Goal: Communication & Community: Answer question/provide support

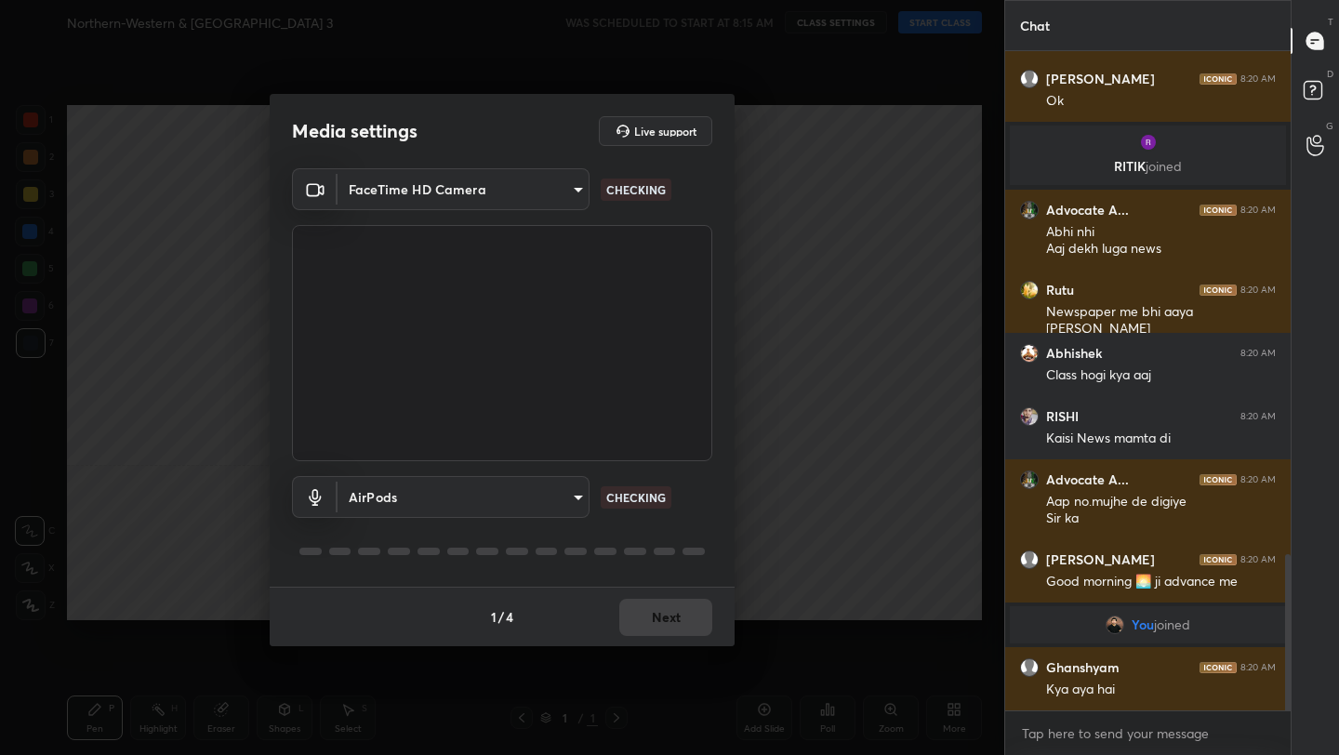
scroll to position [2184, 0]
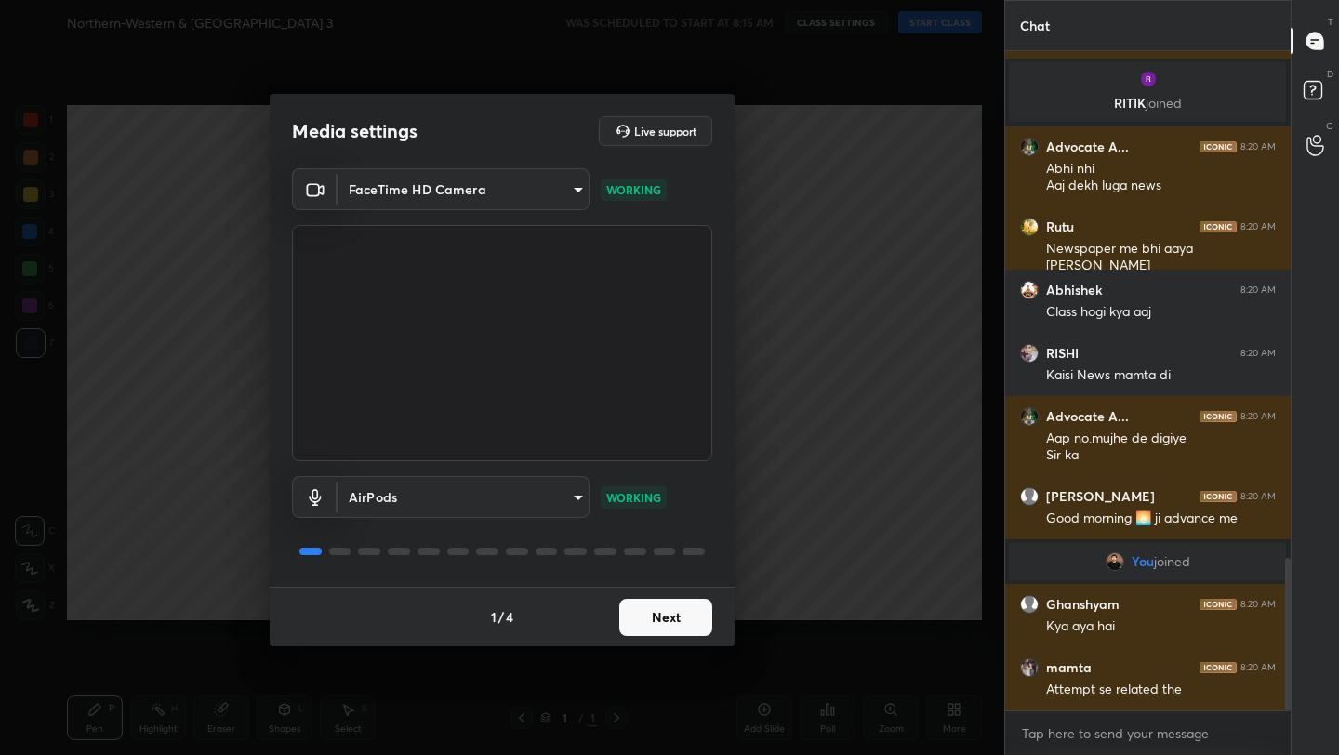
click at [675, 614] on button "Next" at bounding box center [665, 617] width 93 height 37
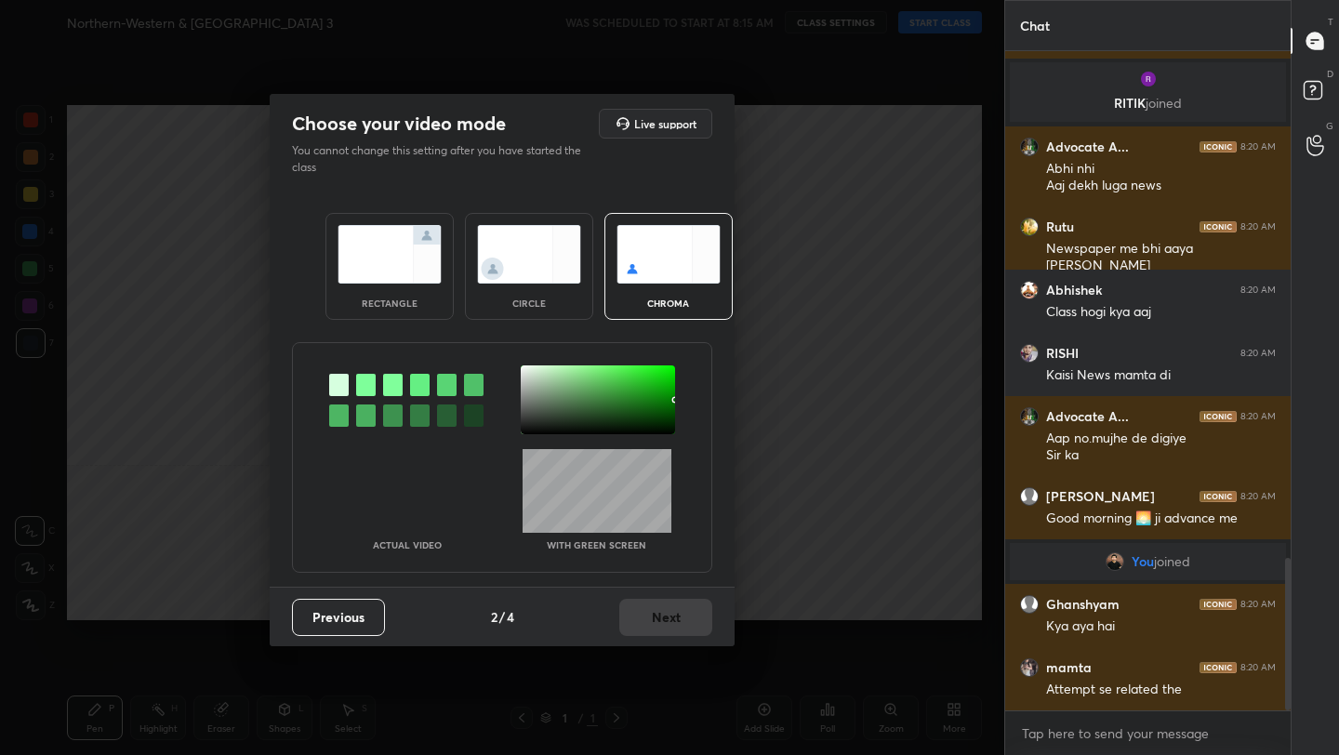
click at [418, 246] on img at bounding box center [389, 254] width 104 height 59
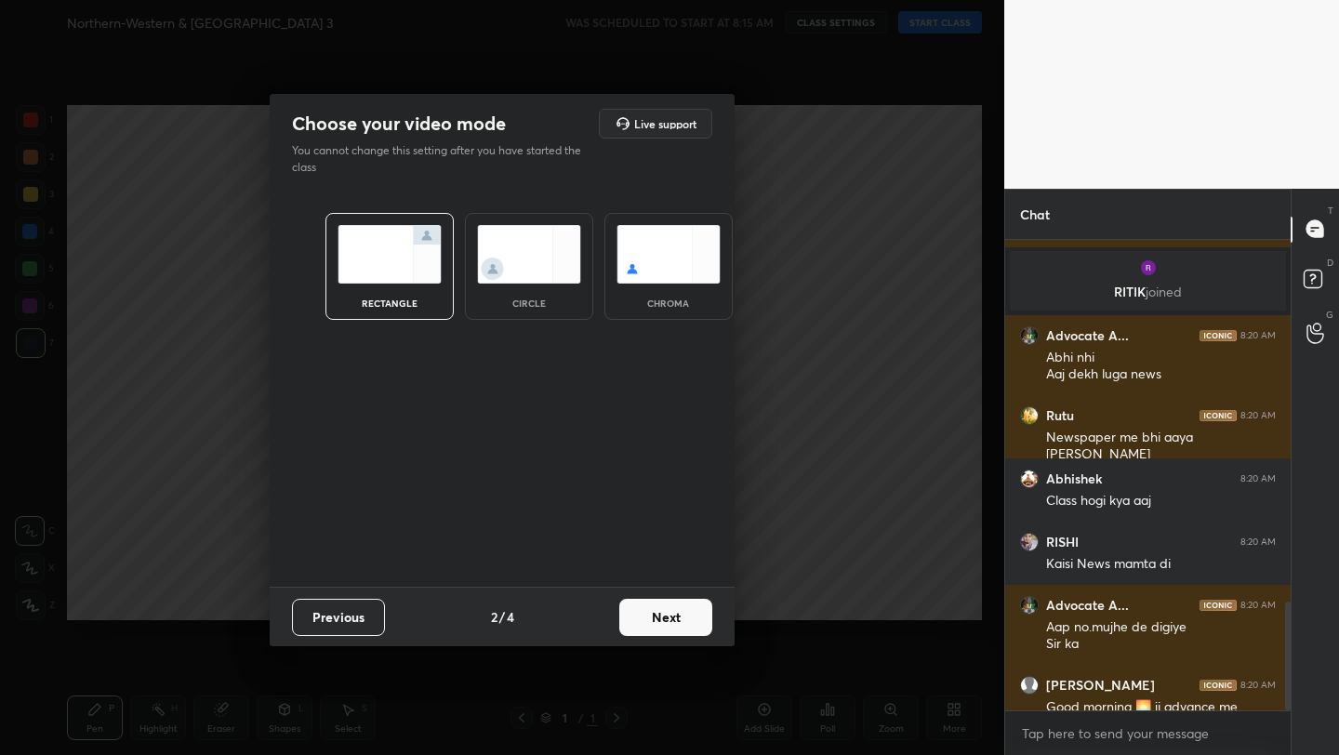
click at [665, 609] on button "Next" at bounding box center [665, 617] width 93 height 37
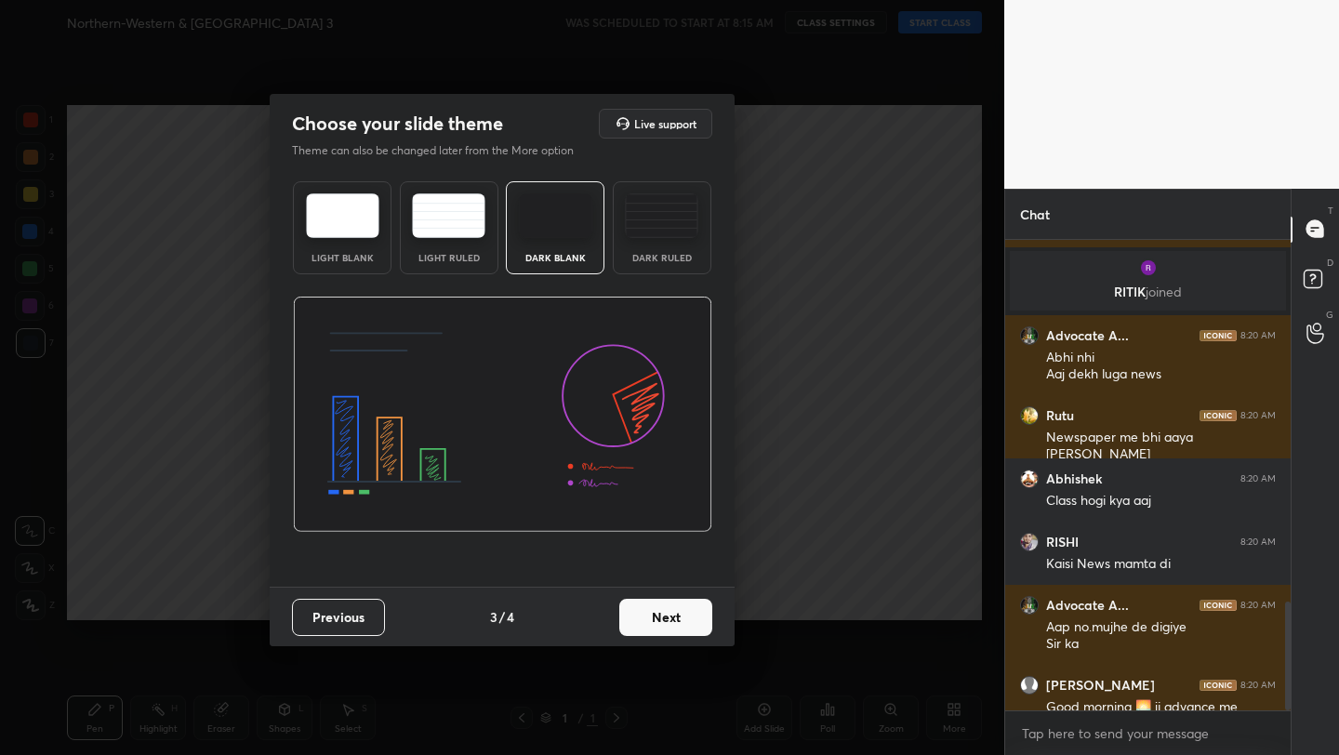
click at [665, 609] on button "Next" at bounding box center [665, 617] width 93 height 37
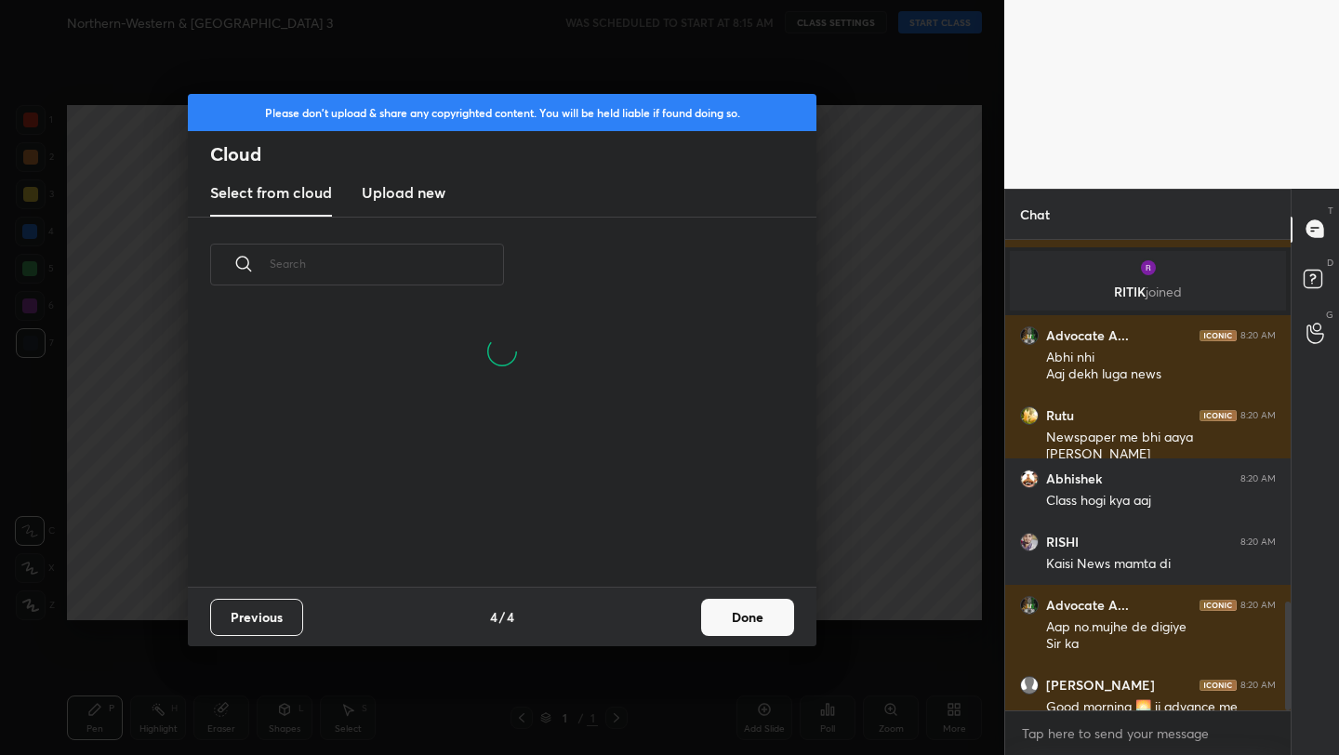
scroll to position [185, 597]
click at [757, 612] on button "Done" at bounding box center [747, 617] width 93 height 37
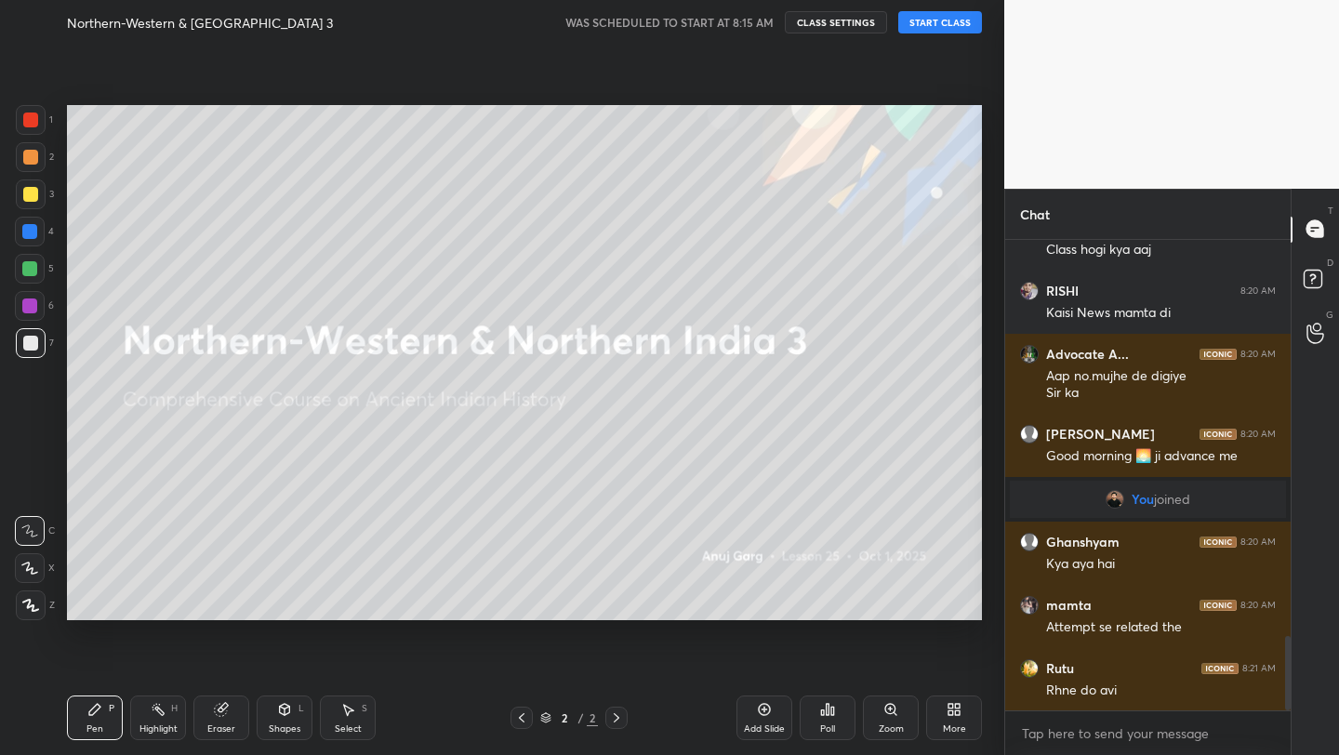
scroll to position [2498, 0]
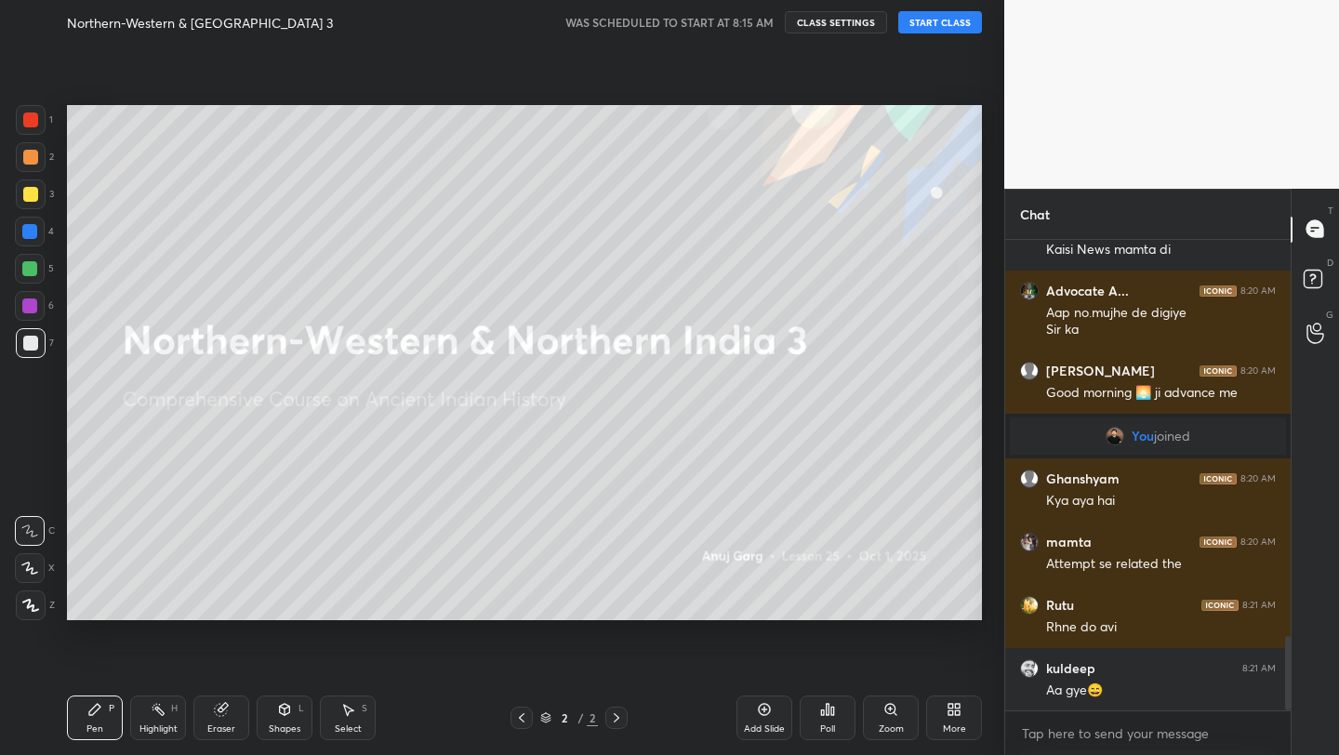
click at [949, 21] on button "START CLASS" at bounding box center [940, 22] width 84 height 22
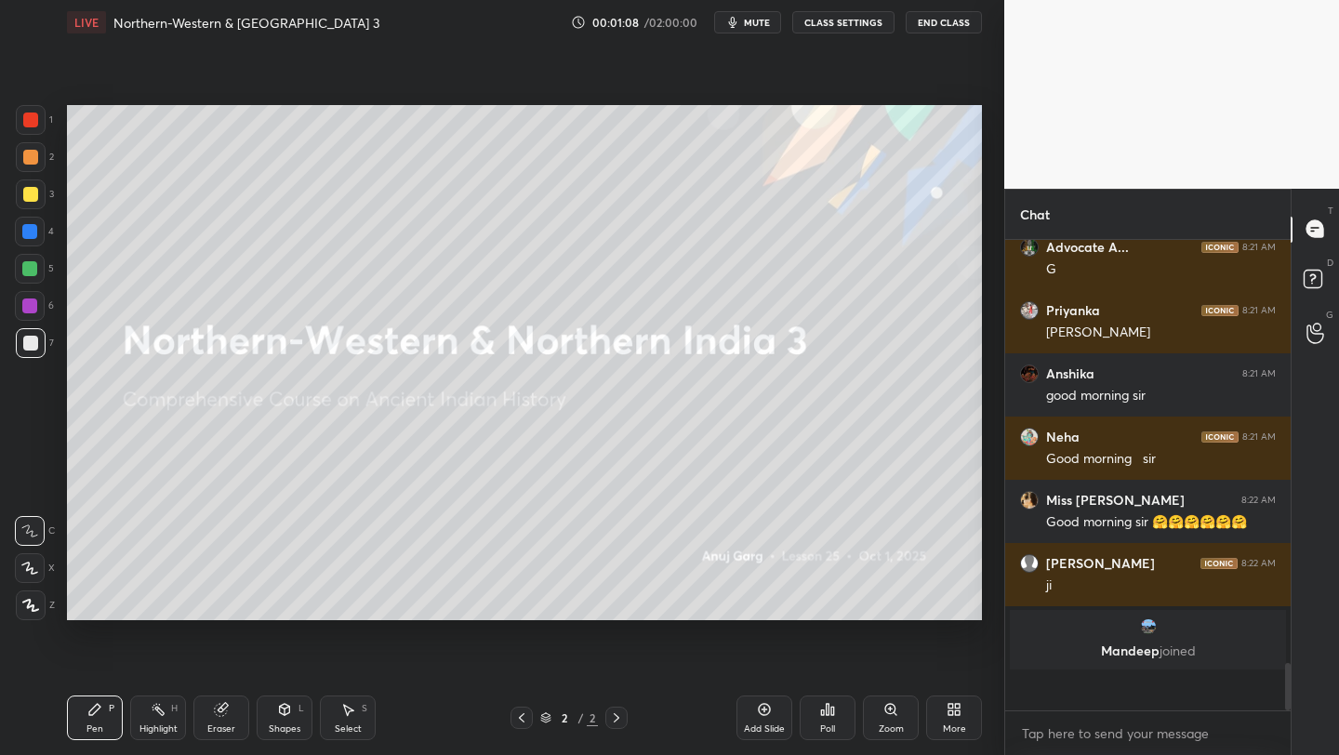
scroll to position [3810, 0]
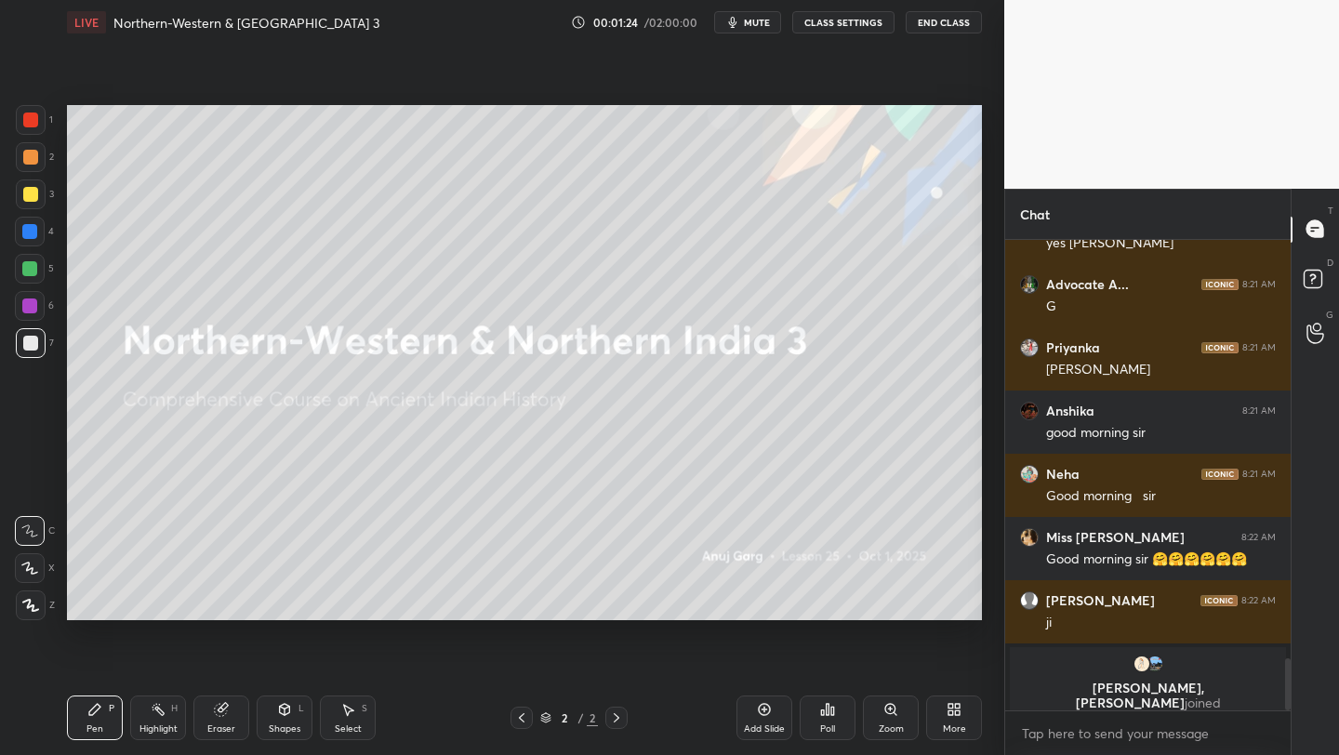
click at [948, 719] on div "More" at bounding box center [954, 717] width 56 height 45
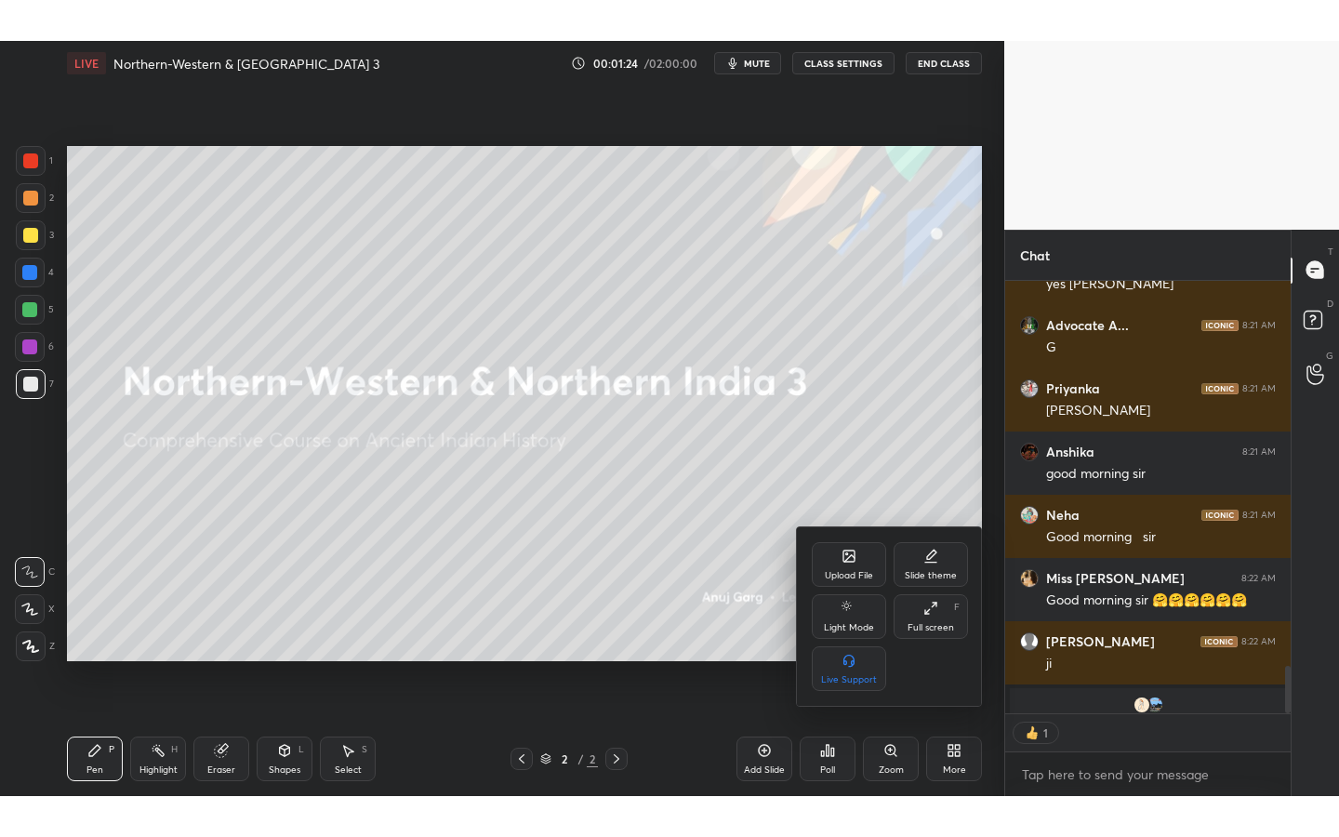
scroll to position [427, 280]
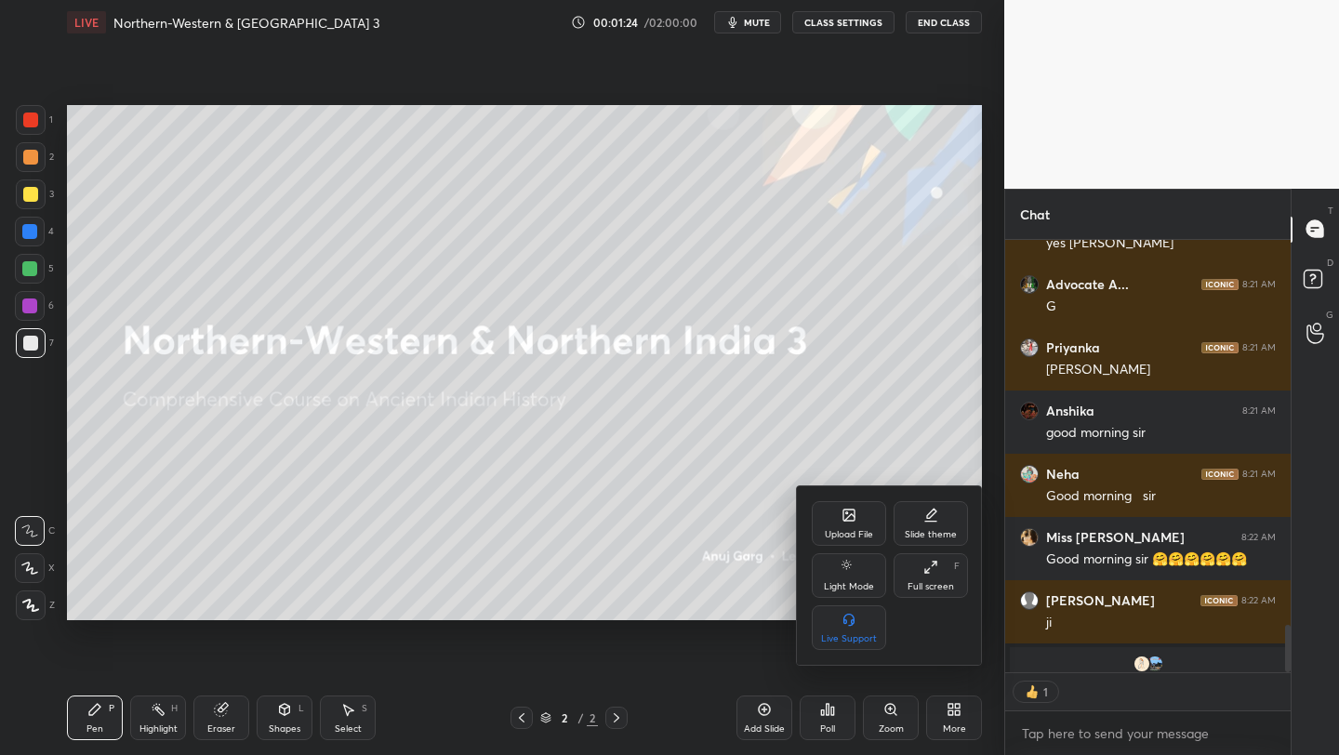
click at [914, 571] on div "Full screen F" at bounding box center [930, 575] width 74 height 45
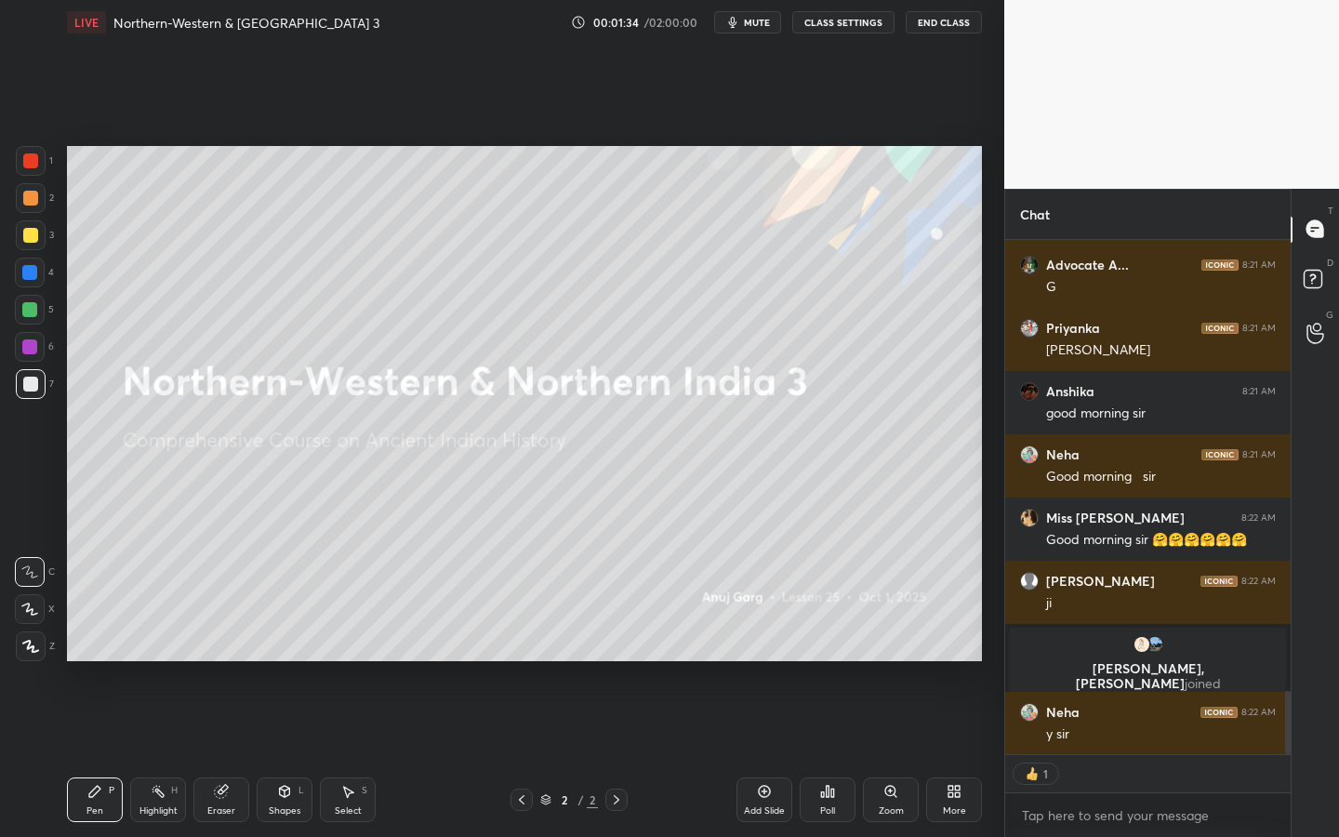
scroll to position [547, 280]
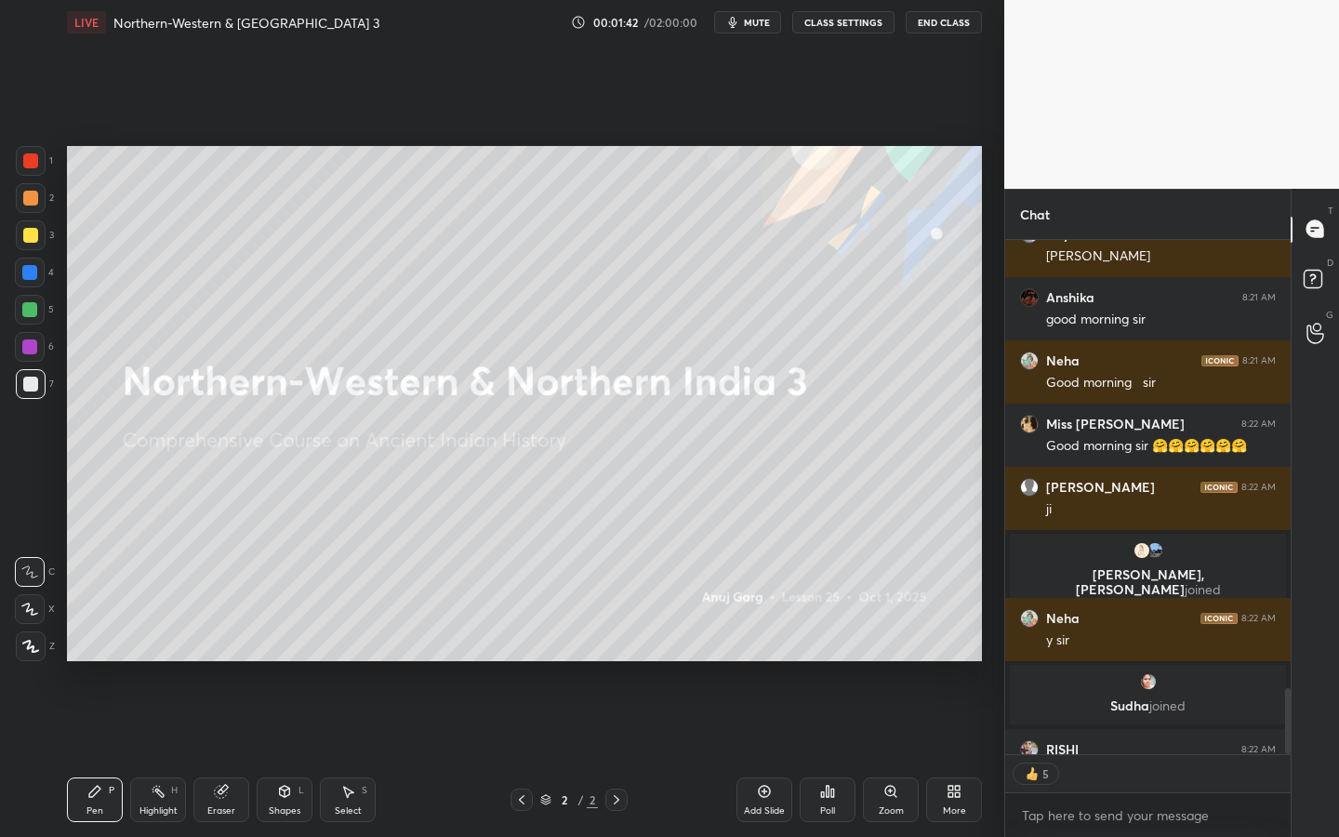
click at [758, 754] on div "Add Slide" at bounding box center [764, 799] width 56 height 45
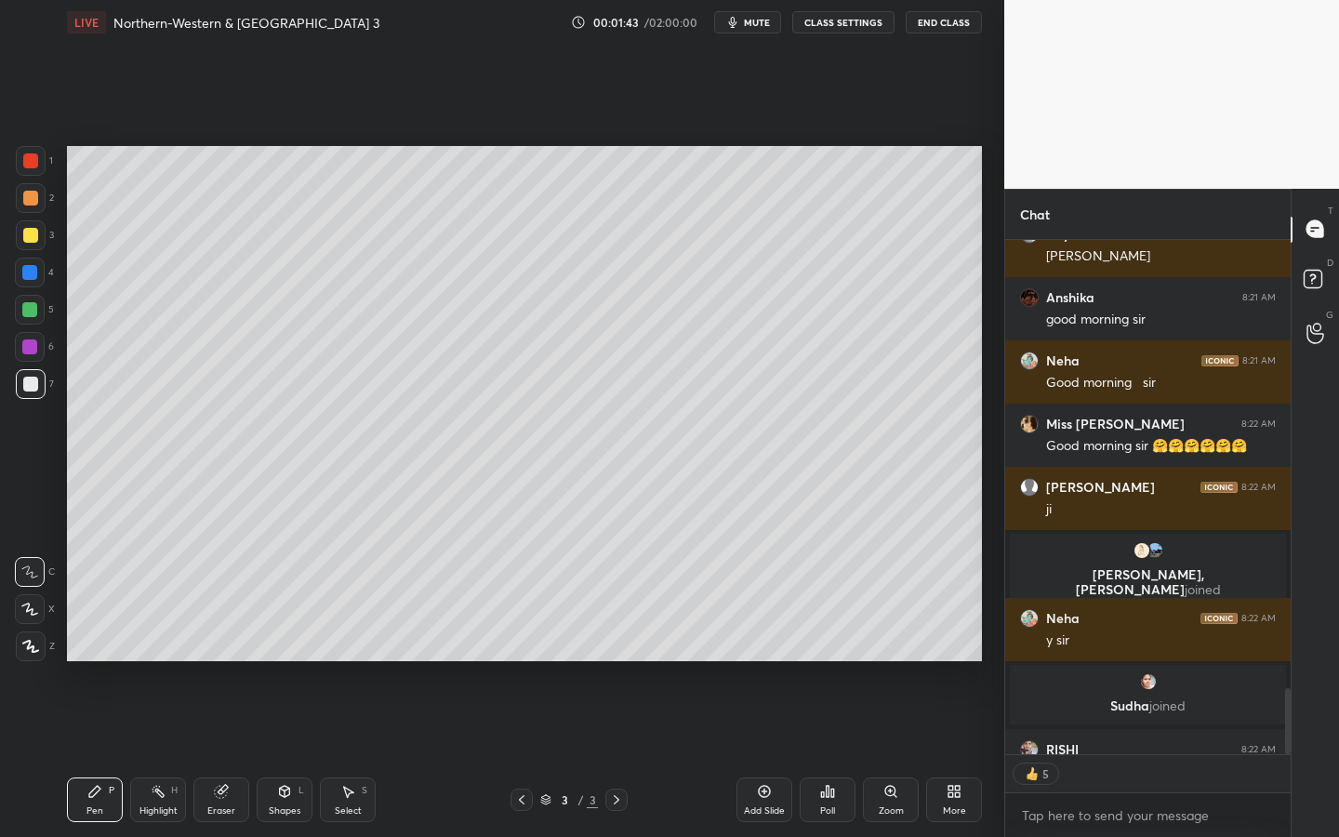
click at [274, 754] on div "Shapes L" at bounding box center [285, 799] width 56 height 45
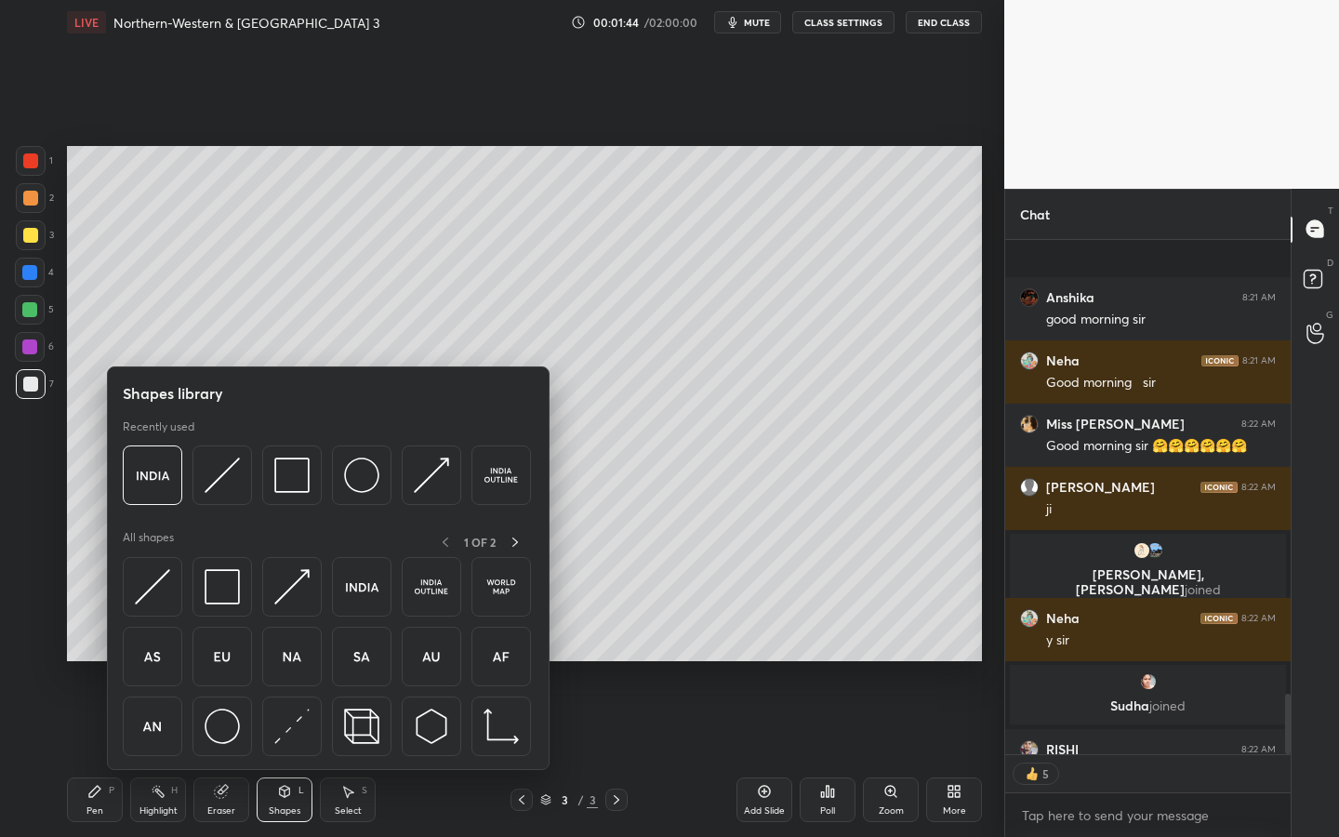
scroll to position [3839, 0]
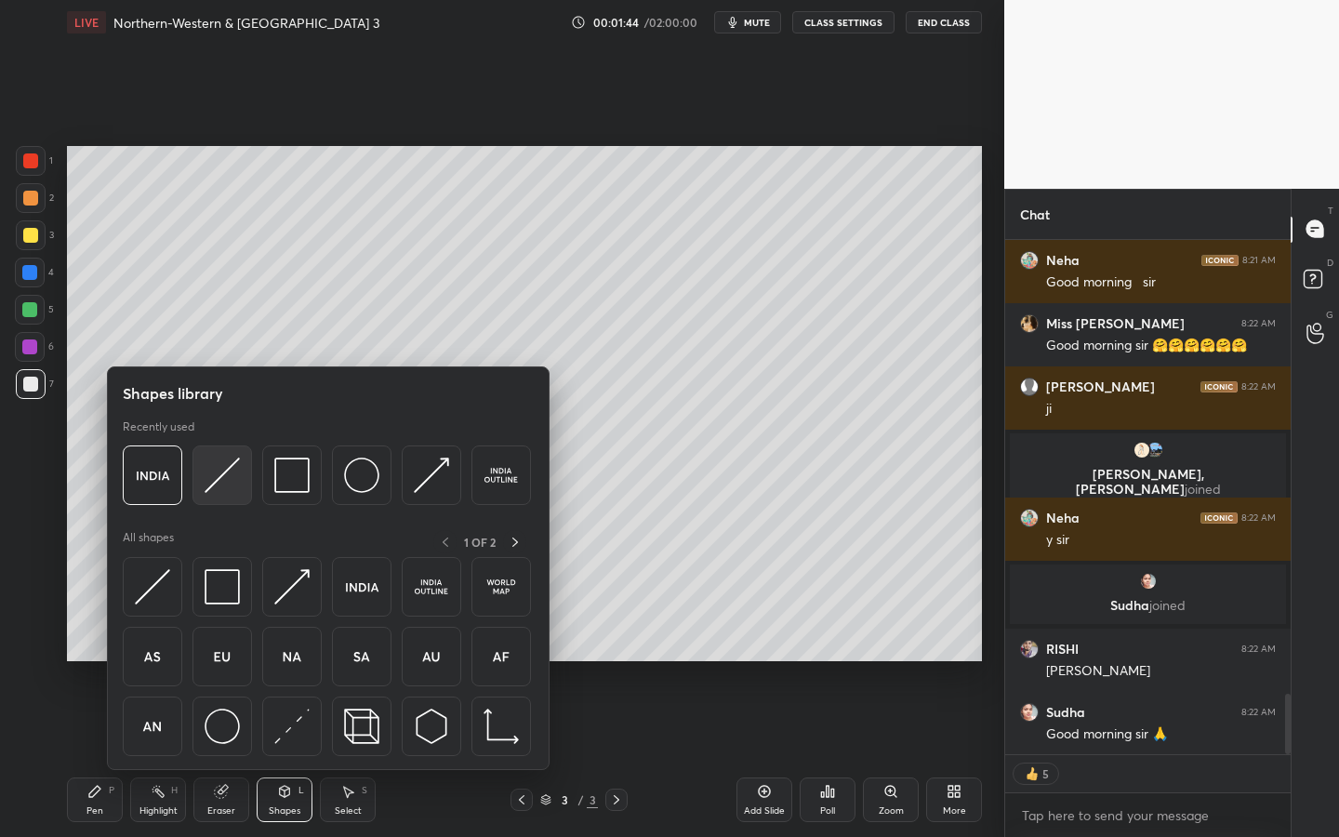
click at [231, 493] on div at bounding box center [221, 474] width 59 height 59
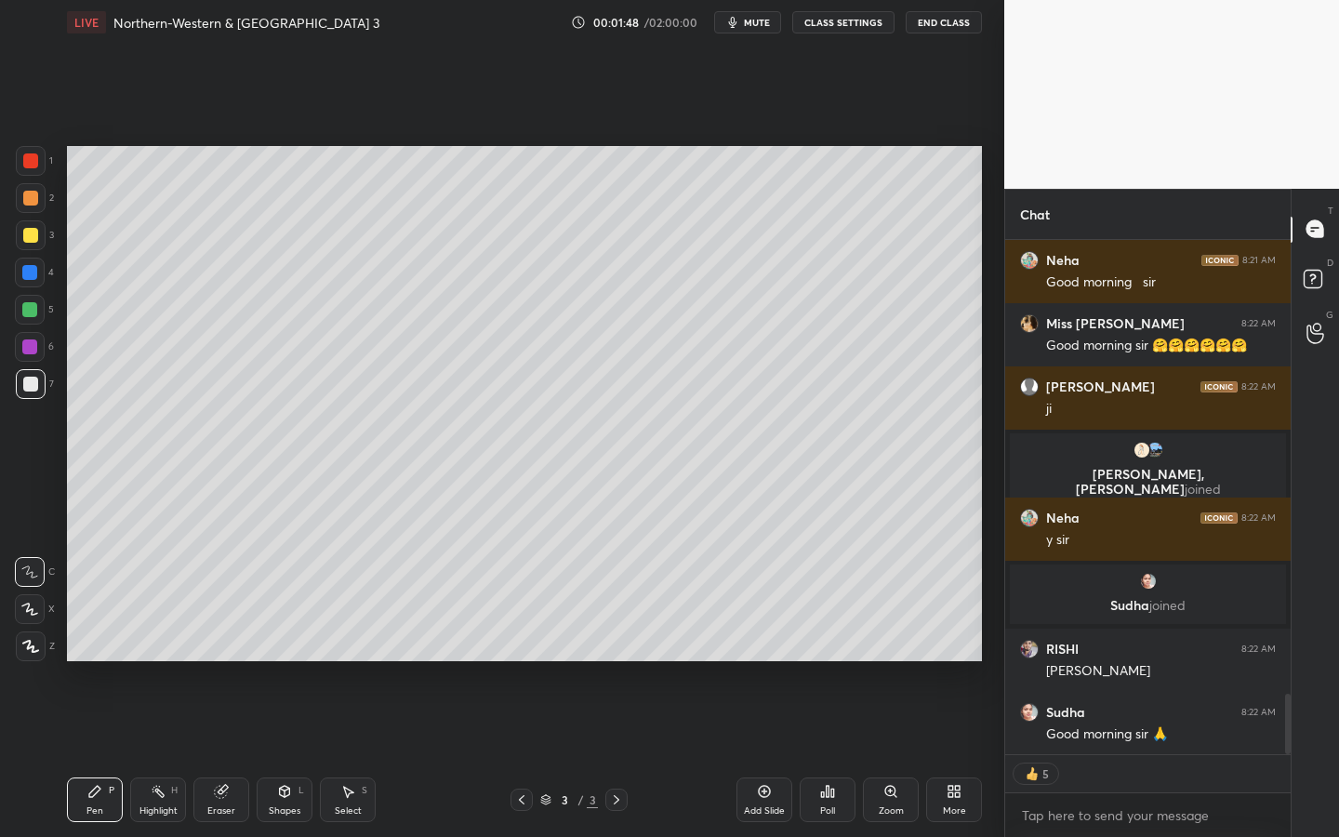
click at [32, 643] on icon at bounding box center [30, 646] width 17 height 13
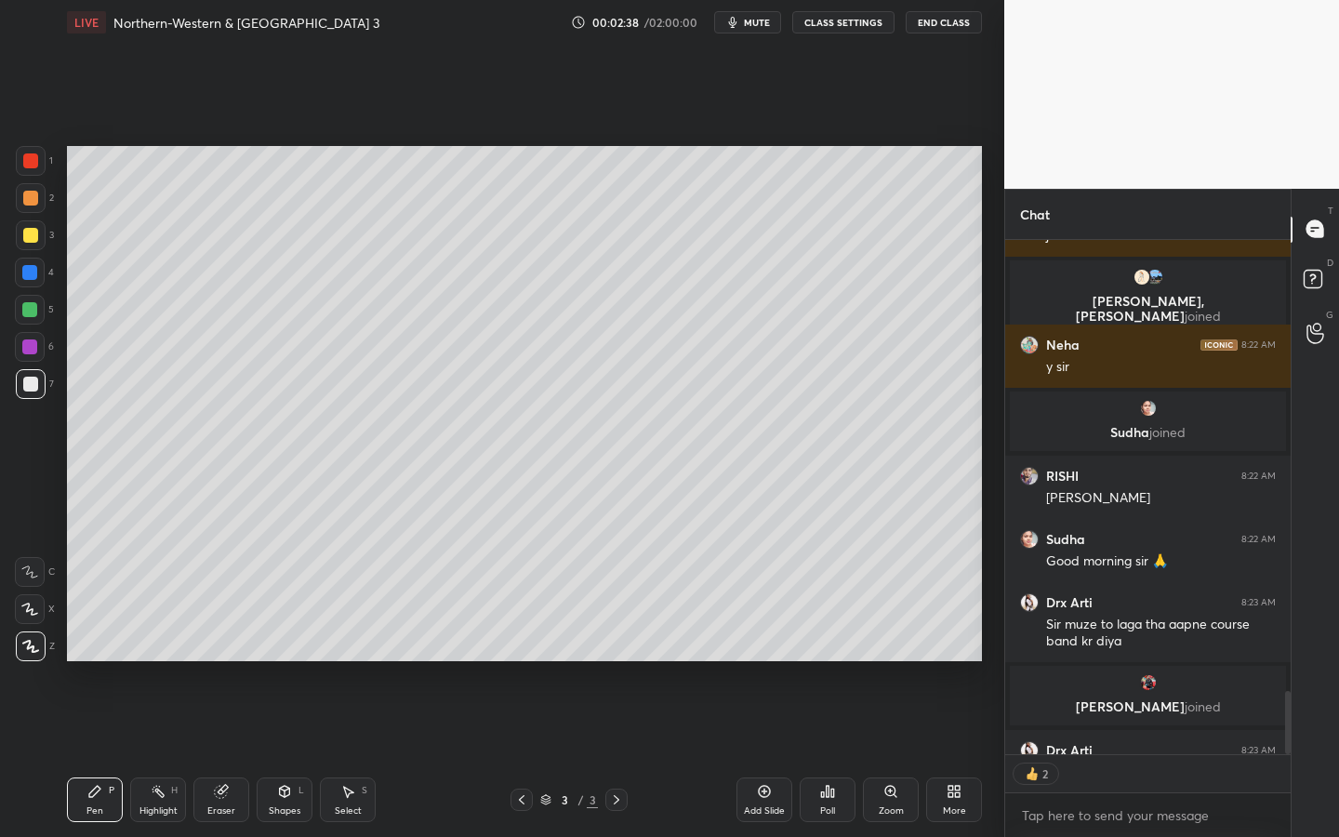
scroll to position [509, 280]
click at [983, 314] on div "Setting up your live class Poll for secs No correct answer Start poll" at bounding box center [524, 404] width 930 height 718
click at [33, 234] on div at bounding box center [30, 235] width 15 height 15
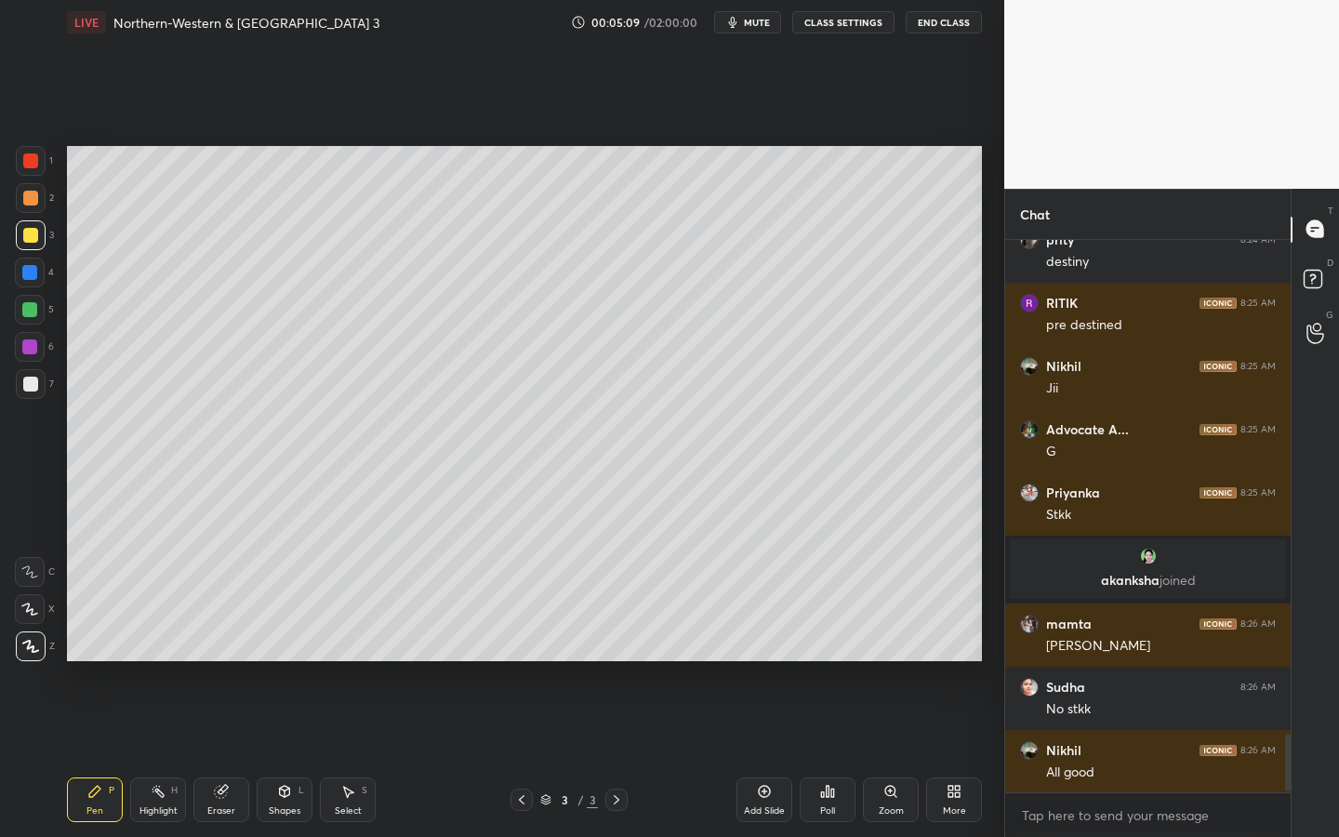
scroll to position [4764, 0]
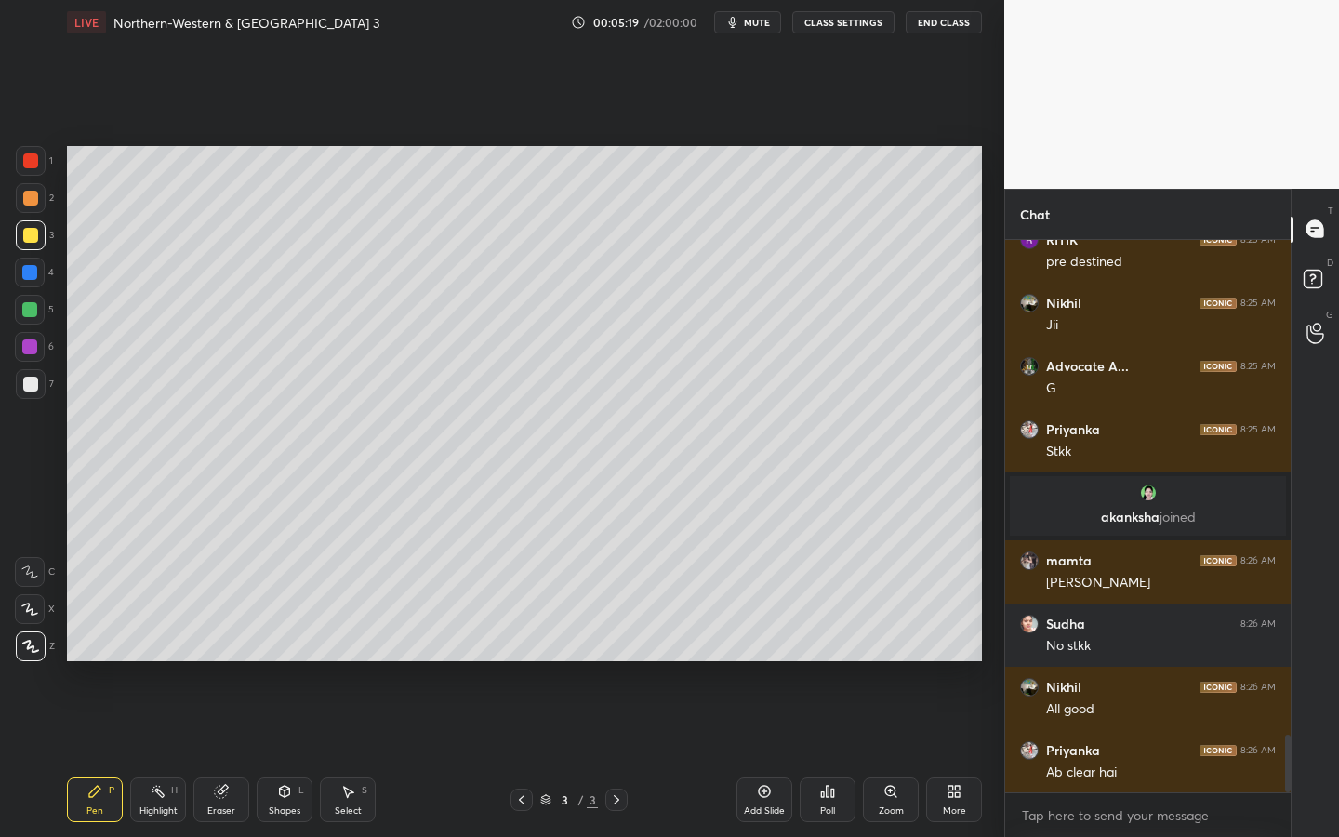
drag, startPoint x: 736, startPoint y: 747, endPoint x: 706, endPoint y: 805, distance: 65.3
click at [722, 754] on div "LIVE Northern-Western & [GEOGRAPHIC_DATA] 3 00:05:19 / 02:00:00 mute CLASS SETT…" at bounding box center [524, 418] width 930 height 837
click at [742, 754] on div "Add Slide" at bounding box center [764, 799] width 56 height 45
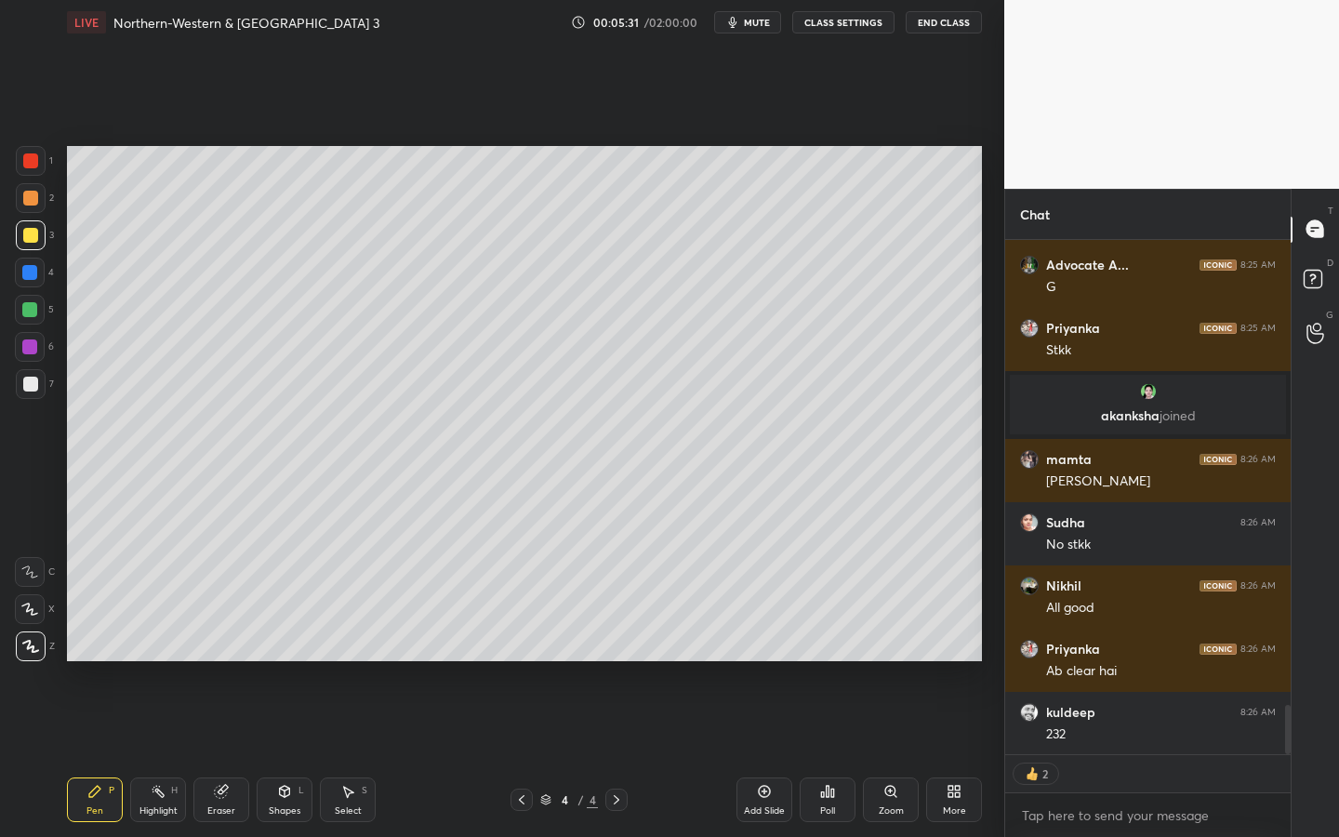
click at [289, 754] on icon at bounding box center [284, 791] width 15 height 15
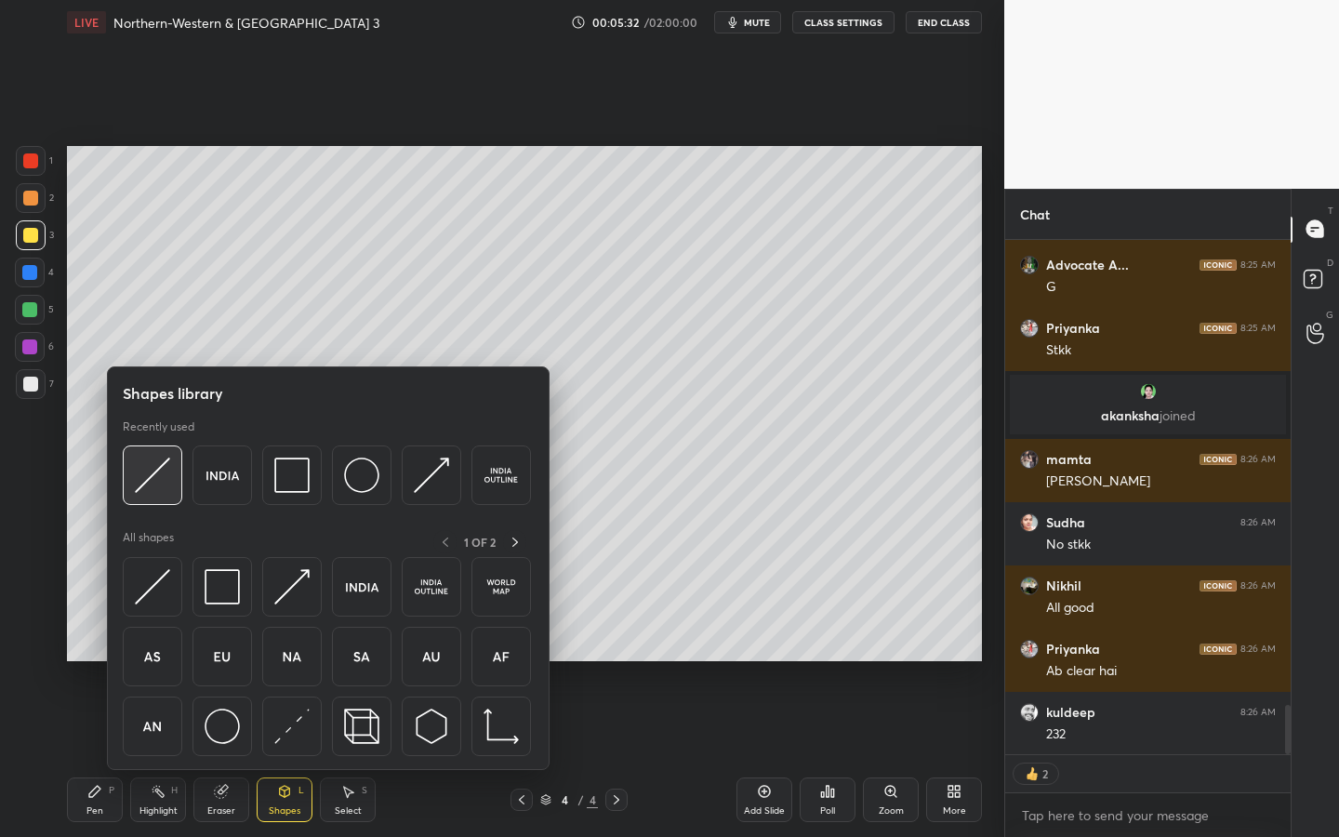
click at [166, 473] on img at bounding box center [152, 474] width 35 height 35
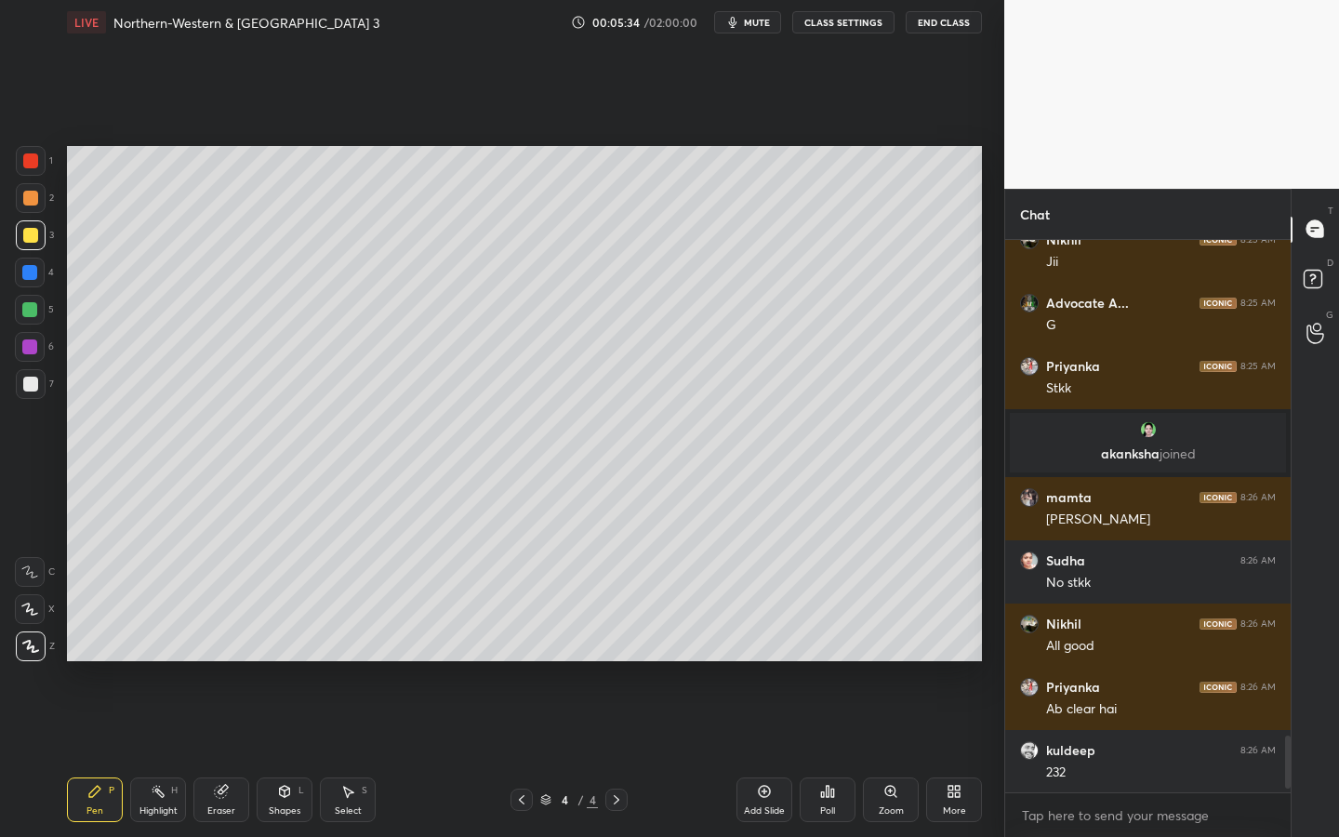
scroll to position [4828, 0]
click at [36, 385] on div at bounding box center [30, 384] width 15 height 15
click at [30, 240] on div at bounding box center [30, 235] width 15 height 15
click at [20, 392] on div at bounding box center [31, 384] width 30 height 30
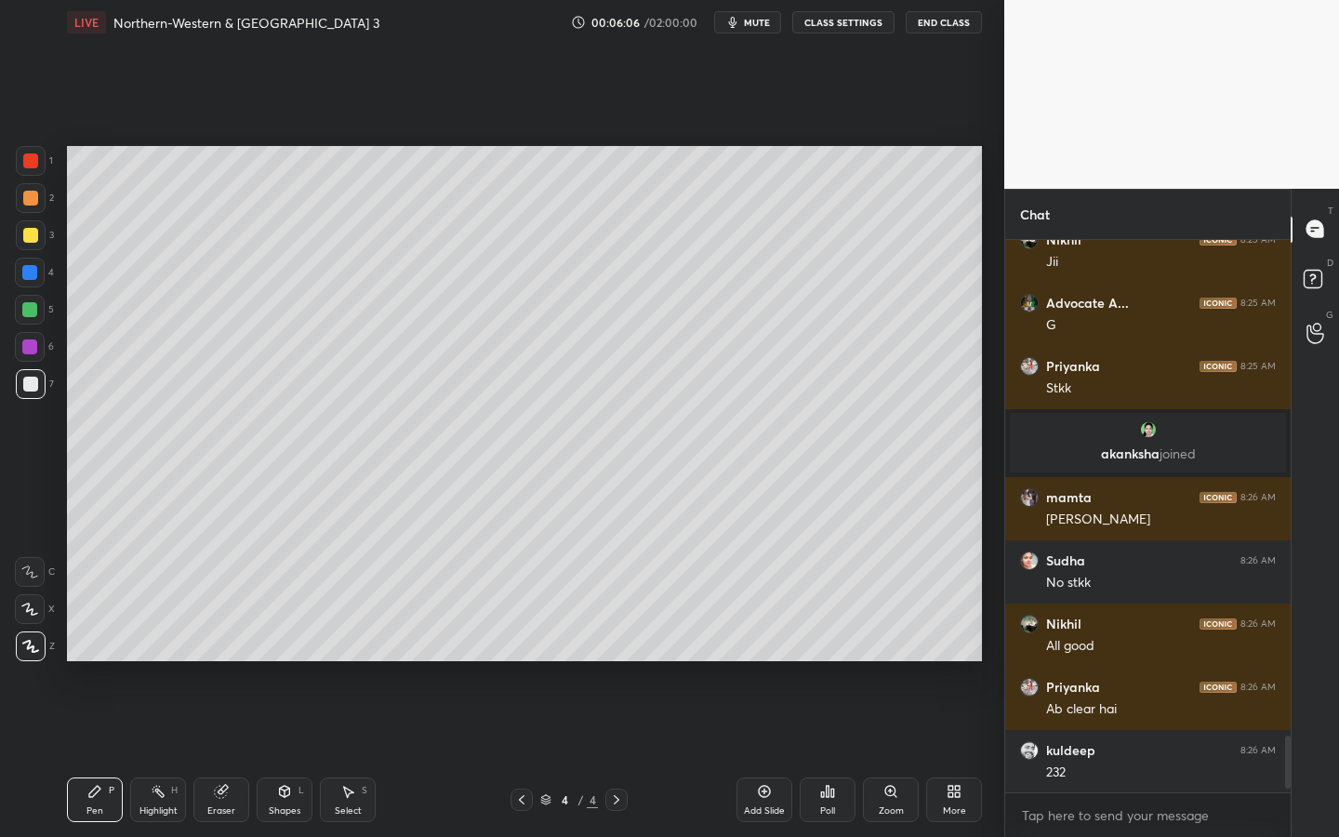
click at [36, 310] on div at bounding box center [30, 310] width 30 height 30
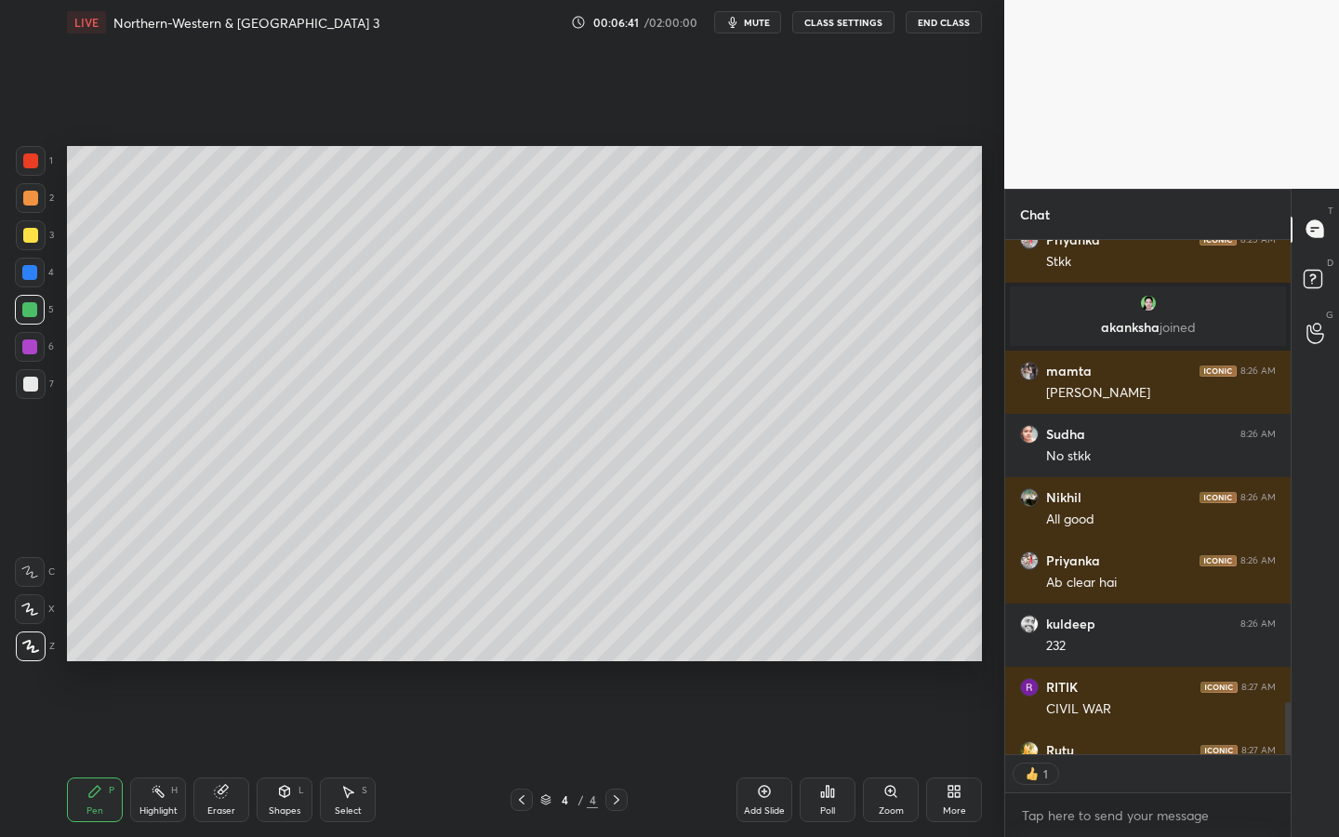
scroll to position [7, 7]
click at [33, 240] on div at bounding box center [30, 235] width 15 height 15
drag, startPoint x: 765, startPoint y: 795, endPoint x: 738, endPoint y: 779, distance: 31.3
click at [765, 754] on icon at bounding box center [764, 791] width 15 height 15
click at [289, 754] on icon at bounding box center [284, 791] width 15 height 15
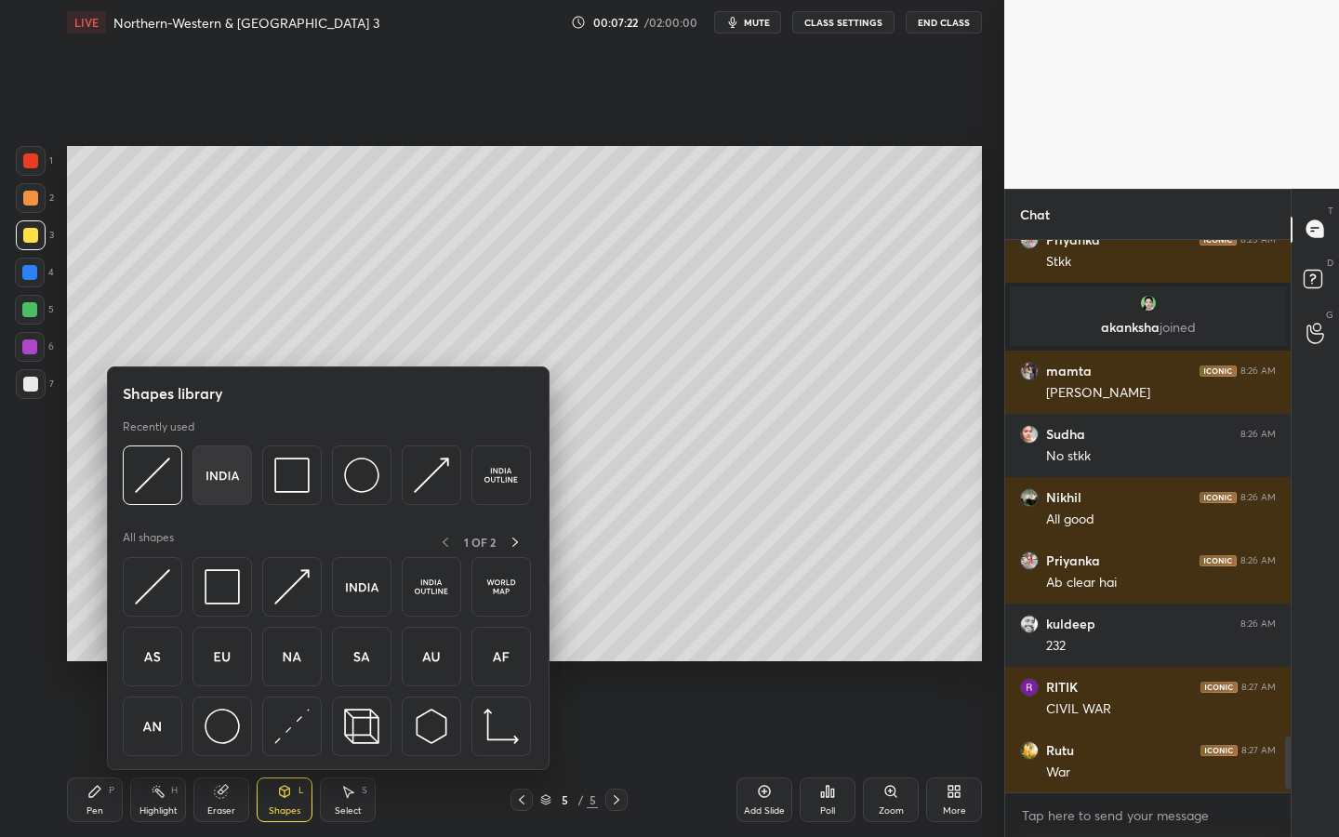
click at [231, 468] on img at bounding box center [222, 474] width 35 height 35
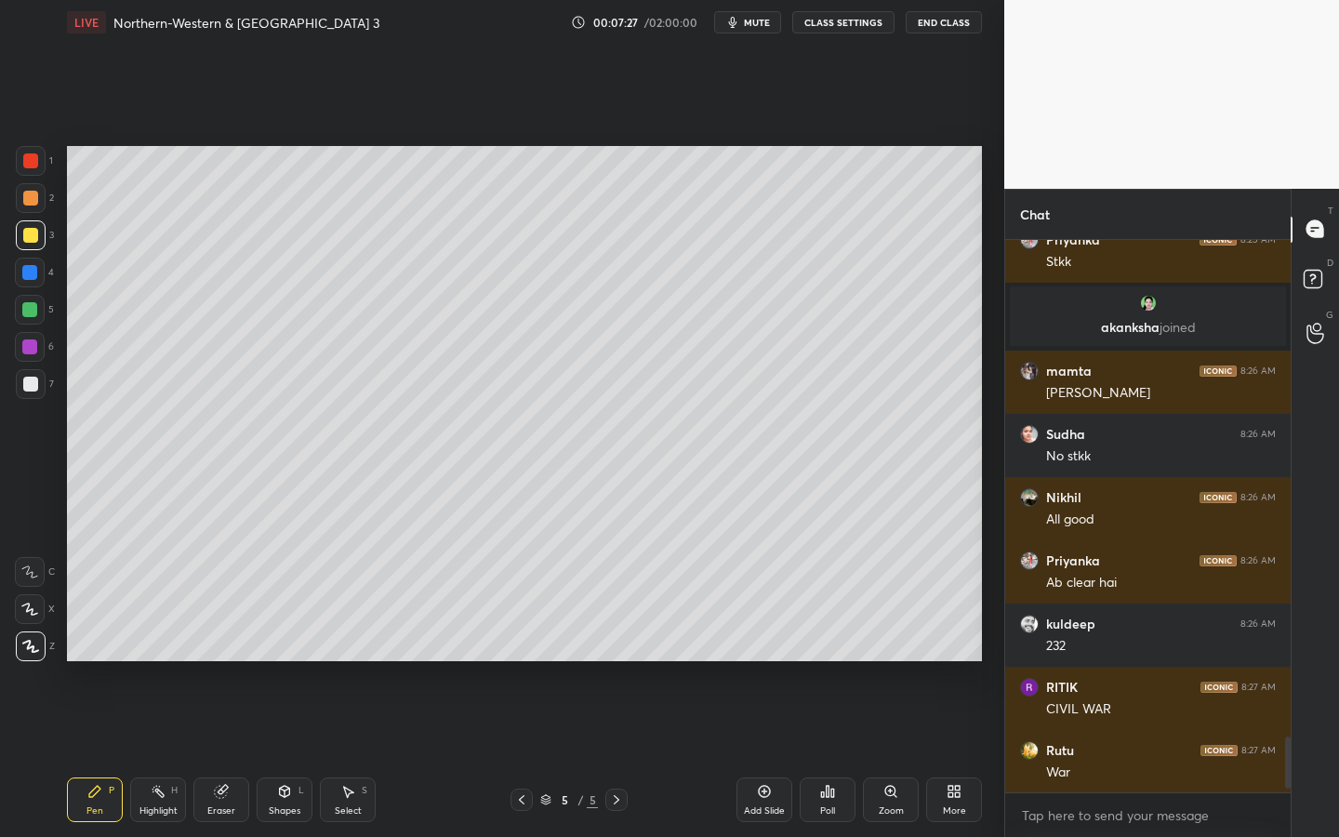
click at [29, 378] on div at bounding box center [30, 384] width 15 height 15
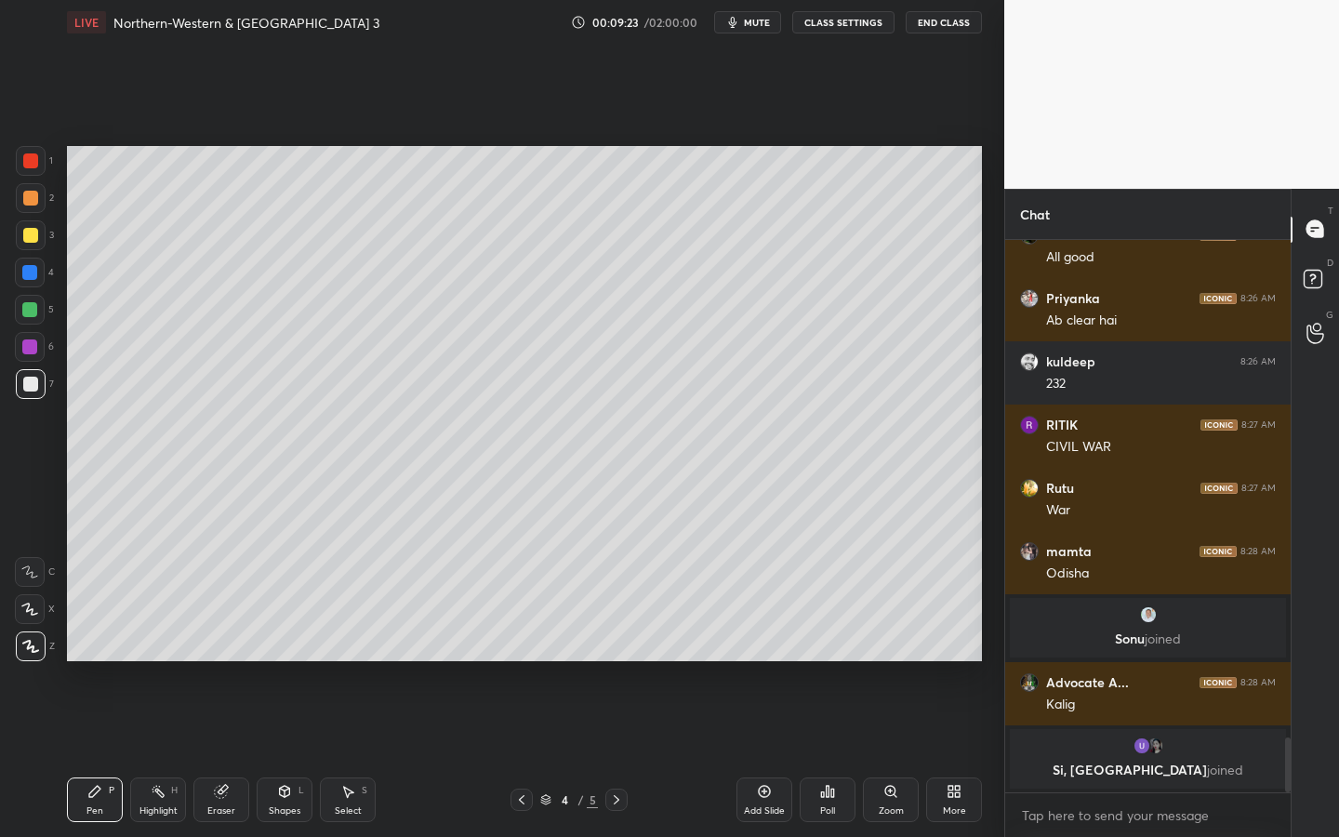
scroll to position [5065, 0]
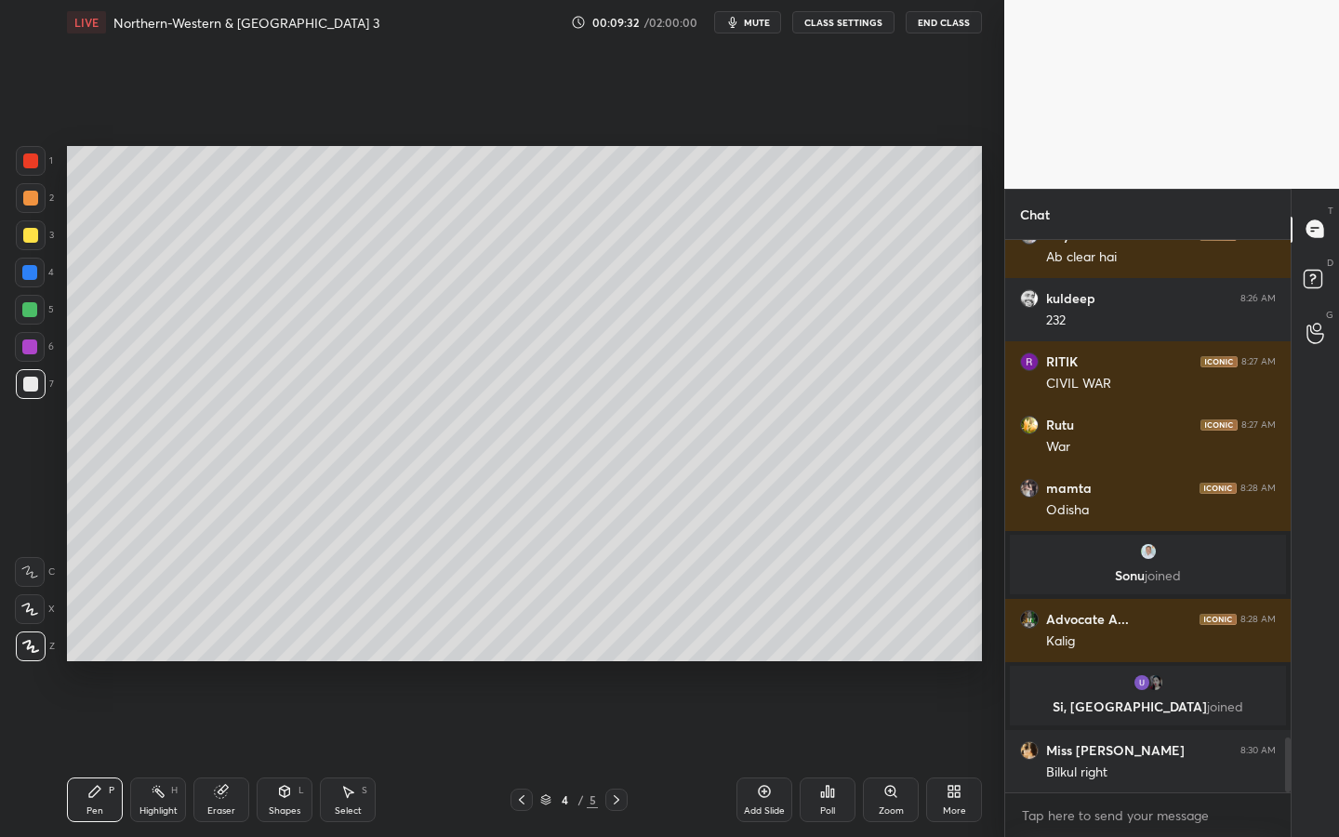
click at [286, 754] on icon at bounding box center [284, 791] width 15 height 15
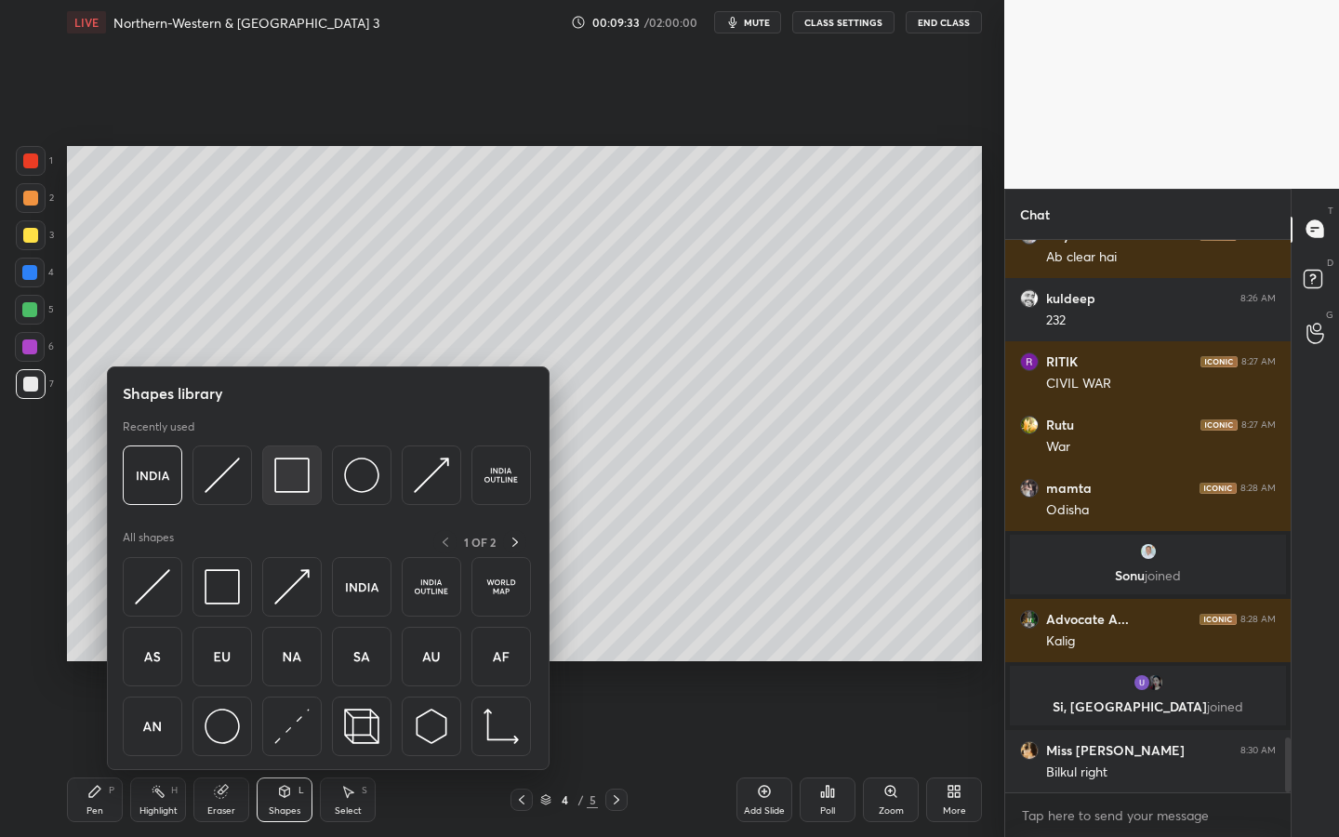
click at [290, 476] on img at bounding box center [291, 474] width 35 height 35
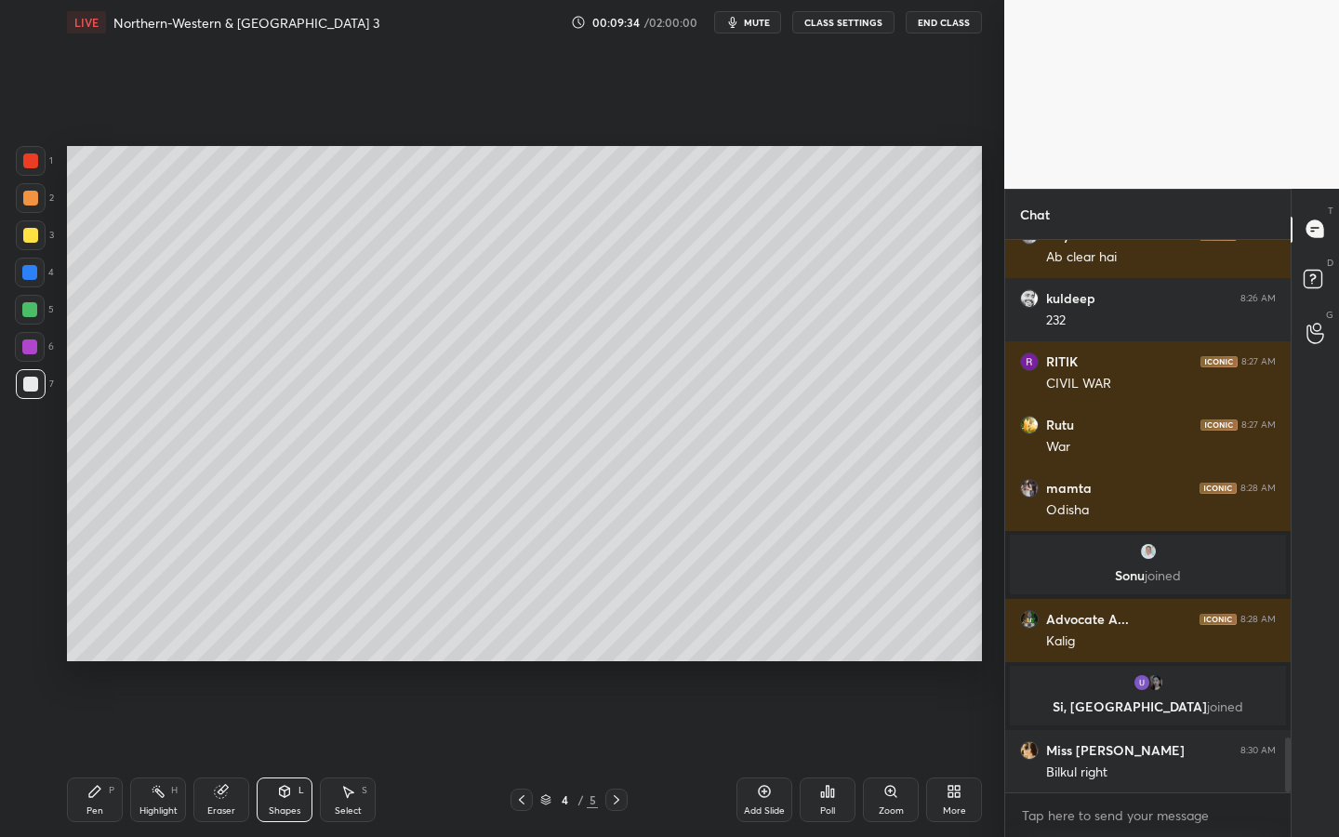
click at [34, 307] on div at bounding box center [29, 309] width 15 height 15
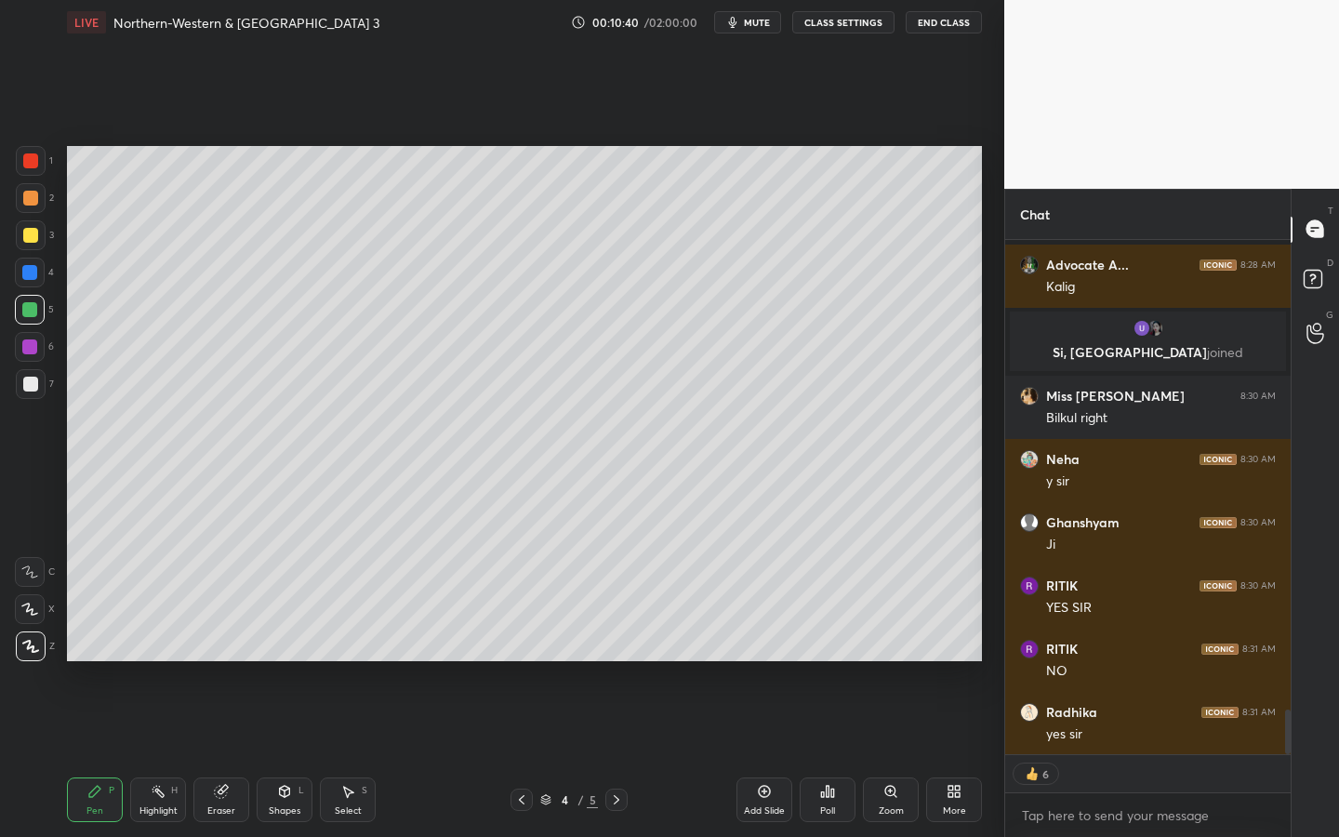
scroll to position [5381, 0]
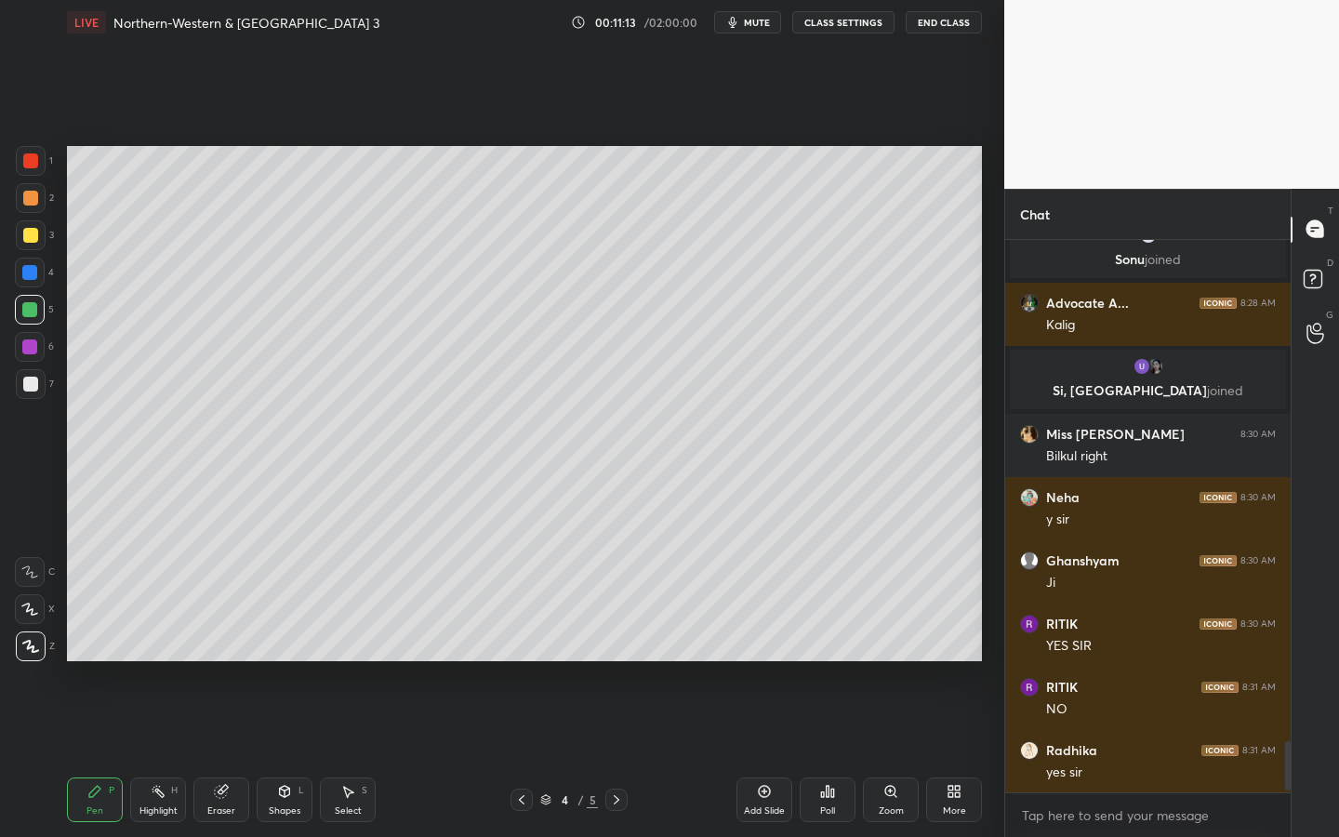
click at [746, 754] on div "Add Slide" at bounding box center [764, 799] width 56 height 45
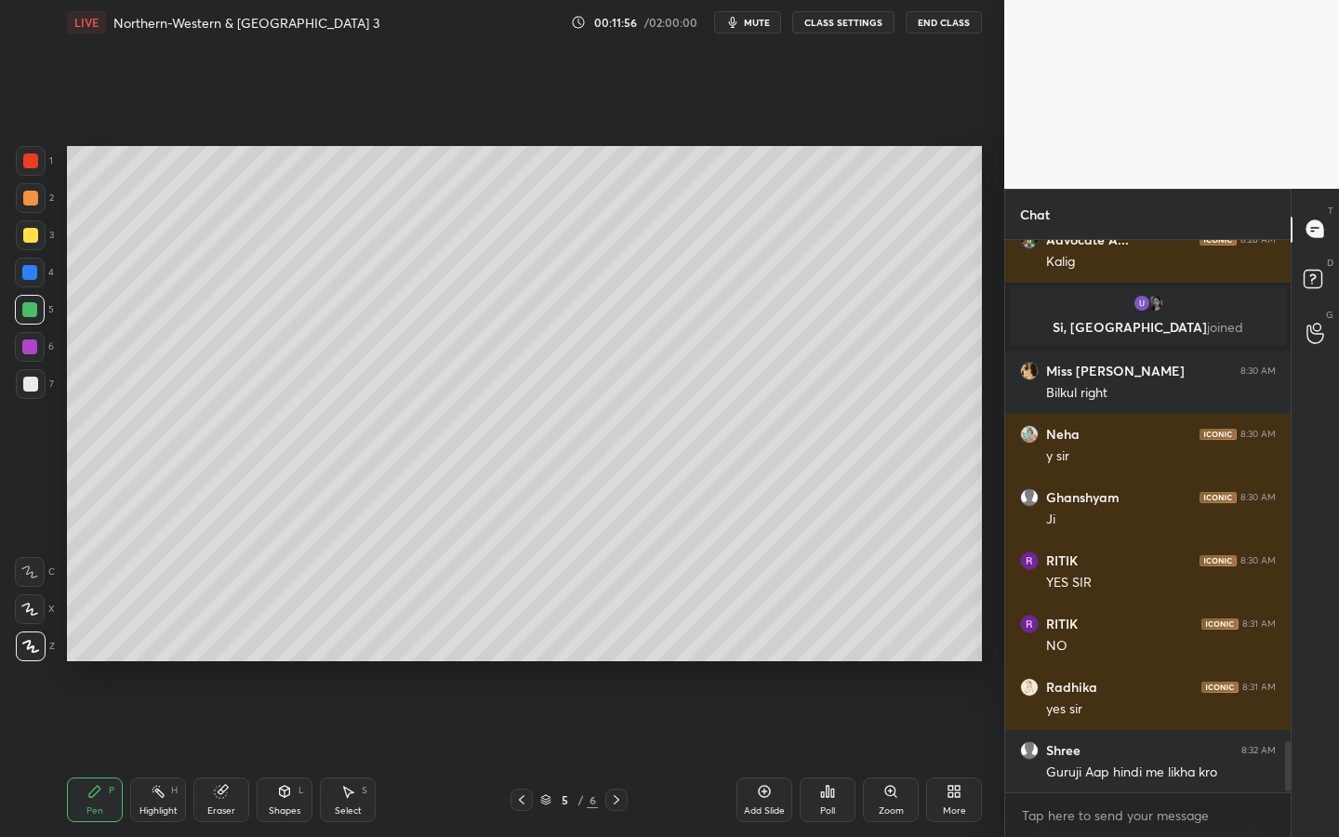
scroll to position [5507, 0]
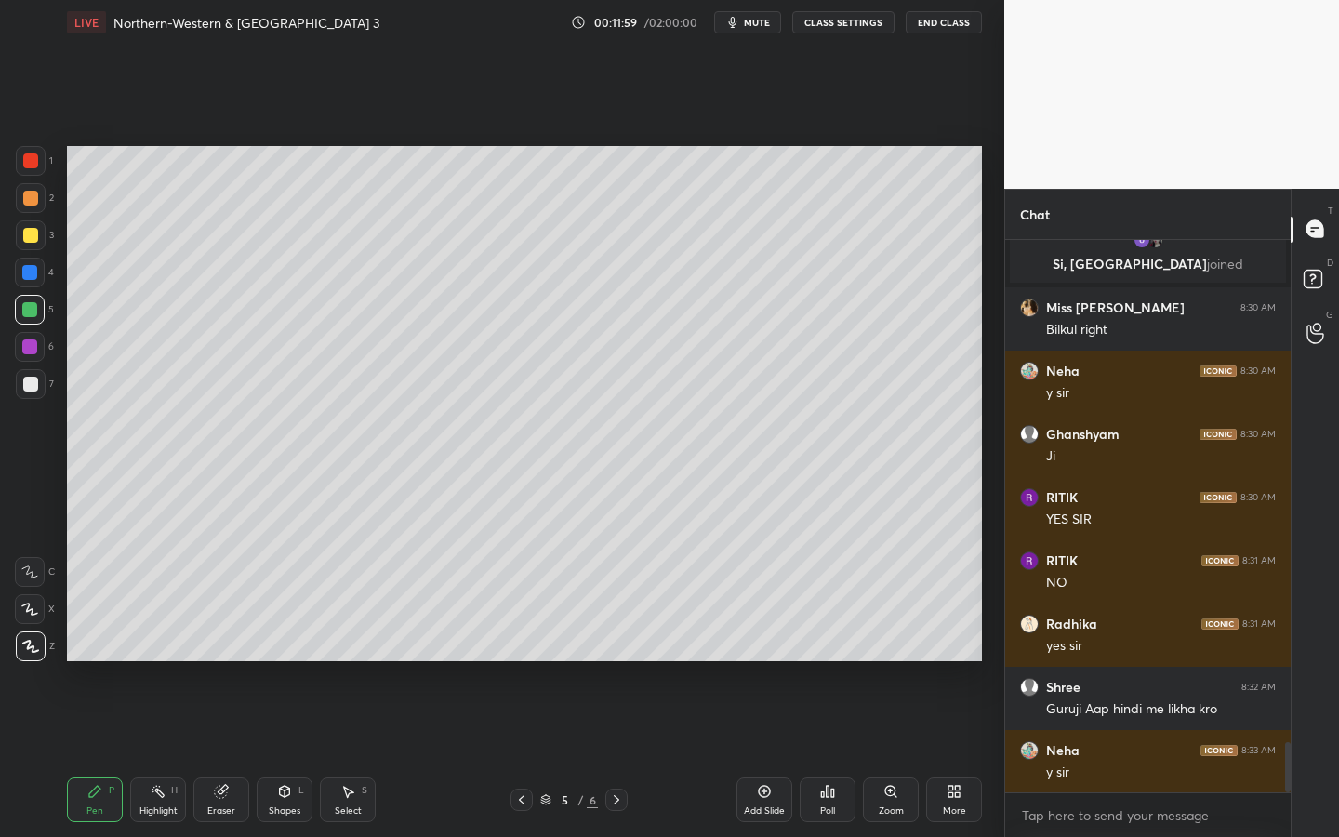
click at [33, 226] on div at bounding box center [31, 235] width 30 height 30
click at [302, 754] on div "Shapes L" at bounding box center [285, 799] width 56 height 45
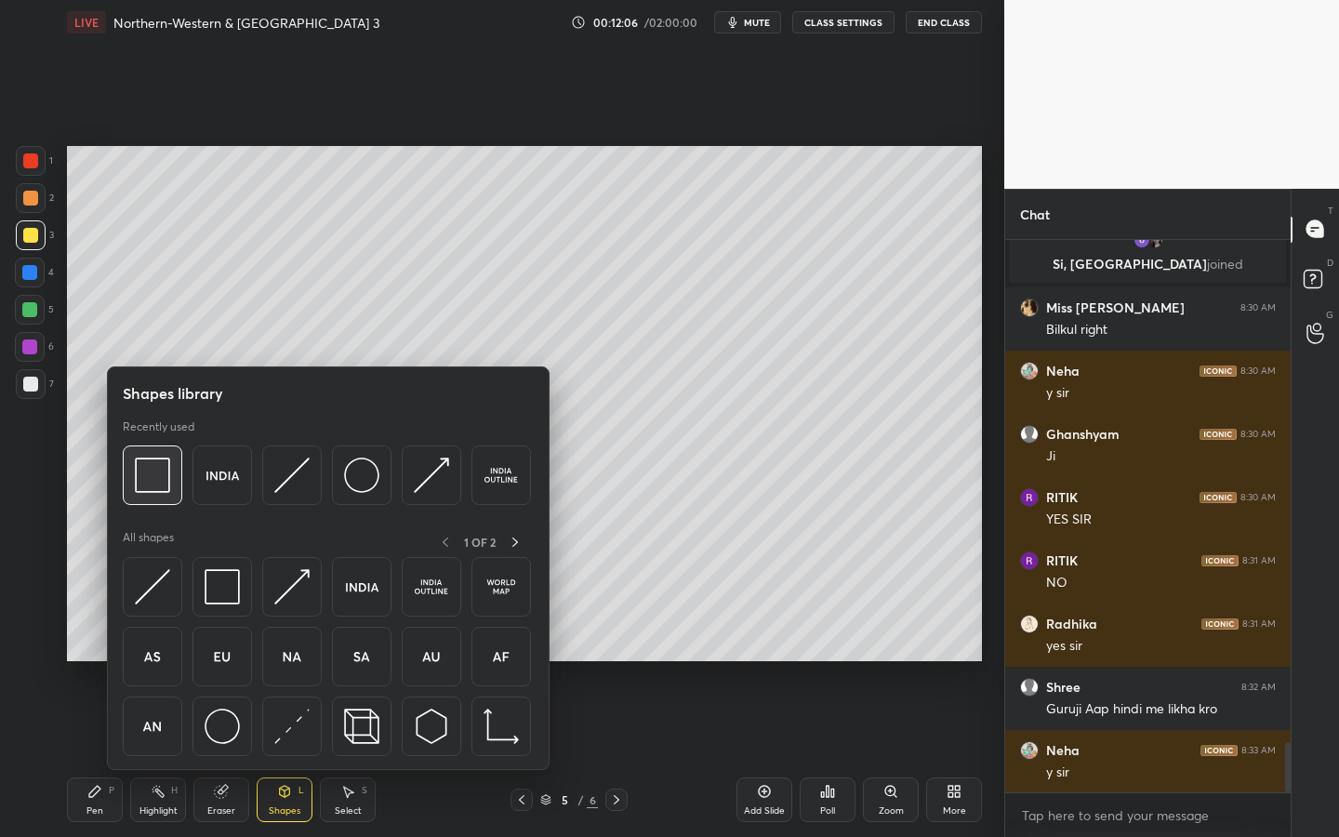
click at [146, 481] on img at bounding box center [152, 474] width 35 height 35
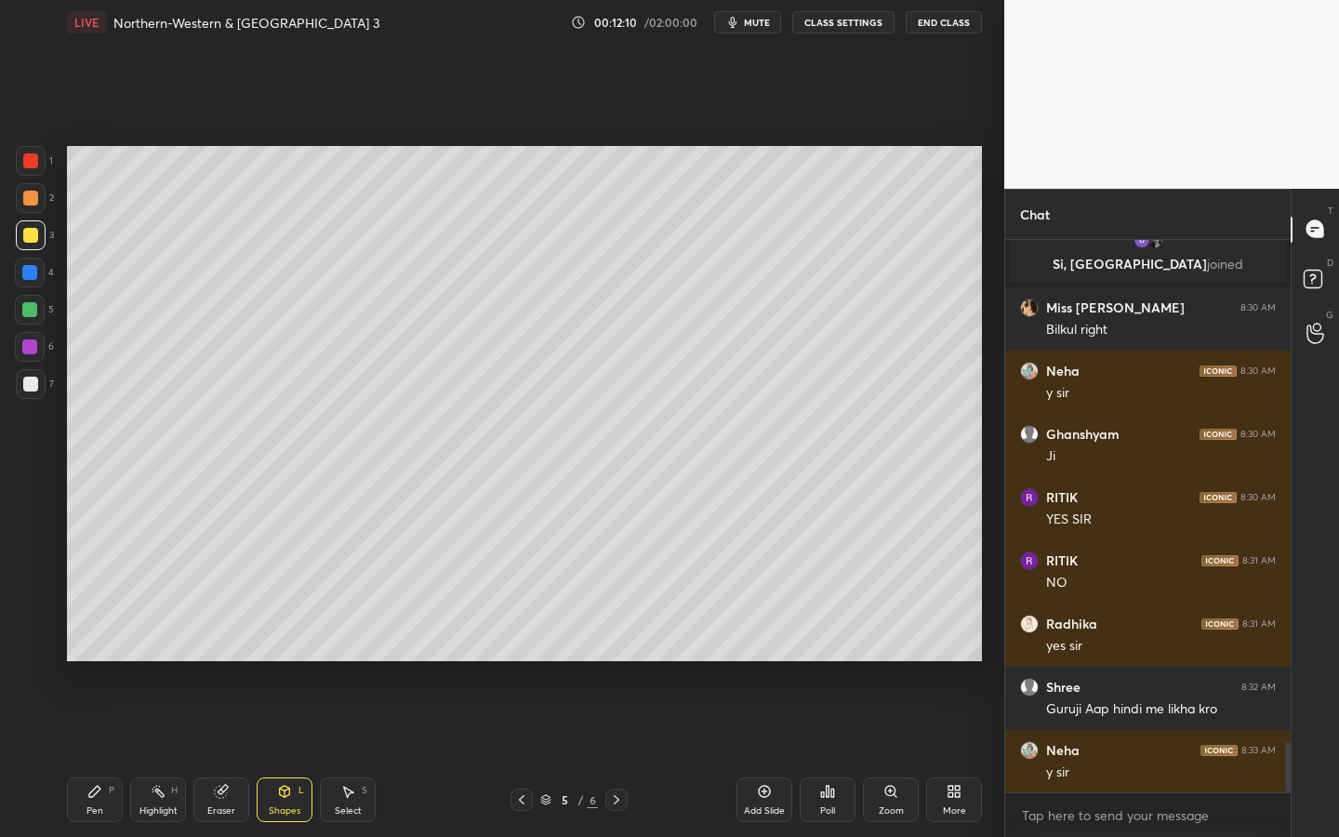
scroll to position [5570, 0]
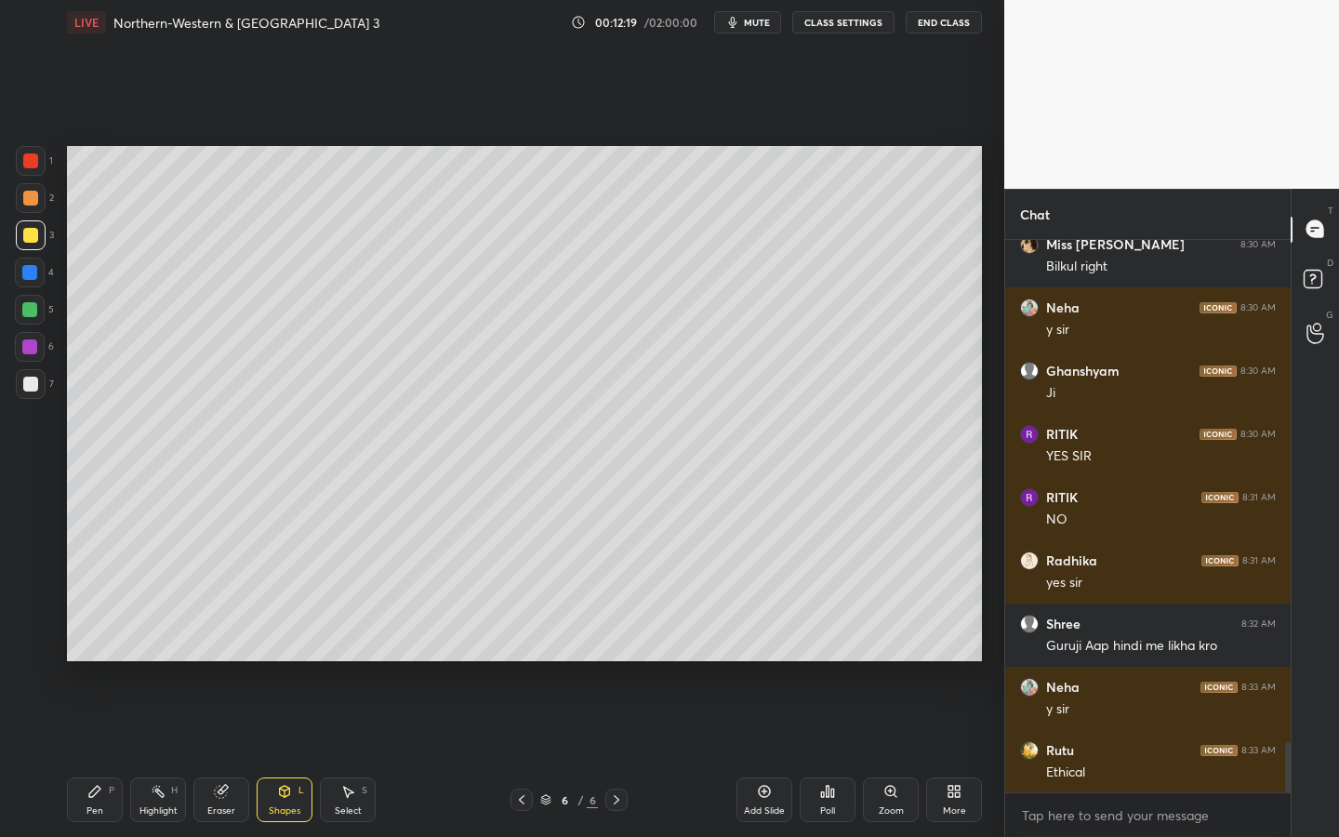
click at [949, 754] on div "More" at bounding box center [954, 799] width 56 height 45
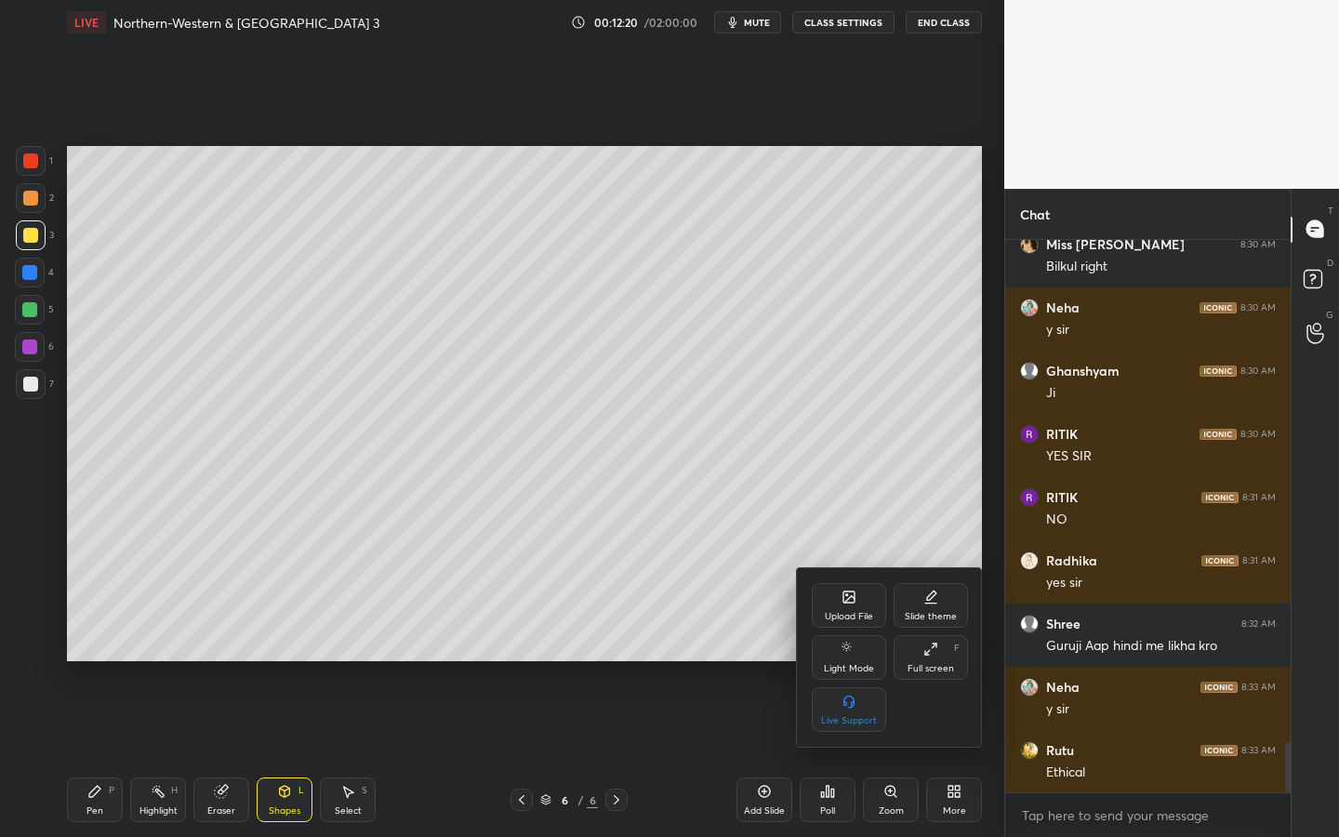
click at [850, 603] on div "Upload File" at bounding box center [849, 605] width 74 height 45
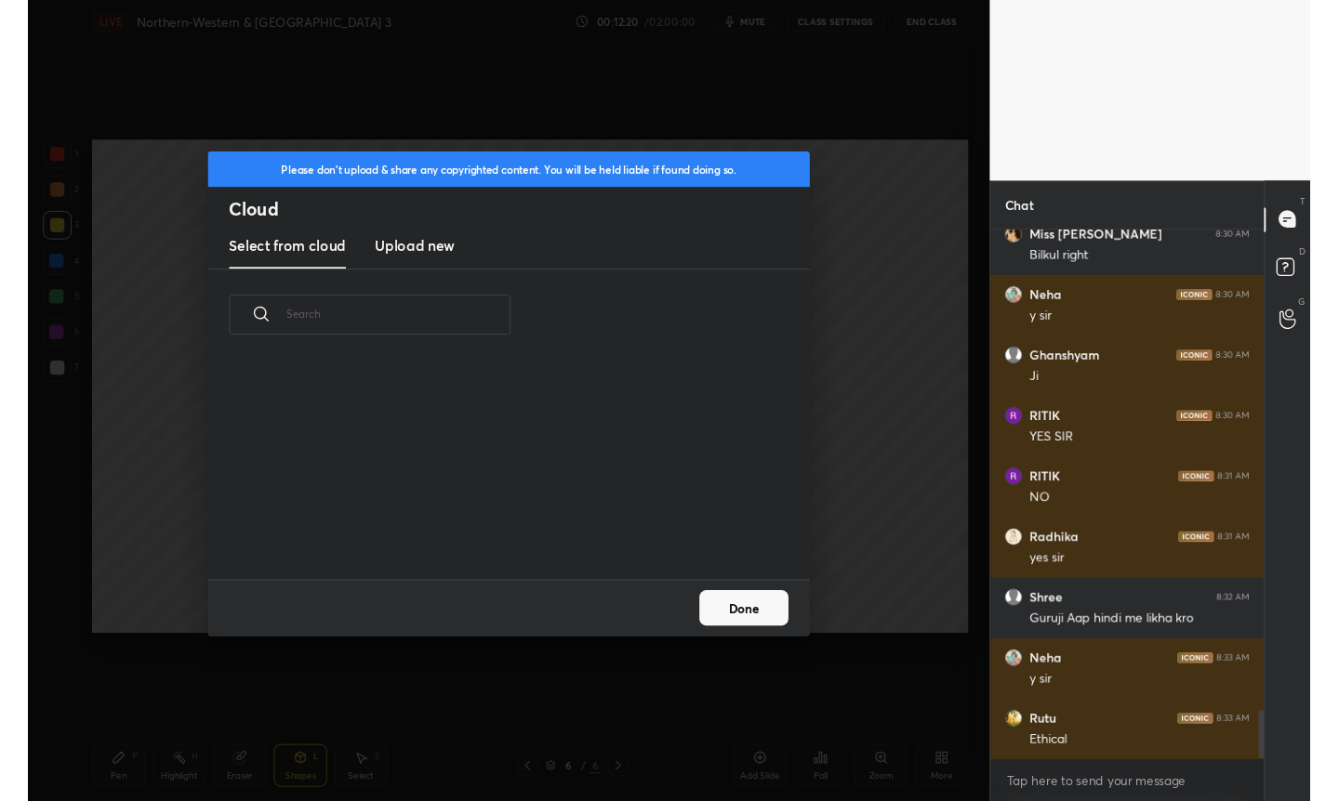
scroll to position [229, 597]
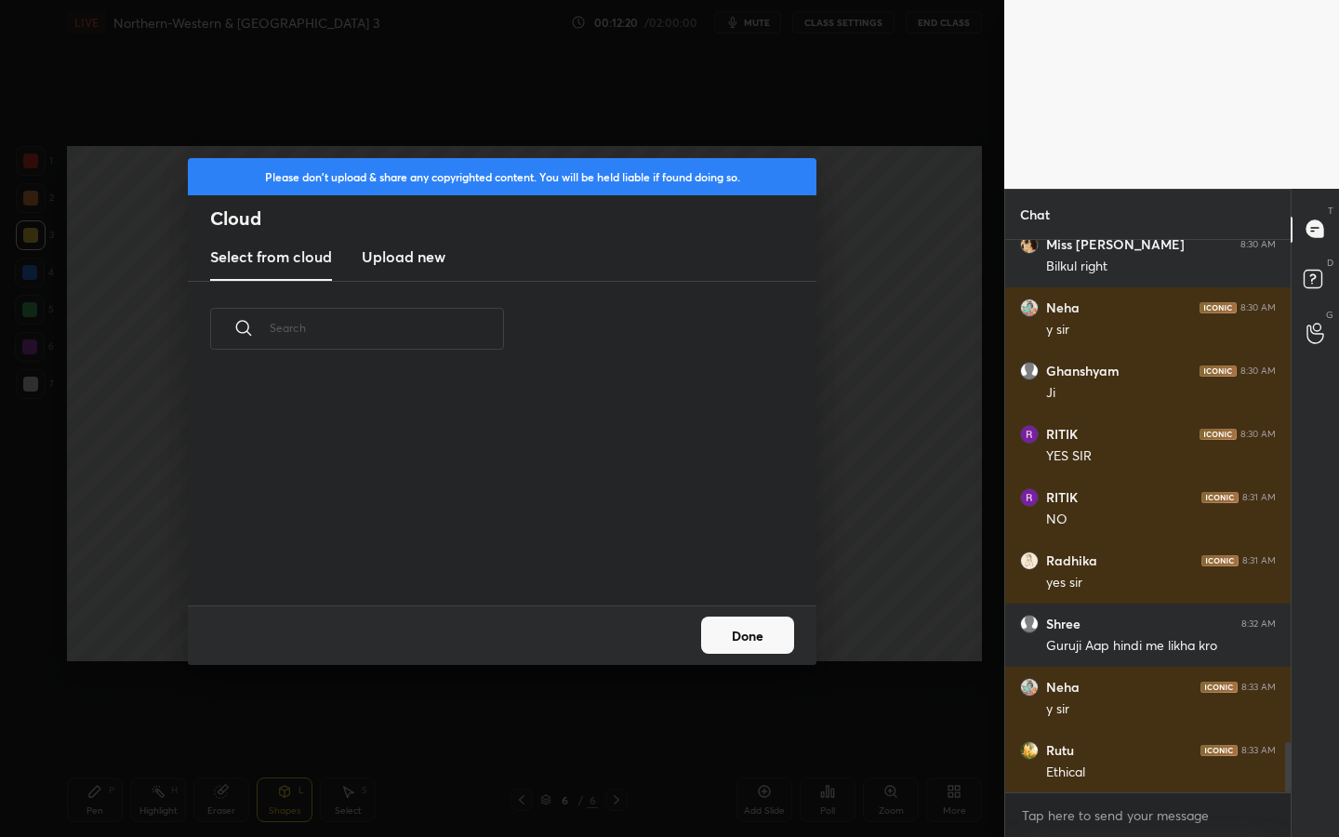
click at [403, 253] on h3 "Upload new" at bounding box center [404, 256] width 84 height 22
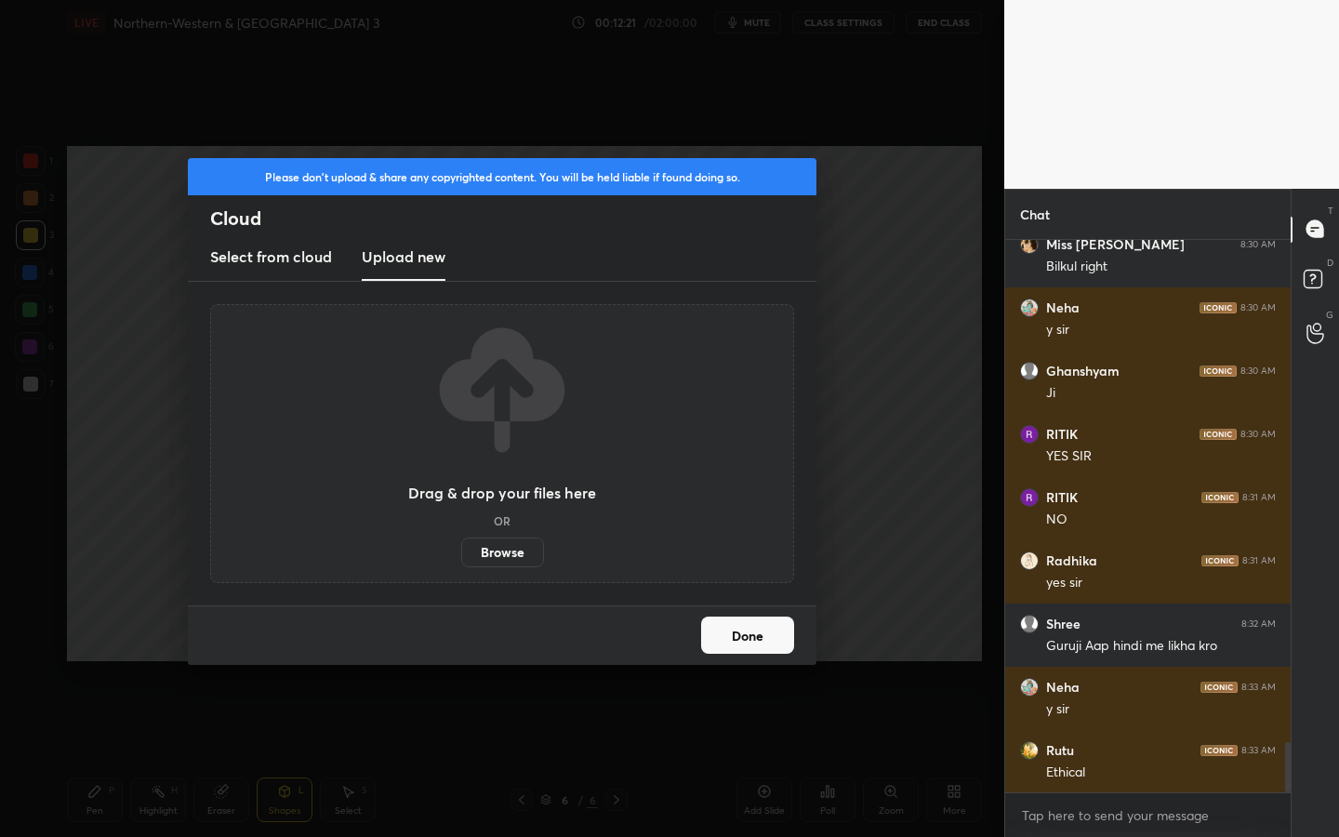
click at [521, 545] on label "Browse" at bounding box center [502, 552] width 83 height 30
click at [461, 545] on input "Browse" at bounding box center [461, 552] width 0 height 30
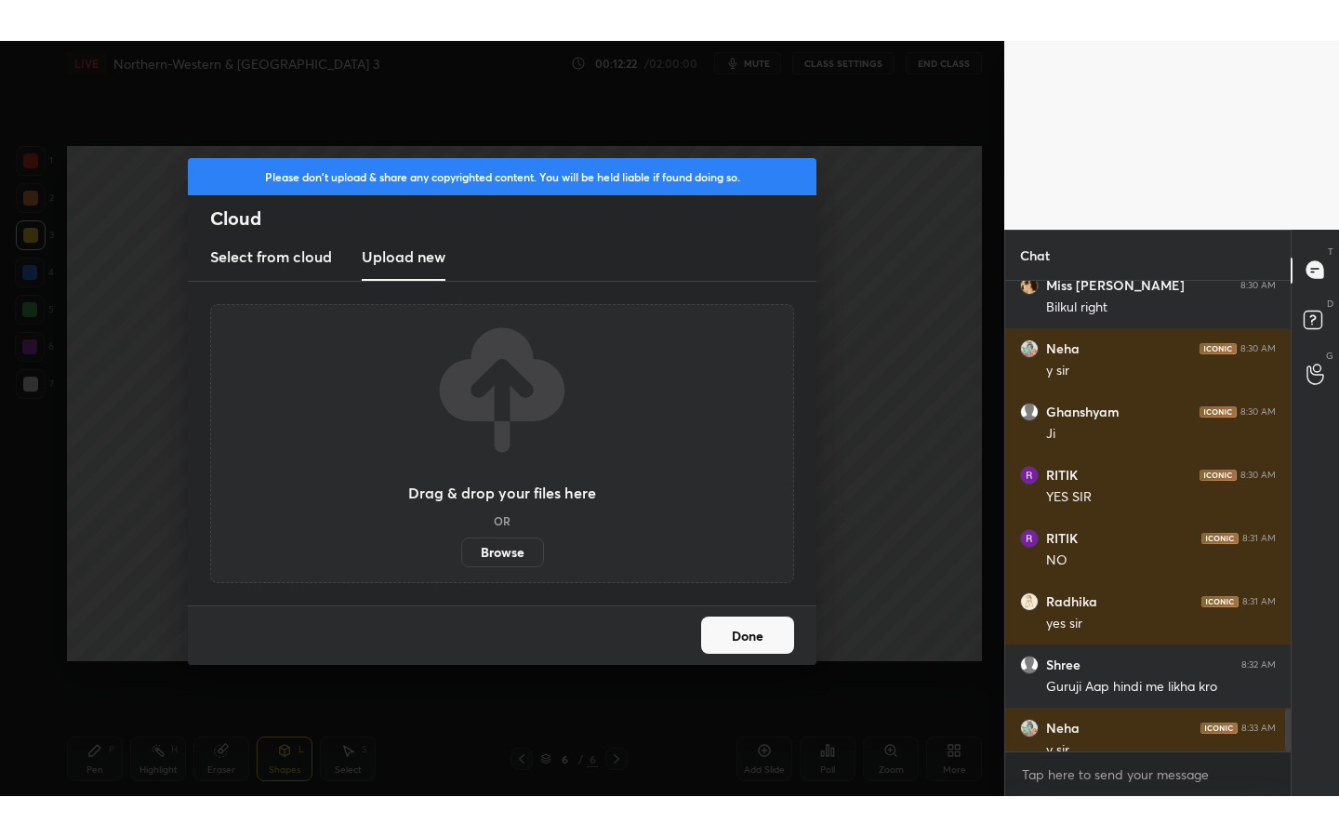
scroll to position [92328, 92034]
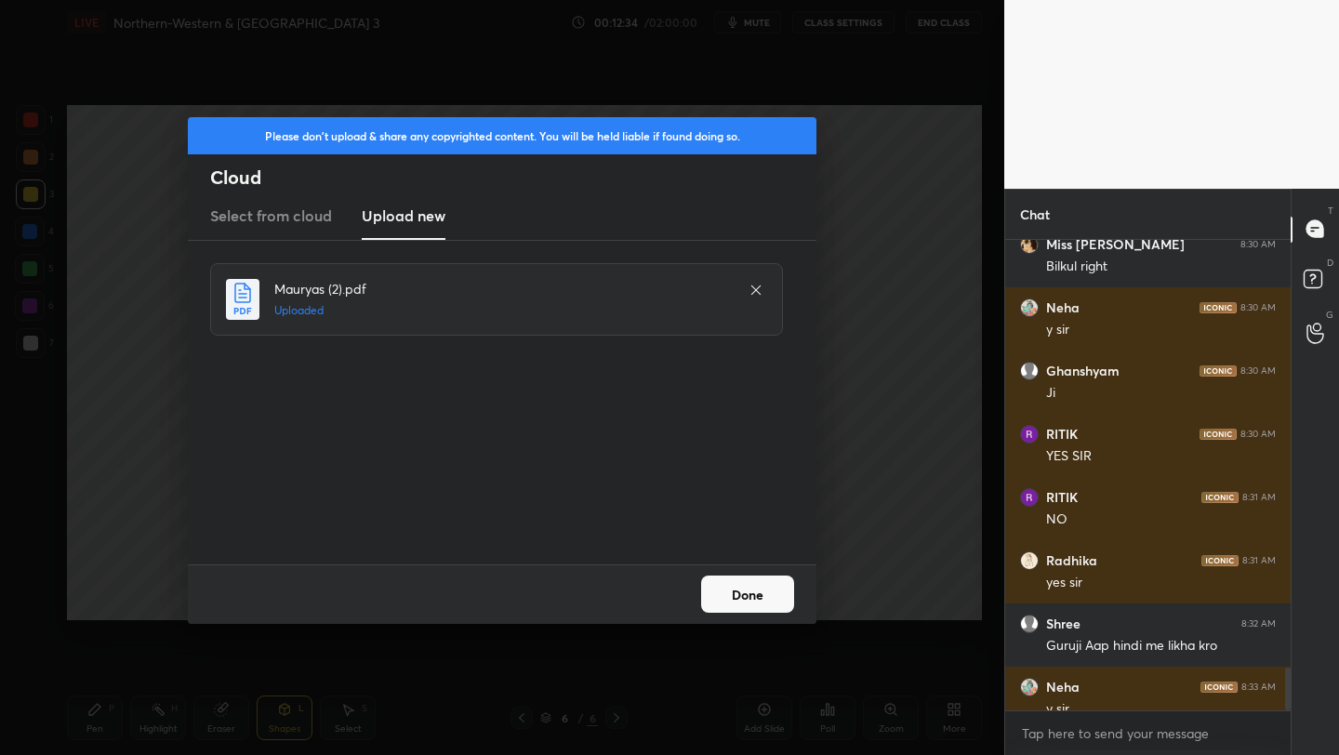
click at [759, 601] on button "Done" at bounding box center [747, 593] width 93 height 37
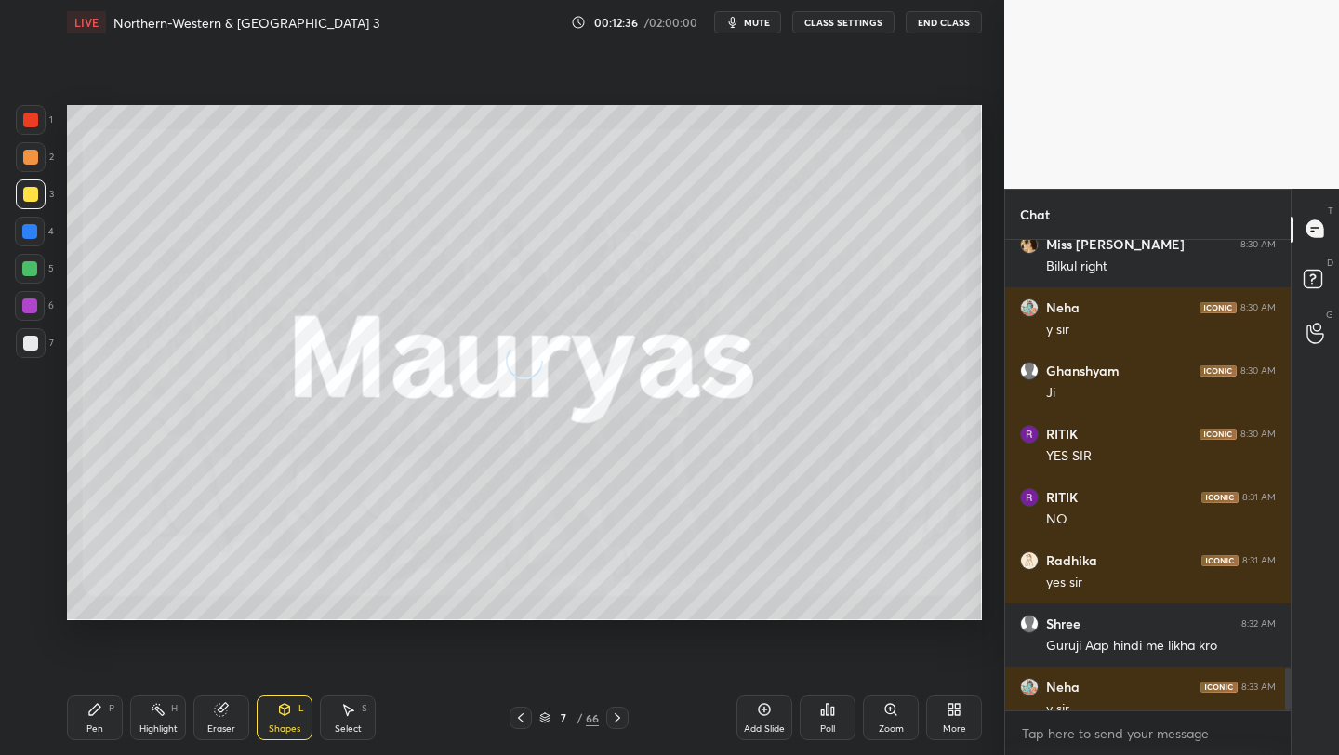
click at [953, 704] on icon at bounding box center [953, 709] width 15 height 15
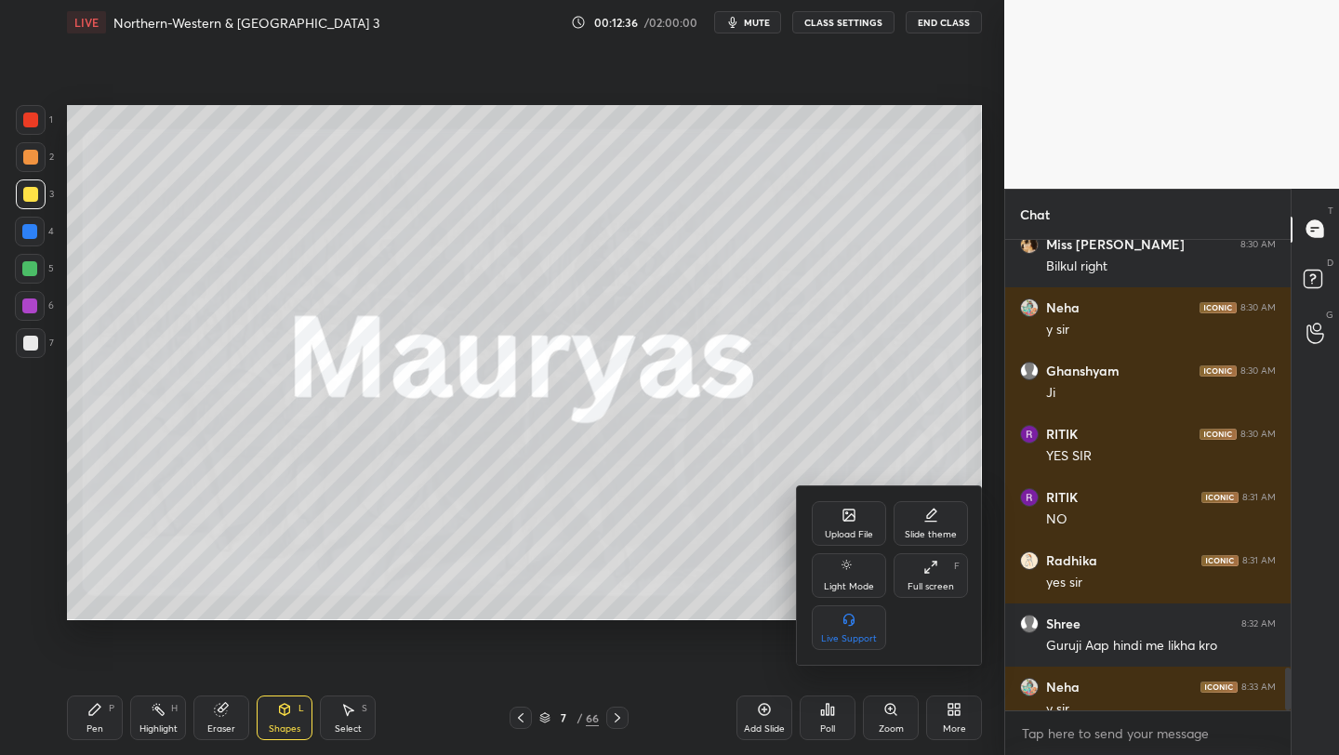
click at [918, 589] on div "Full screen" at bounding box center [930, 586] width 46 height 9
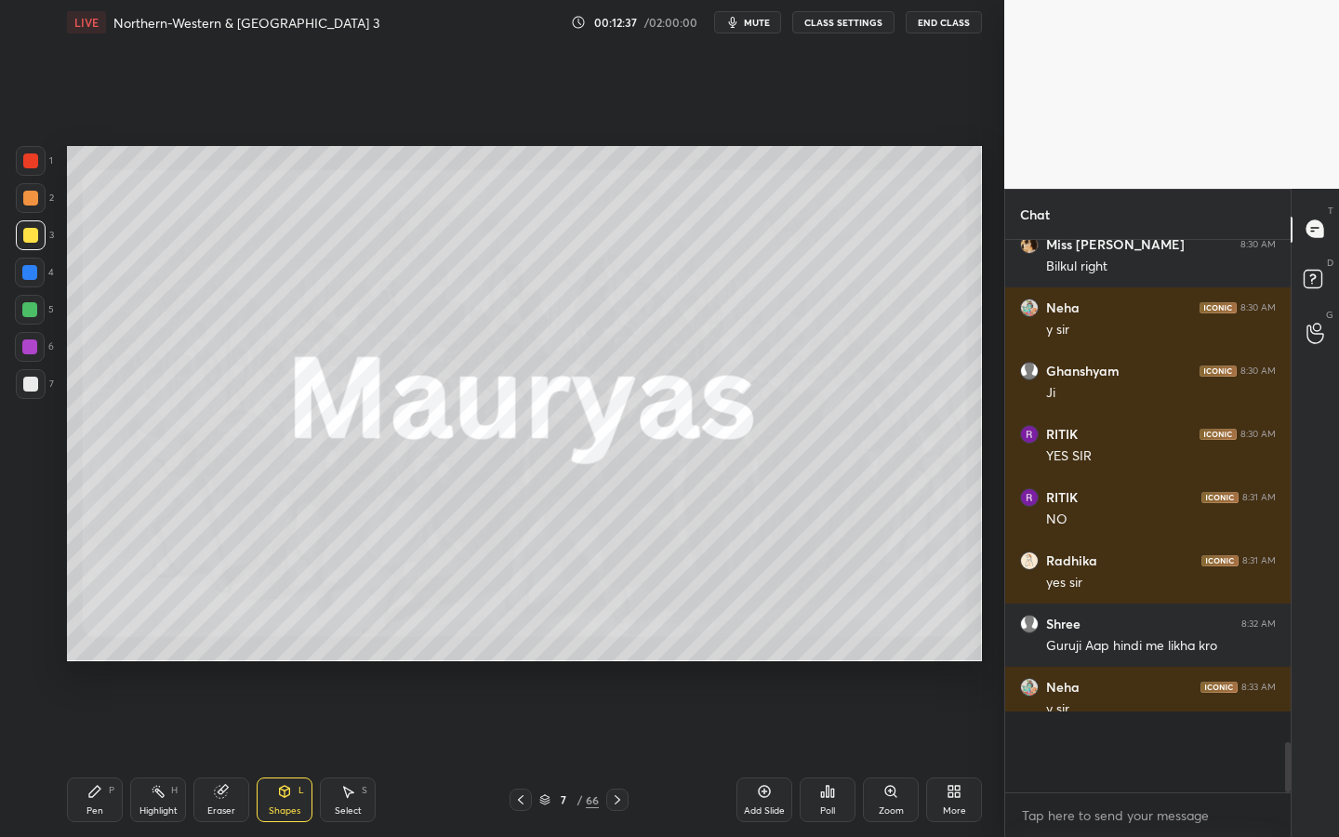
scroll to position [391, 280]
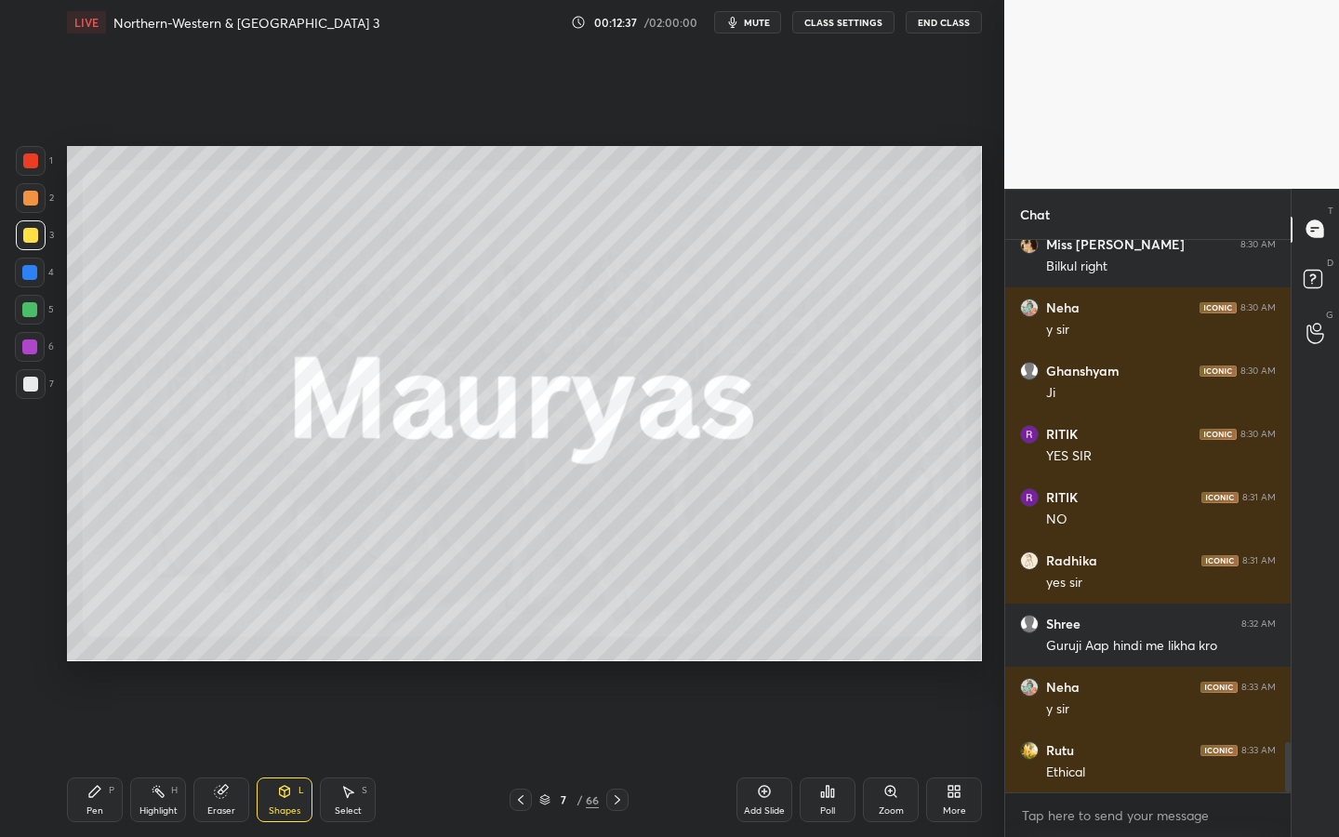
click at [575, 754] on div "7 / 66" at bounding box center [568, 799] width 59 height 17
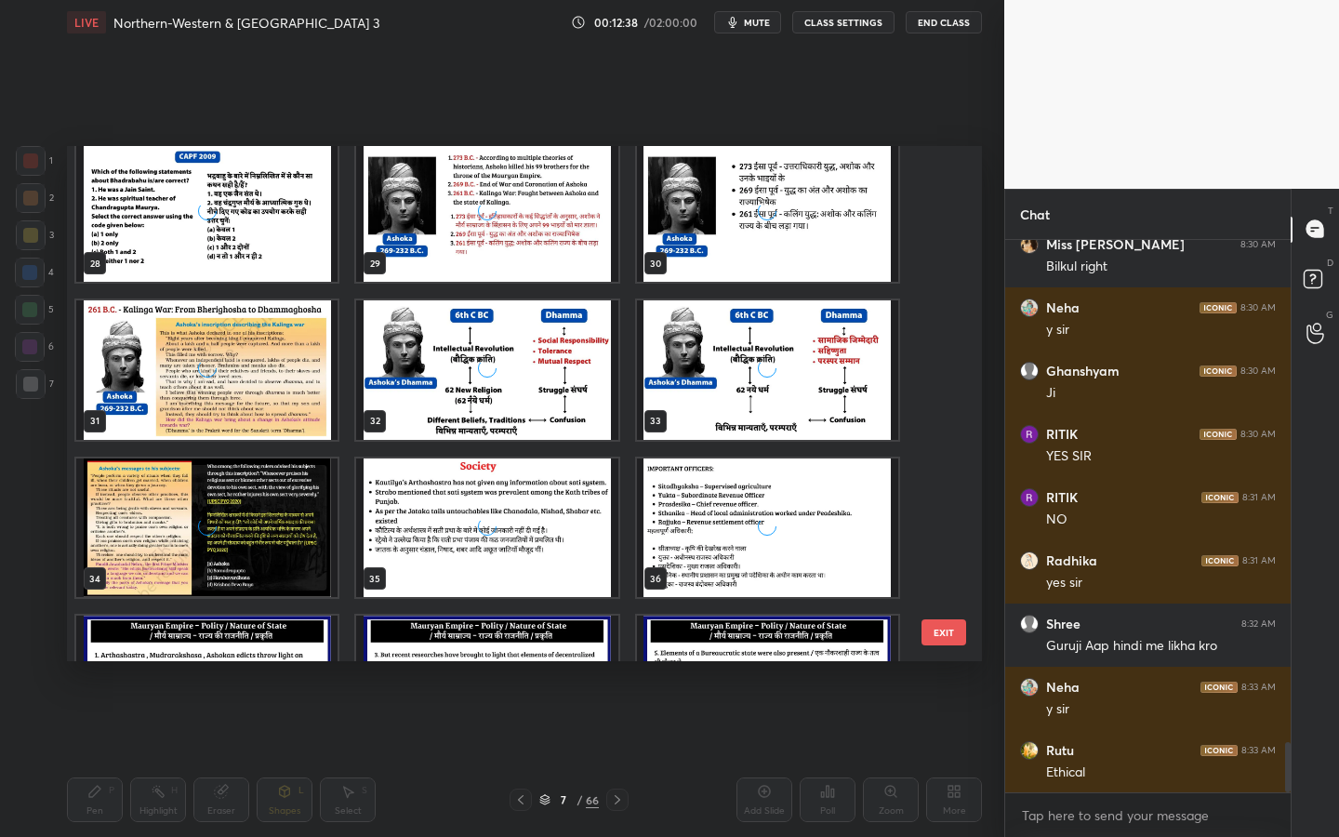
scroll to position [1526, 0]
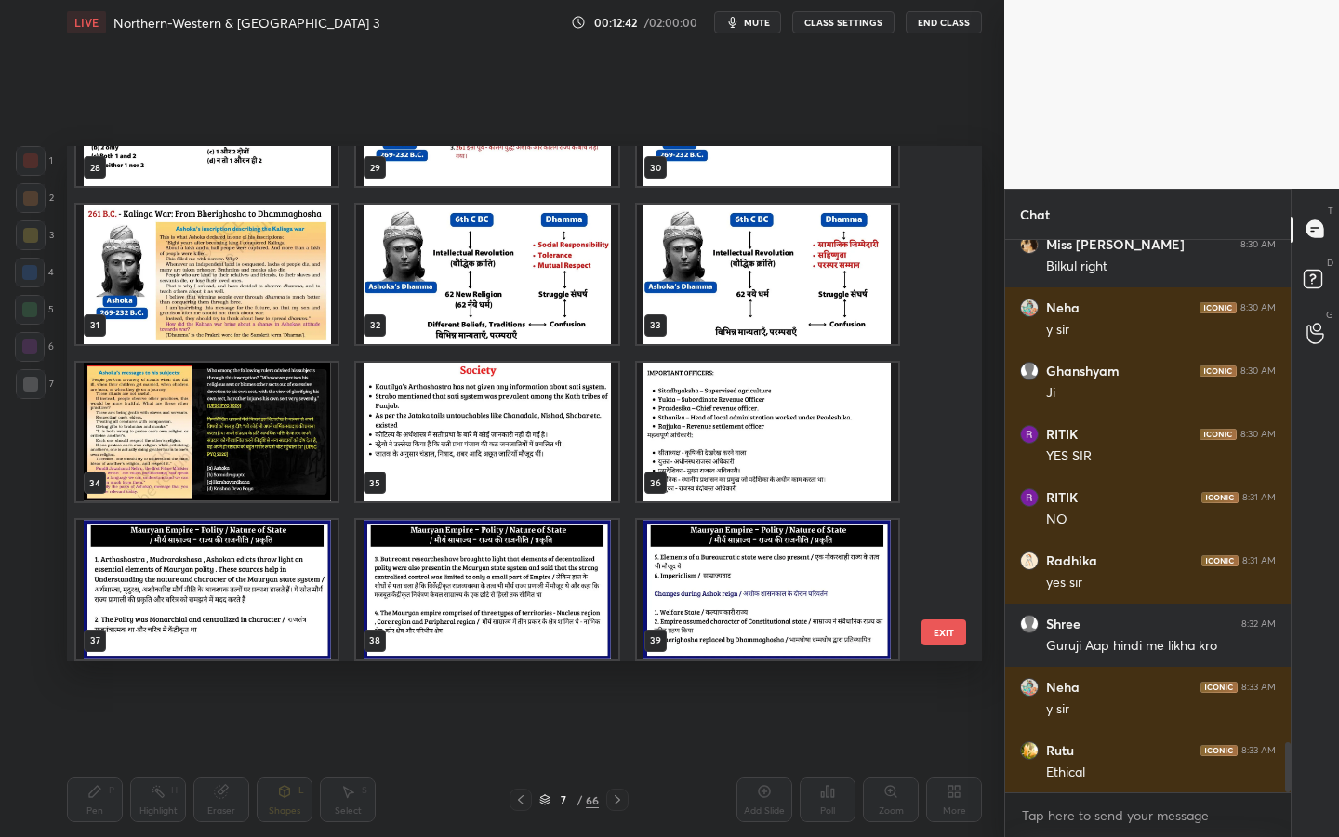
click at [204, 281] on img "grid" at bounding box center [206, 274] width 261 height 139
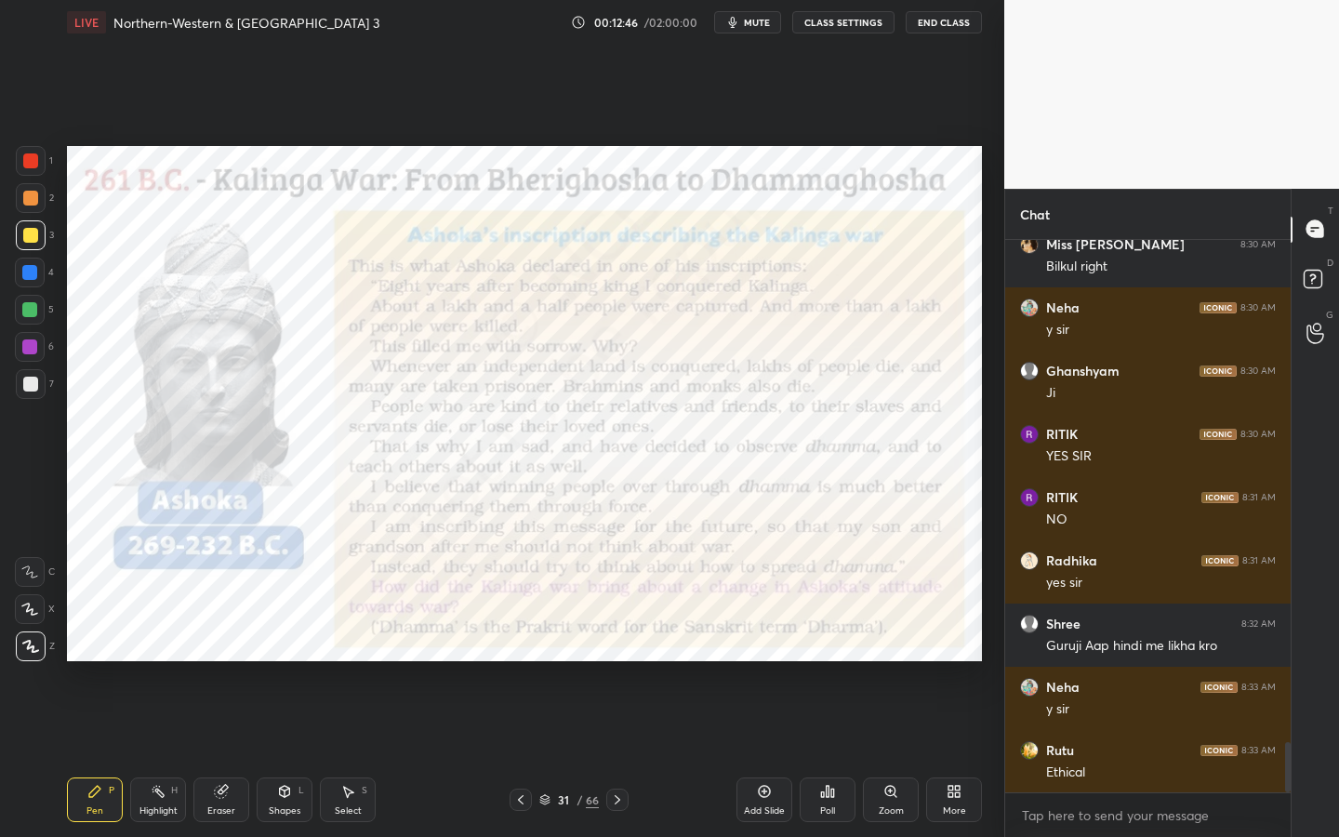
click at [32, 167] on div at bounding box center [30, 160] width 15 height 15
click at [127, 138] on div "Setting up your live class Poll for secs No correct answer Start poll" at bounding box center [524, 404] width 930 height 718
click at [276, 754] on div "Shapes L" at bounding box center [285, 799] width 56 height 45
click at [238, 754] on div "Eraser" at bounding box center [221, 799] width 56 height 45
drag, startPoint x: 228, startPoint y: 799, endPoint x: 176, endPoint y: 765, distance: 61.9
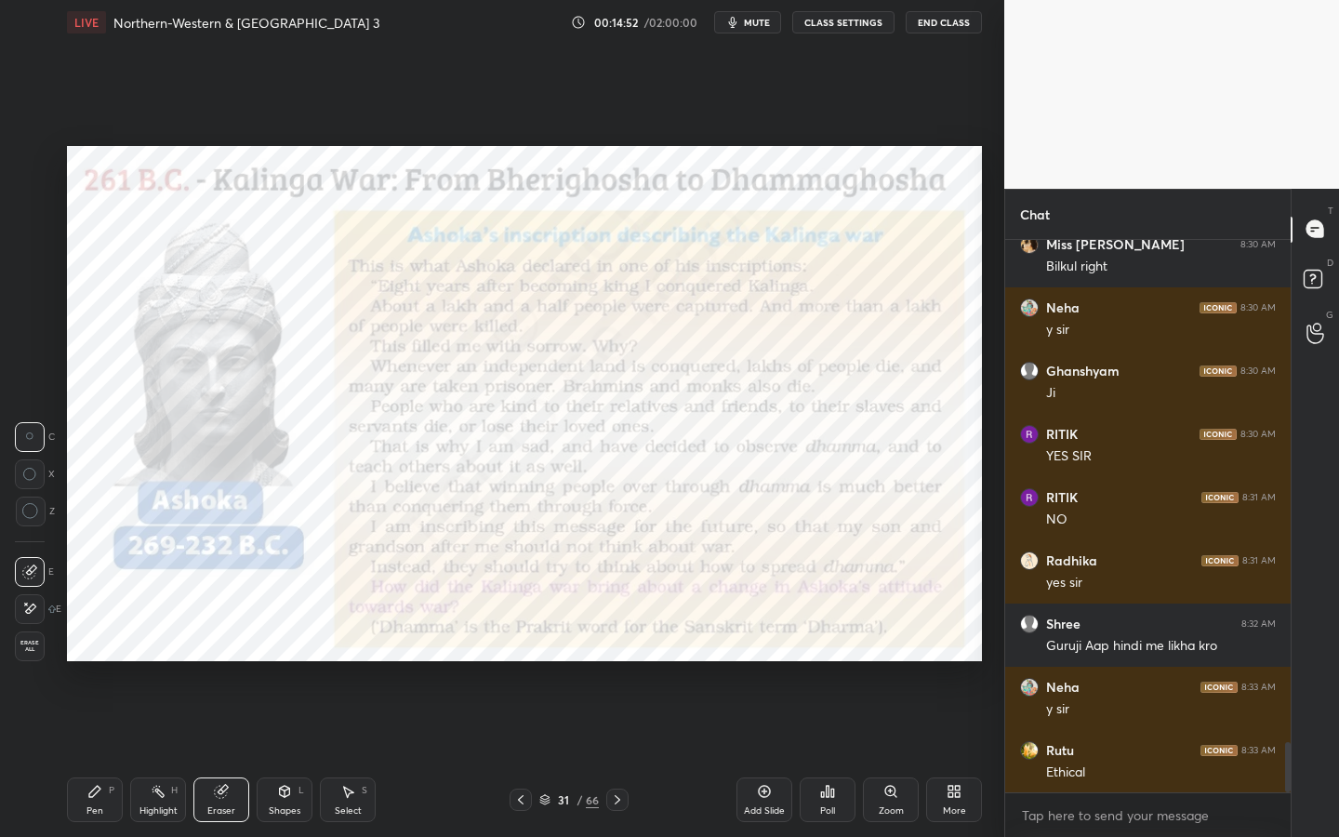
click at [228, 754] on div "Eraser" at bounding box center [221, 799] width 56 height 45
click at [32, 652] on span "Erase all" at bounding box center [30, 646] width 28 height 13
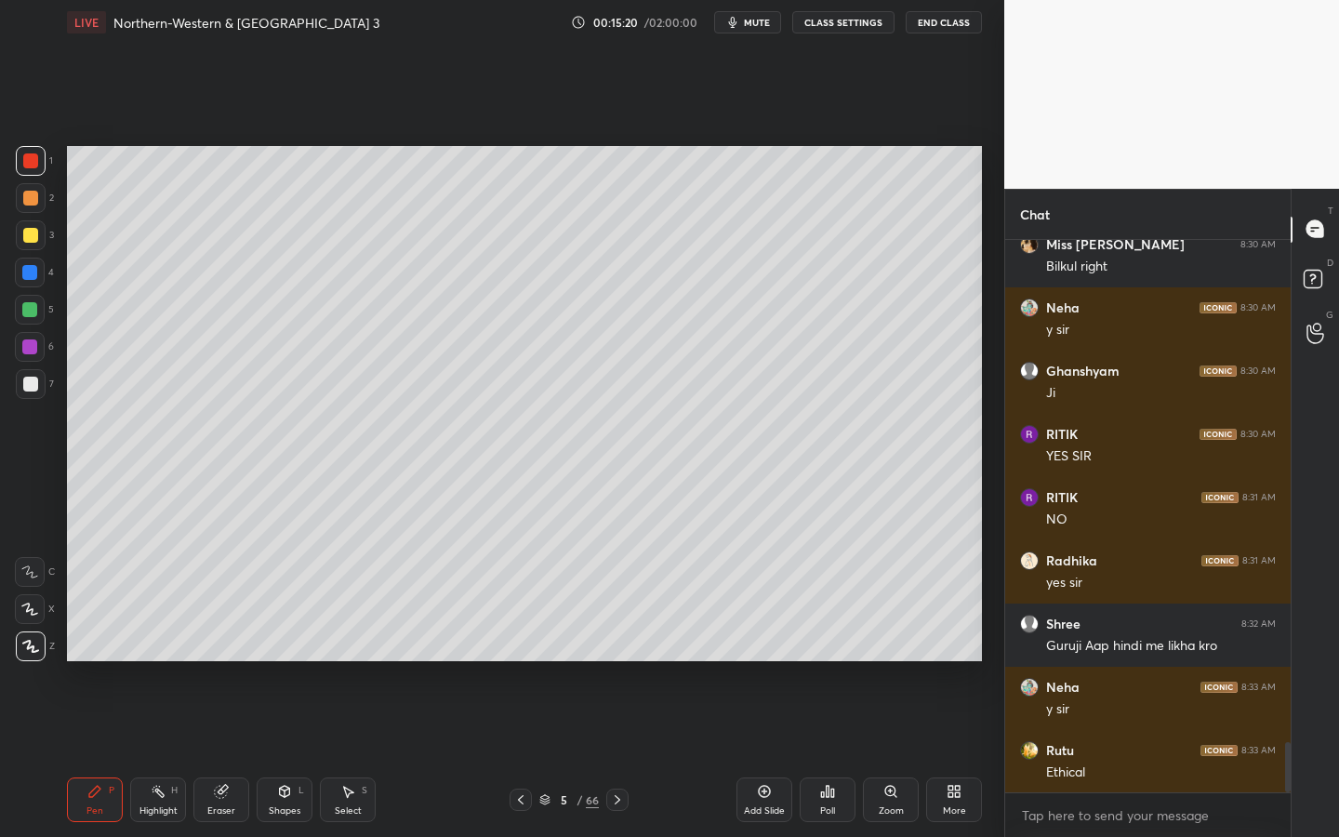
drag, startPoint x: 31, startPoint y: 233, endPoint x: 56, endPoint y: 244, distance: 27.5
click at [31, 231] on div at bounding box center [30, 235] width 15 height 15
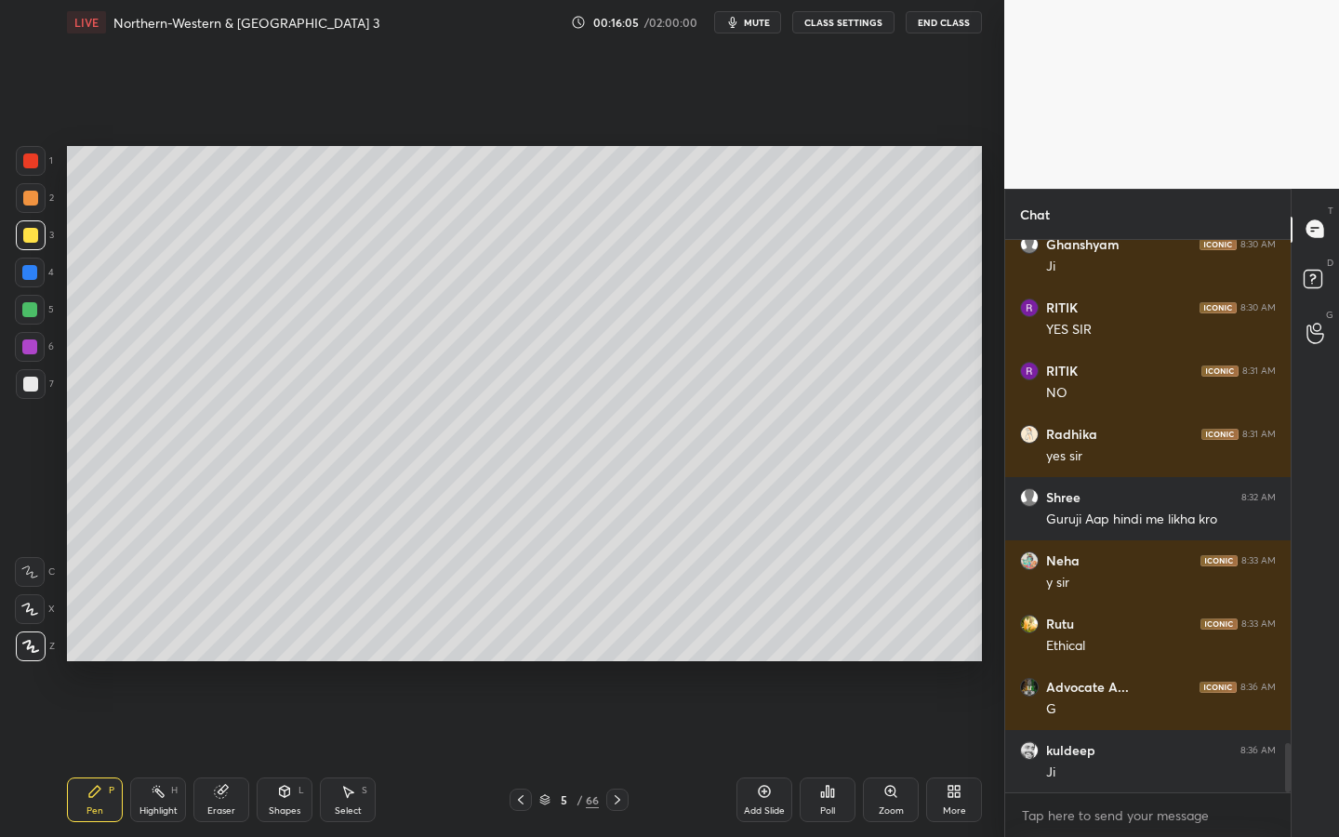
scroll to position [5760, 0]
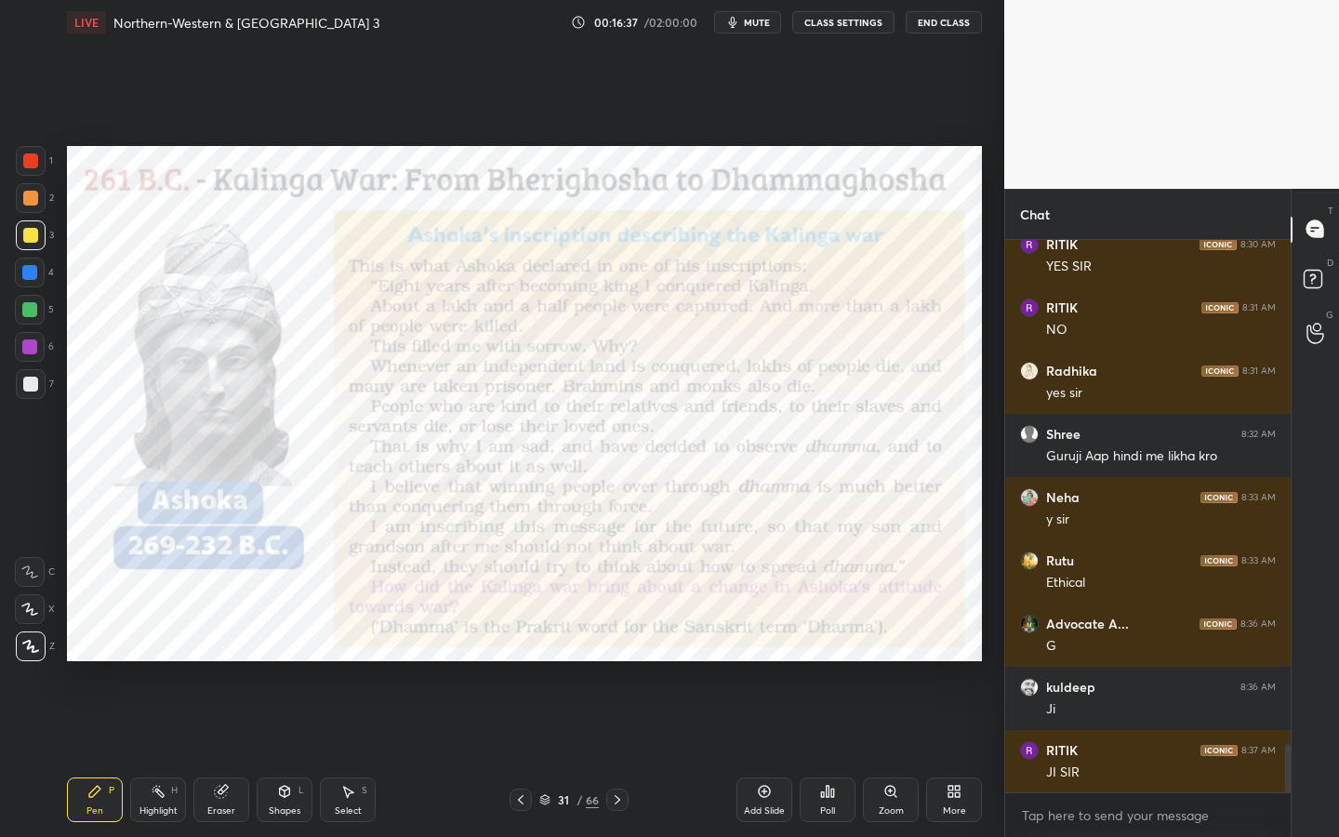
click at [26, 161] on div at bounding box center [30, 160] width 15 height 15
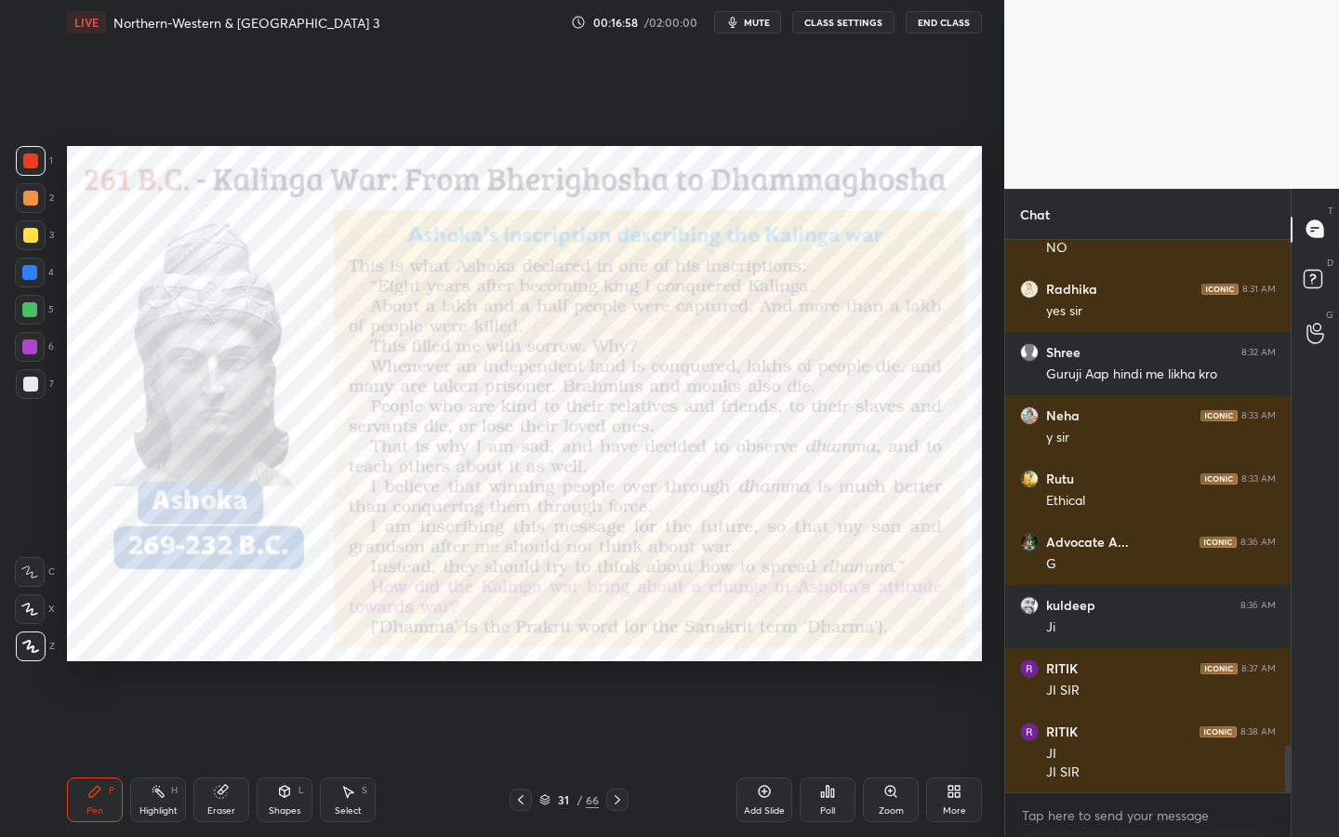
scroll to position [5905, 0]
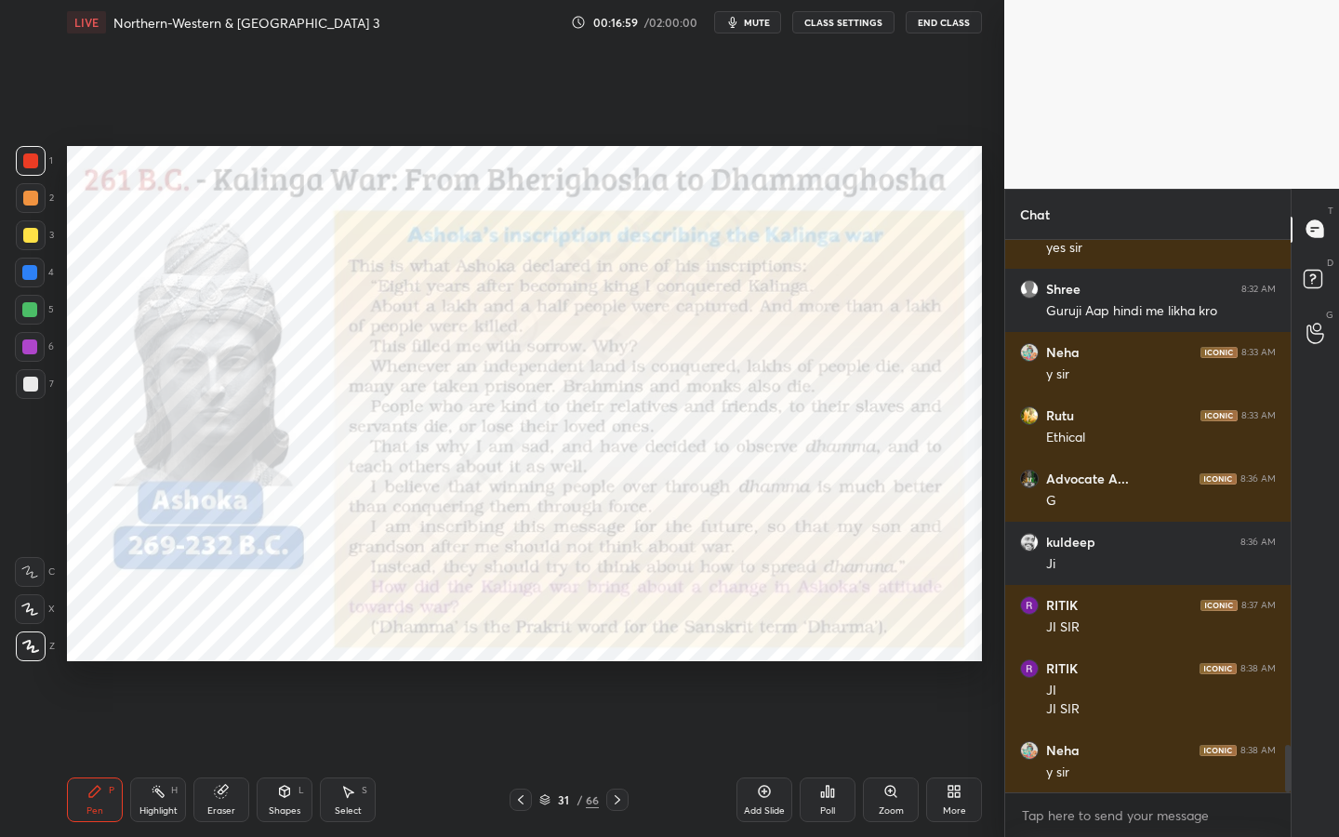
click at [774, 28] on button "mute" at bounding box center [747, 22] width 67 height 22
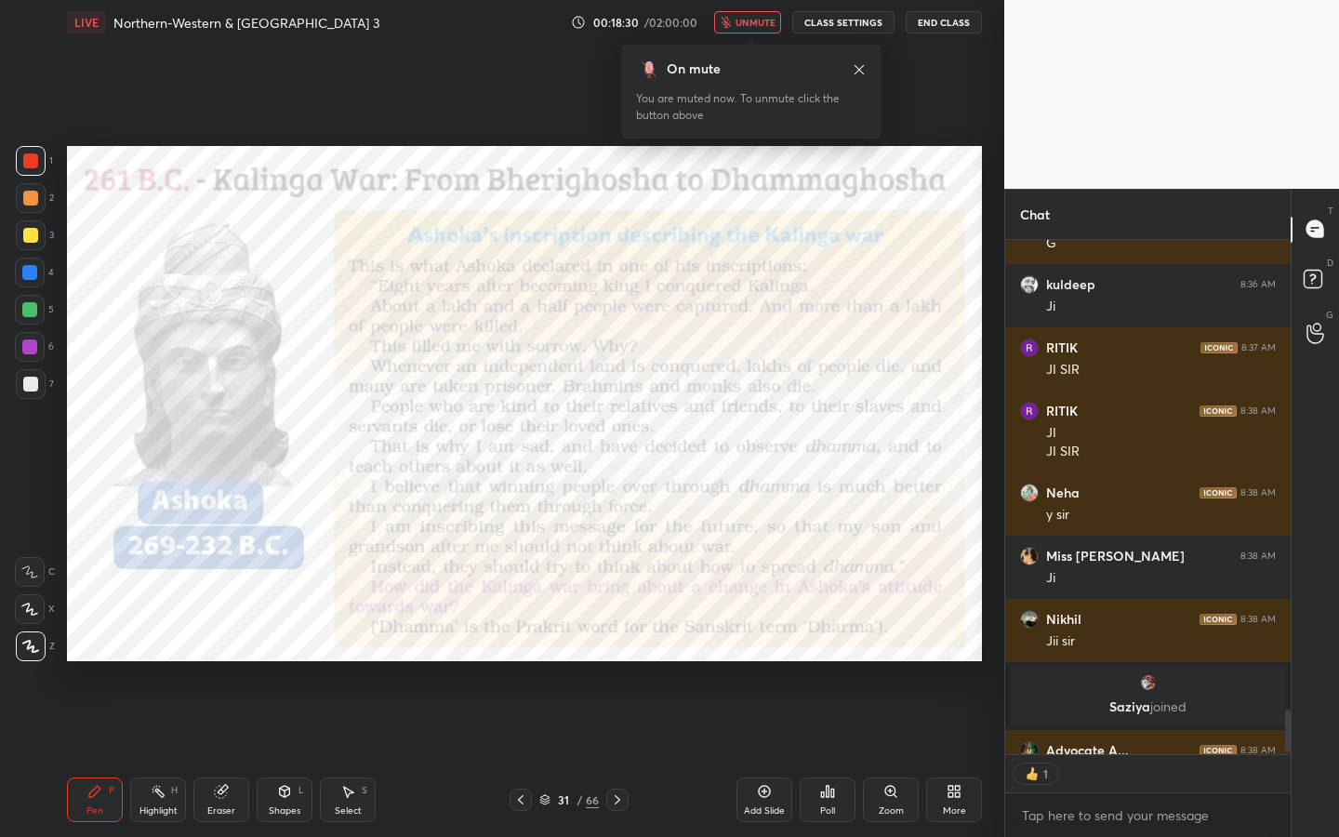
scroll to position [7, 7]
click at [774, 28] on span "unmute" at bounding box center [755, 22] width 40 height 13
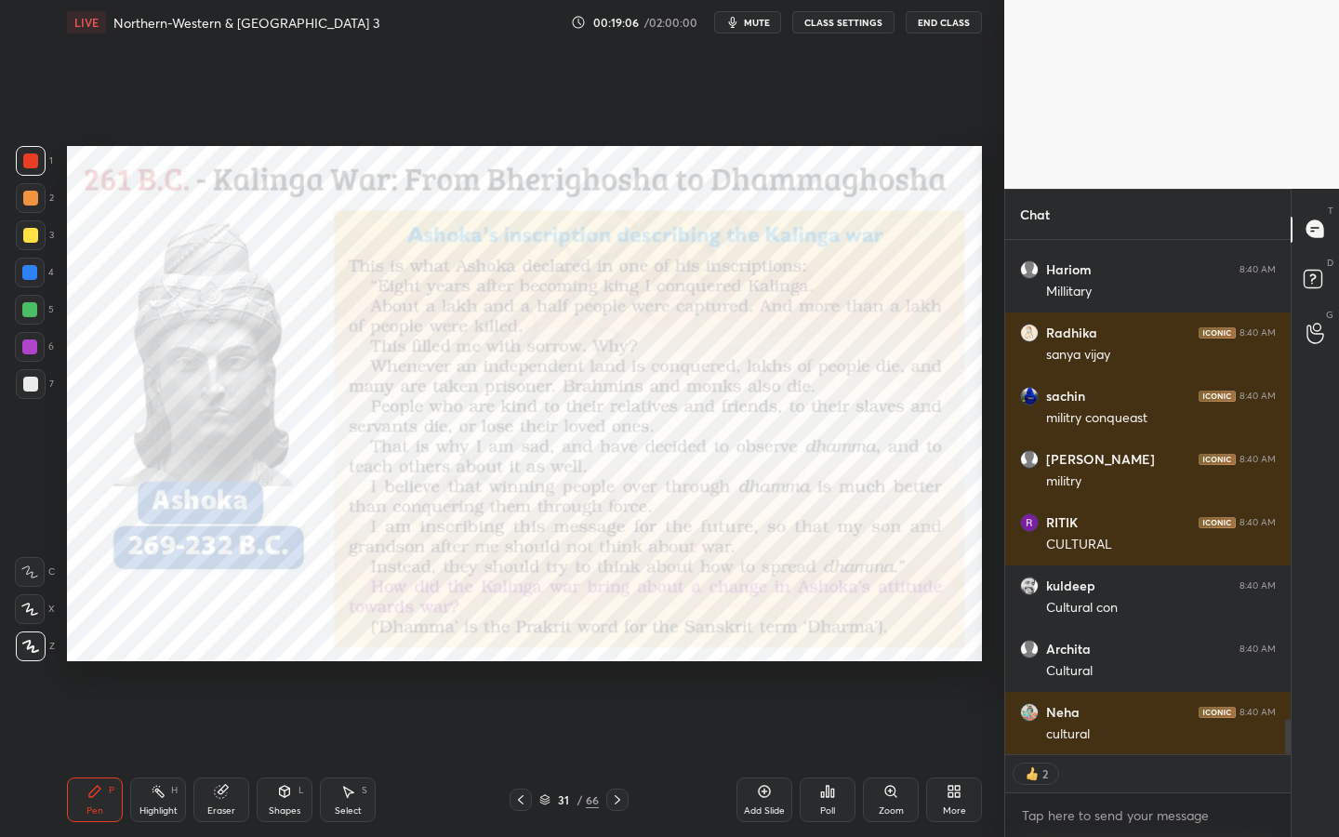
scroll to position [7049, 0]
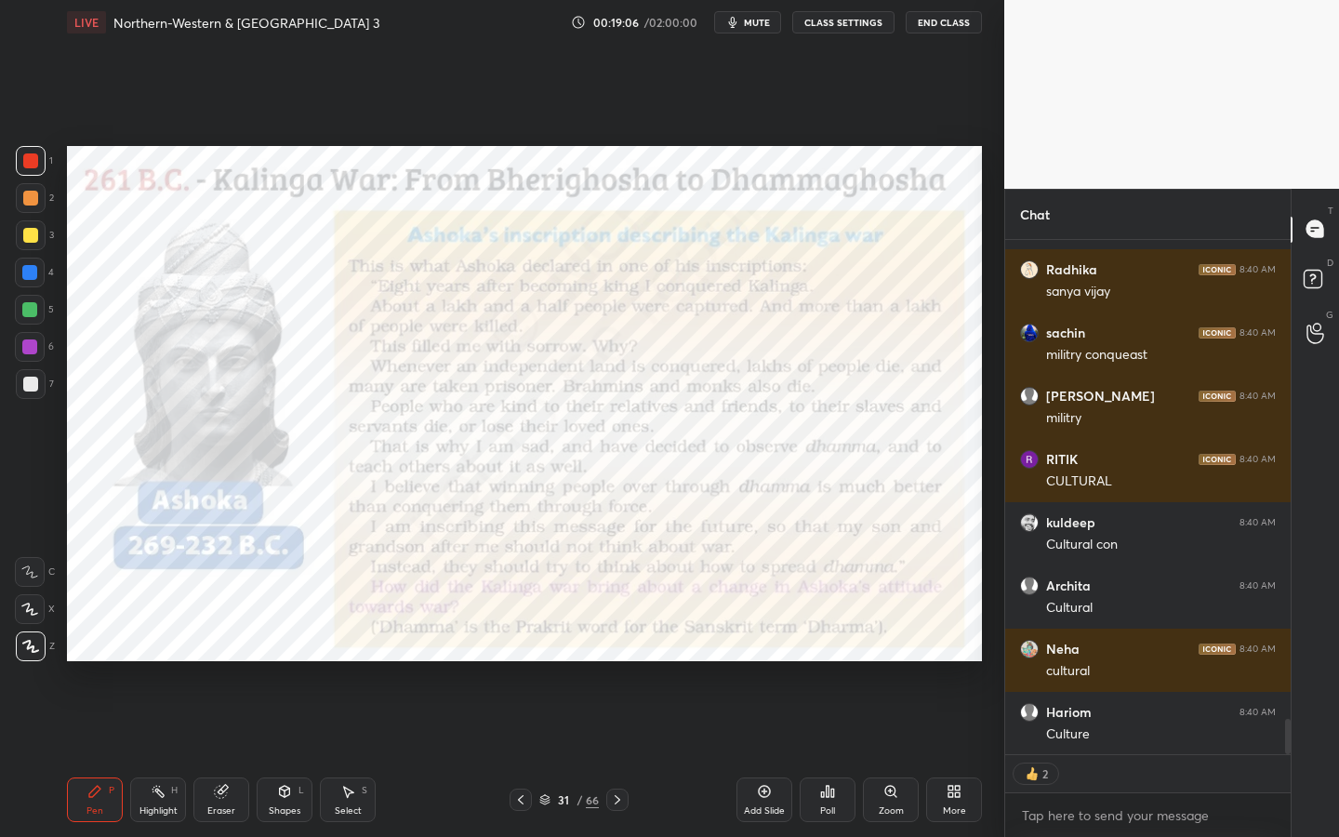
type textarea "x"
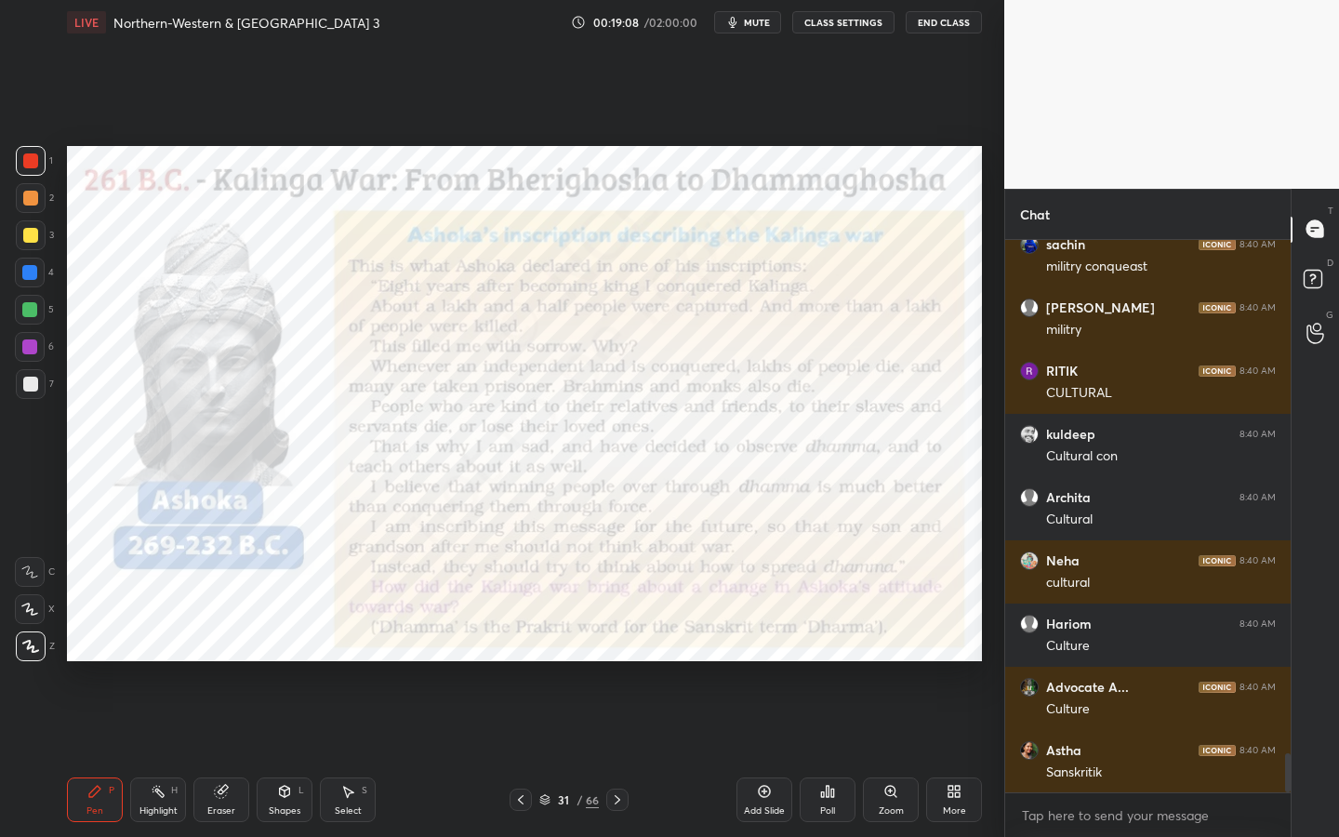
scroll to position [7201, 0]
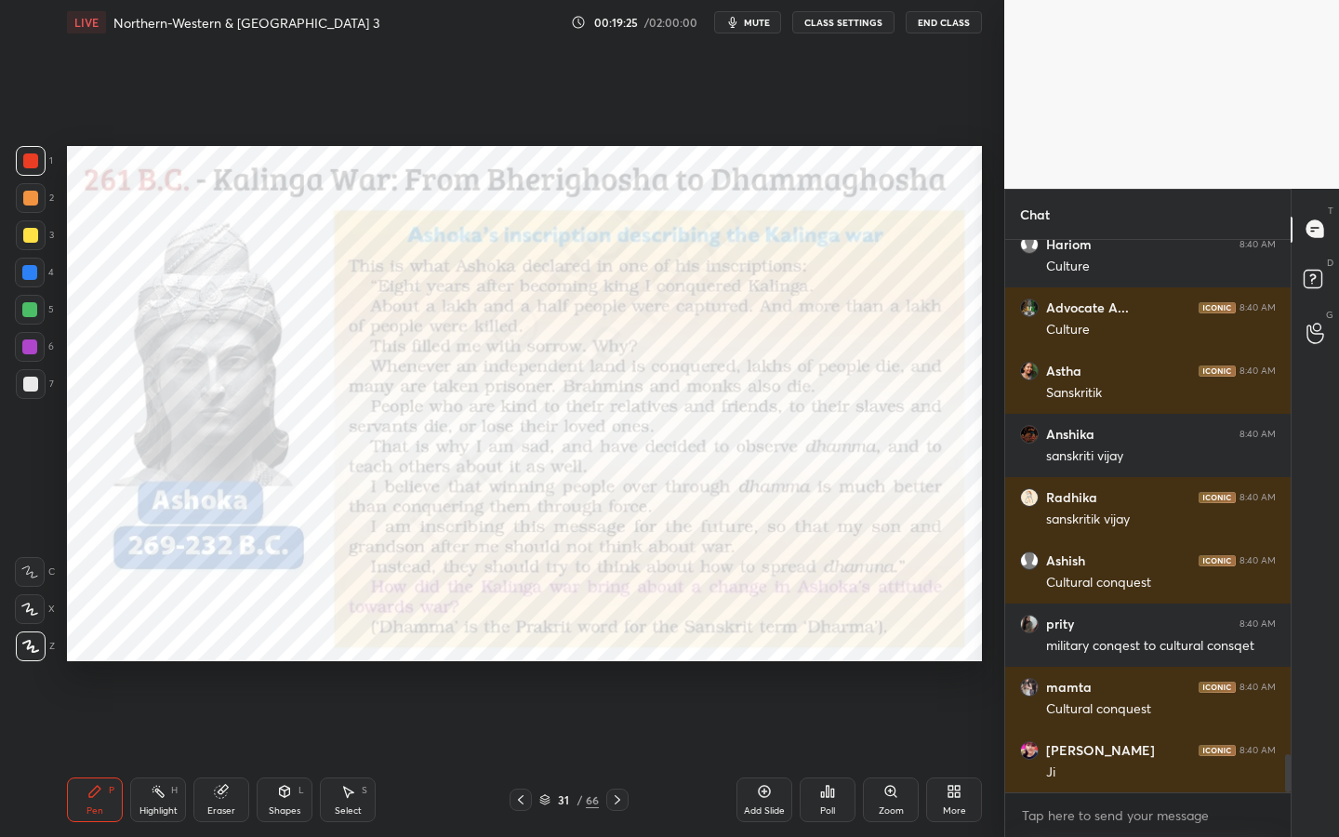
click at [745, 22] on button "mute" at bounding box center [747, 22] width 67 height 22
click at [745, 22] on span "unmute" at bounding box center [755, 22] width 40 height 13
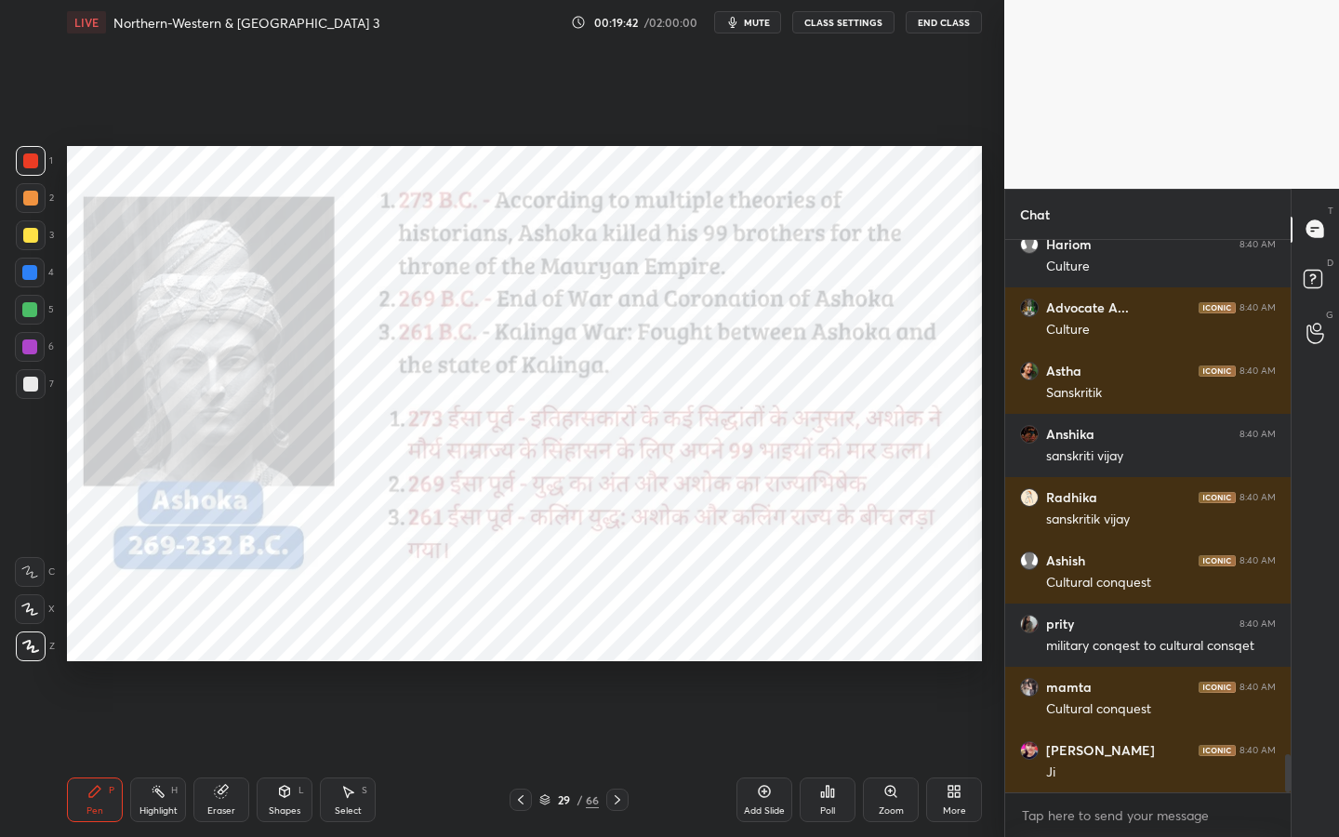
drag, startPoint x: 275, startPoint y: 810, endPoint x: 271, endPoint y: 779, distance: 31.0
click at [275, 754] on div "Shapes" at bounding box center [285, 810] width 32 height 9
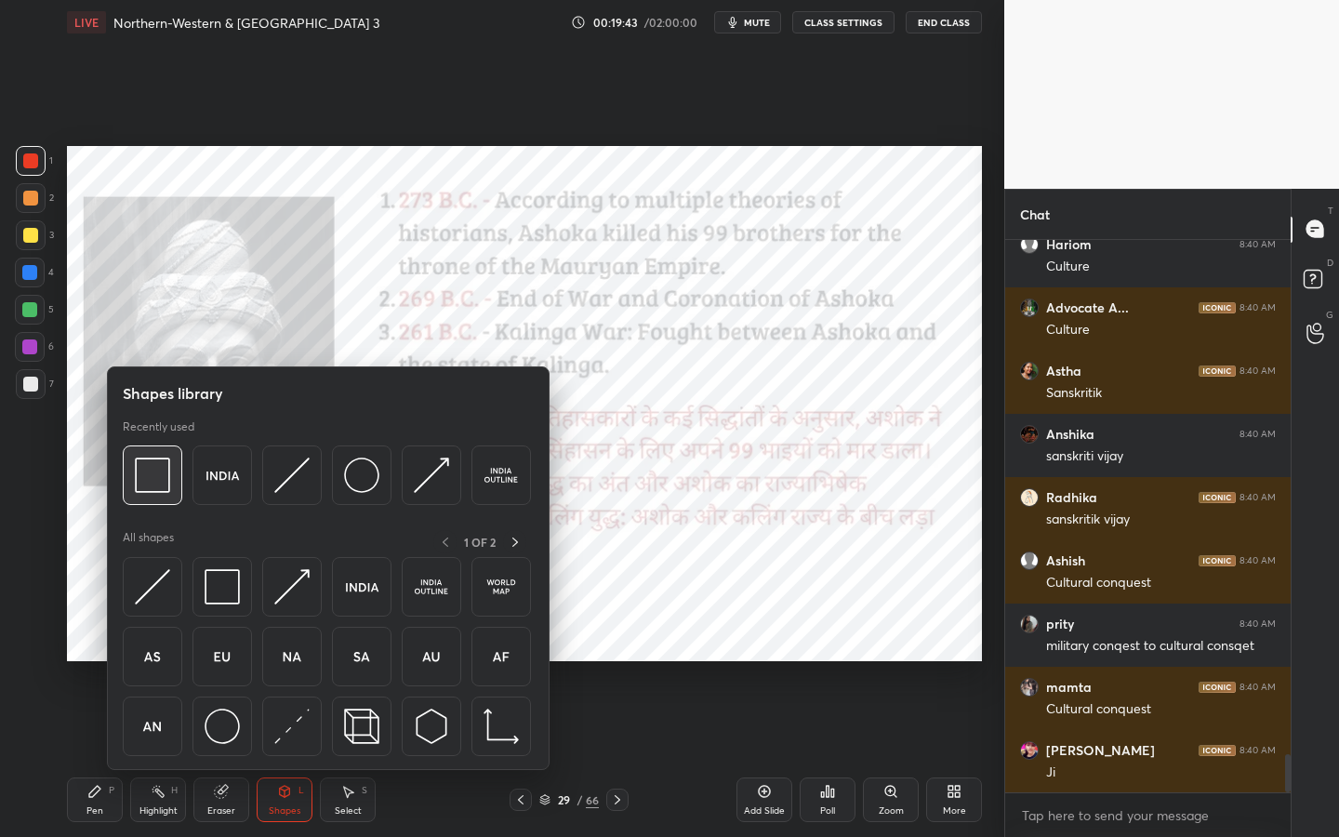
click at [157, 476] on img at bounding box center [152, 474] width 35 height 35
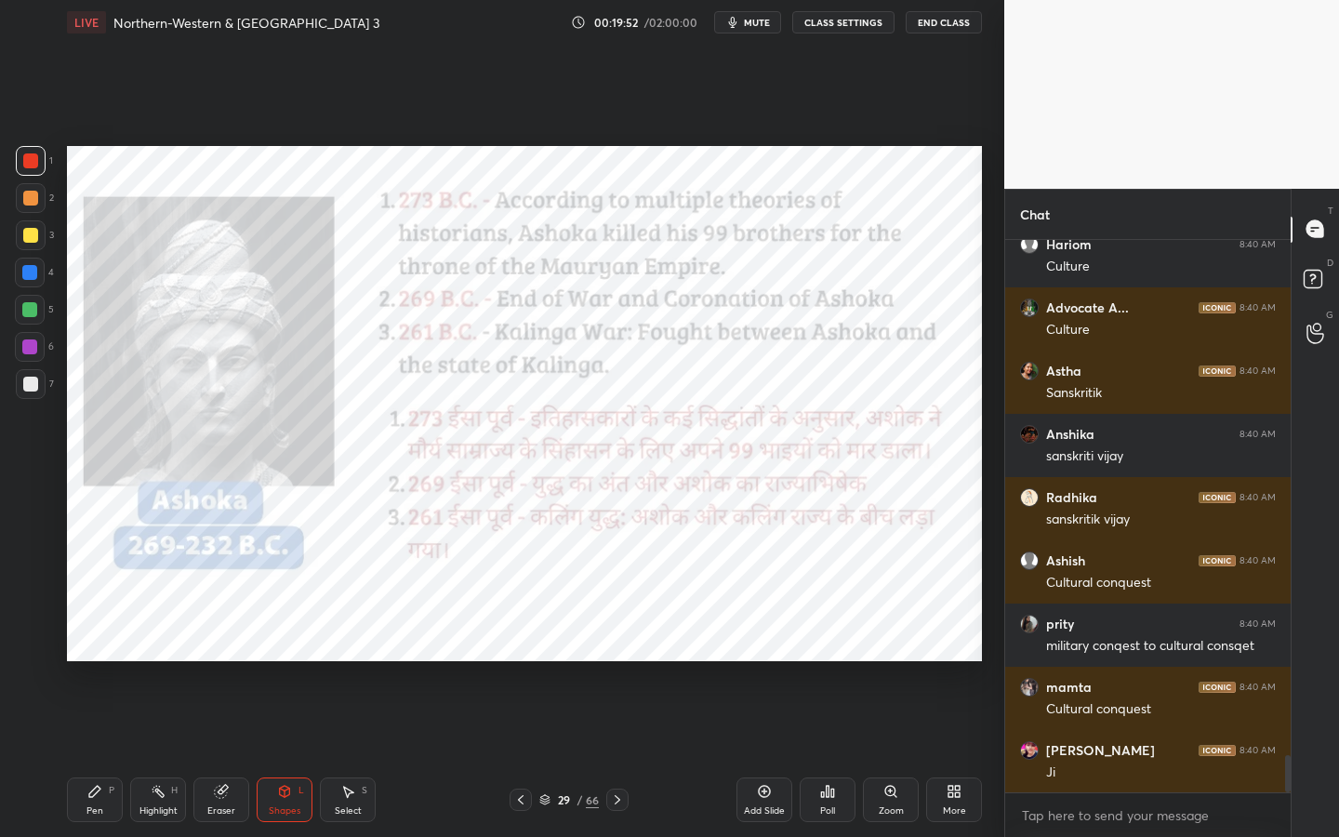
scroll to position [7597, 0]
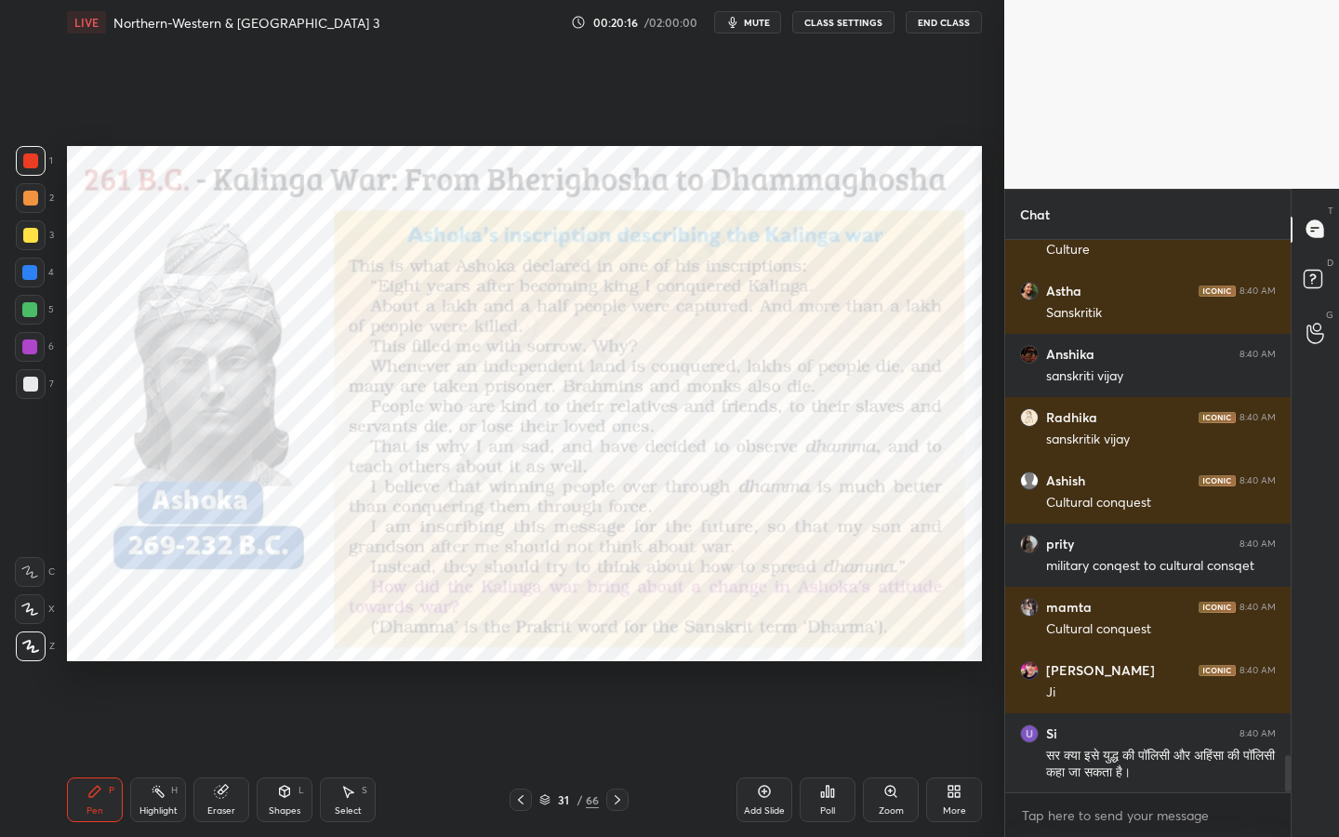
click at [751, 754] on div "Add Slide" at bounding box center [764, 810] width 41 height 9
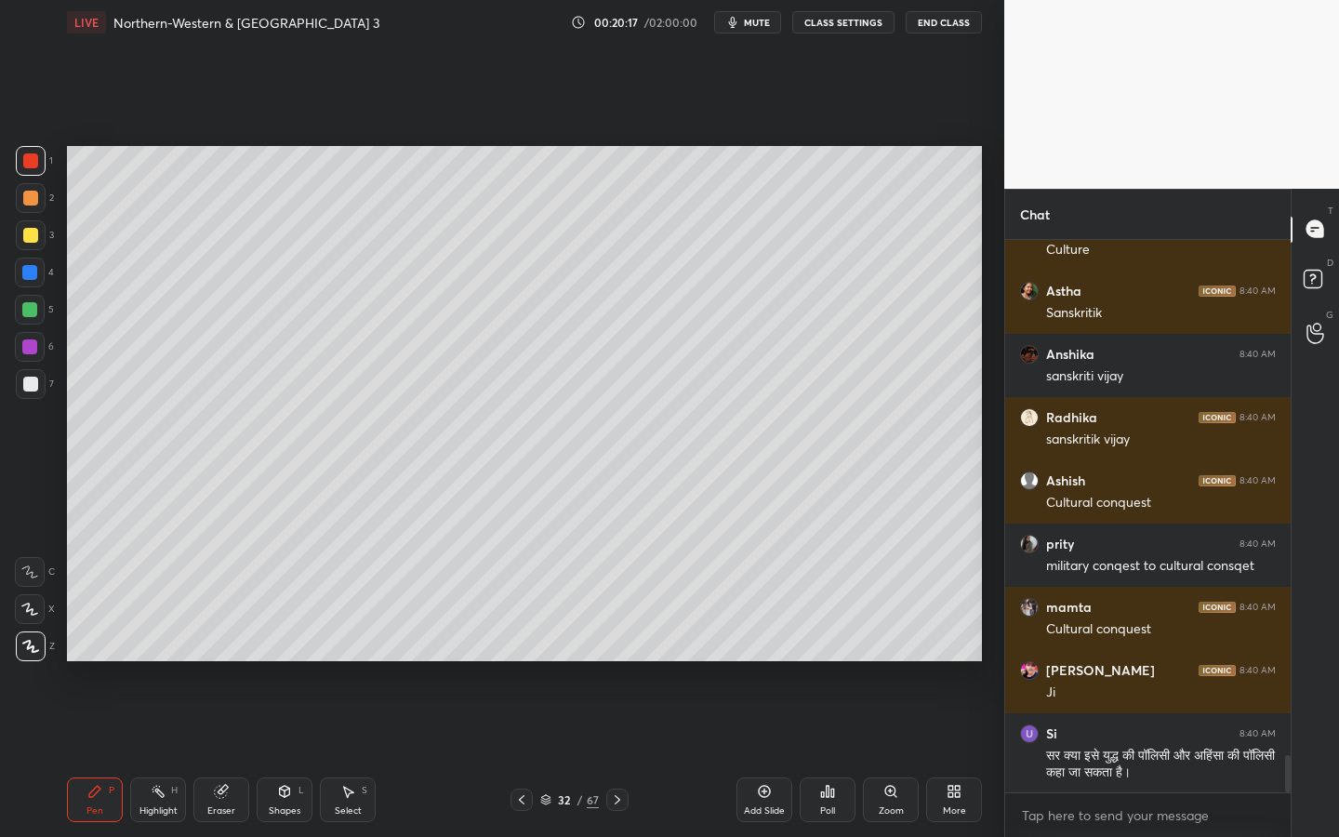
click at [30, 228] on div at bounding box center [31, 235] width 30 height 30
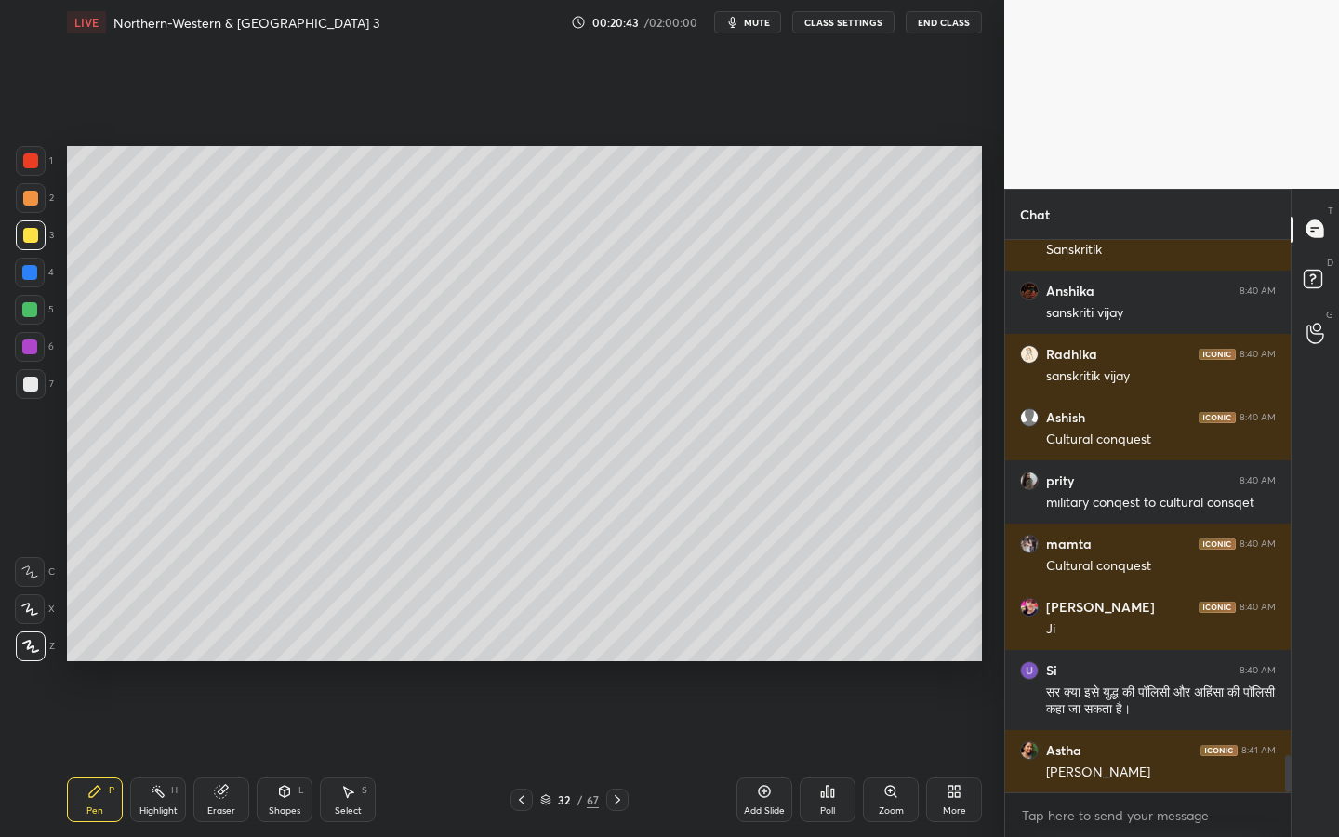
scroll to position [7728, 0]
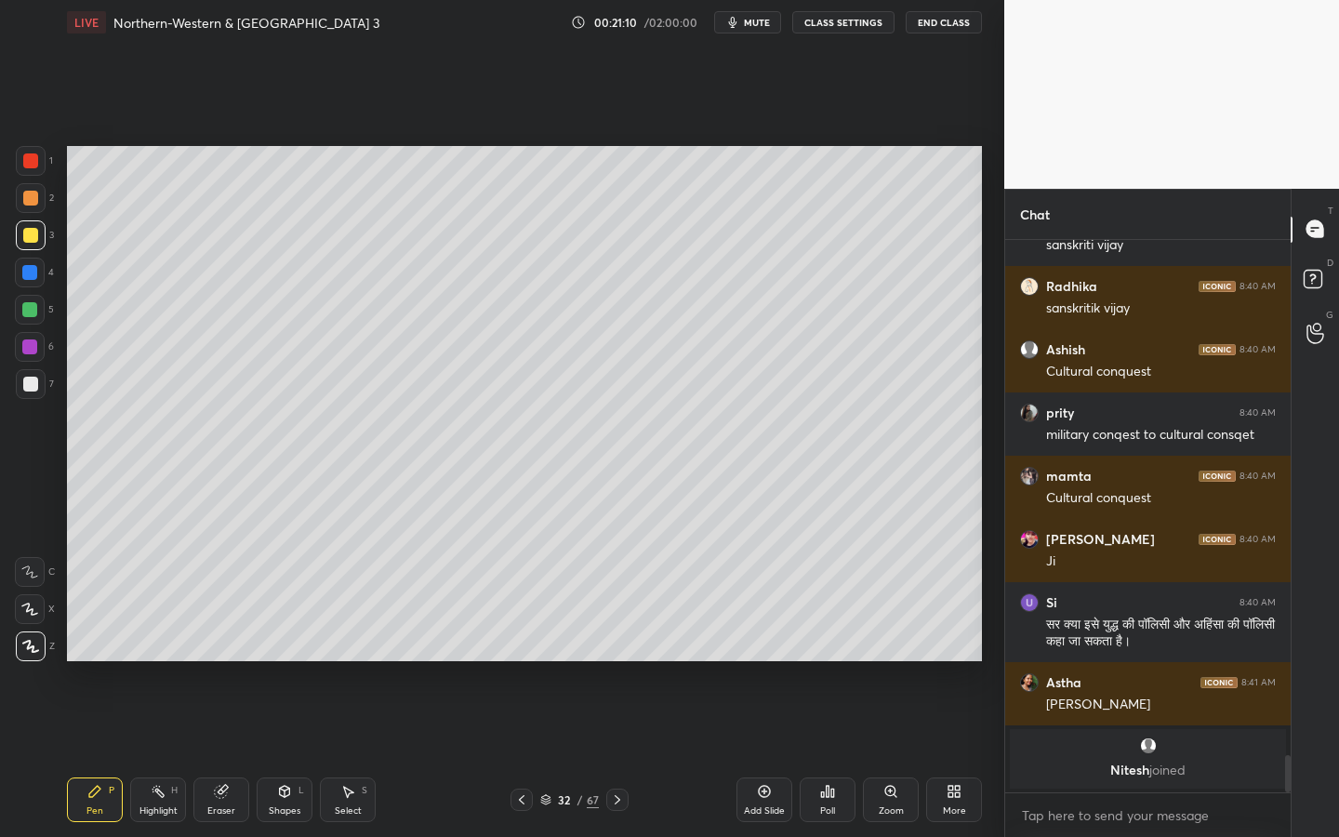
drag, startPoint x: 15, startPoint y: 388, endPoint x: 61, endPoint y: 371, distance: 49.4
click at [18, 387] on div at bounding box center [31, 384] width 30 height 30
click at [282, 754] on icon at bounding box center [285, 791] width 10 height 11
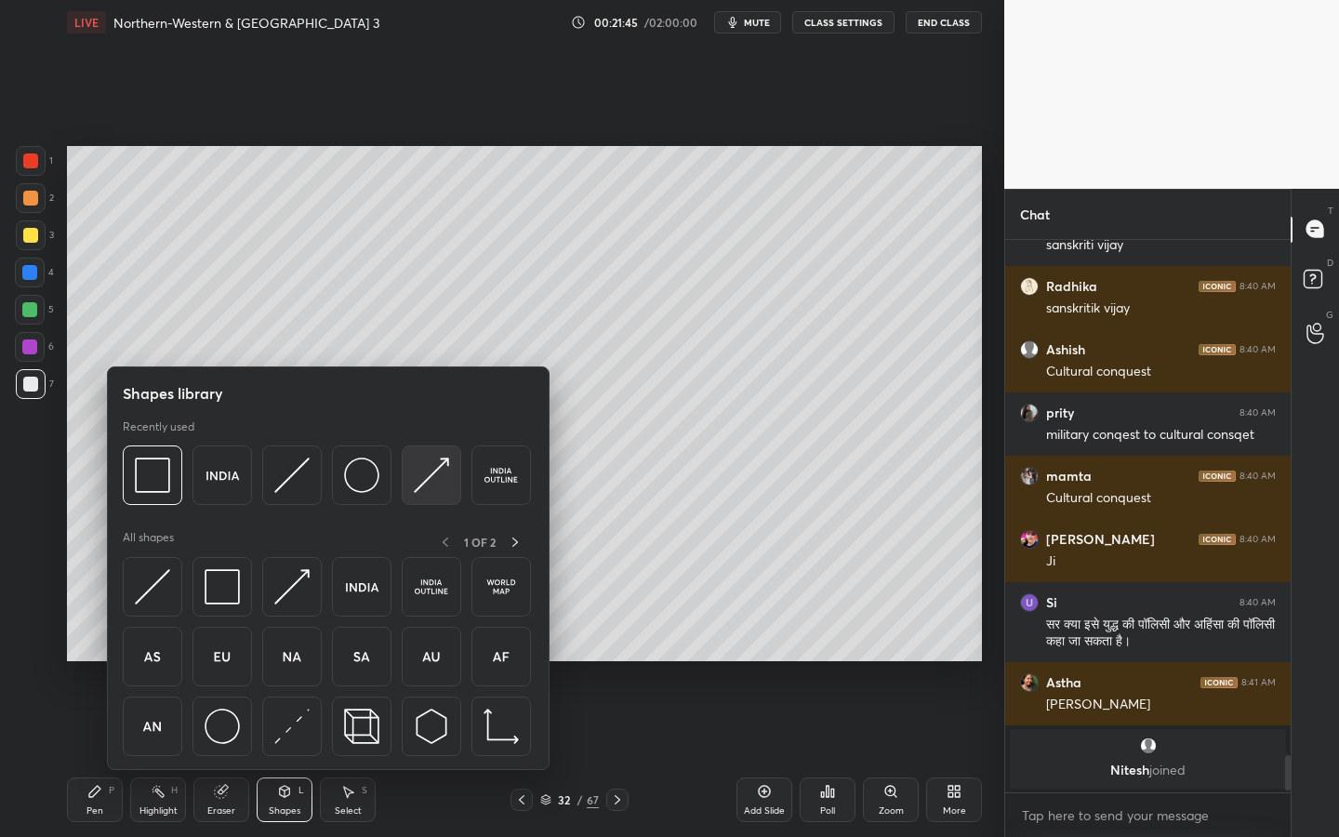
click at [422, 482] on img at bounding box center [431, 474] width 35 height 35
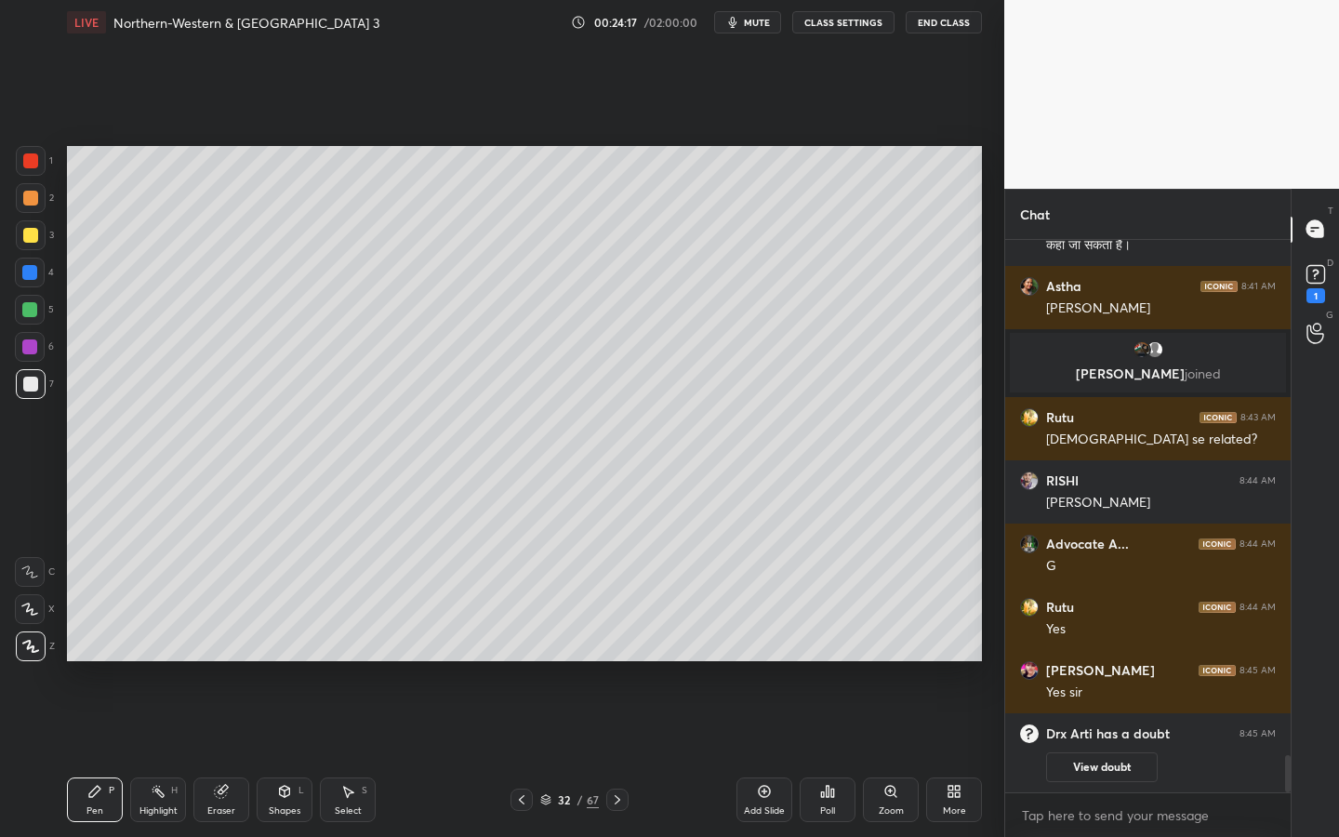
scroll to position [7552, 0]
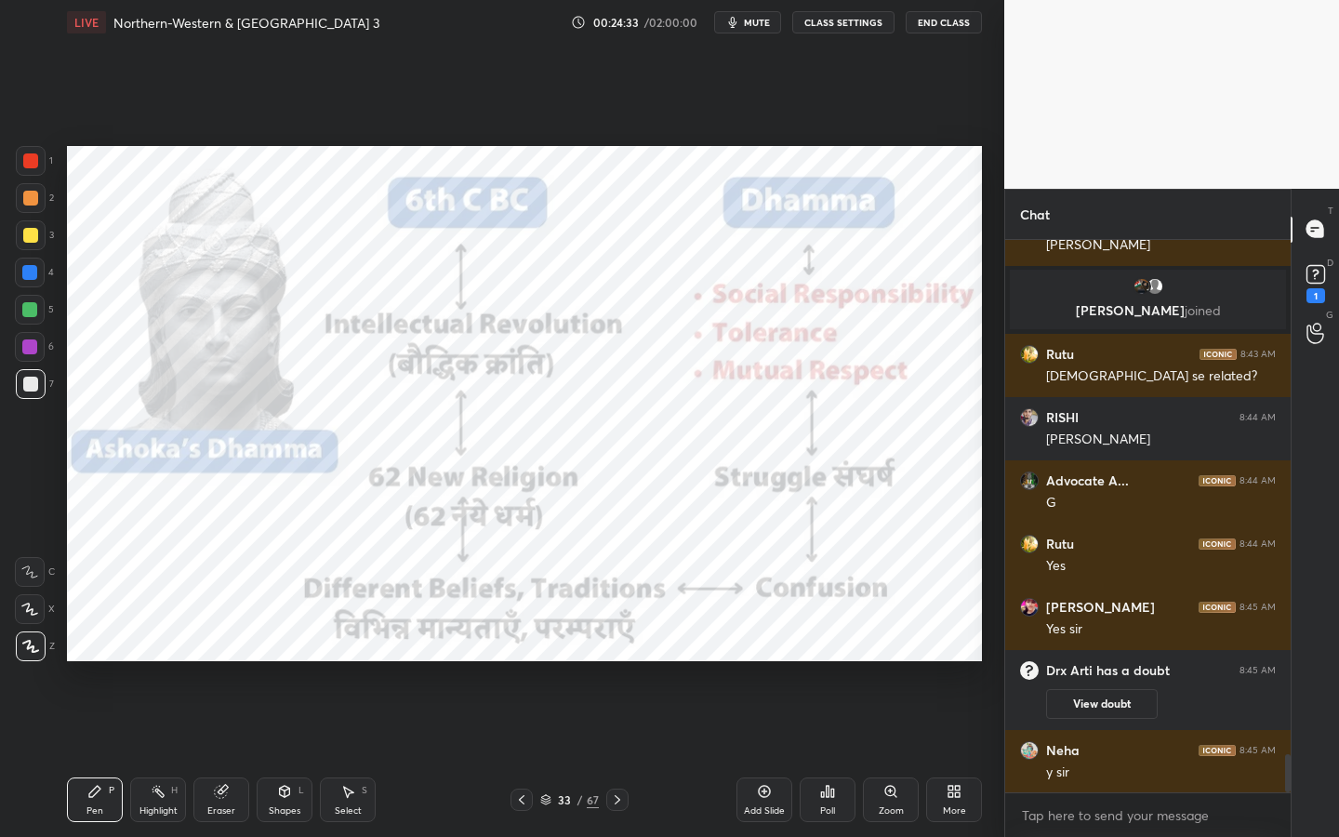
click at [23, 167] on div at bounding box center [31, 161] width 30 height 30
click at [281, 754] on icon at bounding box center [284, 791] width 15 height 15
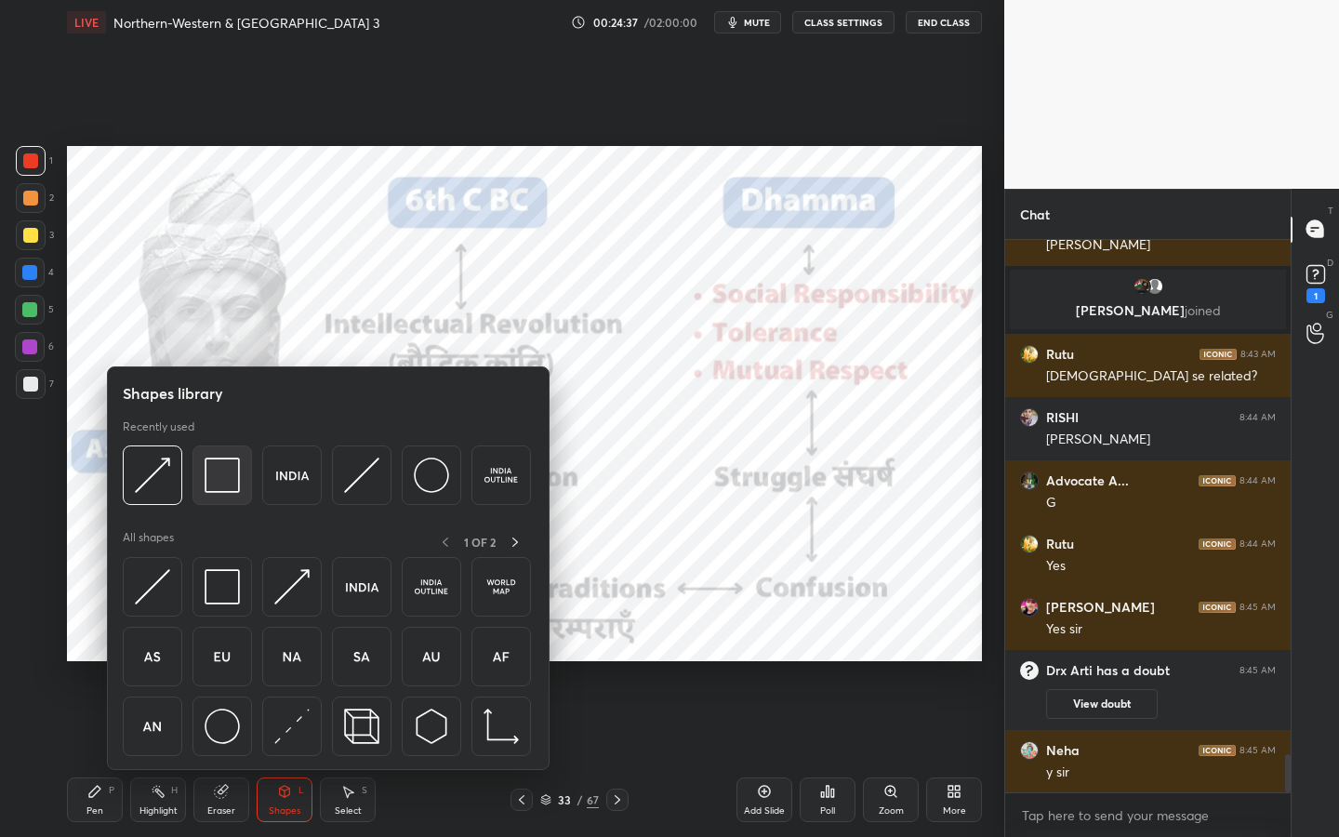
click at [216, 473] on img at bounding box center [222, 474] width 35 height 35
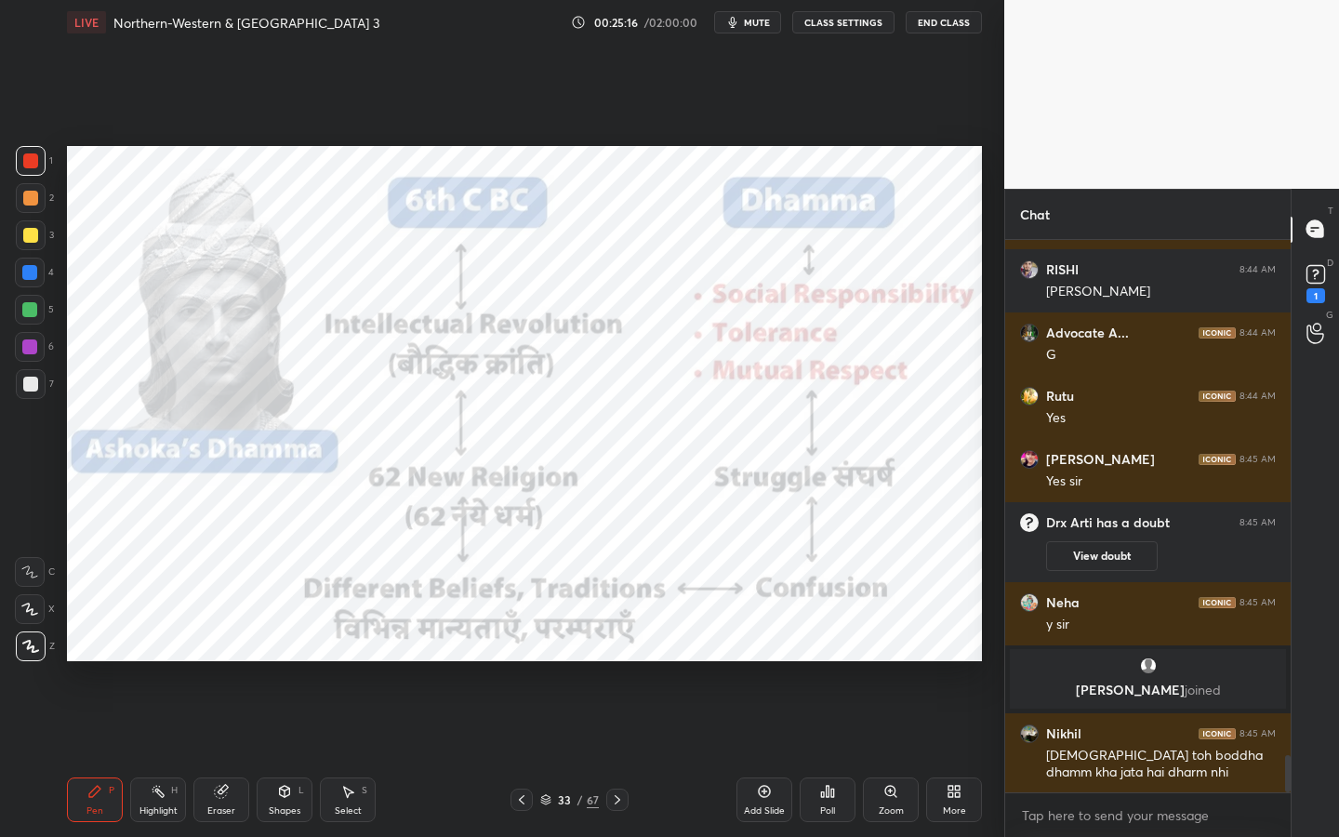
scroll to position [7730, 0]
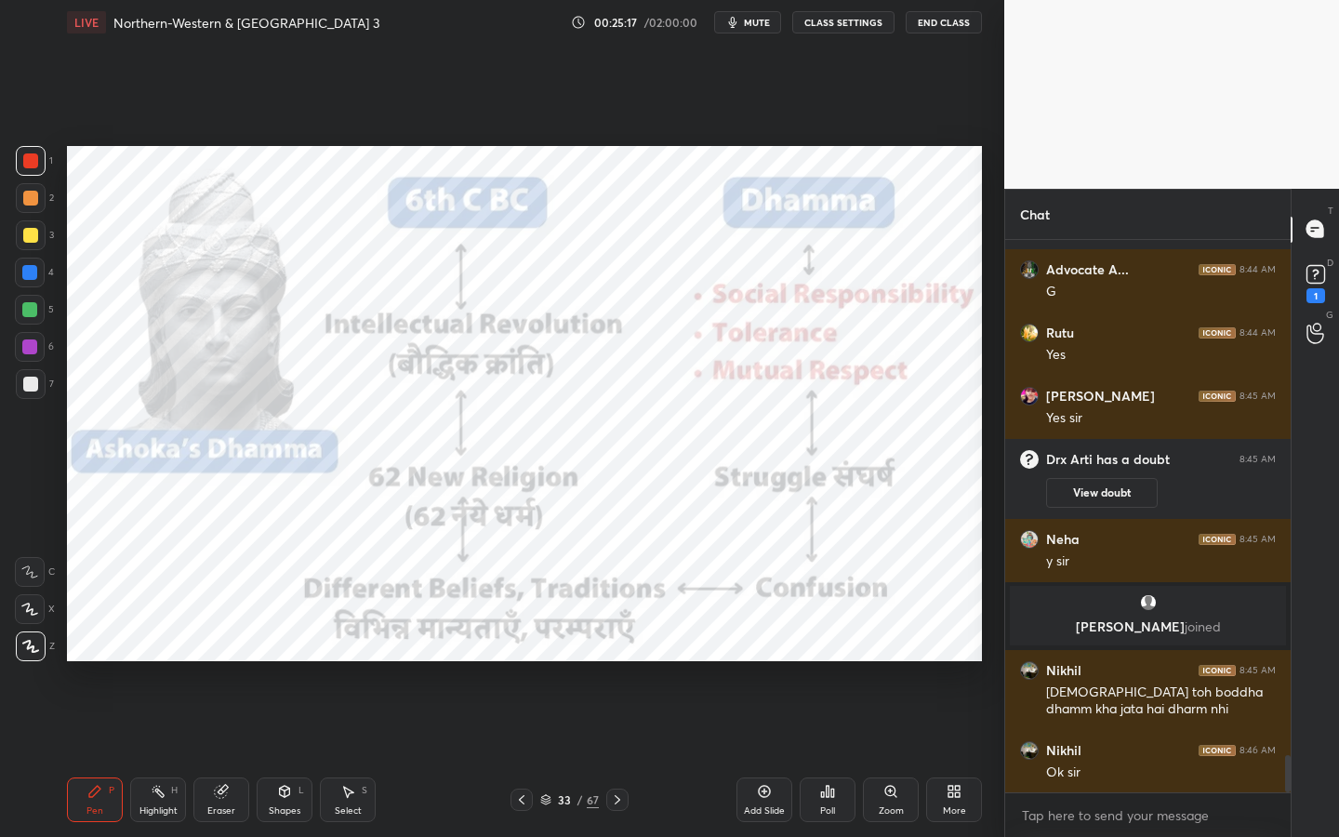
click at [297, 754] on div "Pen P Highlight H Eraser Shapes L Select S 33 / 67 Add Slide Poll Zoom More" at bounding box center [524, 799] width 915 height 74
click at [284, 754] on div "Shapes L" at bounding box center [285, 799] width 56 height 45
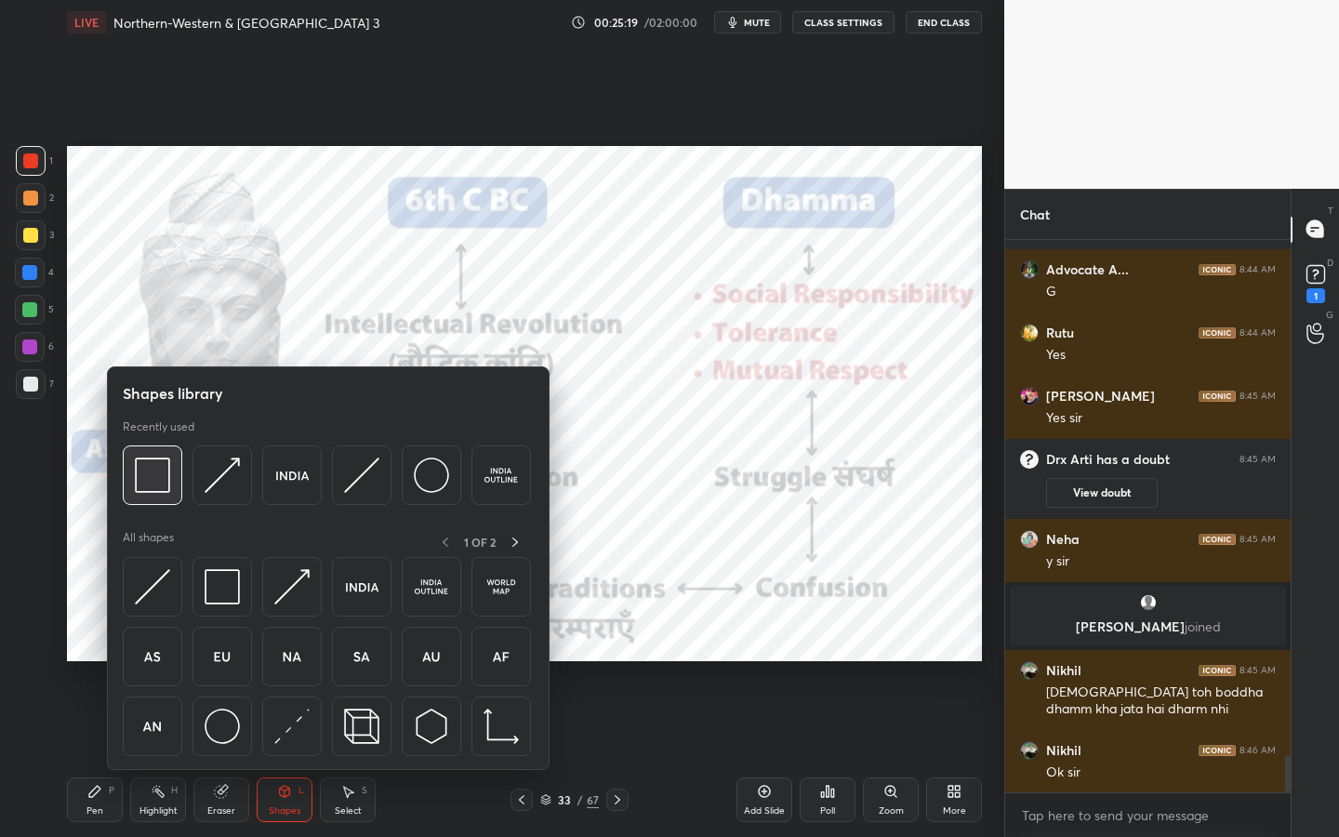
click at [159, 479] on img at bounding box center [152, 474] width 35 height 35
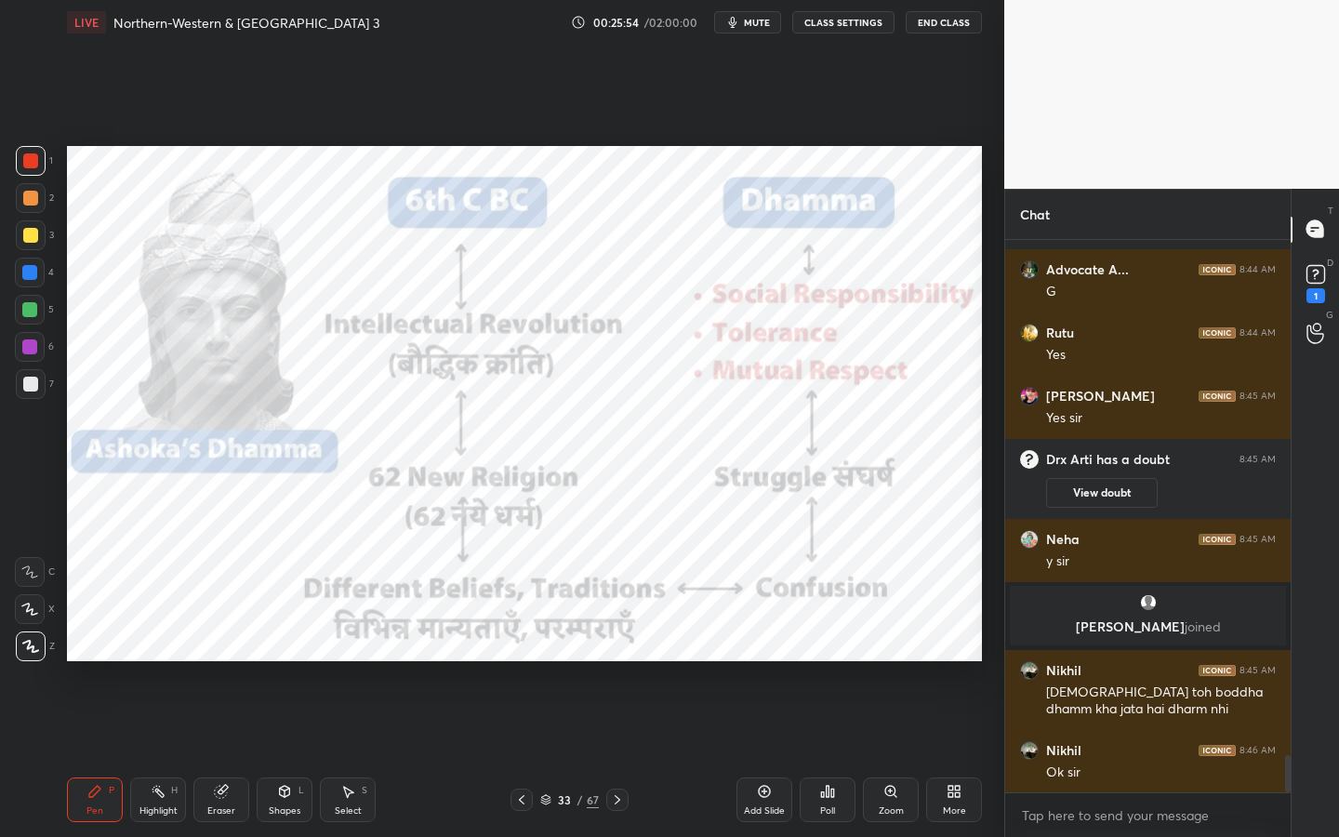
click at [759, 754] on div "Add Slide" at bounding box center [764, 799] width 56 height 45
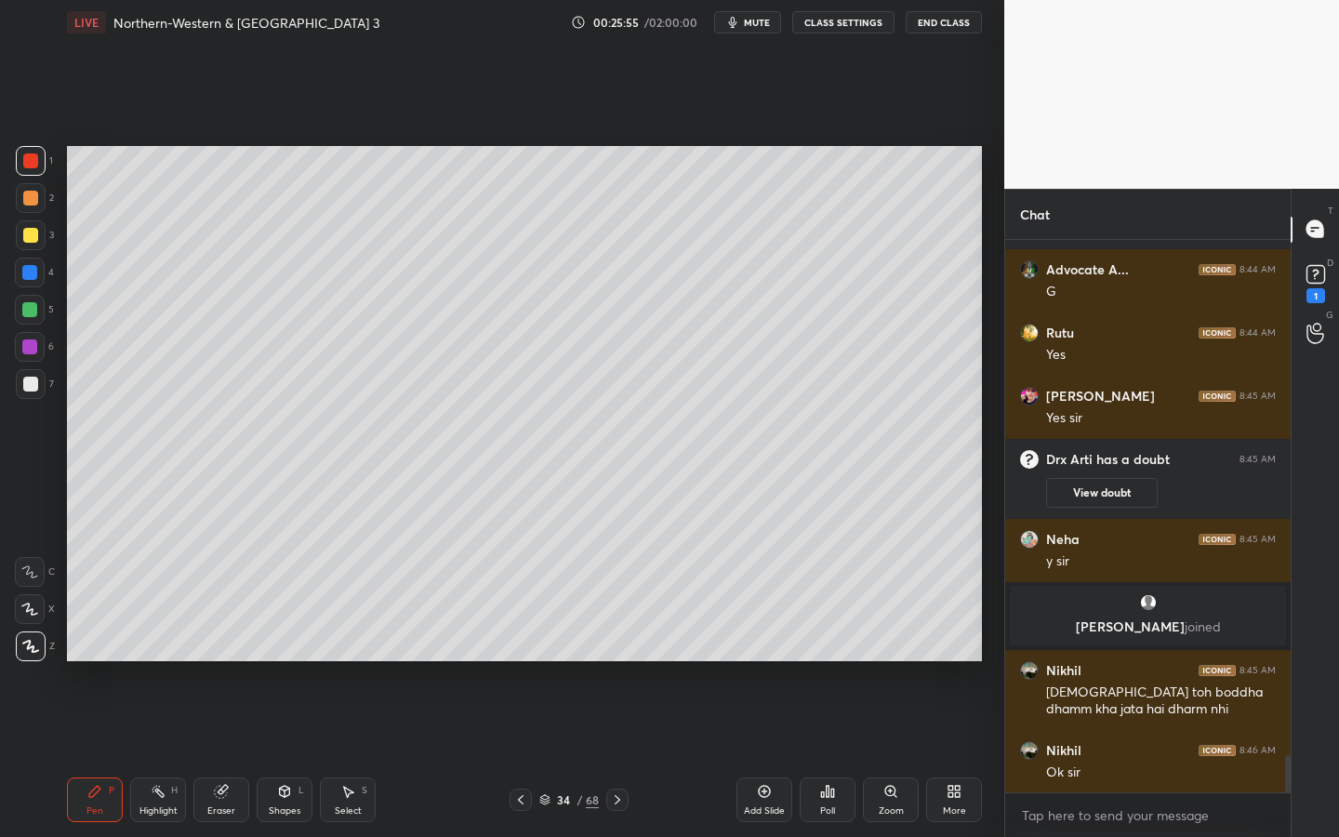
click at [32, 233] on div at bounding box center [30, 235] width 15 height 15
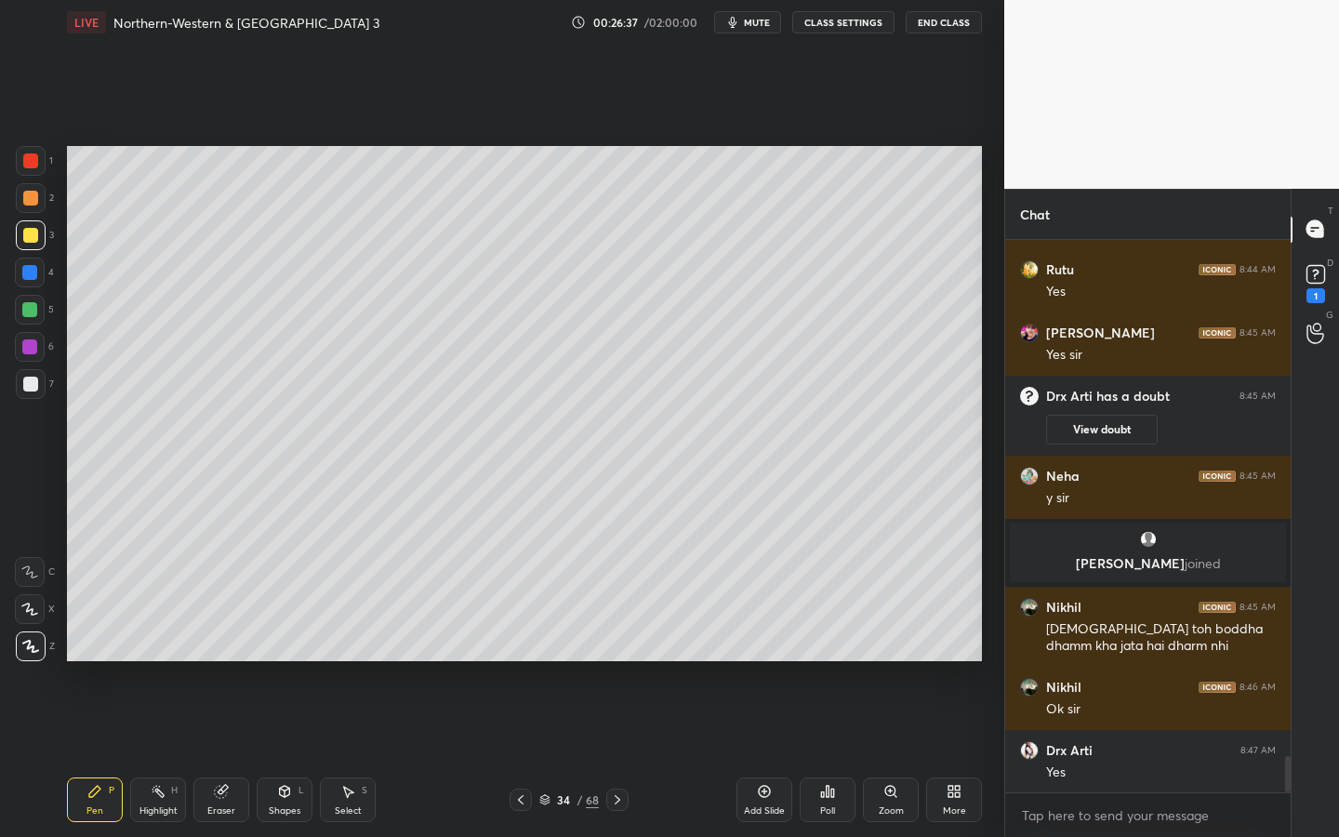
click at [294, 754] on div "Shapes L" at bounding box center [285, 799] width 56 height 45
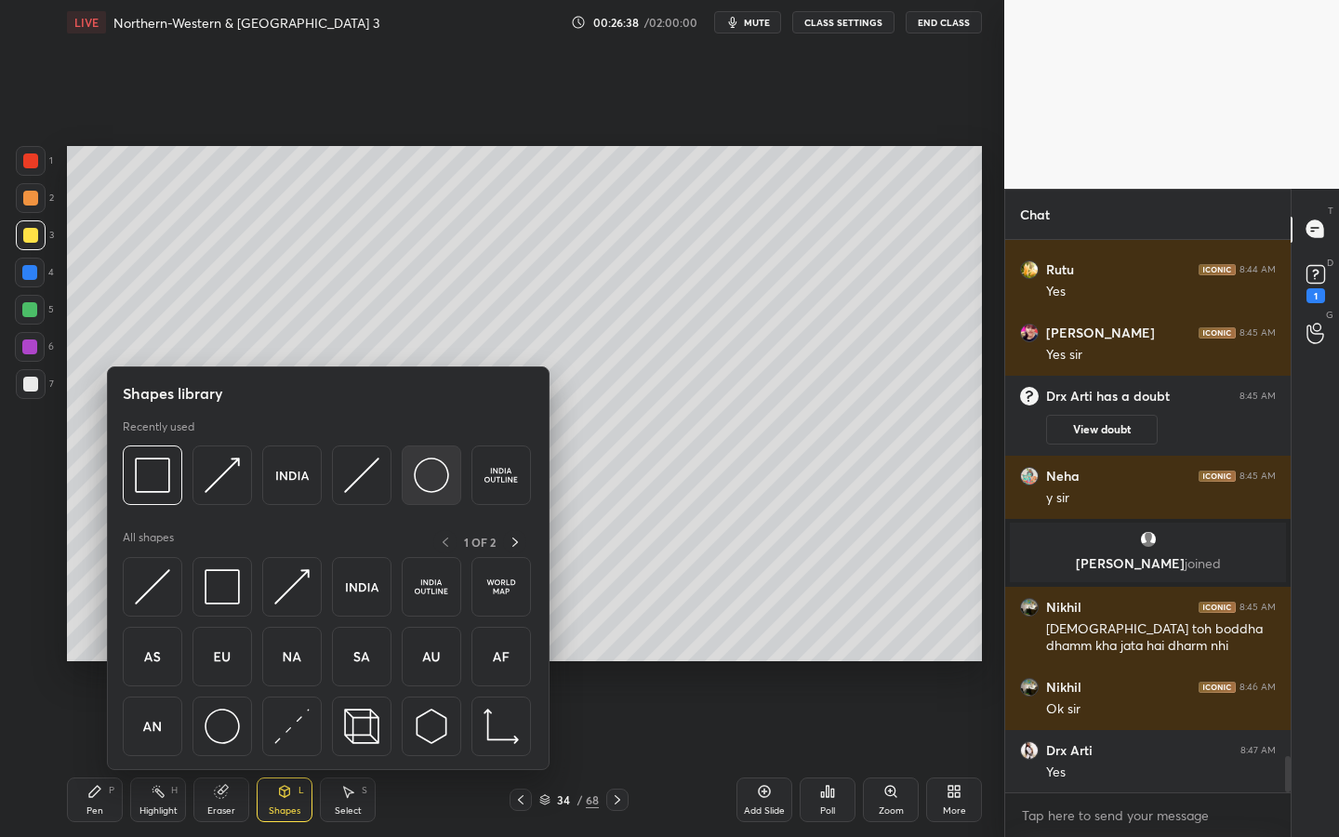
click at [435, 472] on img at bounding box center [431, 474] width 35 height 35
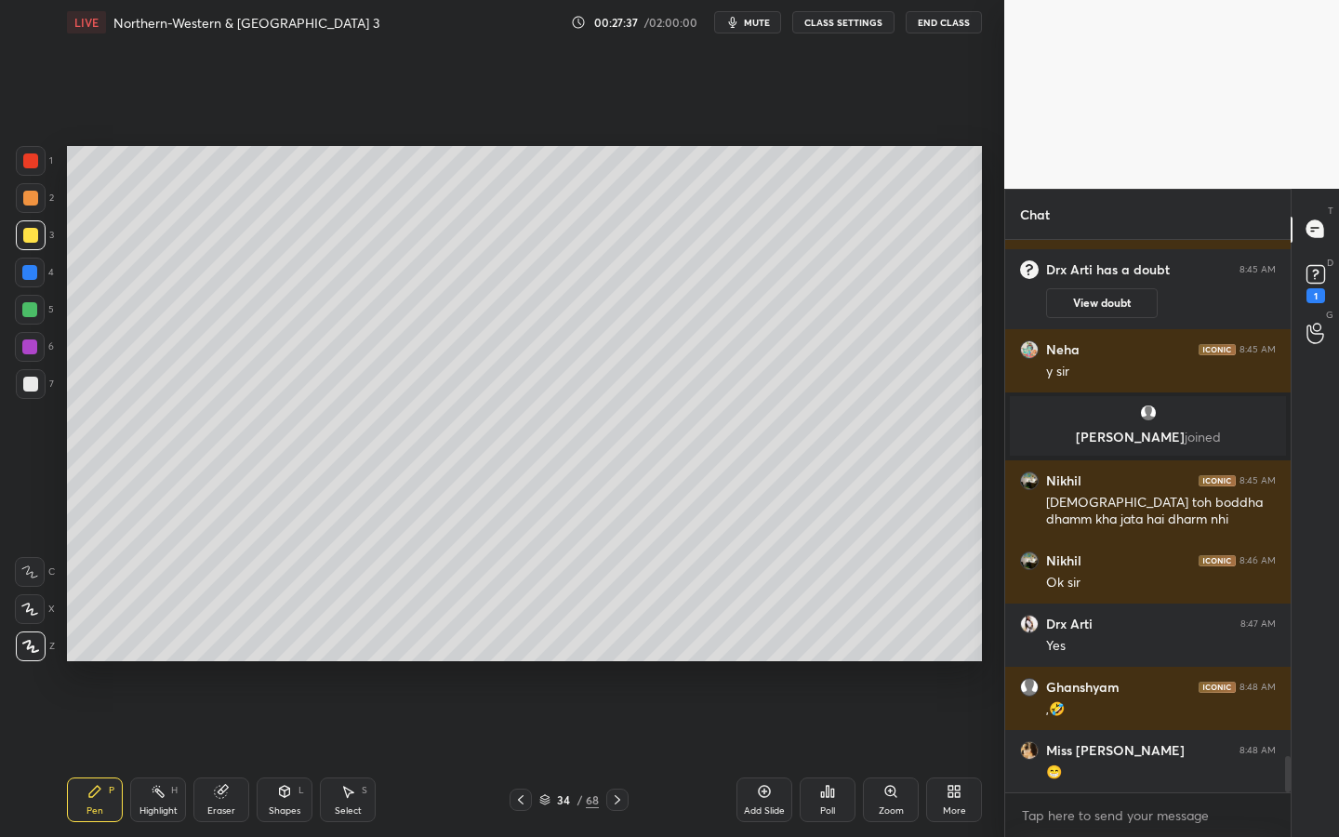
scroll to position [7983, 0]
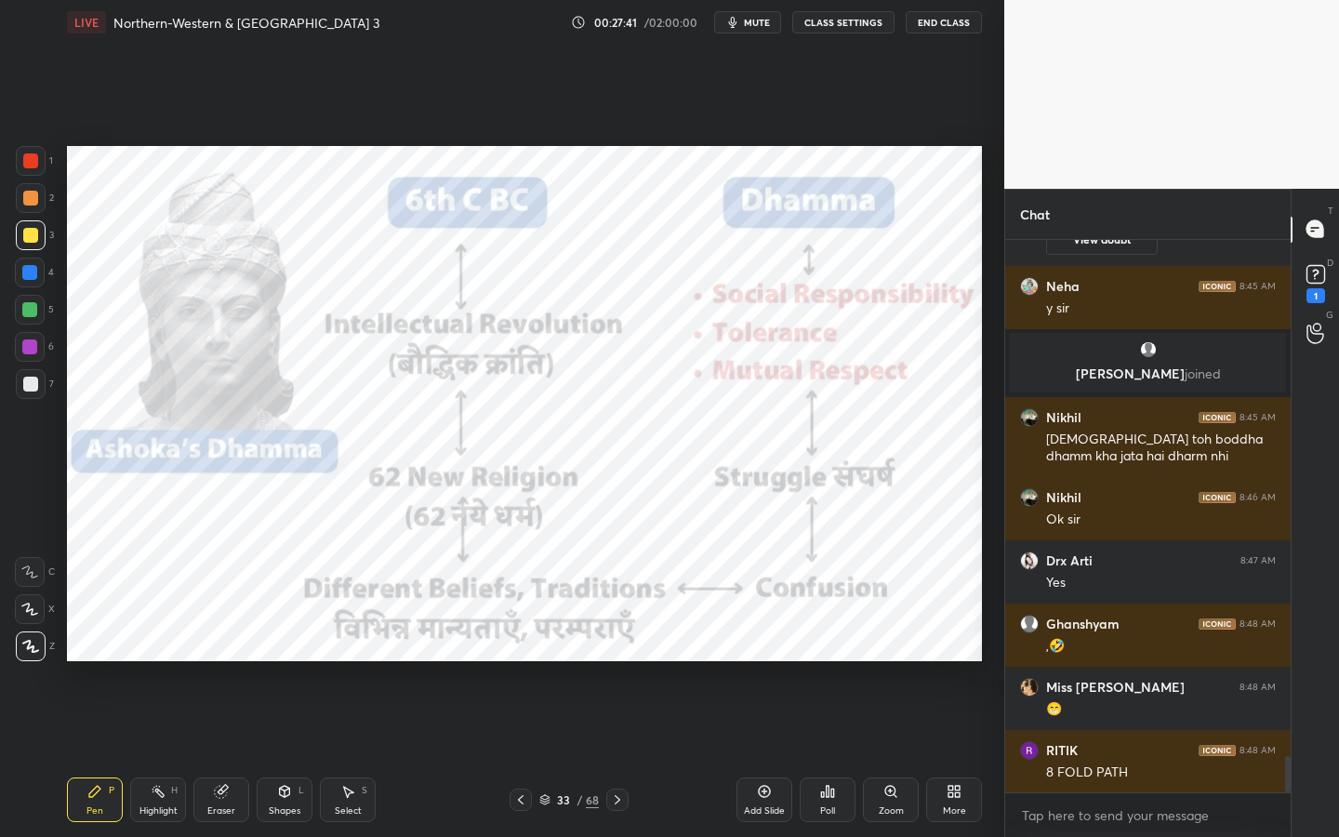
click at [217, 754] on div "Eraser" at bounding box center [221, 799] width 56 height 45
click at [24, 645] on span "Erase all" at bounding box center [30, 646] width 28 height 13
click at [279, 754] on icon at bounding box center [284, 791] width 15 height 15
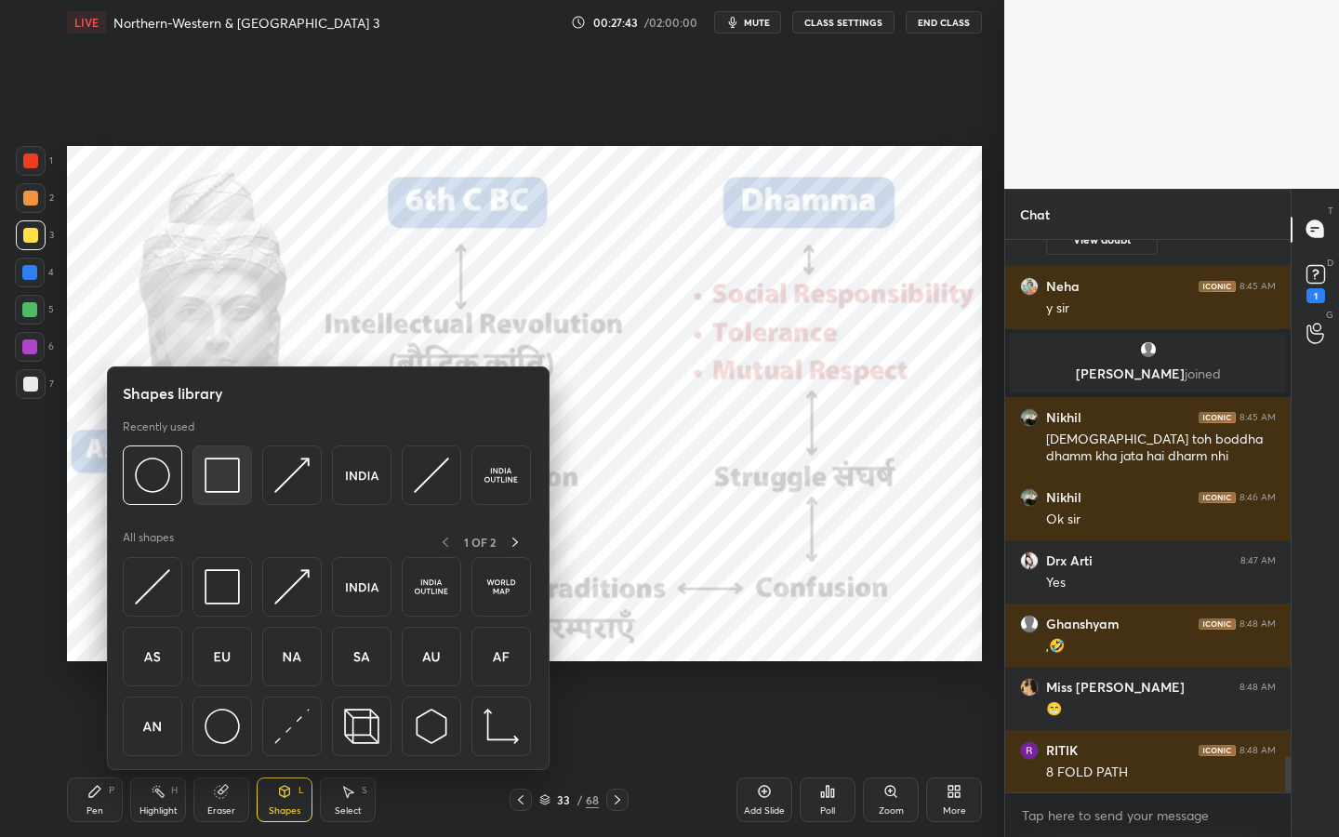
click at [228, 477] on img at bounding box center [222, 474] width 35 height 35
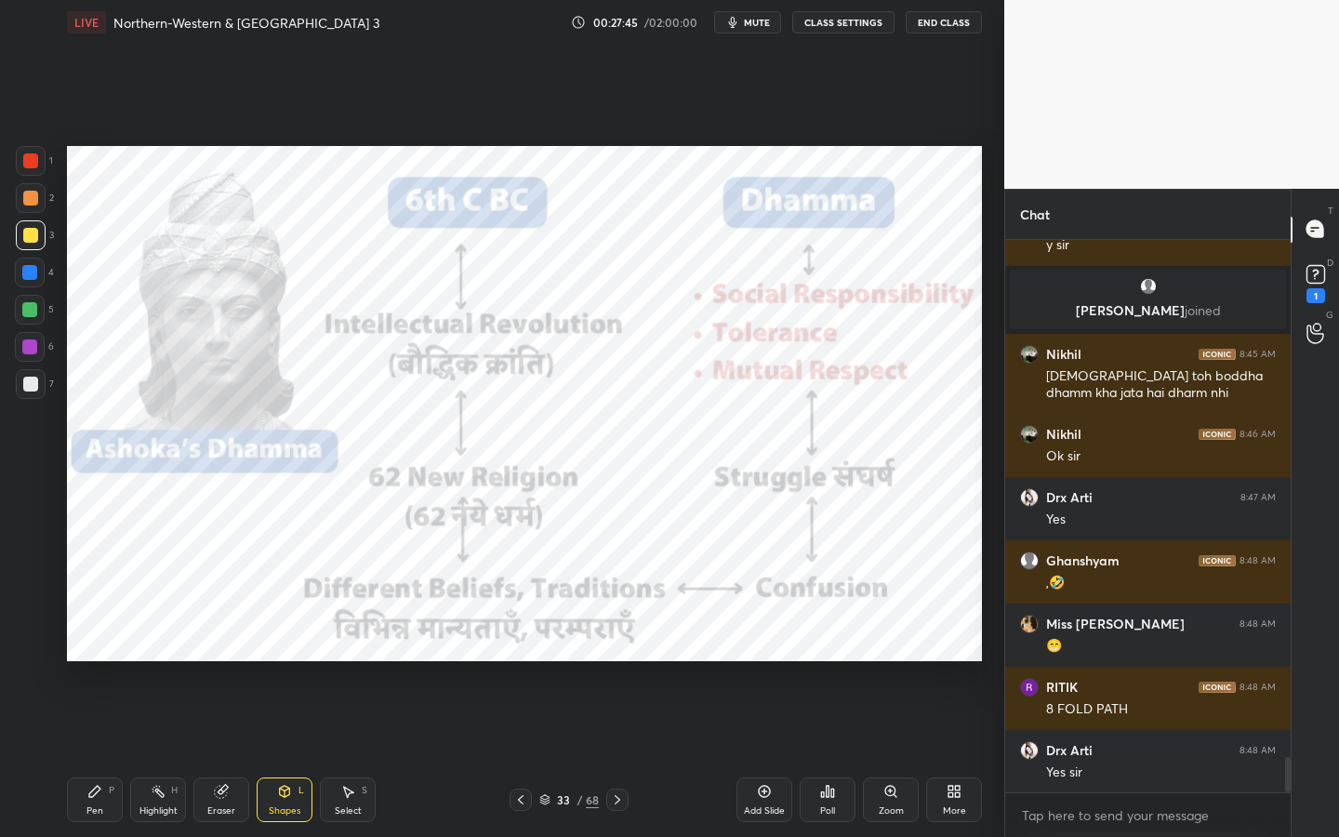
scroll to position [8109, 0]
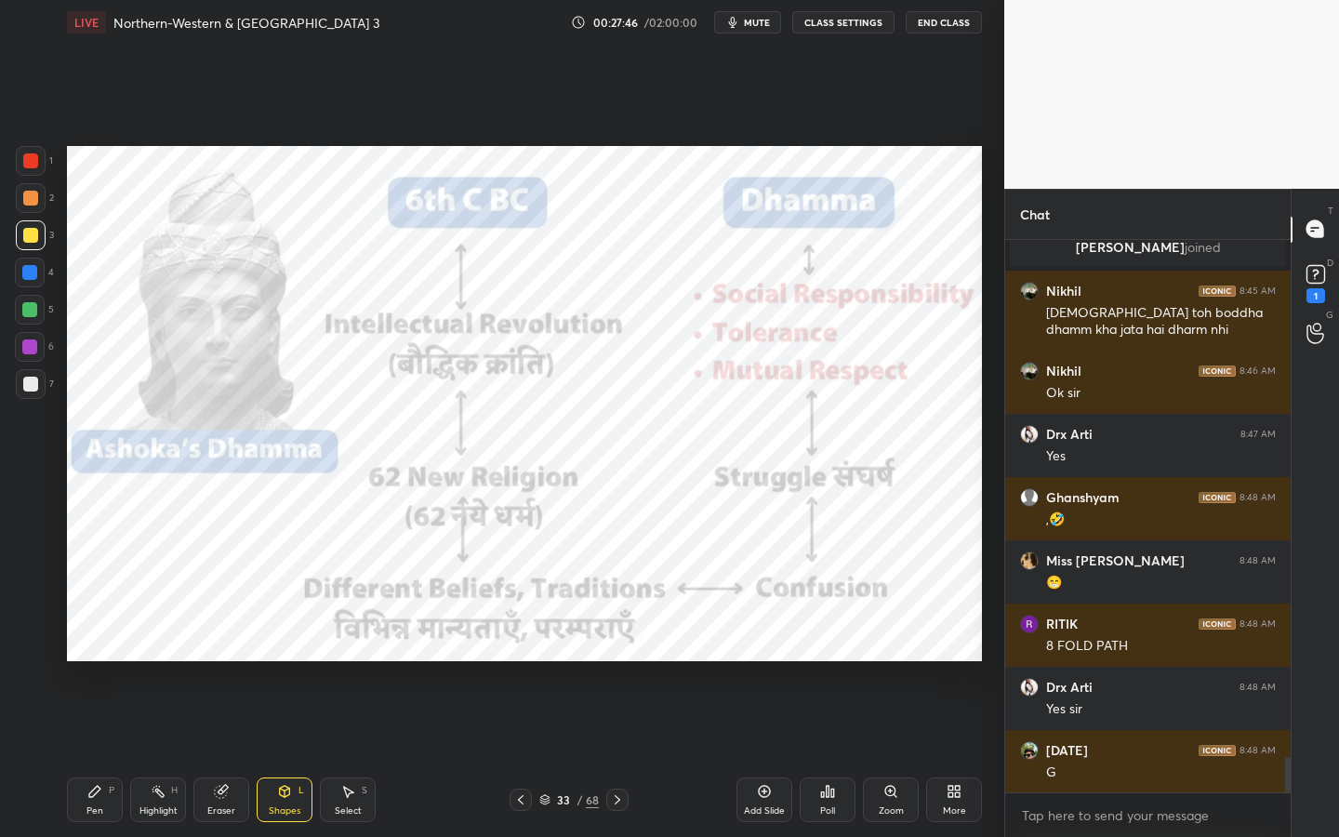
click at [28, 162] on div at bounding box center [30, 160] width 15 height 15
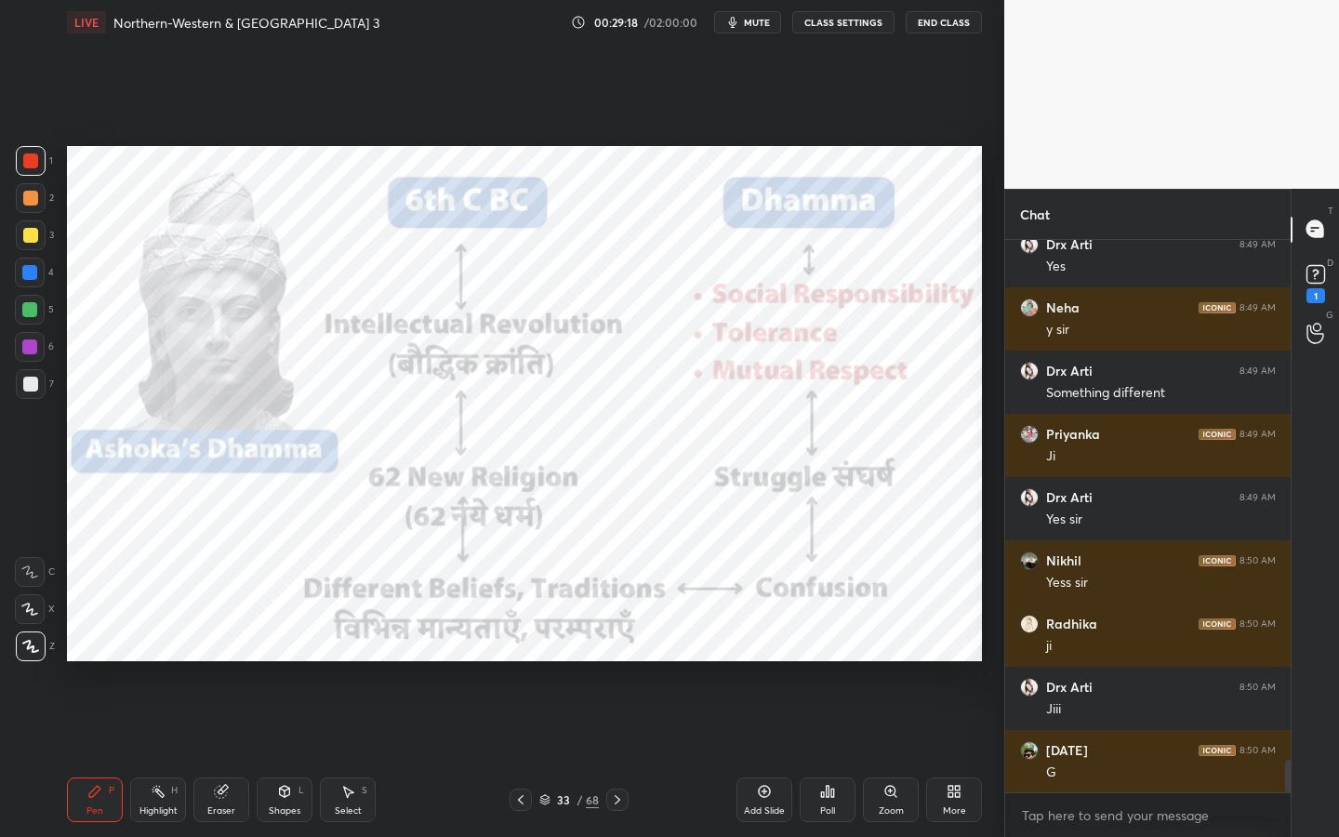
scroll to position [8805, 0]
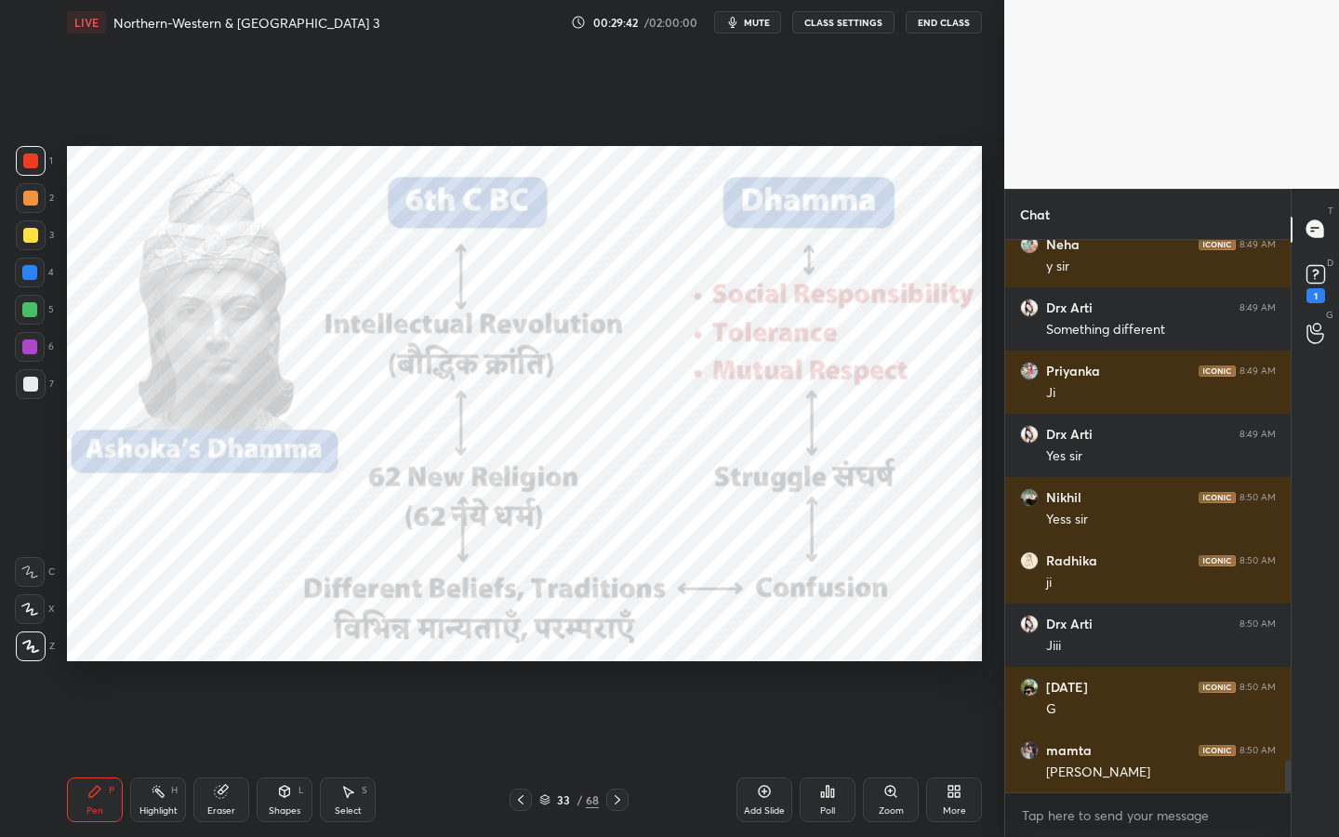
click at [233, 754] on div "Eraser" at bounding box center [221, 810] width 28 height 9
click at [38, 644] on span "Erase all" at bounding box center [30, 646] width 28 height 13
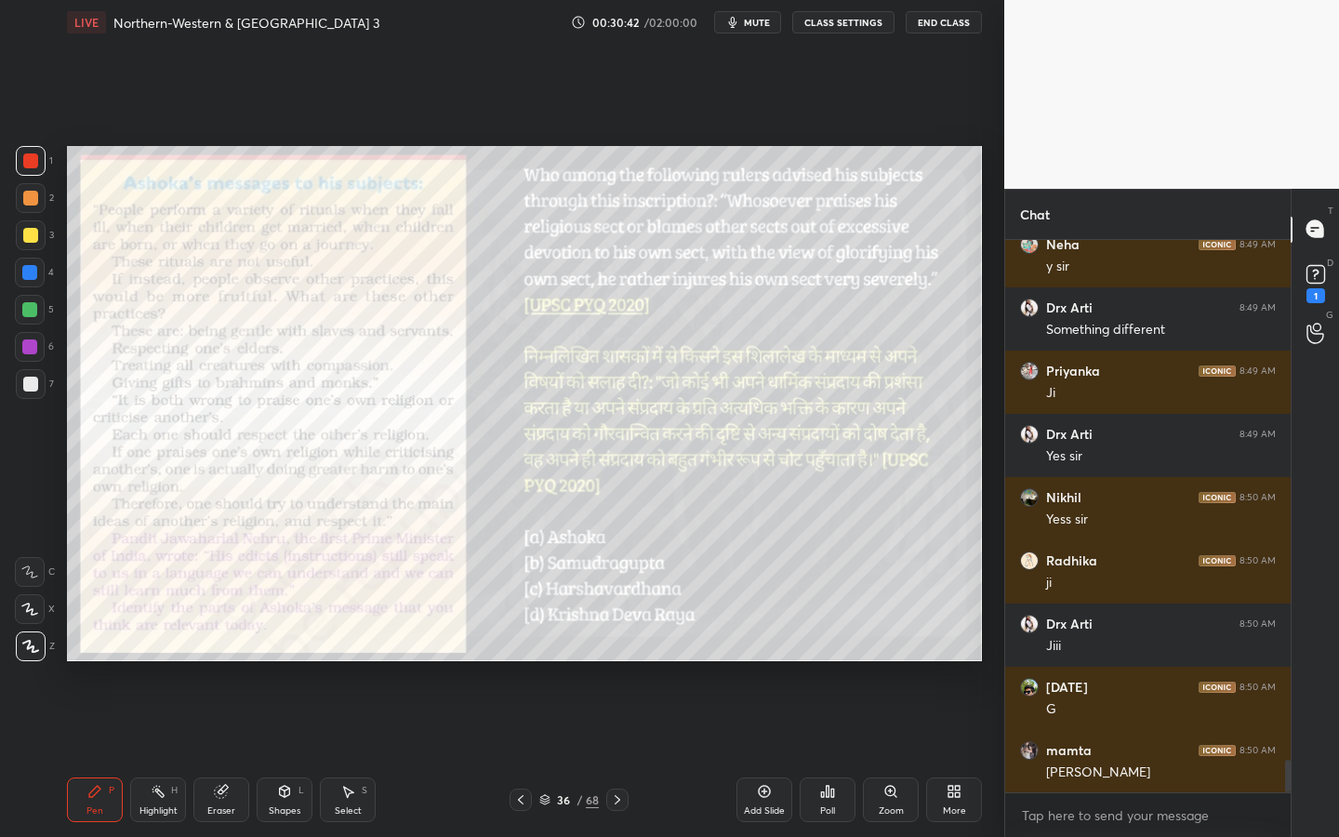
drag, startPoint x: 891, startPoint y: 794, endPoint x: 924, endPoint y: 712, distance: 88.4
click at [890, 754] on icon at bounding box center [890, 791] width 10 height 10
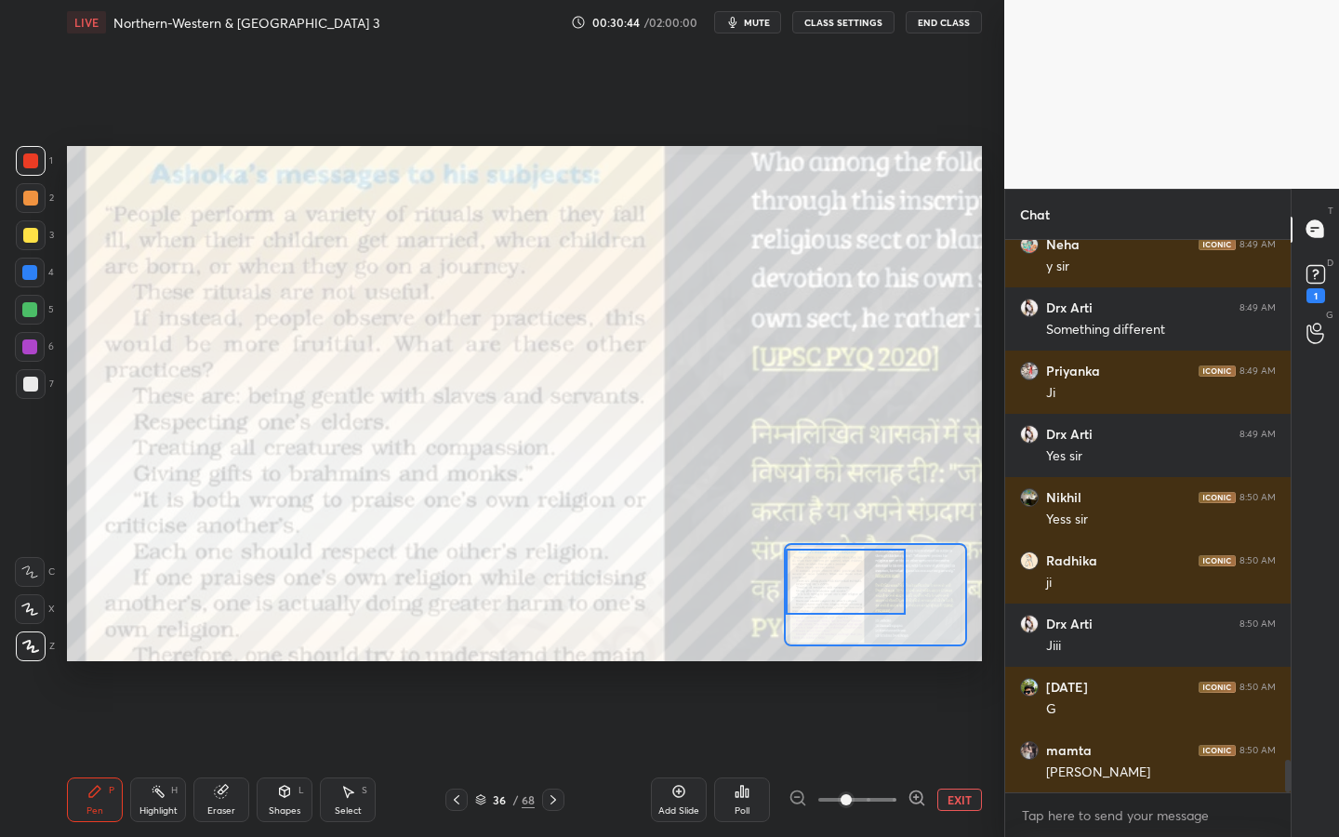
drag, startPoint x: 851, startPoint y: 582, endPoint x: 816, endPoint y: 571, distance: 36.2
click at [816, 571] on div at bounding box center [846, 581] width 120 height 66
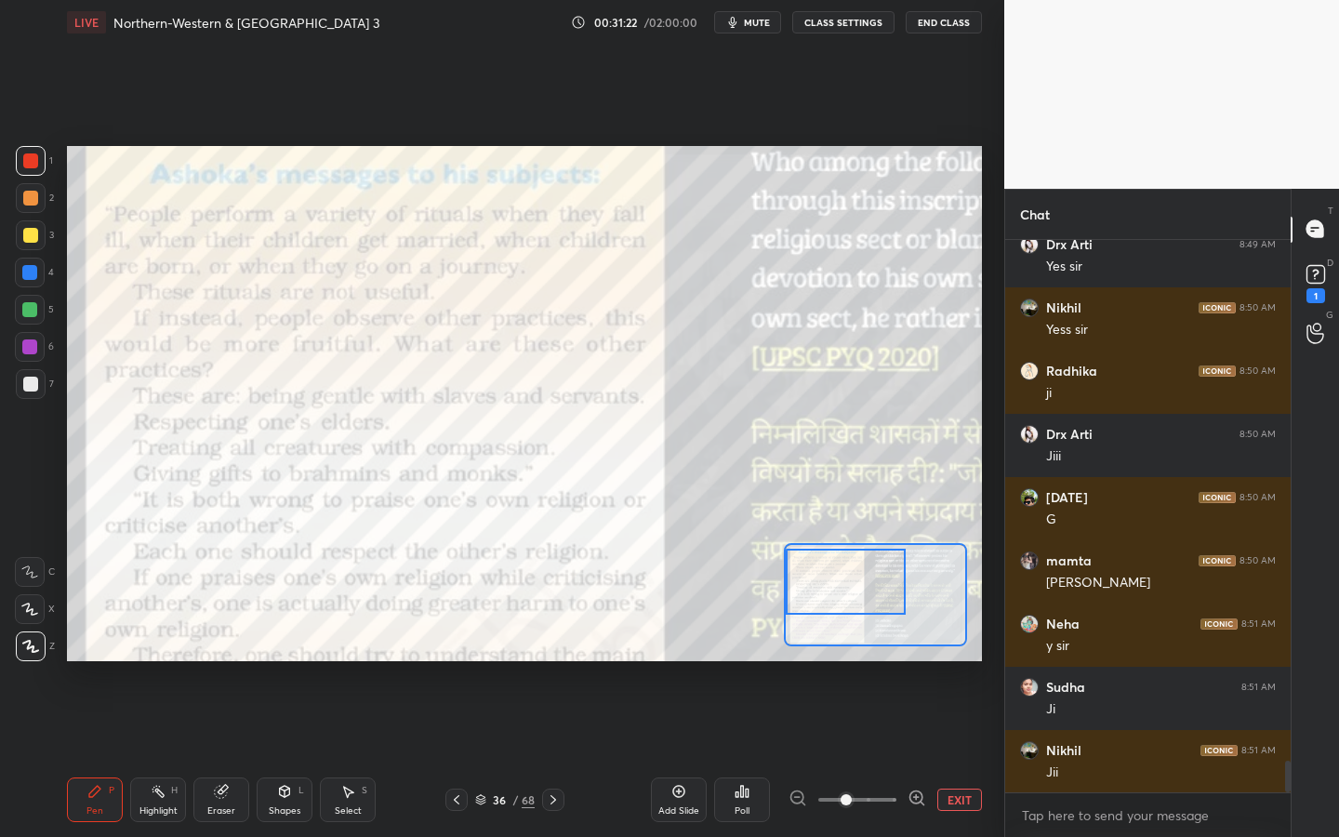
scroll to position [9062, 0]
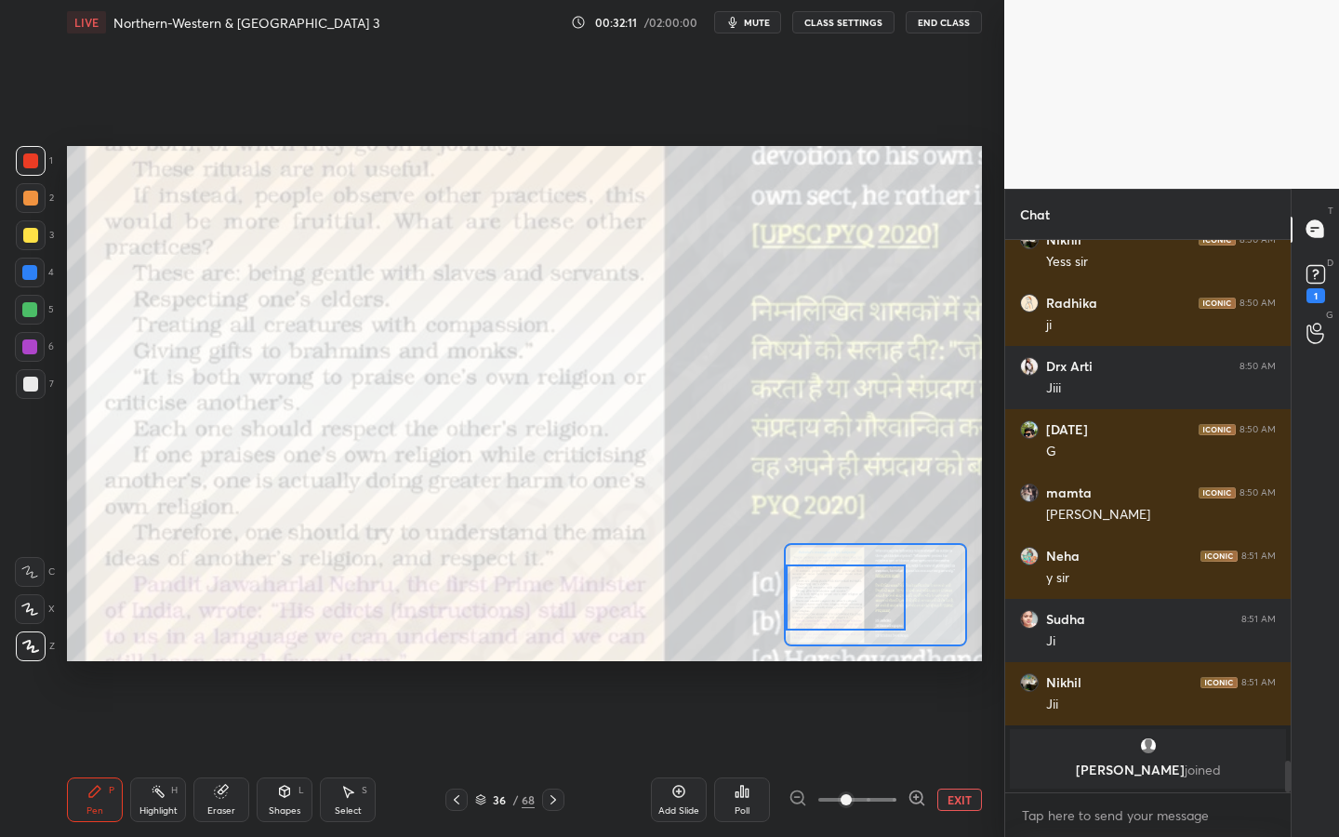
drag, startPoint x: 866, startPoint y: 579, endPoint x: 866, endPoint y: 590, distance: 11.2
click at [866, 590] on div at bounding box center [846, 597] width 120 height 66
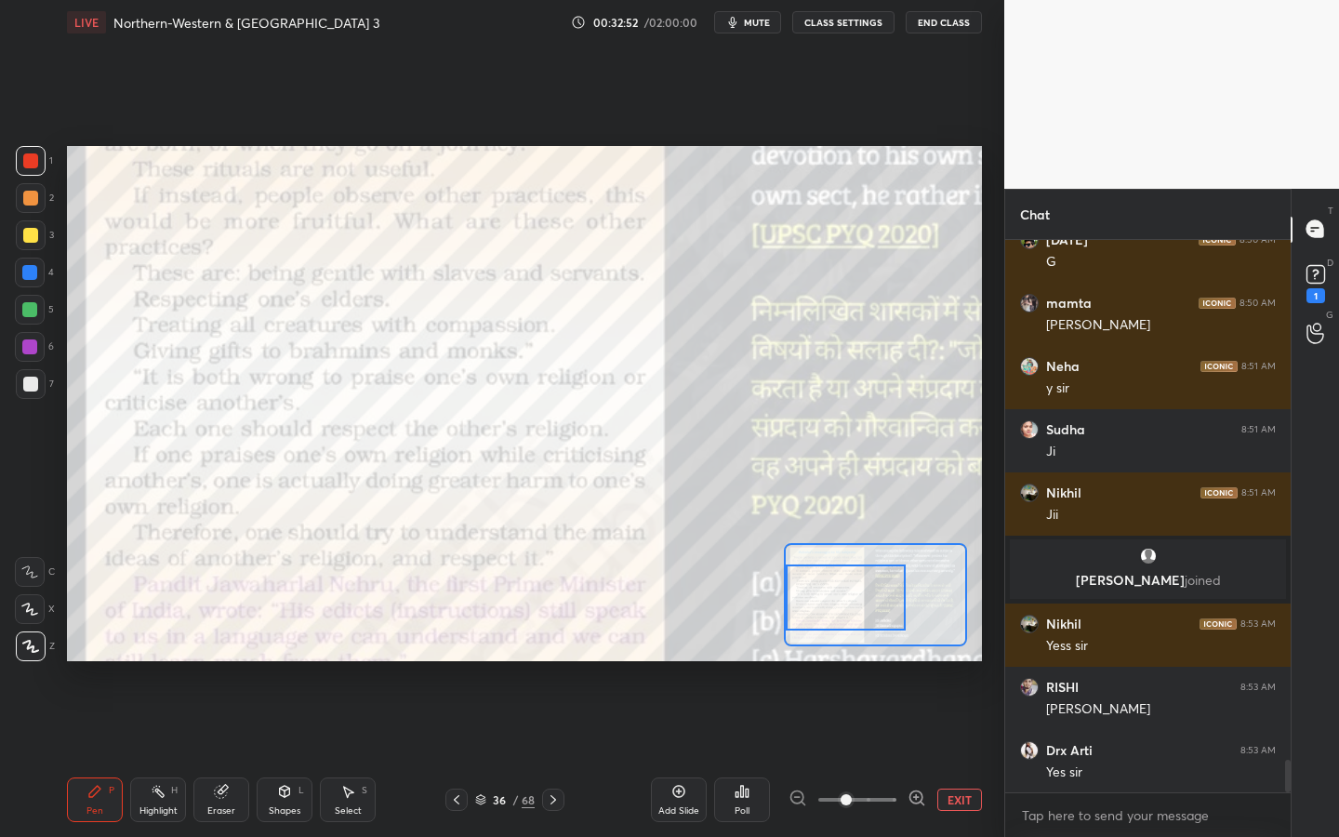
scroll to position [8887, 0]
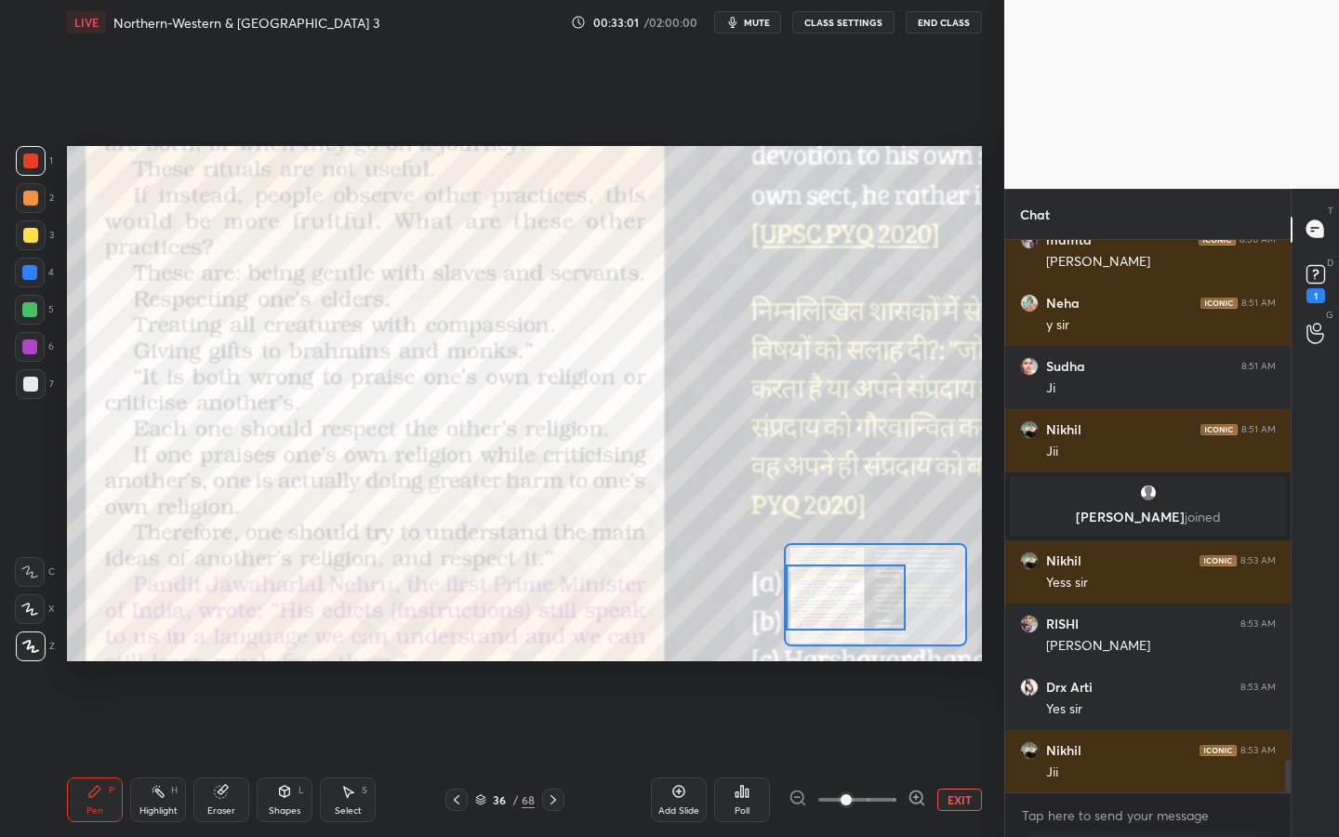
click at [958, 754] on button "EXIT" at bounding box center [959, 799] width 45 height 22
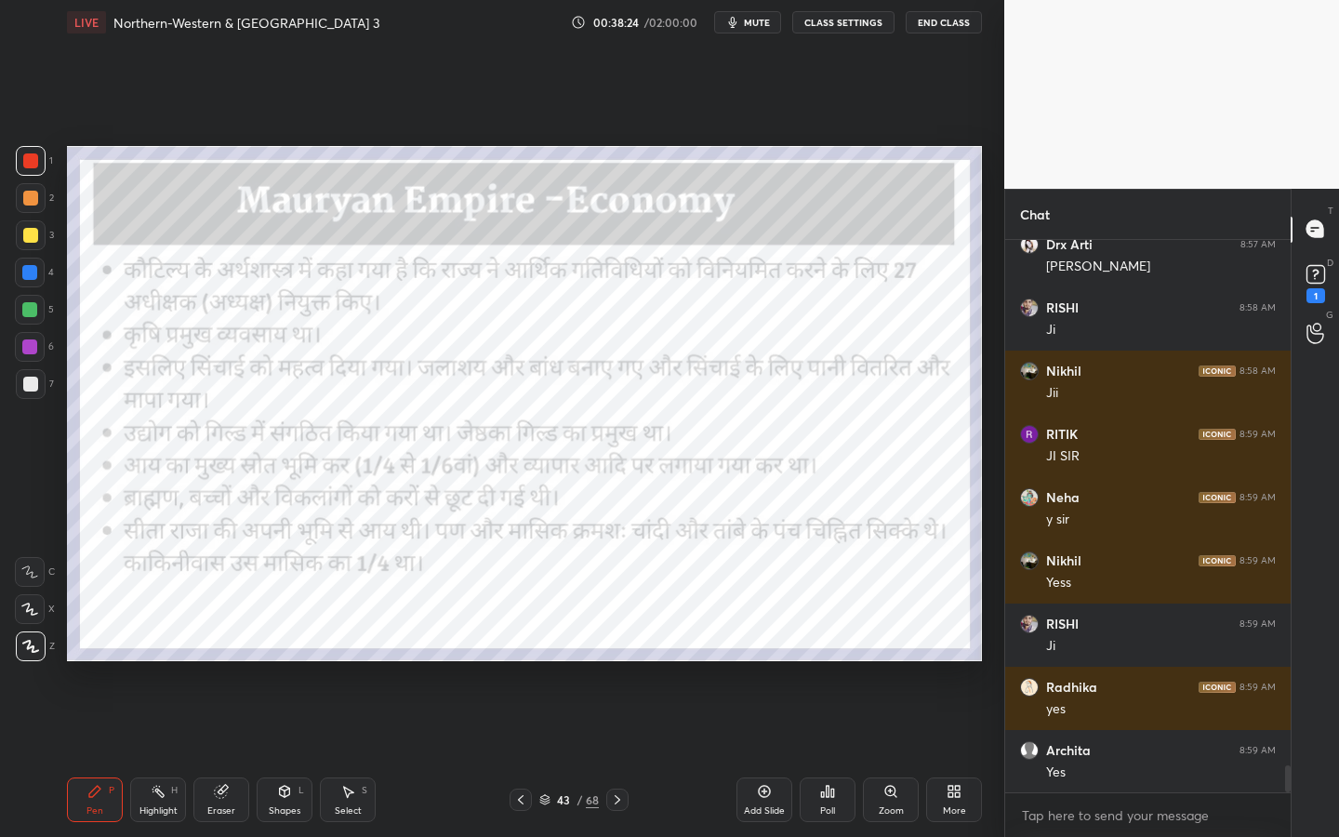
scroll to position [10866, 0]
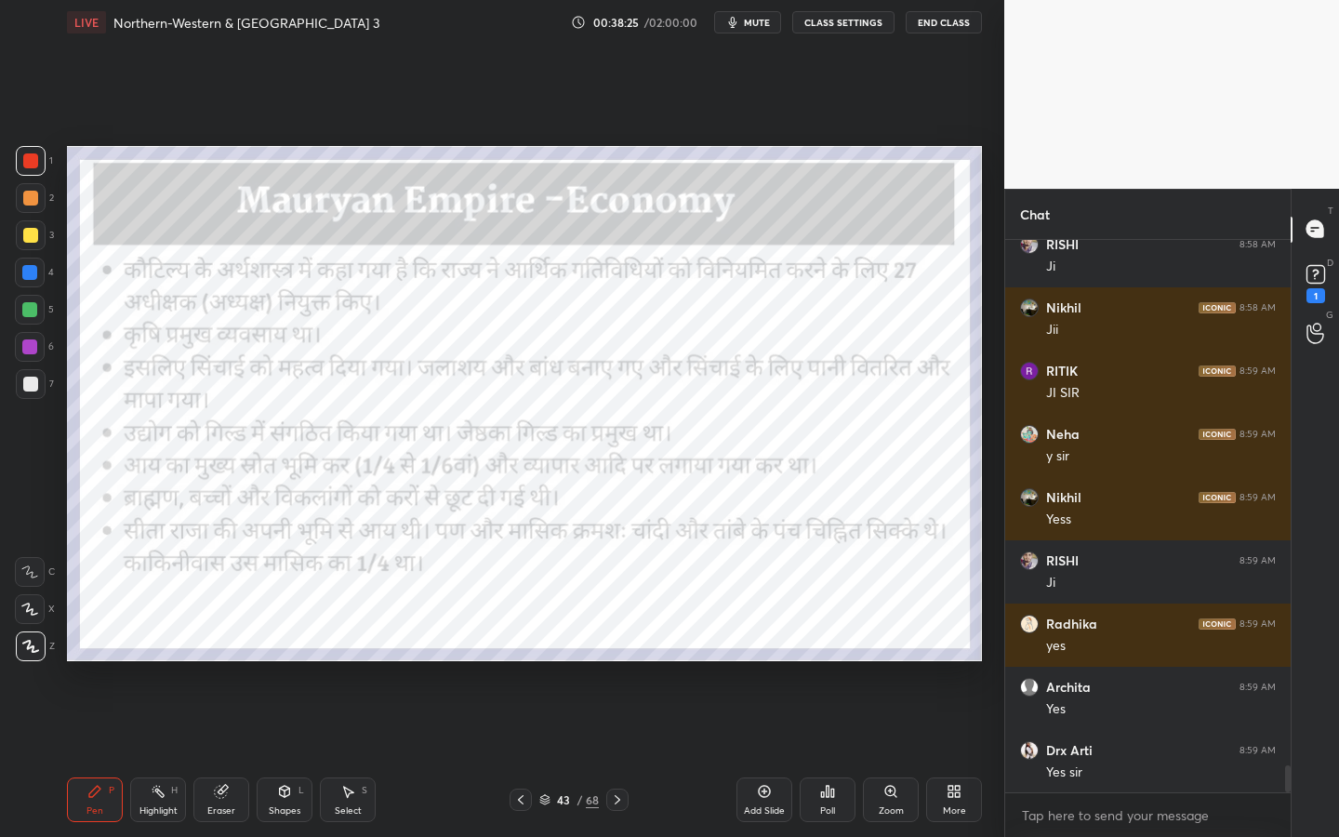
click at [748, 754] on div "Add Slide" at bounding box center [764, 799] width 56 height 45
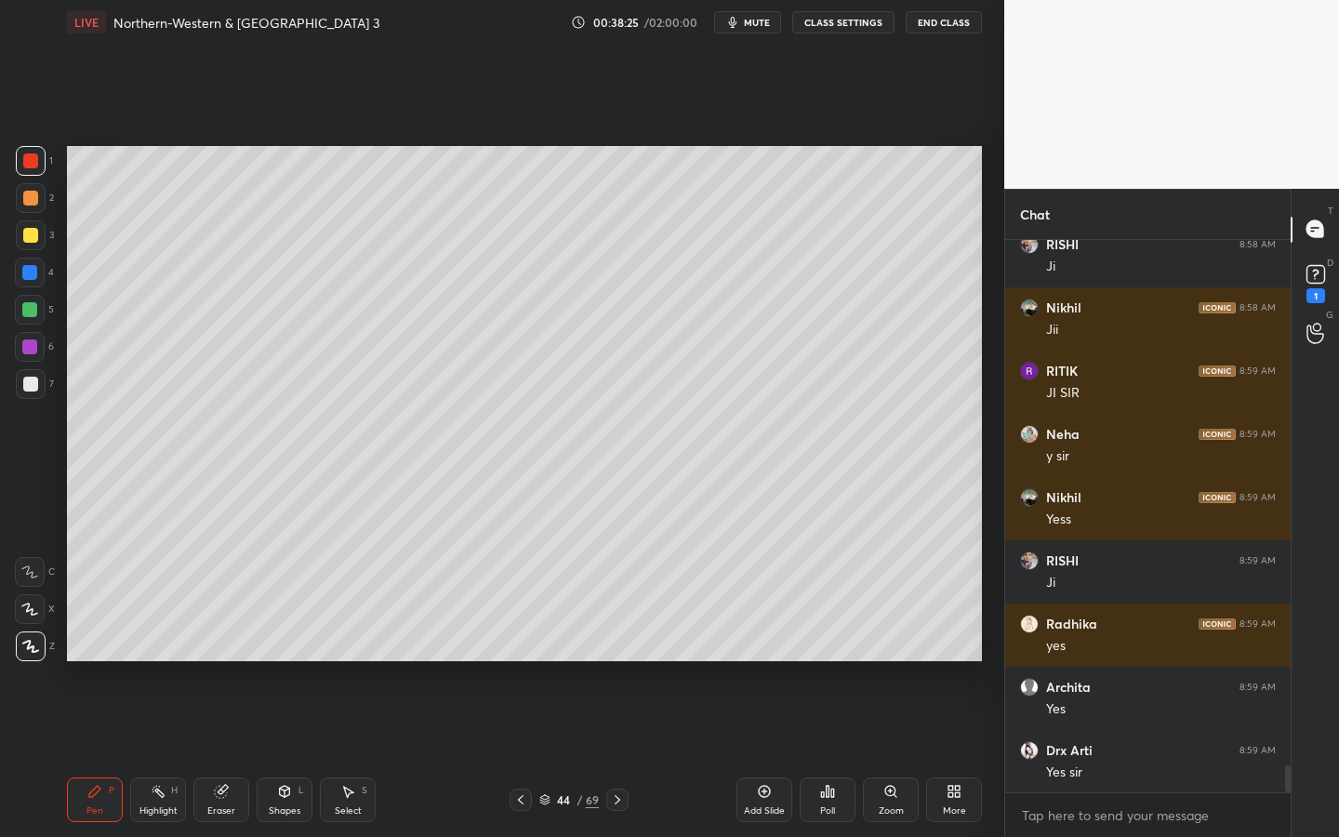
scroll to position [10929, 0]
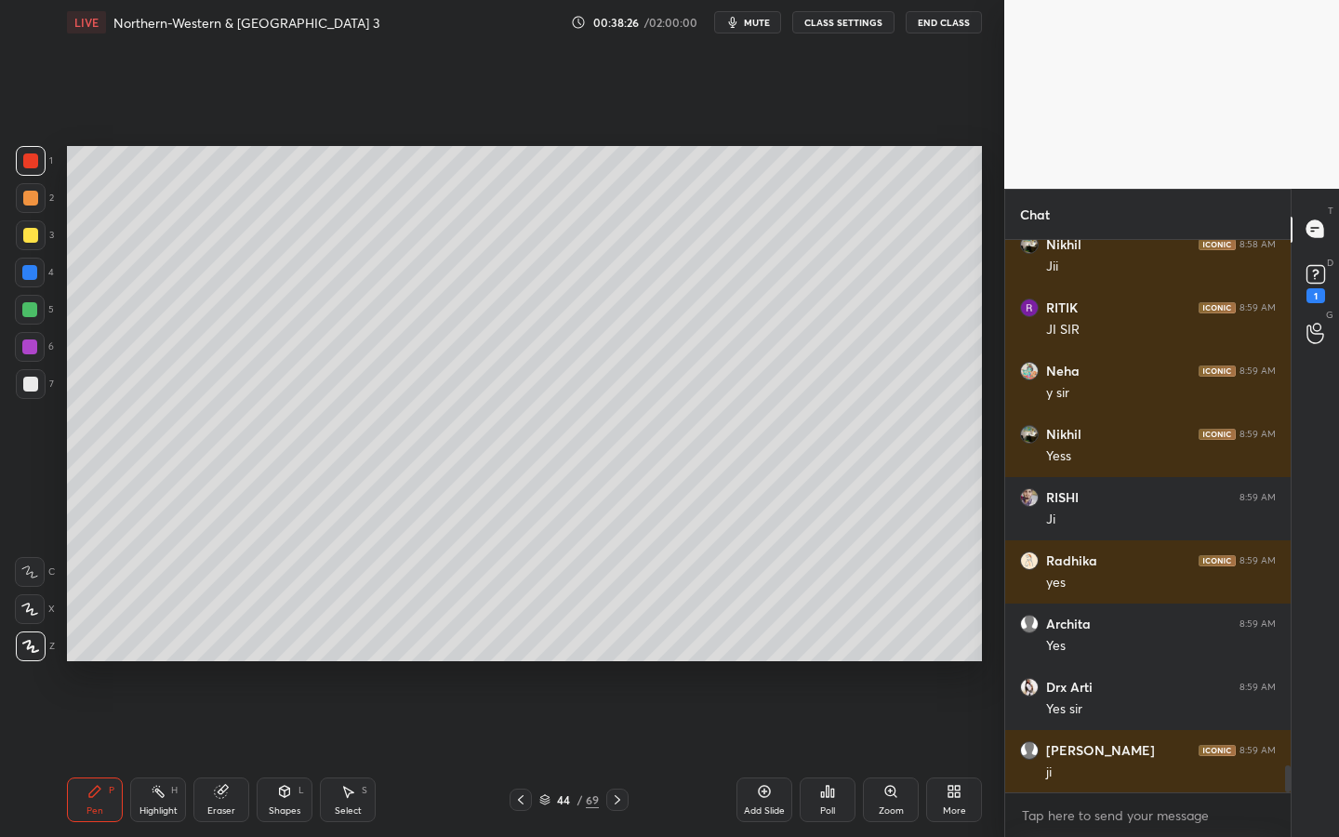
click at [27, 226] on div at bounding box center [31, 235] width 30 height 30
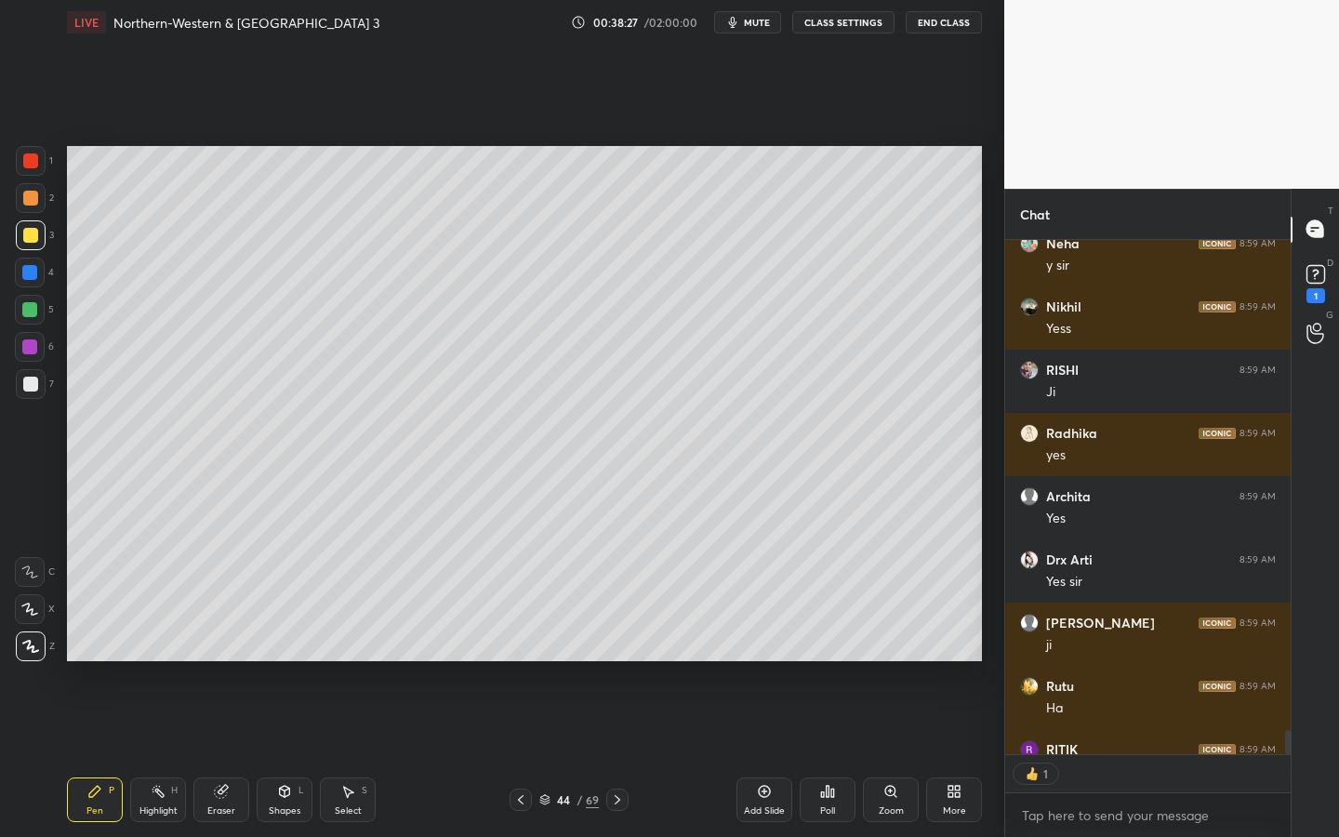
scroll to position [509, 280]
click at [305, 754] on div "Shapes L" at bounding box center [285, 799] width 56 height 45
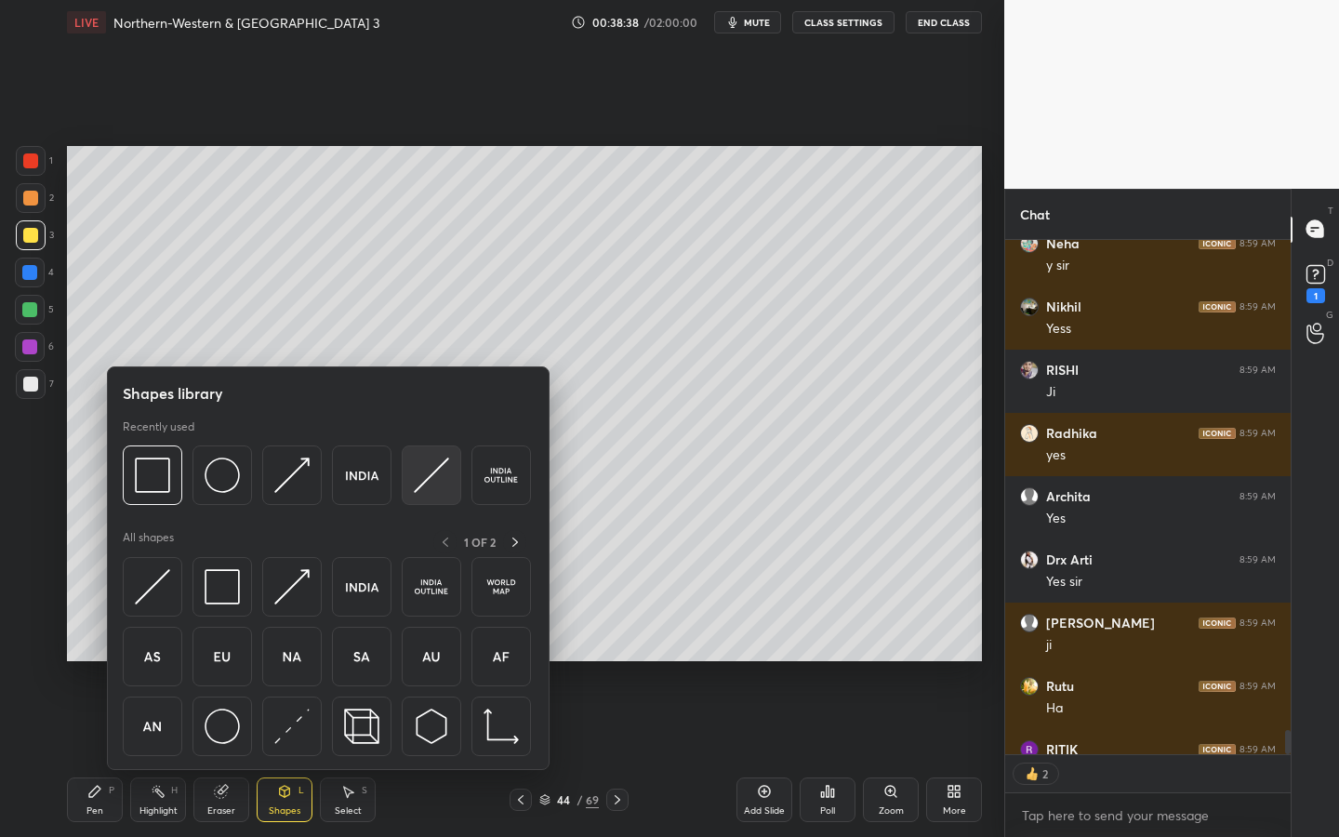
click at [446, 471] on img at bounding box center [431, 474] width 35 height 35
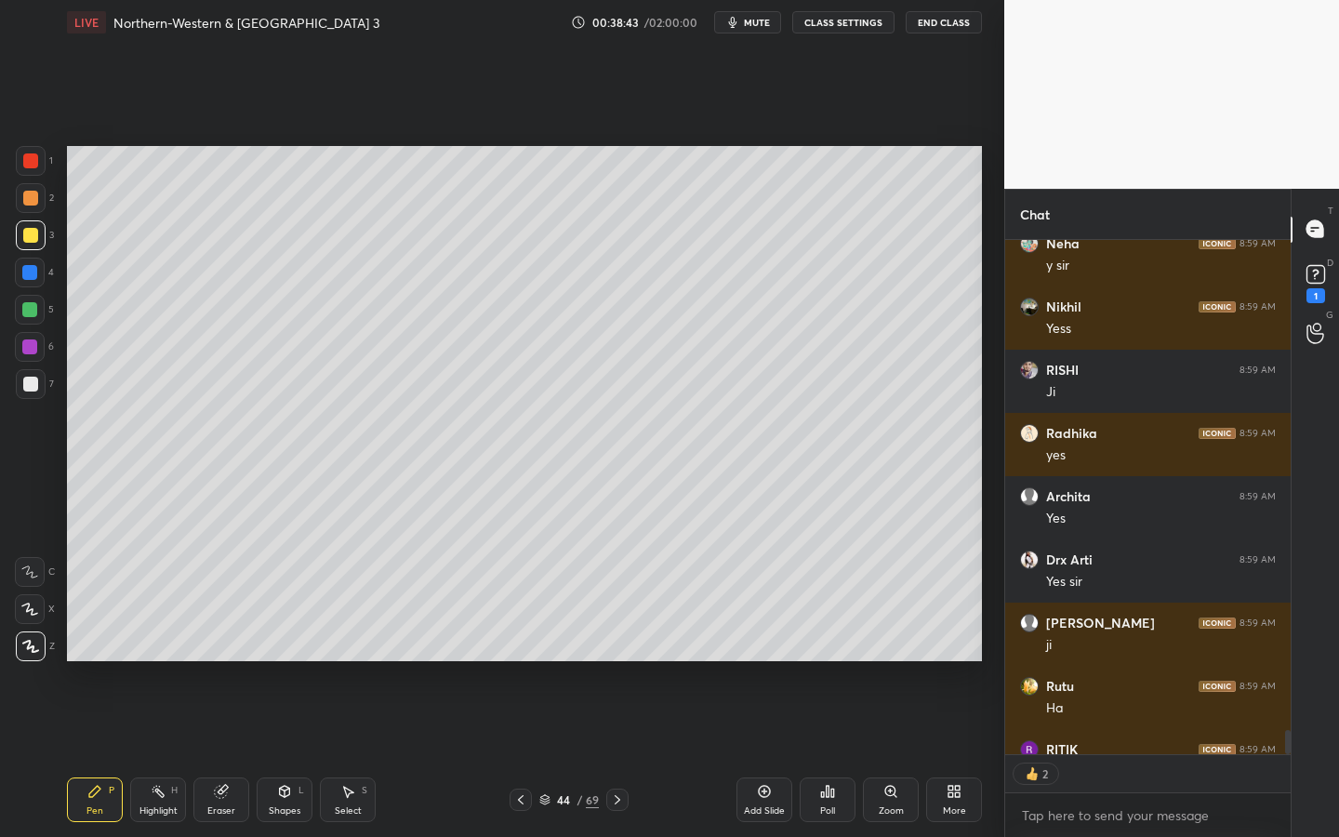
scroll to position [11055, 0]
click at [37, 386] on div at bounding box center [31, 384] width 30 height 30
drag, startPoint x: 285, startPoint y: 791, endPoint x: 284, endPoint y: 781, distance: 10.4
click at [284, 754] on icon at bounding box center [285, 791] width 10 height 11
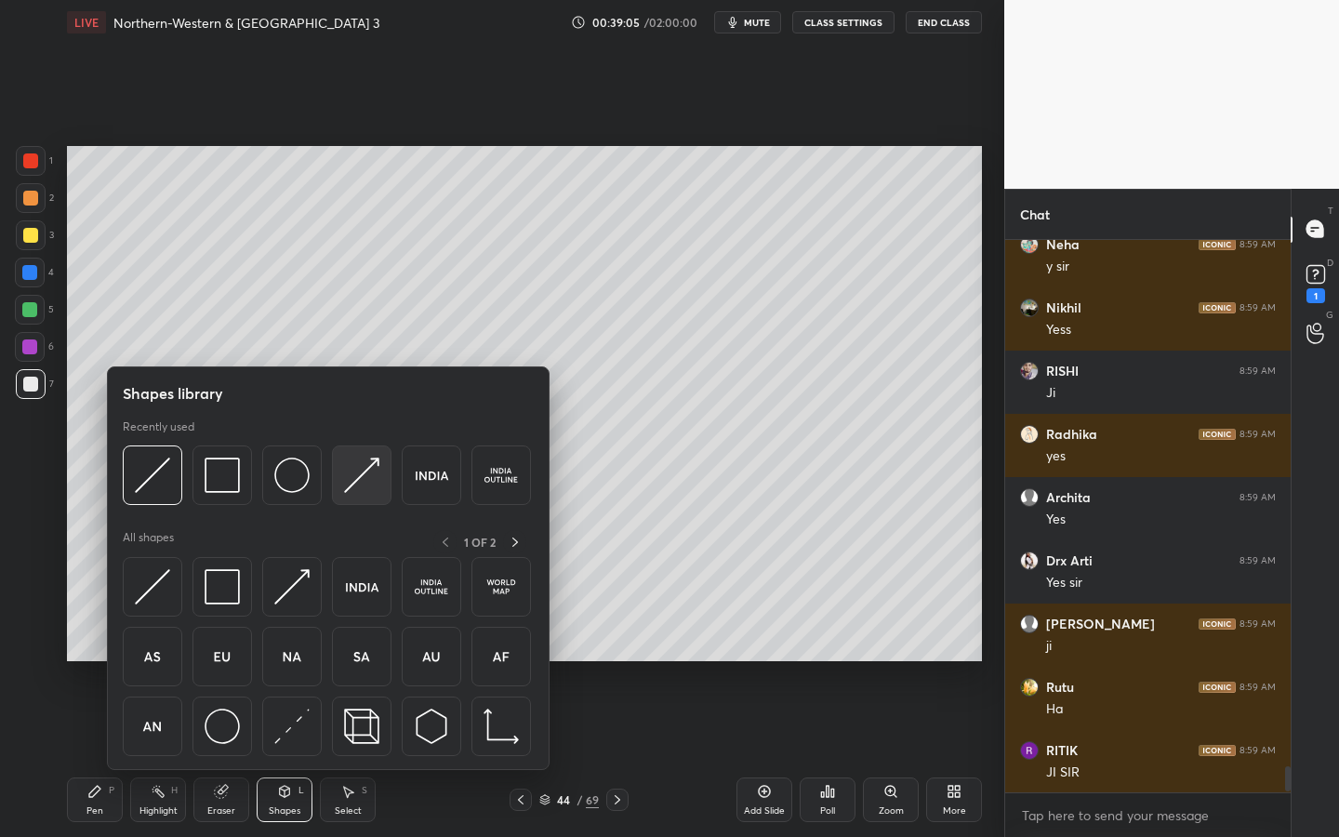
click at [342, 470] on div at bounding box center [361, 474] width 59 height 59
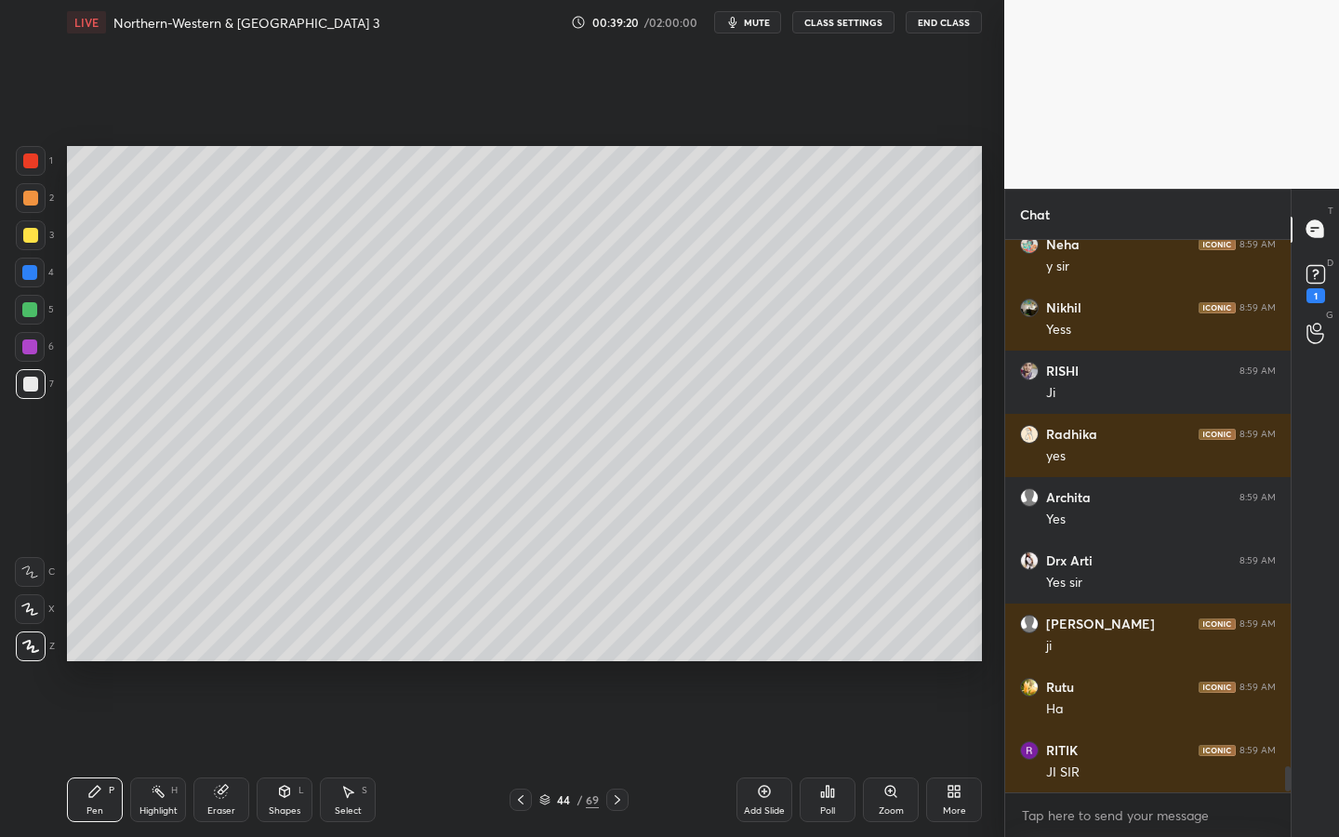
click at [34, 371] on div at bounding box center [31, 384] width 30 height 30
click at [35, 234] on div at bounding box center [30, 235] width 15 height 15
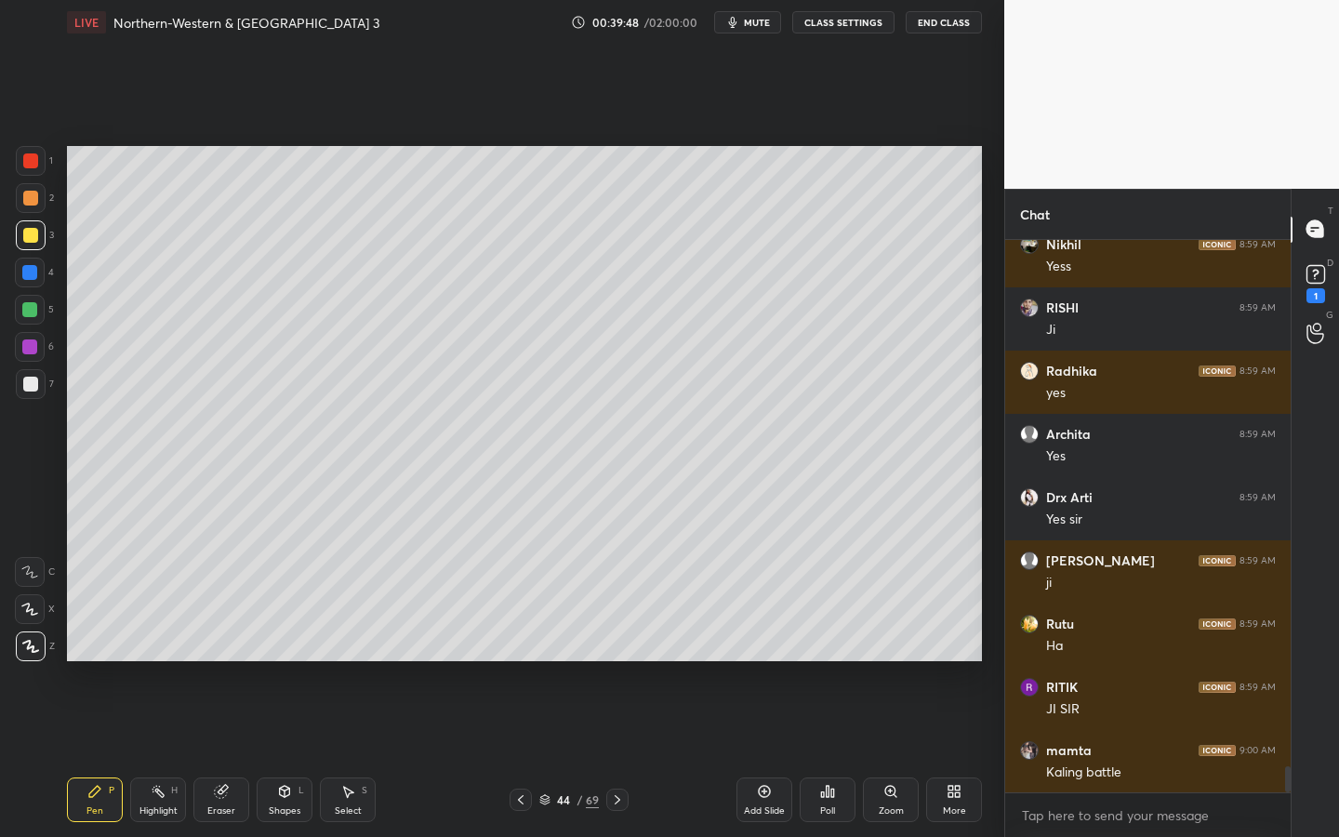
click at [751, 25] on span "mute" at bounding box center [757, 22] width 26 height 13
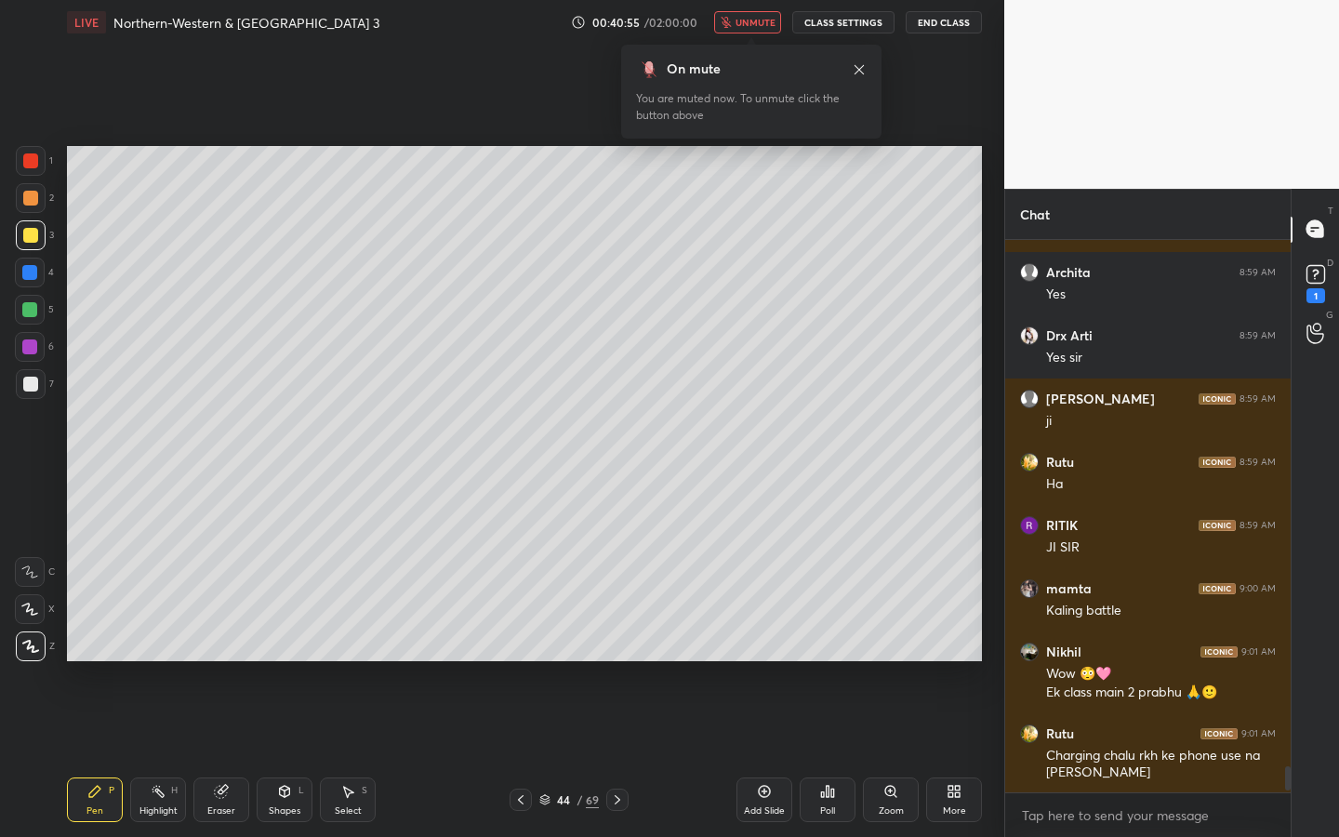
scroll to position [11343, 0]
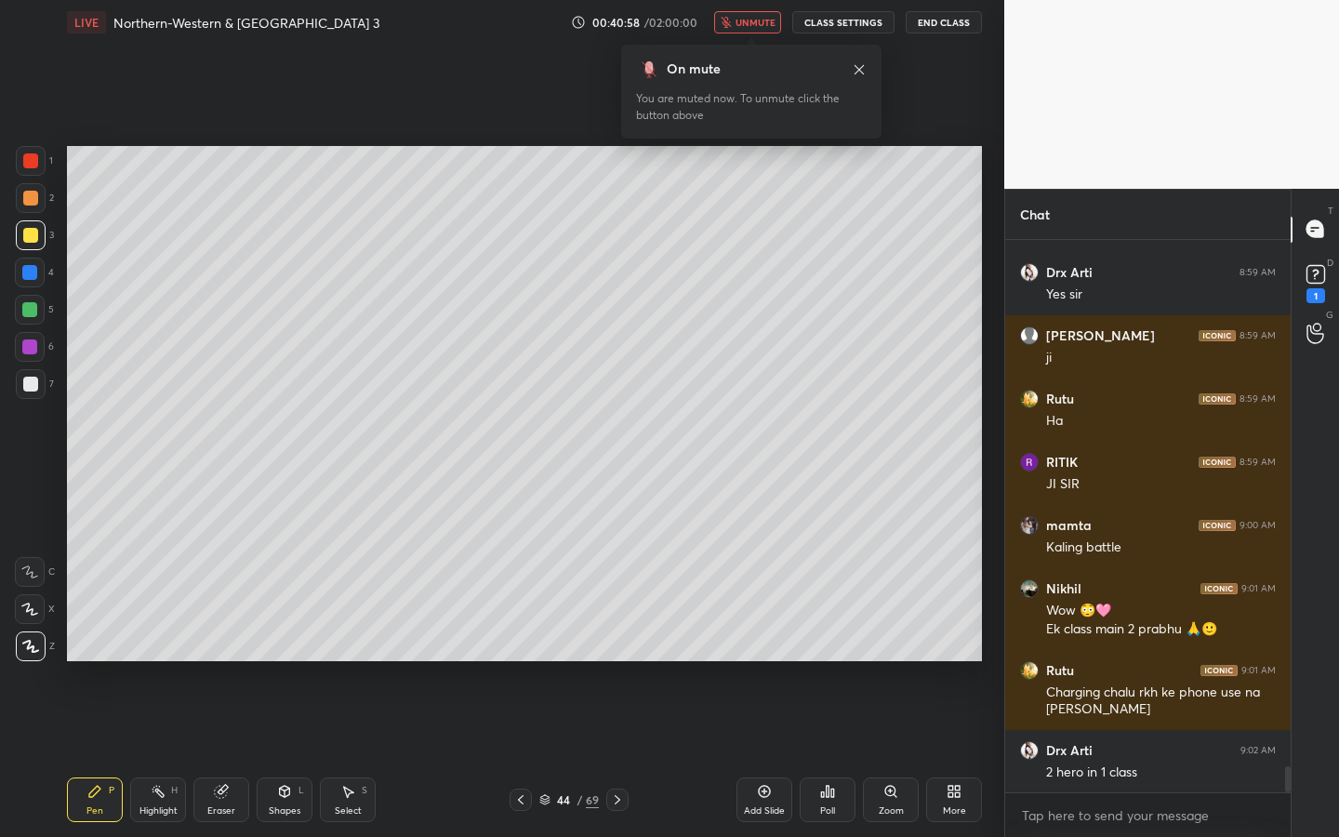
click at [758, 24] on span "unmute" at bounding box center [755, 22] width 40 height 13
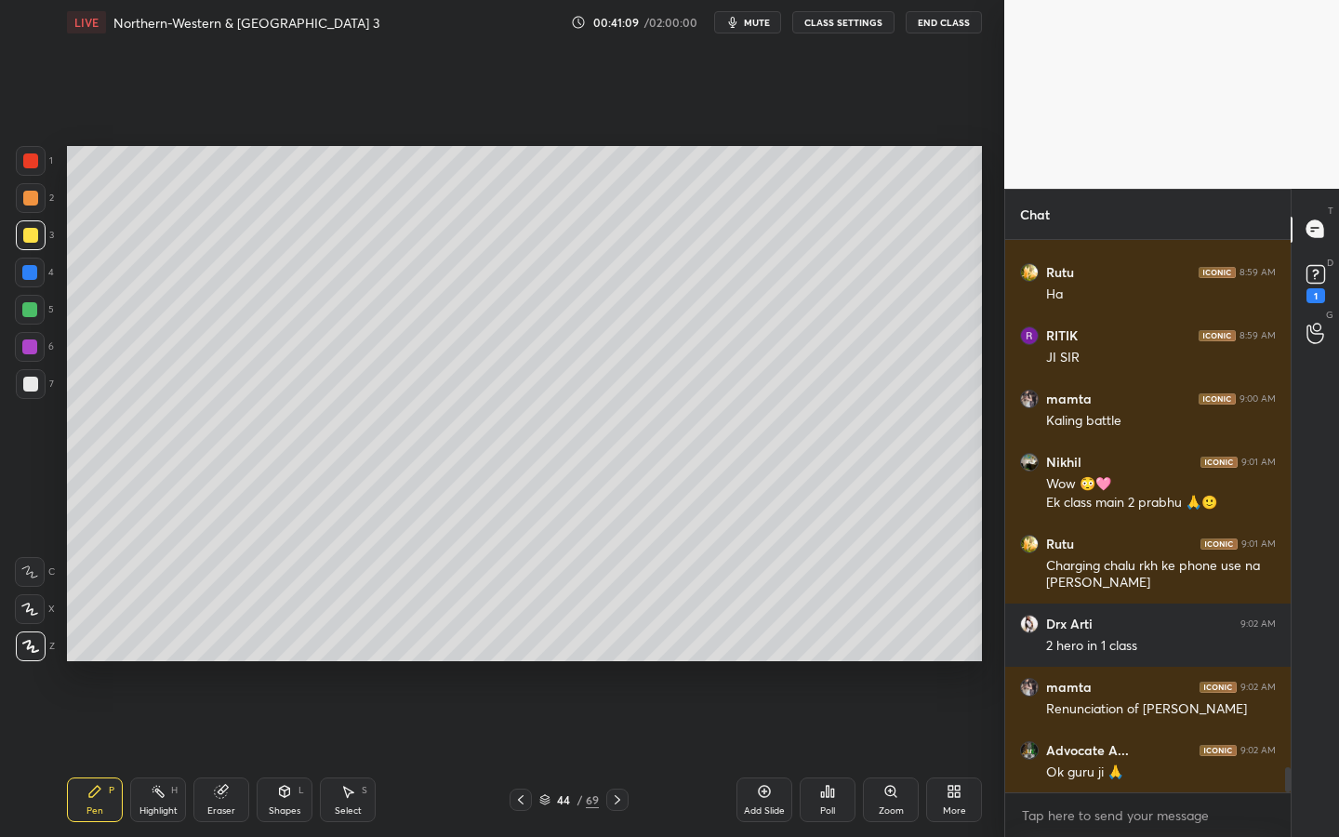
scroll to position [11533, 0]
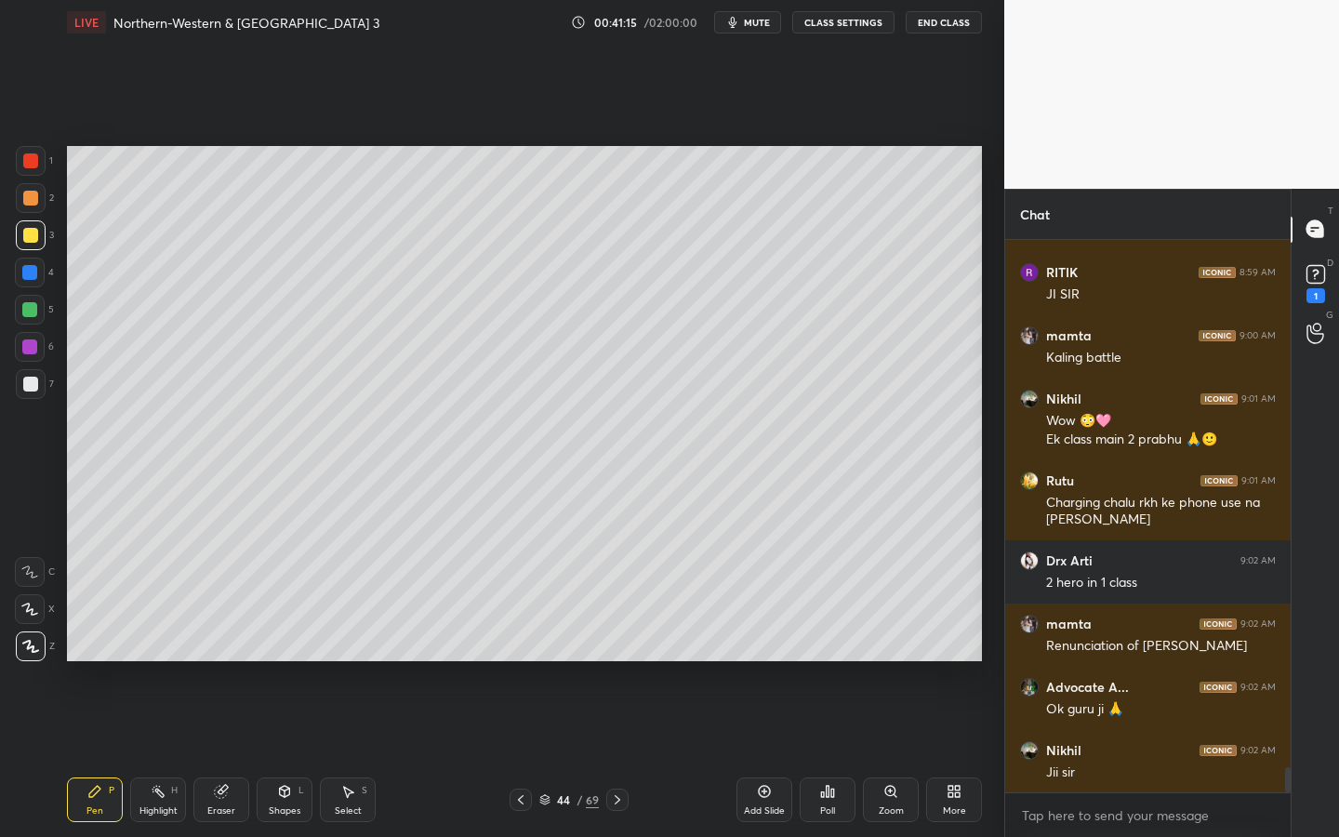
click at [756, 754] on div "Add Slide" at bounding box center [764, 810] width 41 height 9
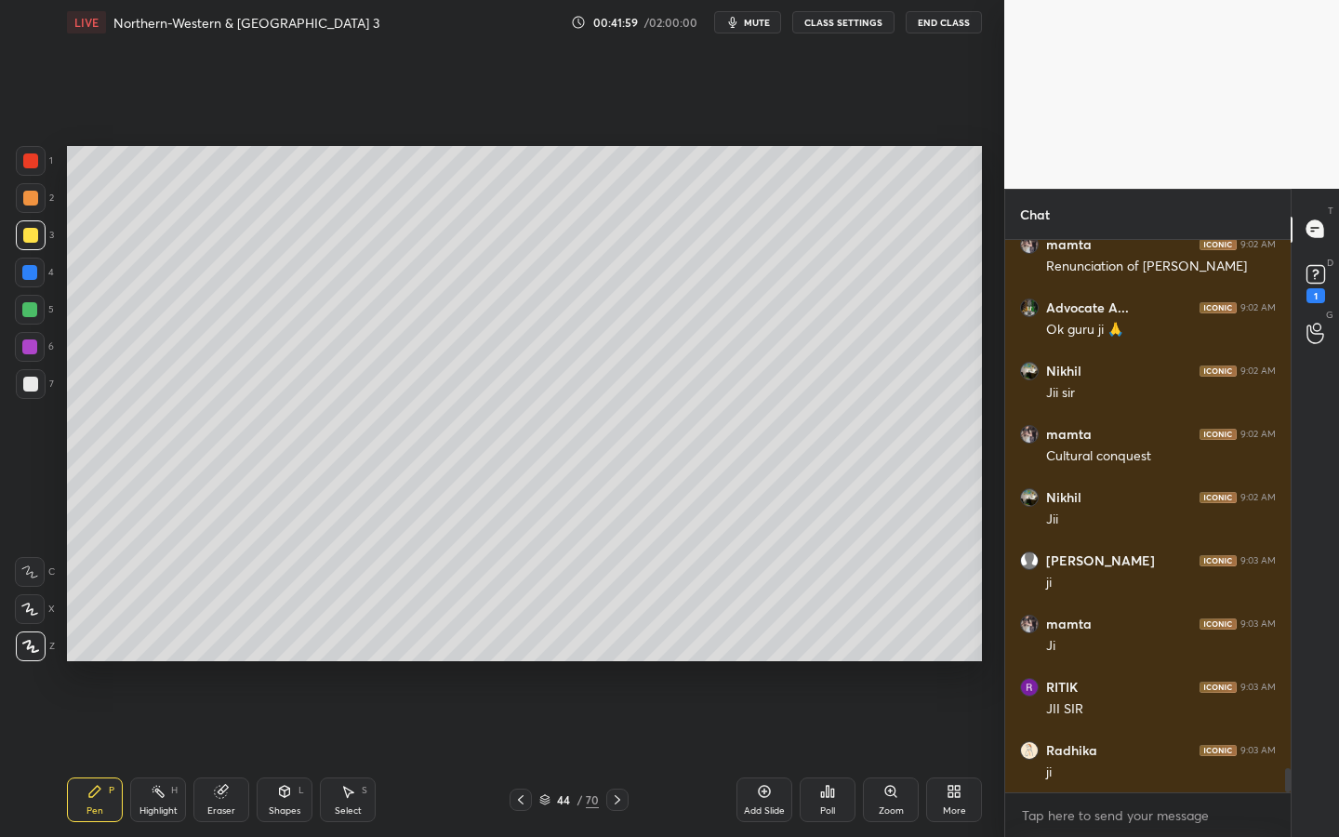
scroll to position [11976, 0]
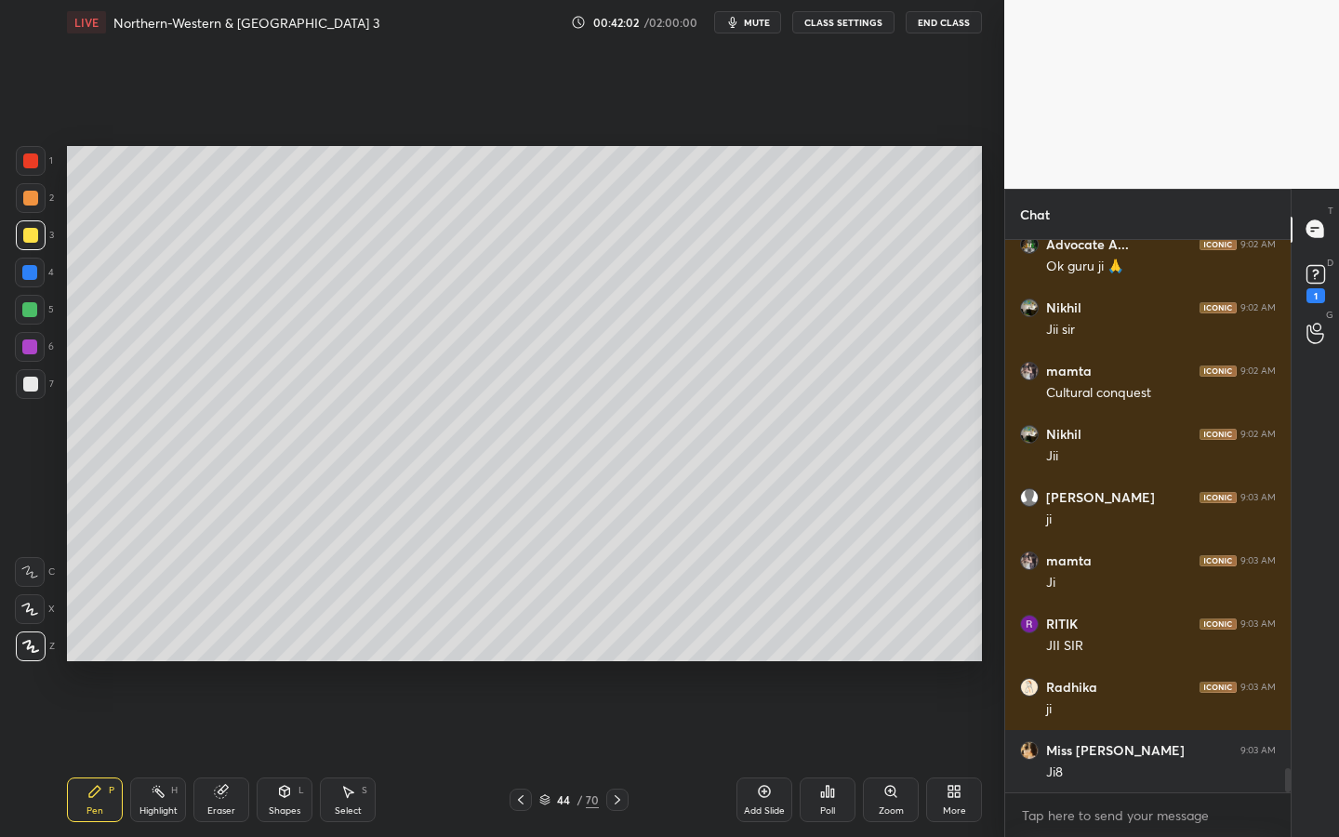
click at [769, 754] on div "Add Slide" at bounding box center [764, 810] width 41 height 9
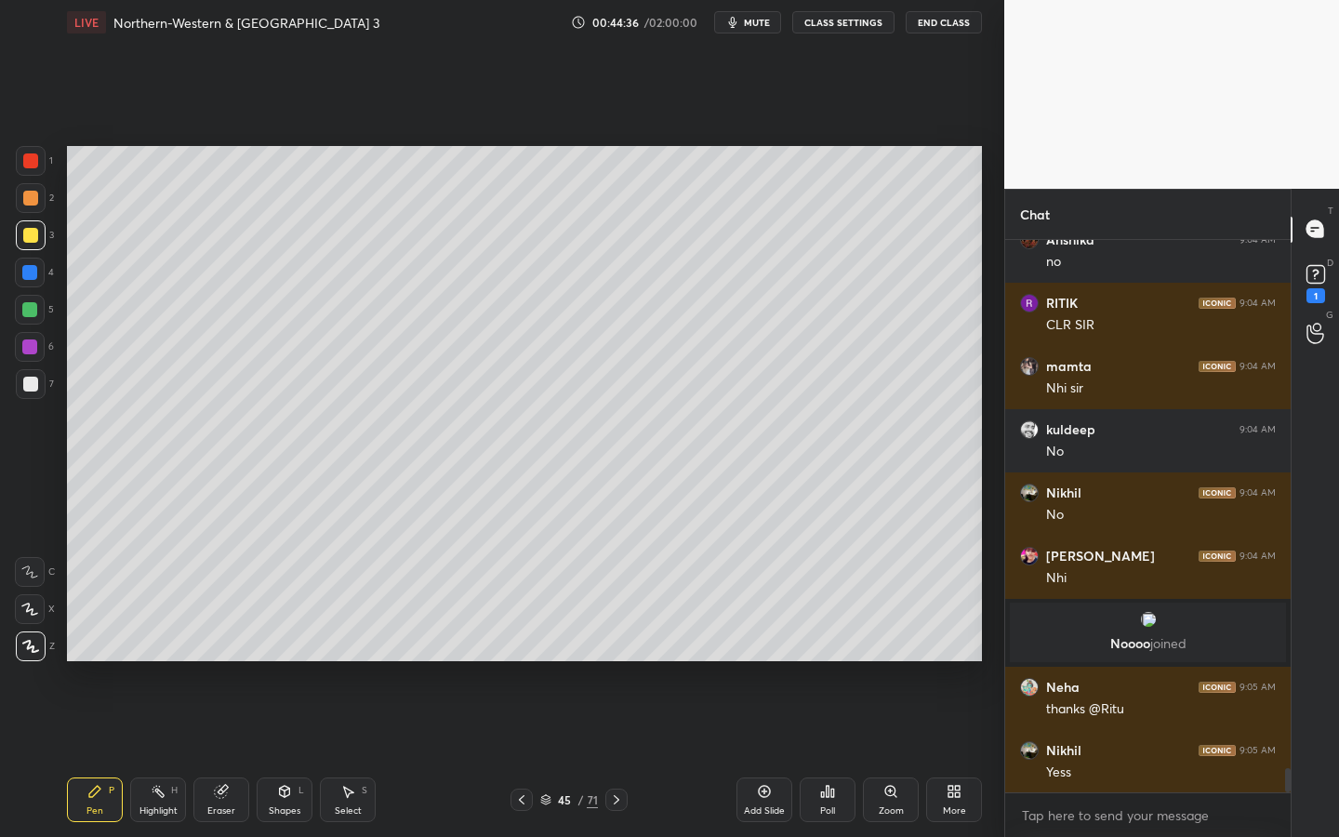
scroll to position [11940, 0]
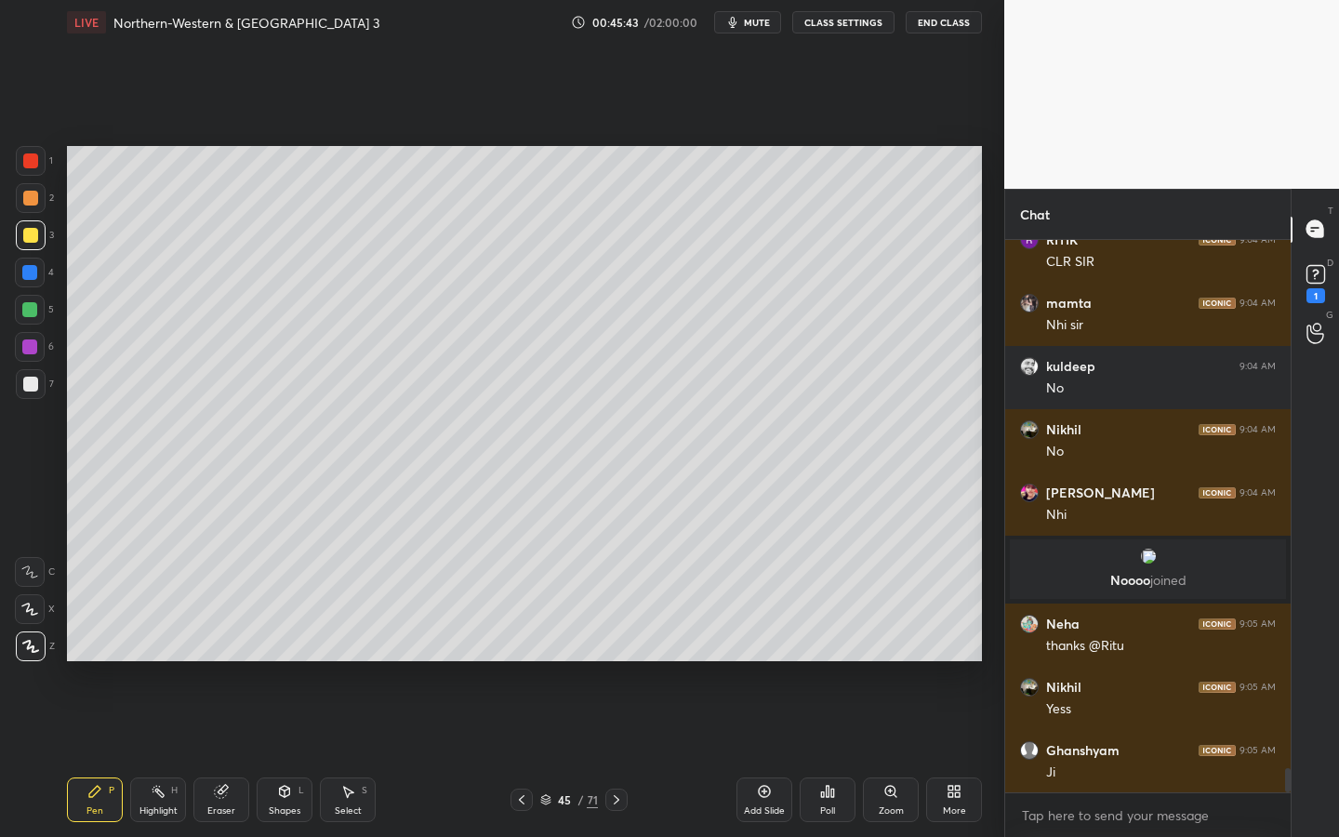
click at [982, 610] on div "Setting up your live class Poll for secs No correct answer Start poll" at bounding box center [524, 404] width 930 height 718
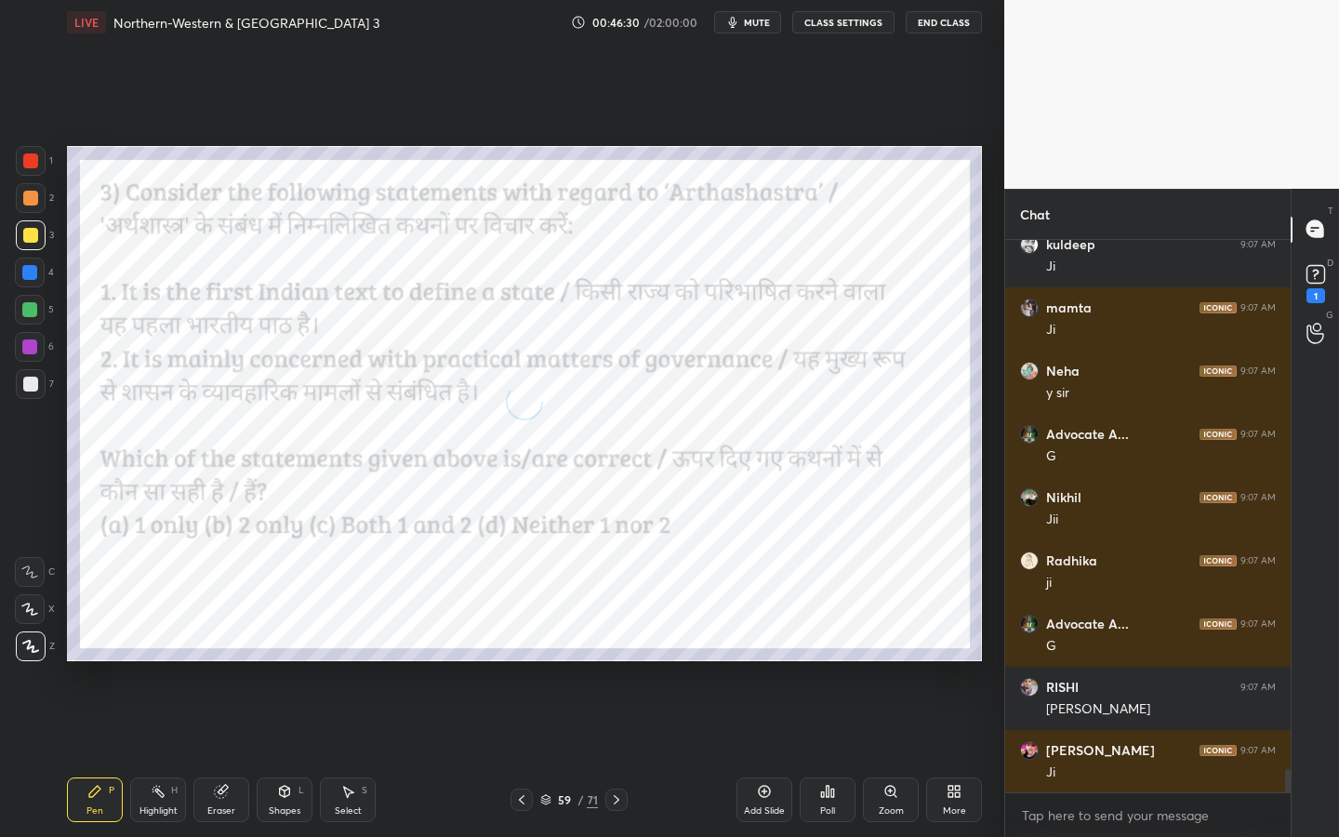
scroll to position [12572, 0]
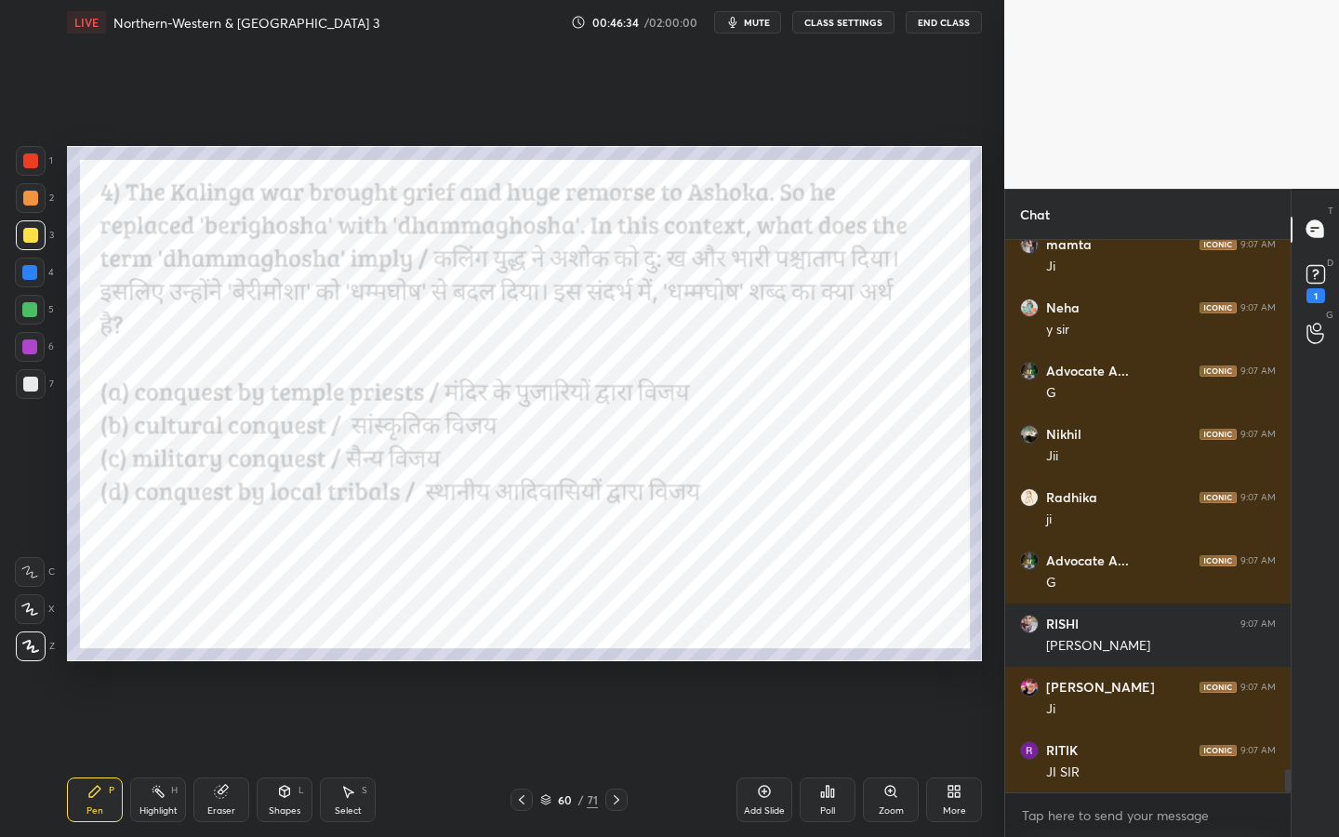
click at [832, 754] on div "Poll" at bounding box center [827, 810] width 15 height 9
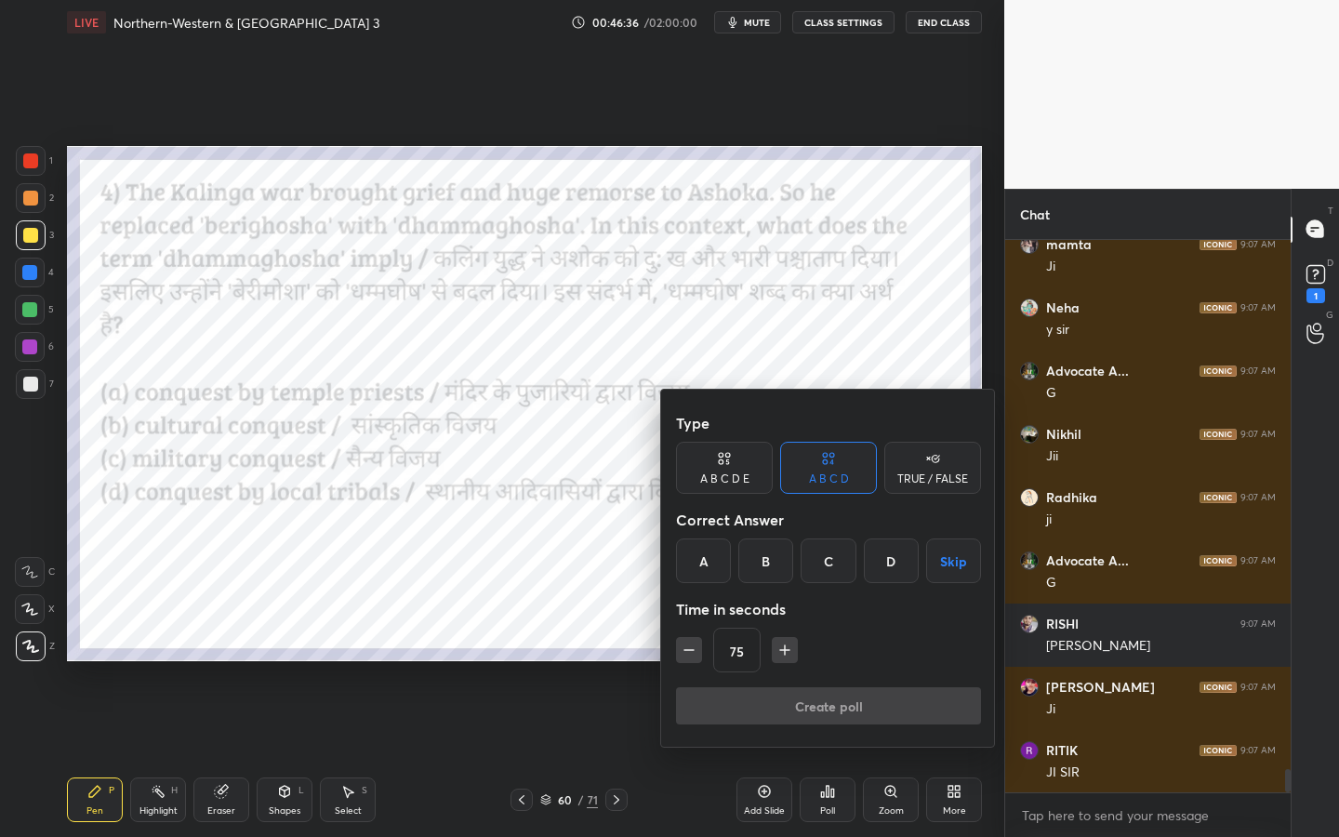
click at [751, 552] on div "B" at bounding box center [765, 560] width 55 height 45
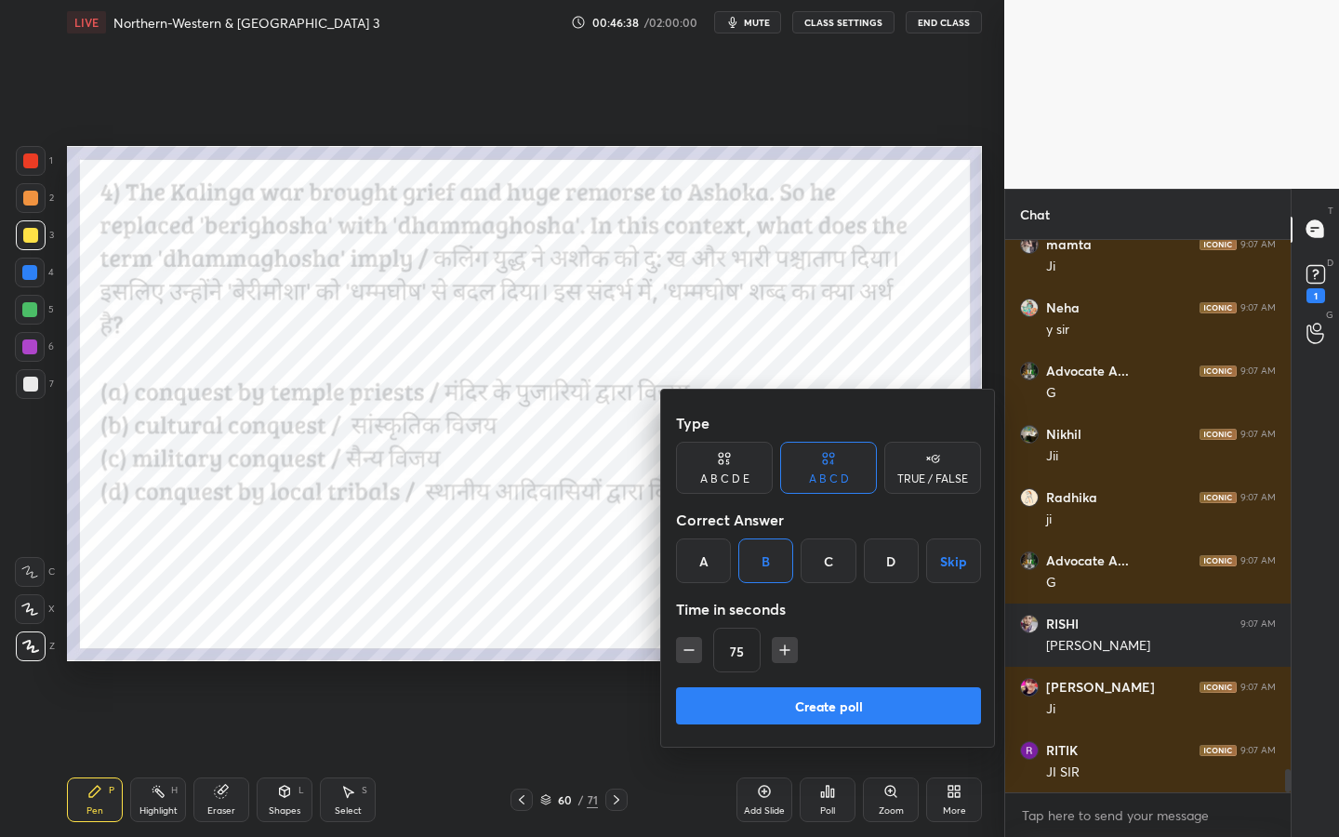
click at [786, 697] on button "Create poll" at bounding box center [828, 705] width 305 height 37
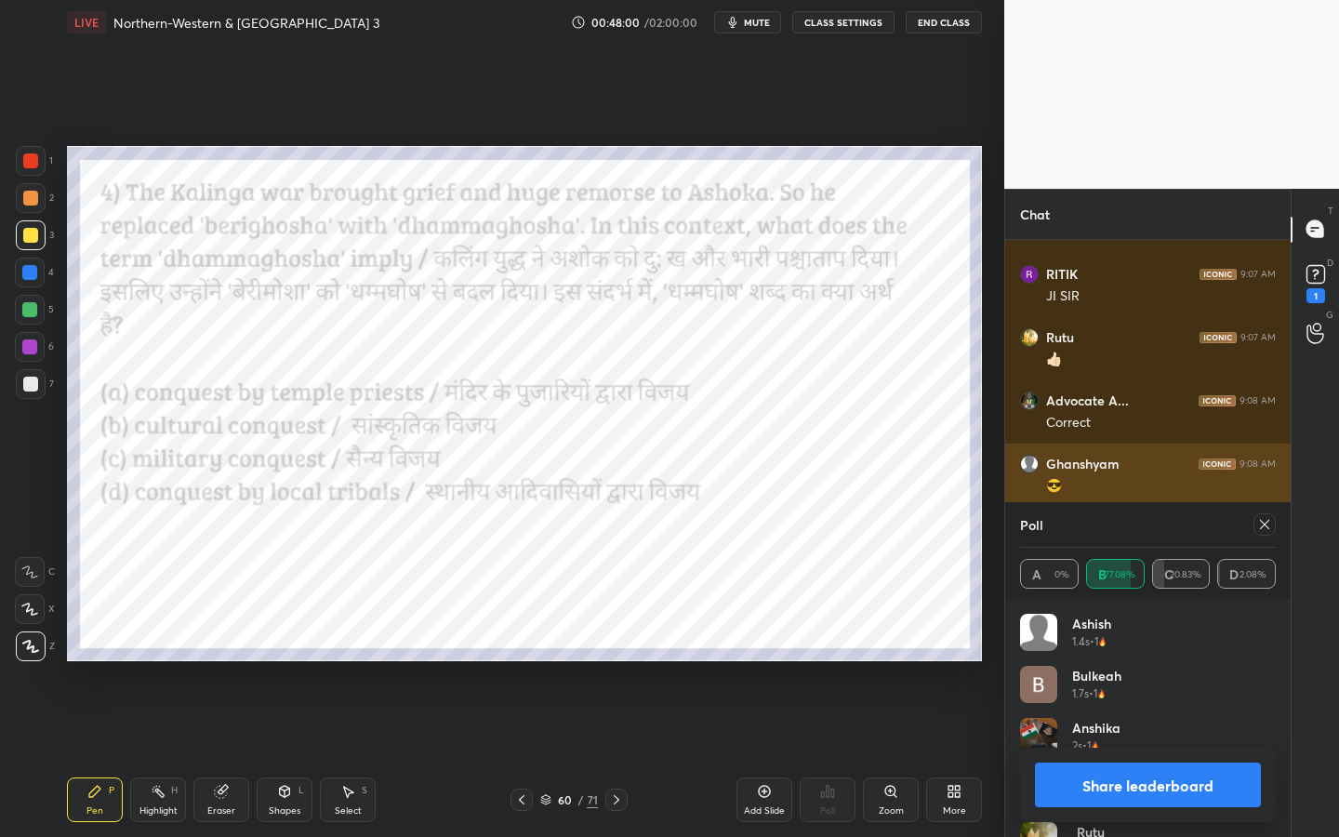
scroll to position [13128, 0]
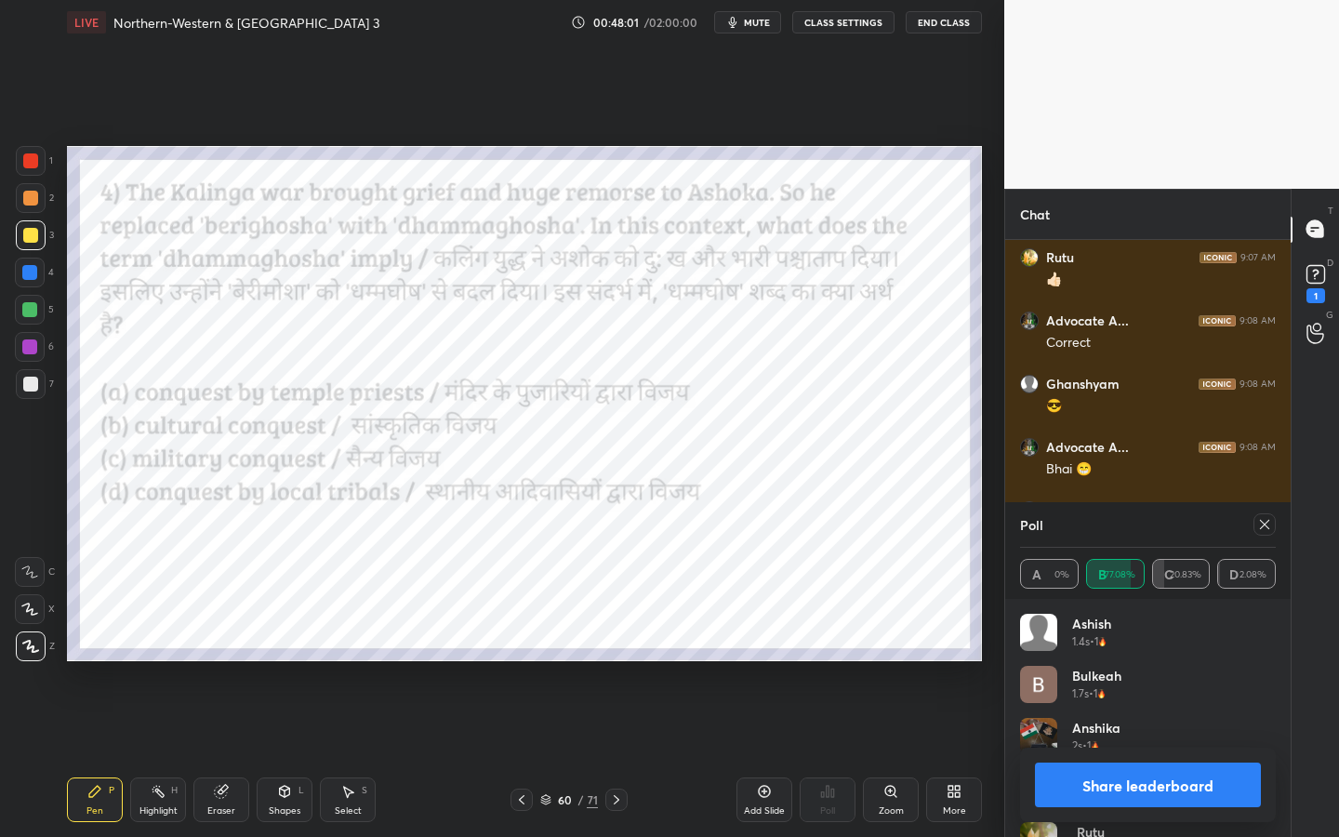
click at [37, 171] on div at bounding box center [31, 161] width 30 height 30
click at [1261, 529] on icon at bounding box center [1264, 524] width 15 height 15
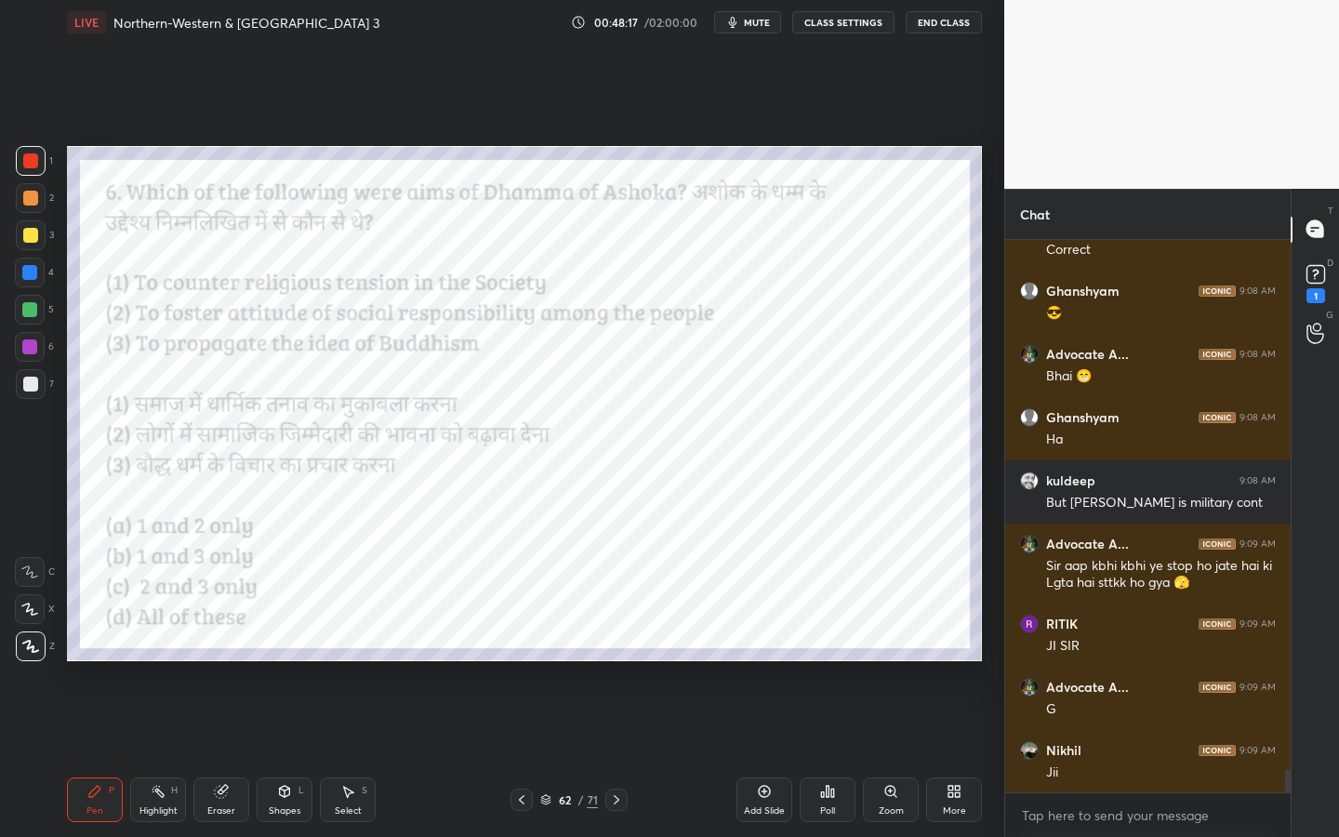
scroll to position [13284, 0]
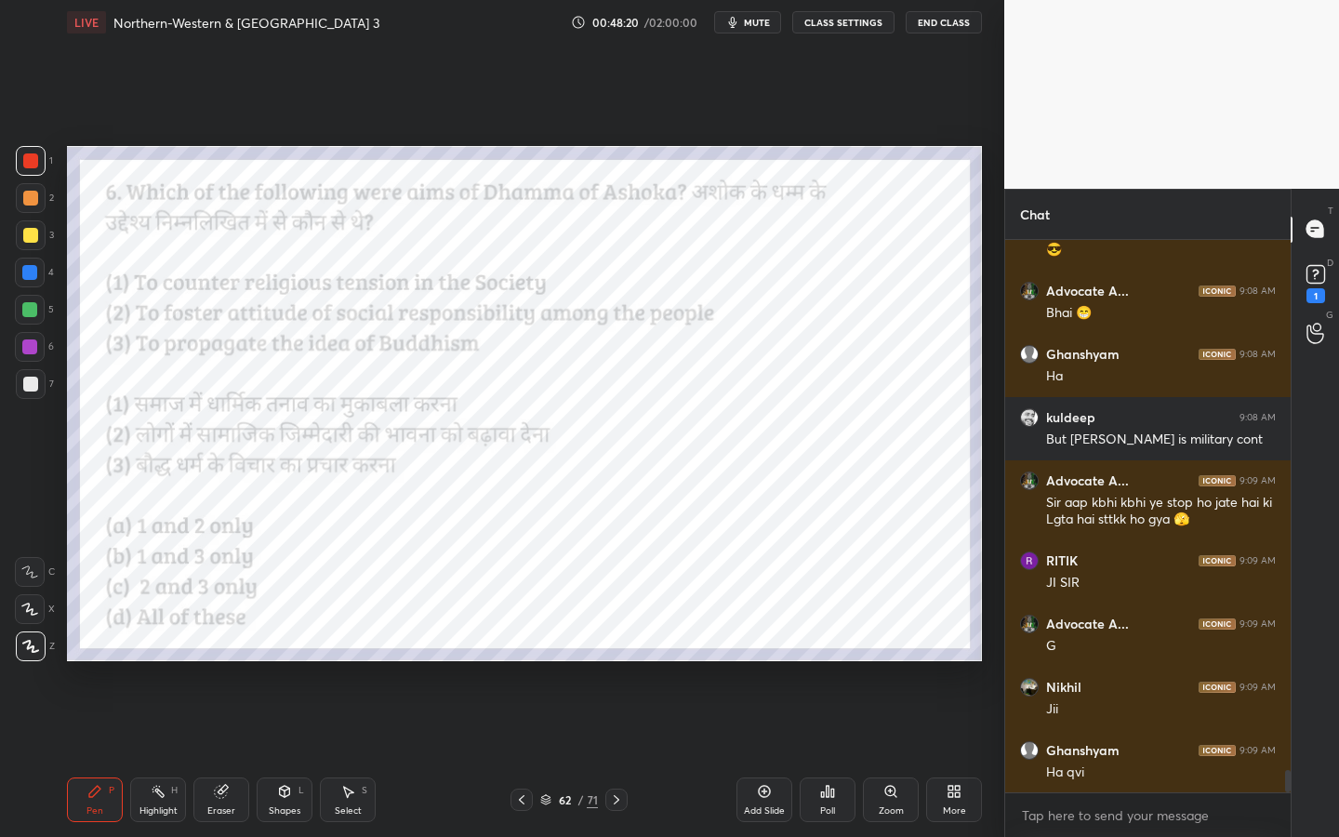
click at [813, 754] on div "Poll" at bounding box center [827, 799] width 56 height 45
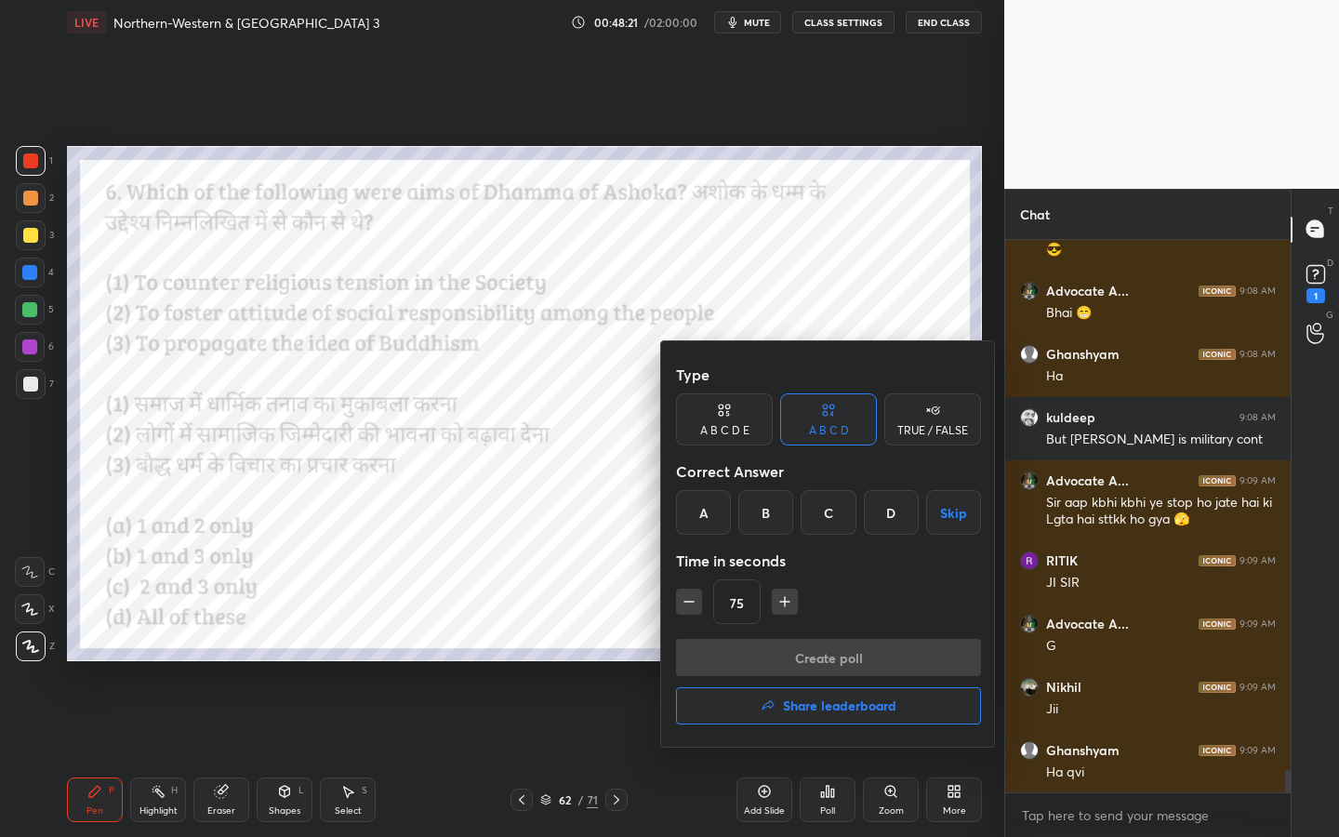
click at [707, 512] on div "A" at bounding box center [703, 512] width 55 height 45
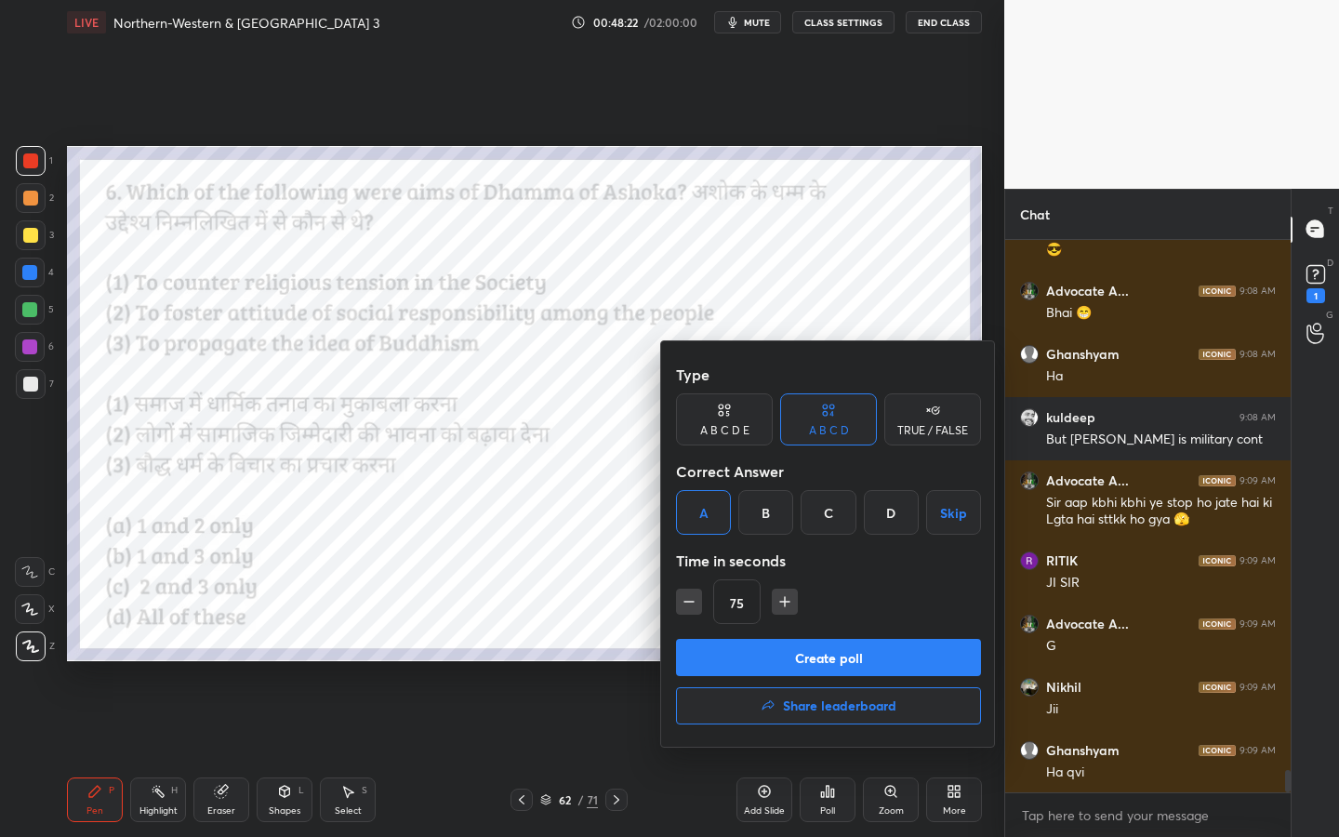
click at [781, 662] on button "Create poll" at bounding box center [828, 657] width 305 height 37
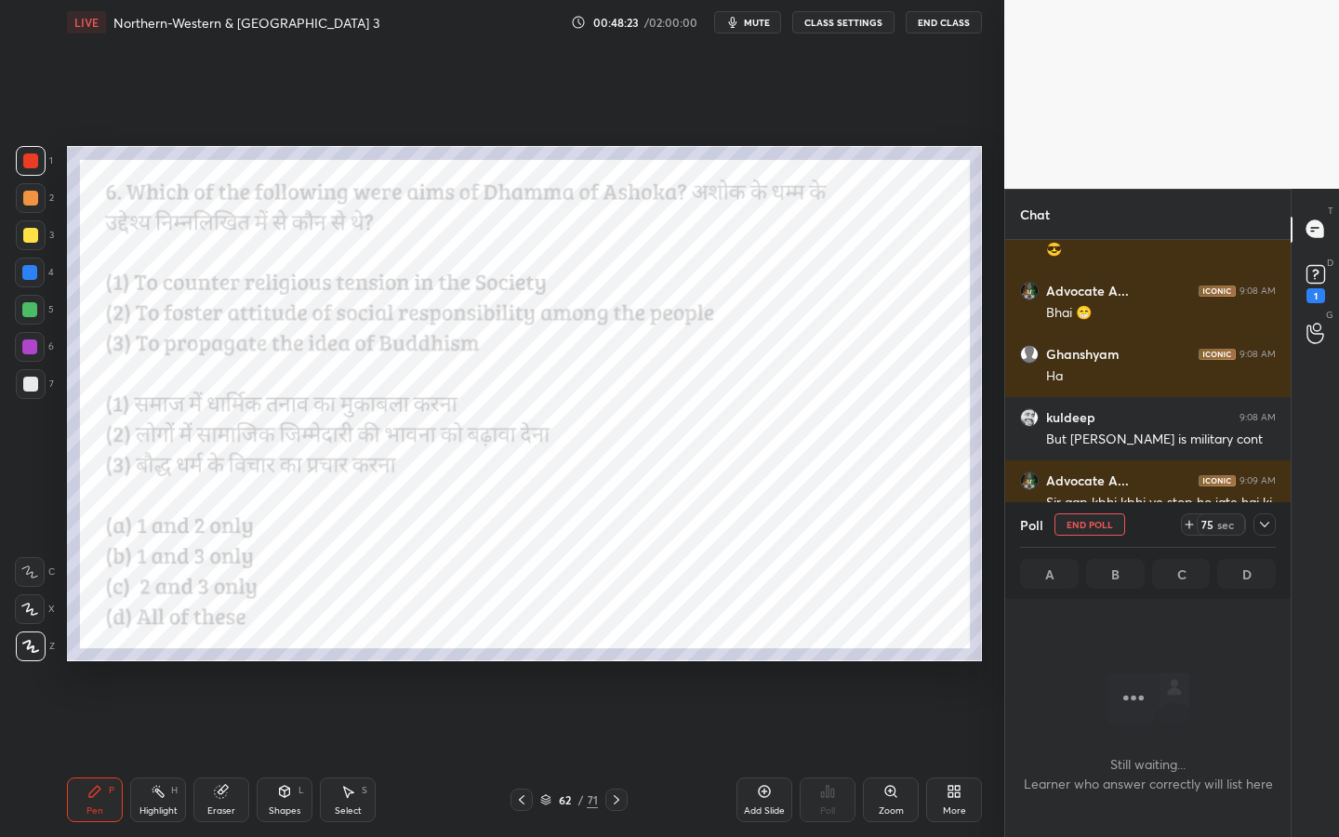
scroll to position [305, 280]
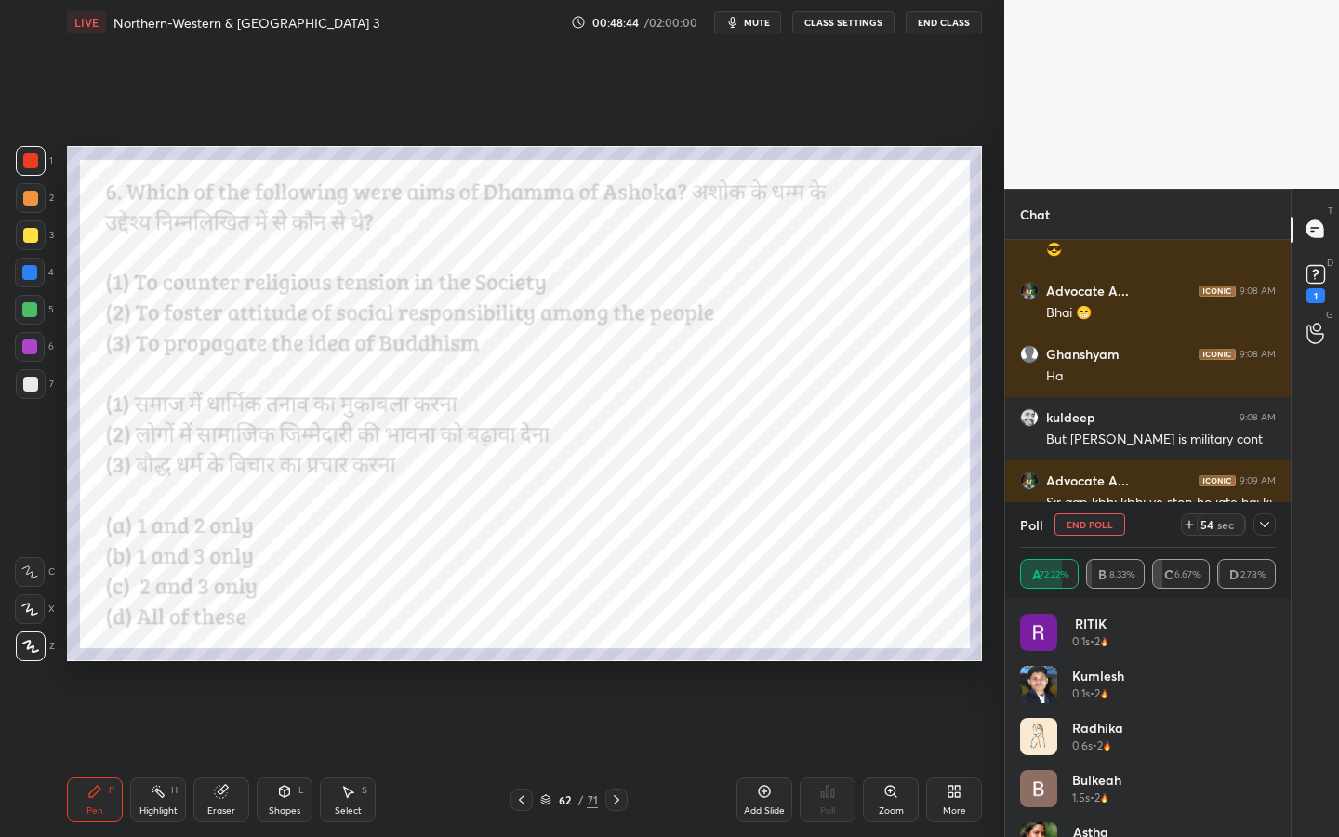
click at [761, 24] on span "mute" at bounding box center [757, 22] width 26 height 13
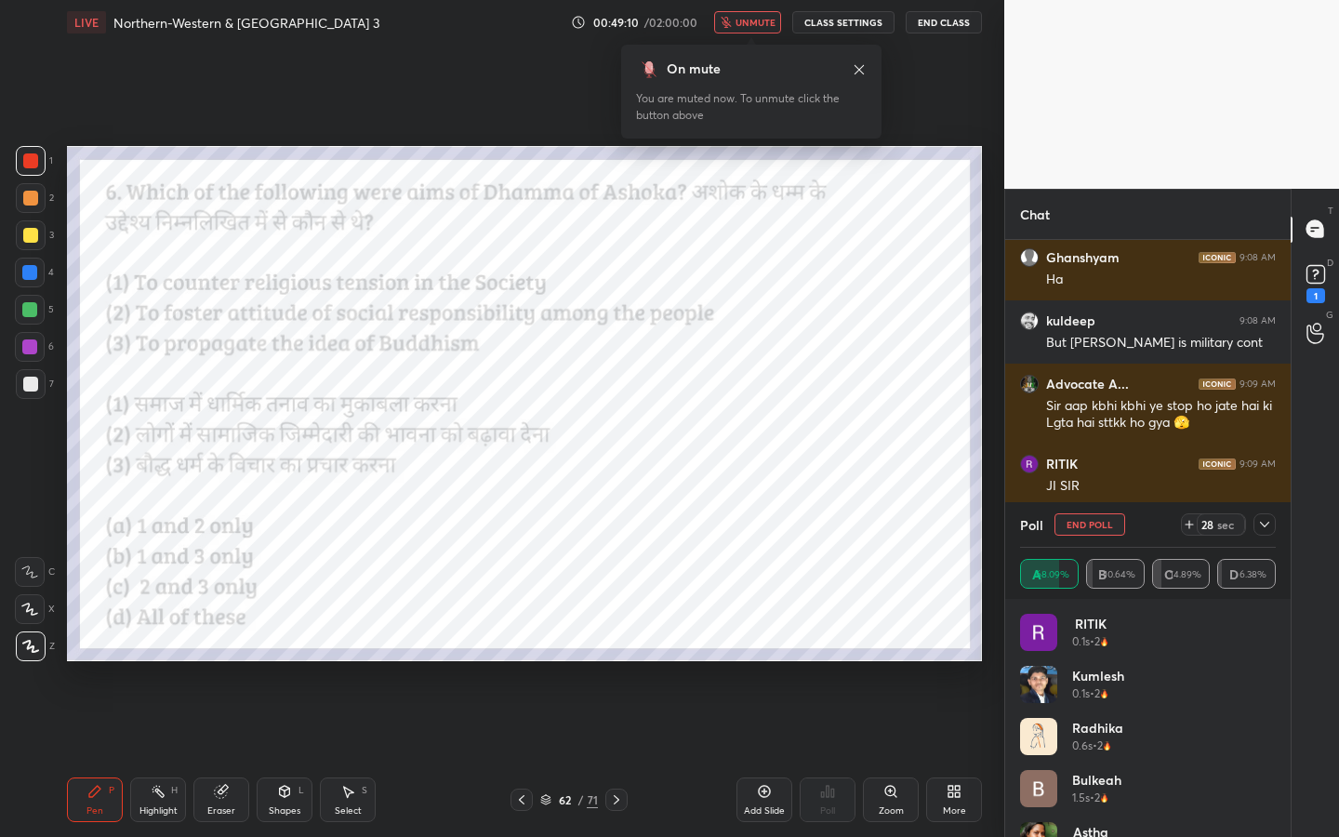
scroll to position [7, 7]
click at [761, 24] on span "unmute" at bounding box center [755, 22] width 40 height 13
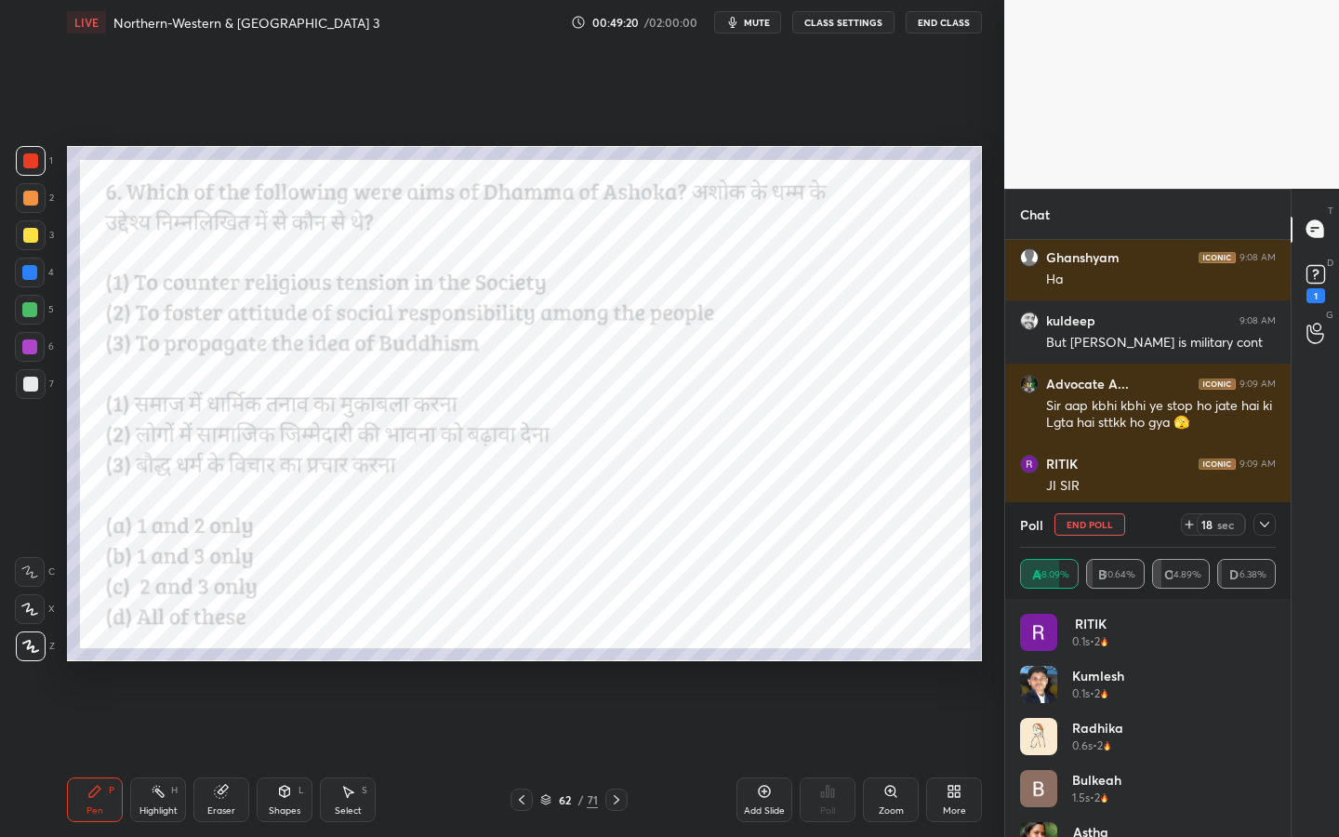
click at [1267, 522] on icon at bounding box center [1264, 525] width 9 height 6
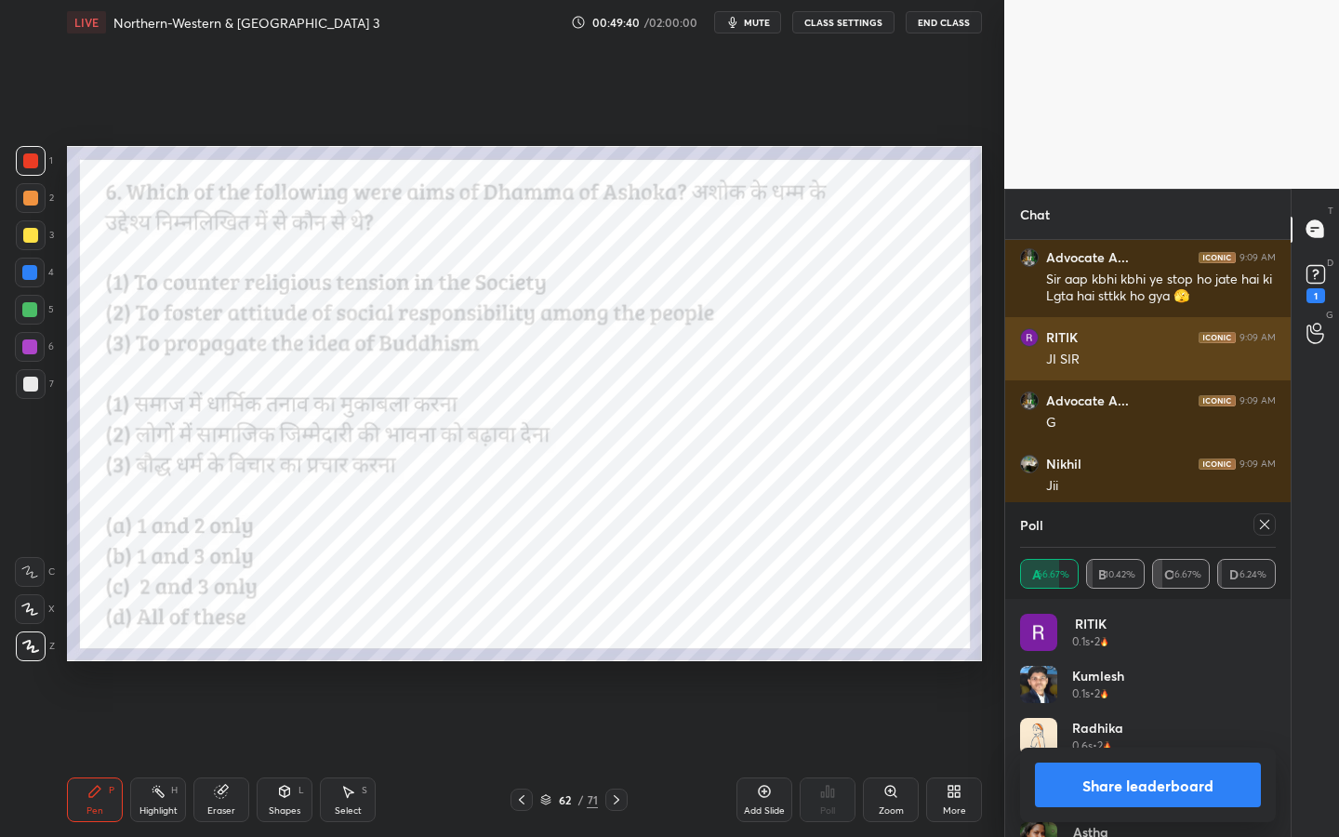
scroll to position [13588, 0]
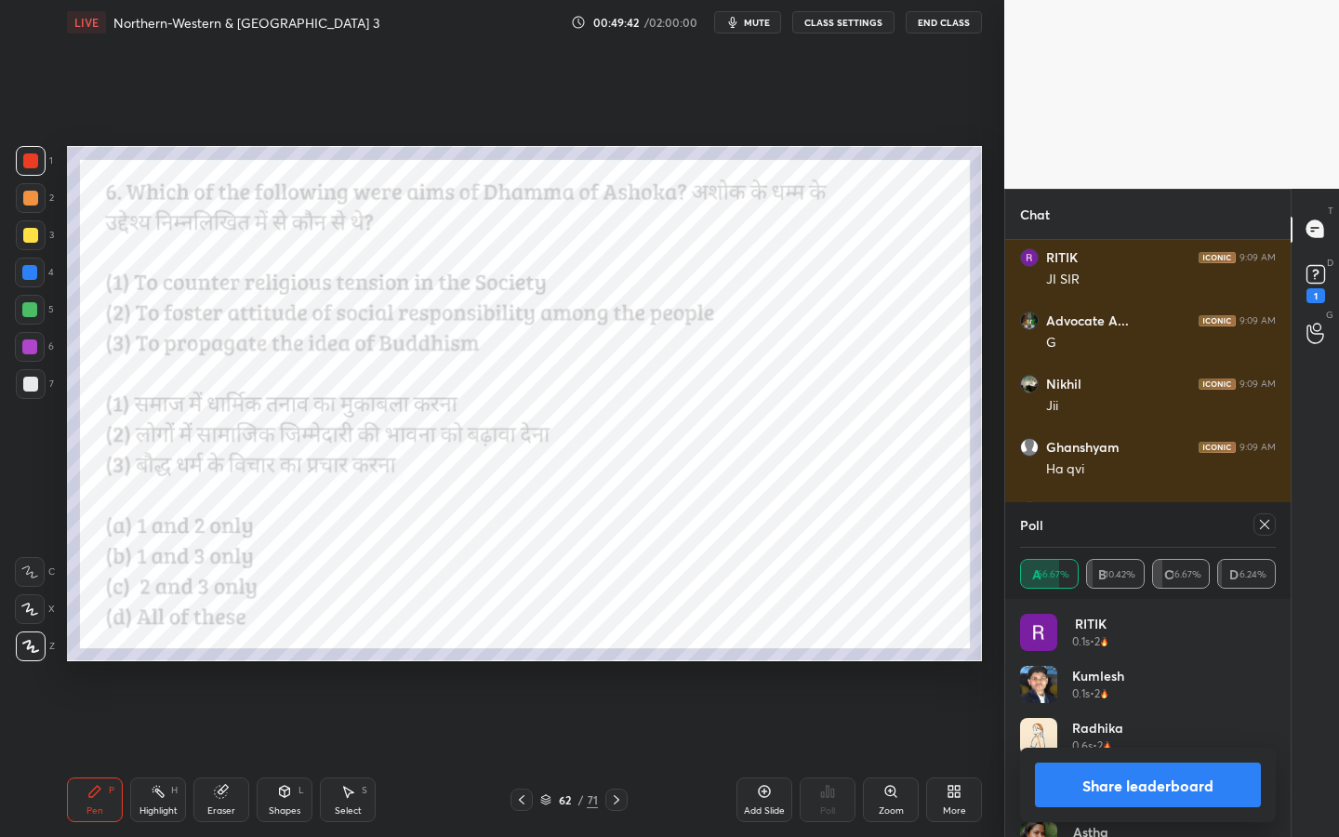
click at [1263, 532] on div at bounding box center [1264, 524] width 22 height 22
type textarea "x"
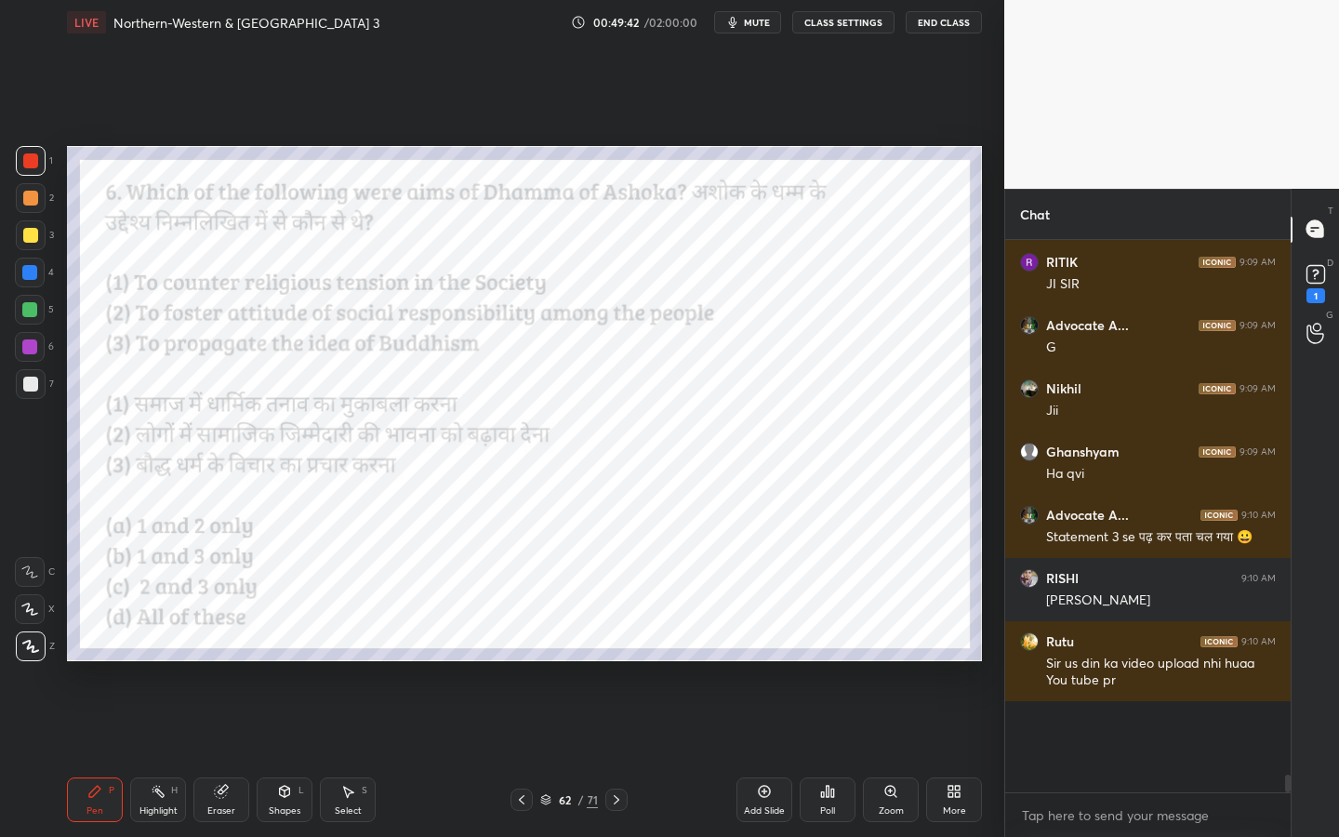
scroll to position [376, 280]
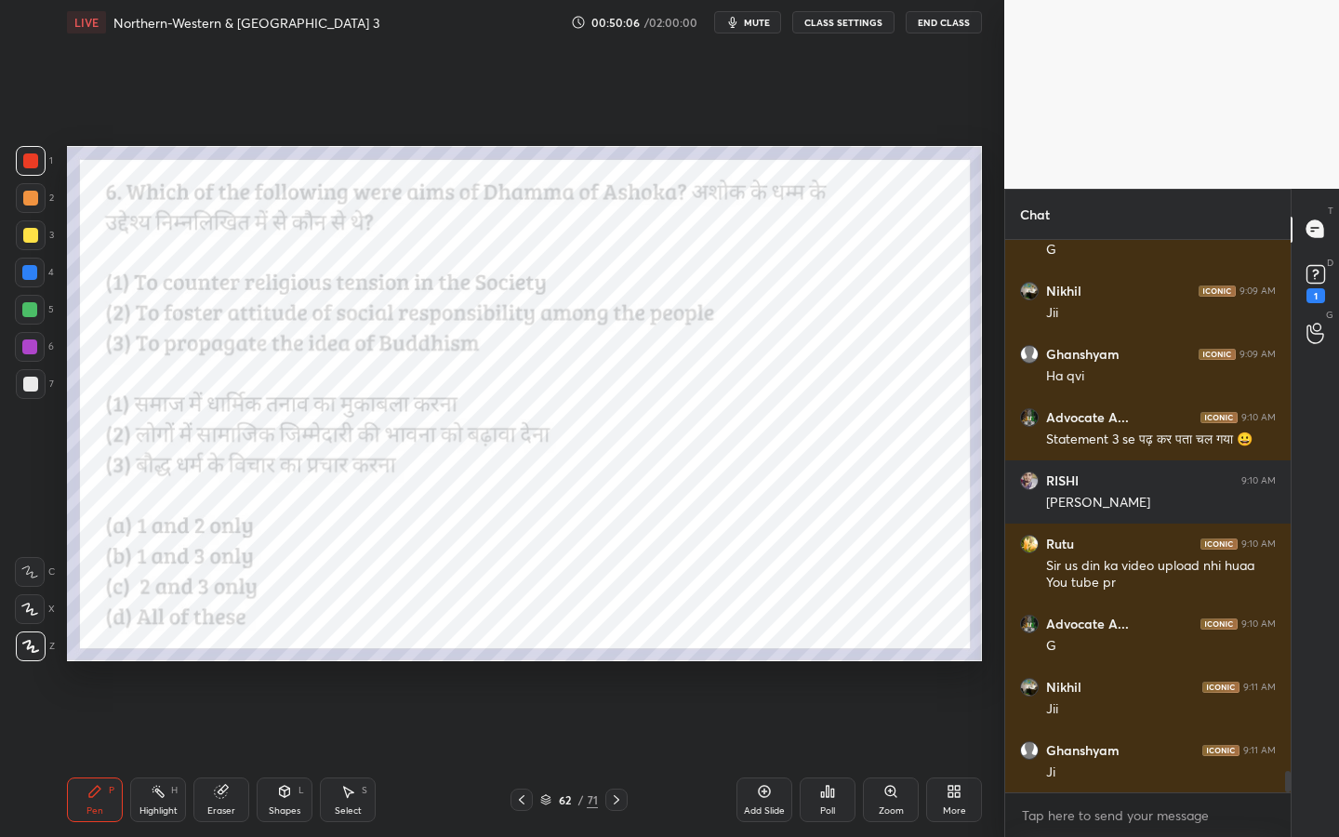
click at [228, 754] on icon at bounding box center [221, 791] width 15 height 15
click at [32, 641] on span "Erase all" at bounding box center [30, 646] width 28 height 13
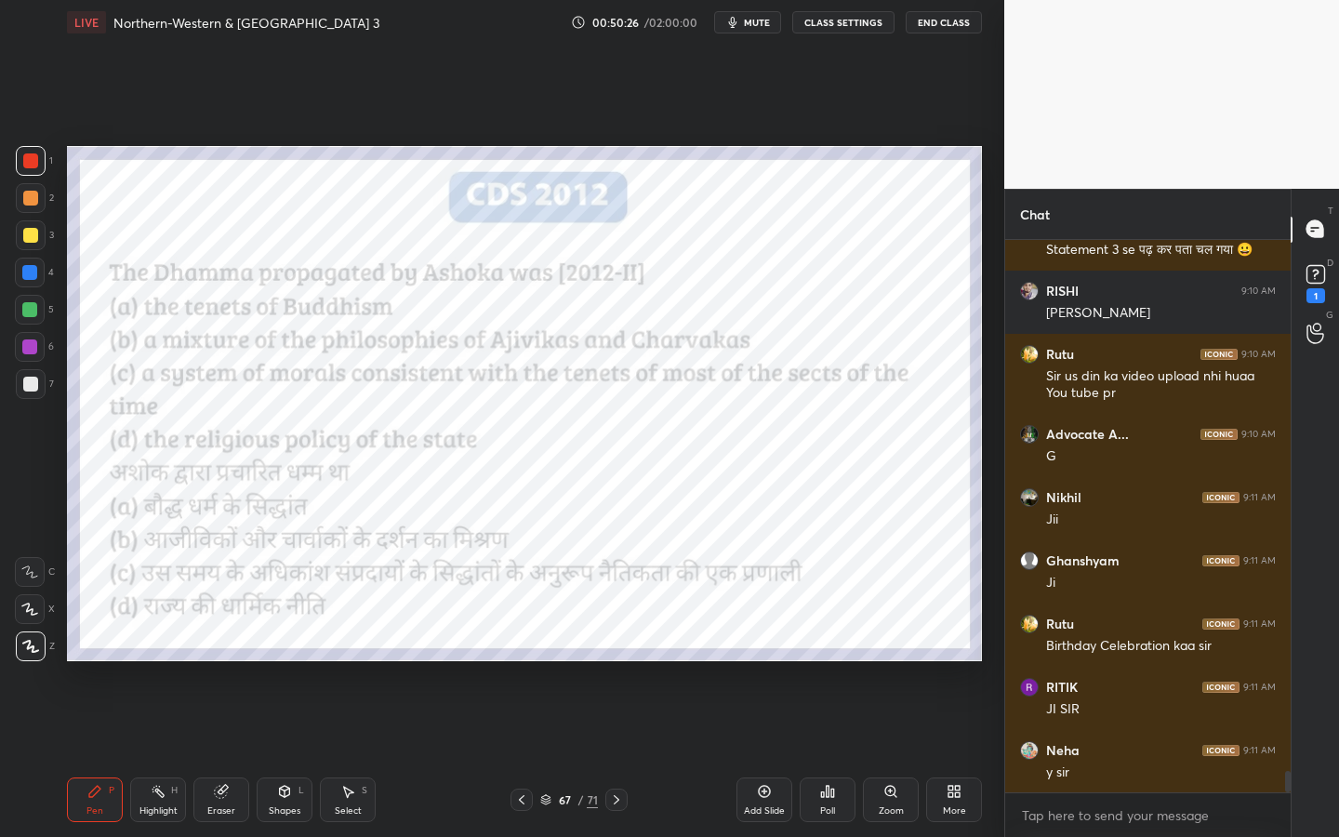
scroll to position [13933, 0]
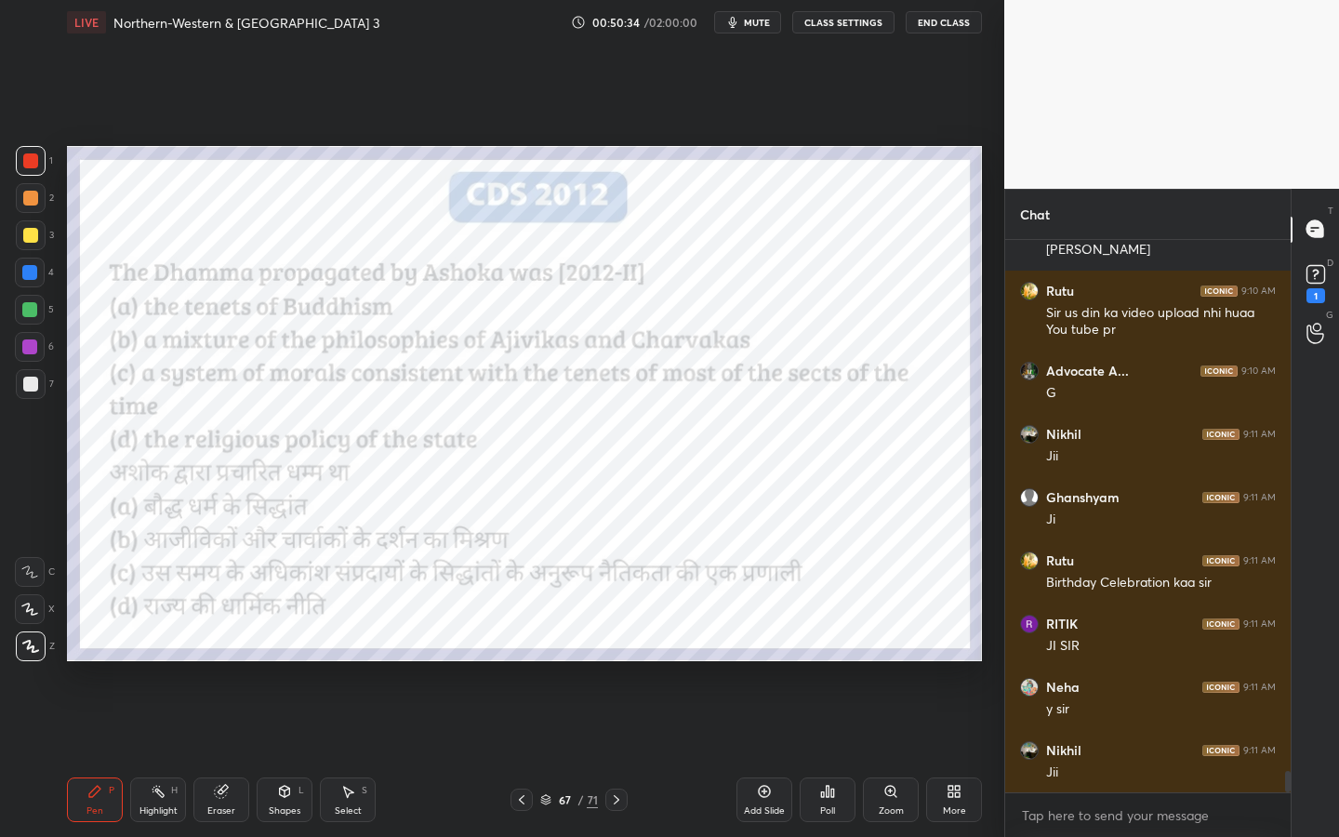
drag, startPoint x: 310, startPoint y: 806, endPoint x: 314, endPoint y: 777, distance: 29.2
click at [310, 754] on div "Shapes L" at bounding box center [285, 799] width 56 height 45
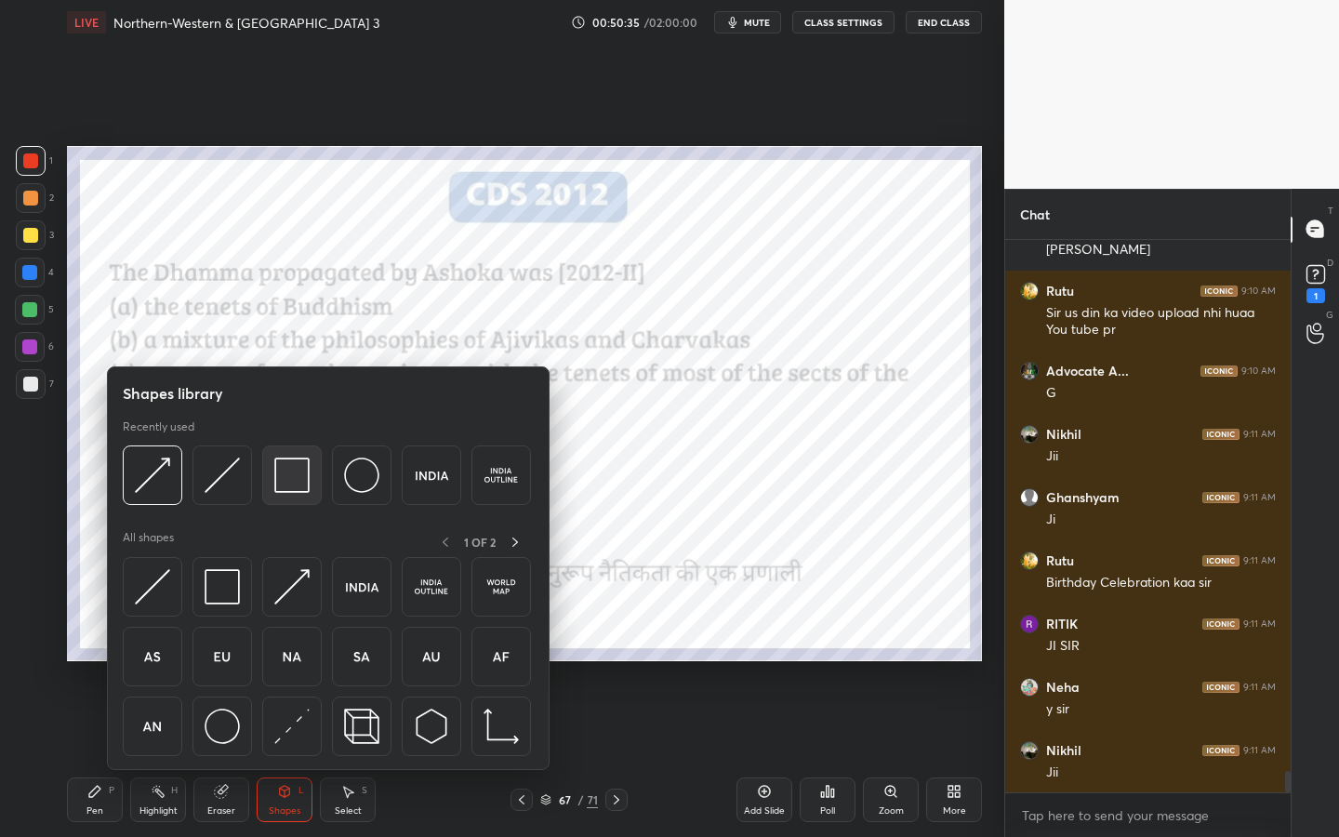
click at [305, 491] on img at bounding box center [291, 474] width 35 height 35
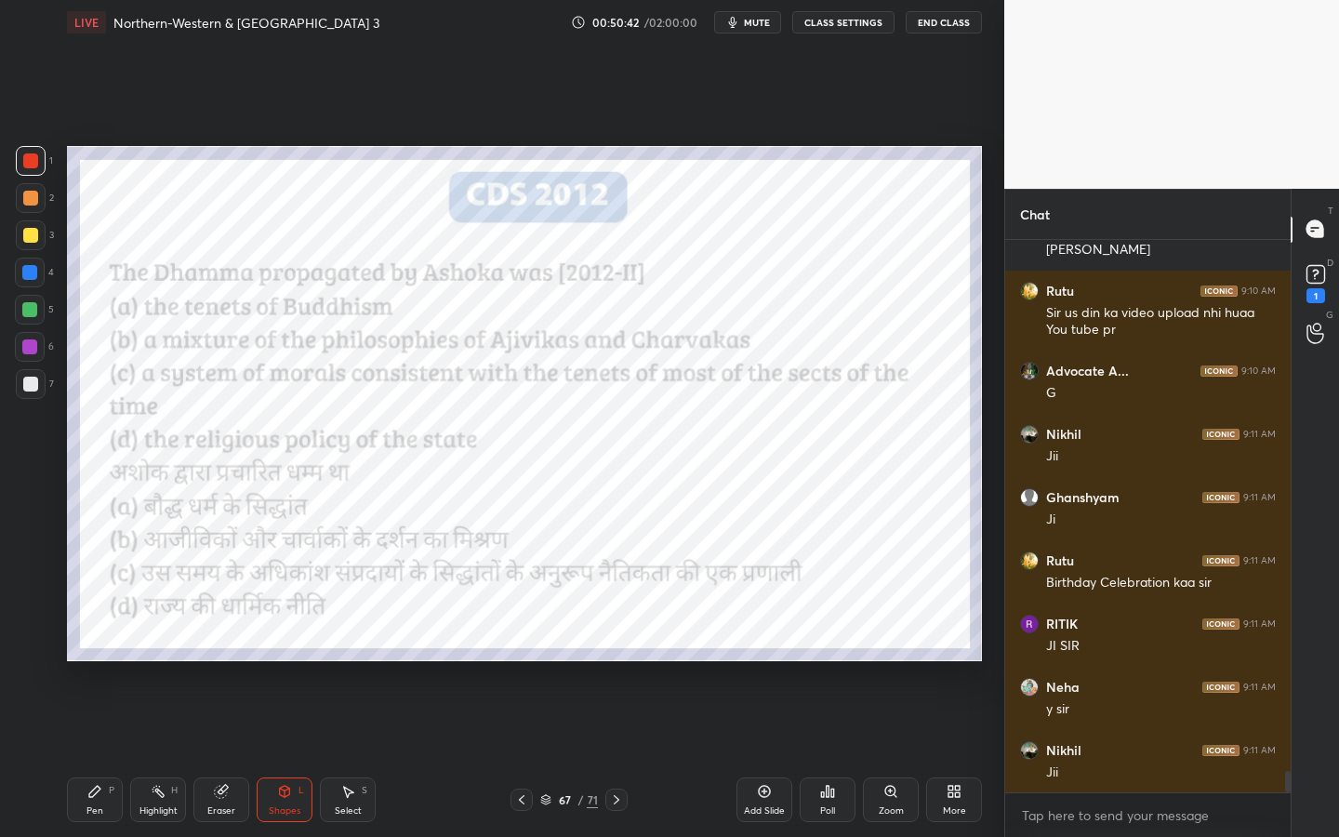
click at [813, 754] on div "Poll" at bounding box center [827, 799] width 56 height 45
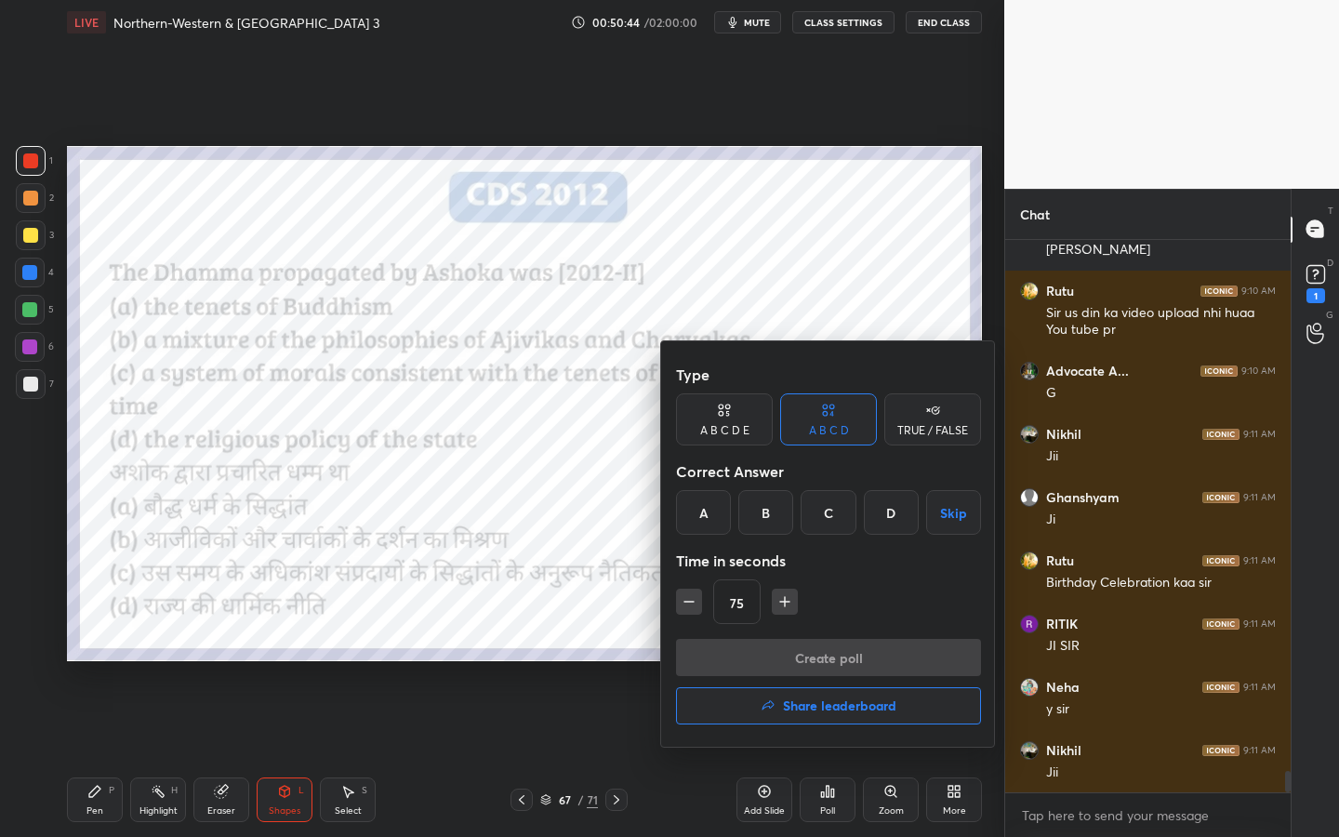
click at [846, 517] on div "C" at bounding box center [827, 512] width 55 height 45
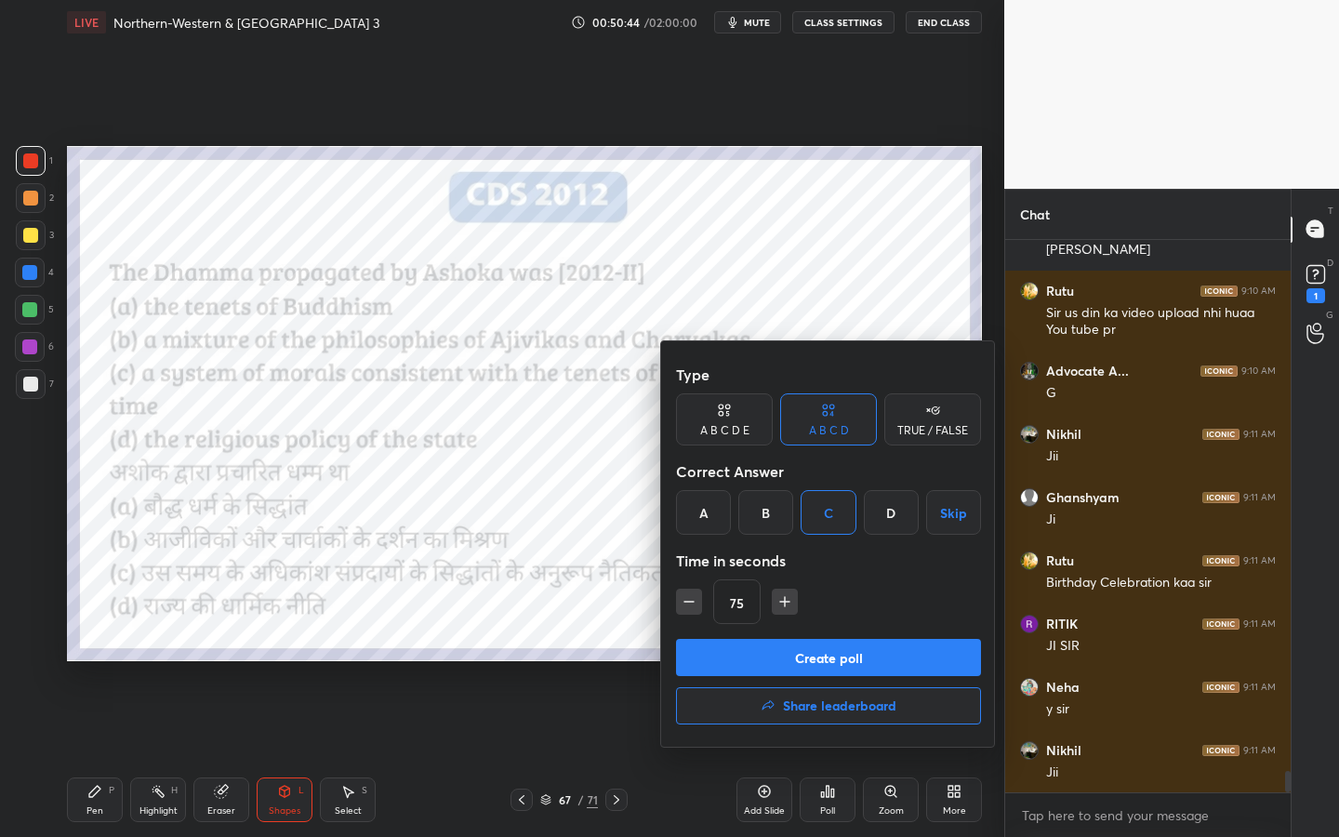
click at [784, 597] on icon "button" at bounding box center [784, 601] width 19 height 19
type input "90"
click at [774, 664] on button "Create poll" at bounding box center [828, 657] width 305 height 37
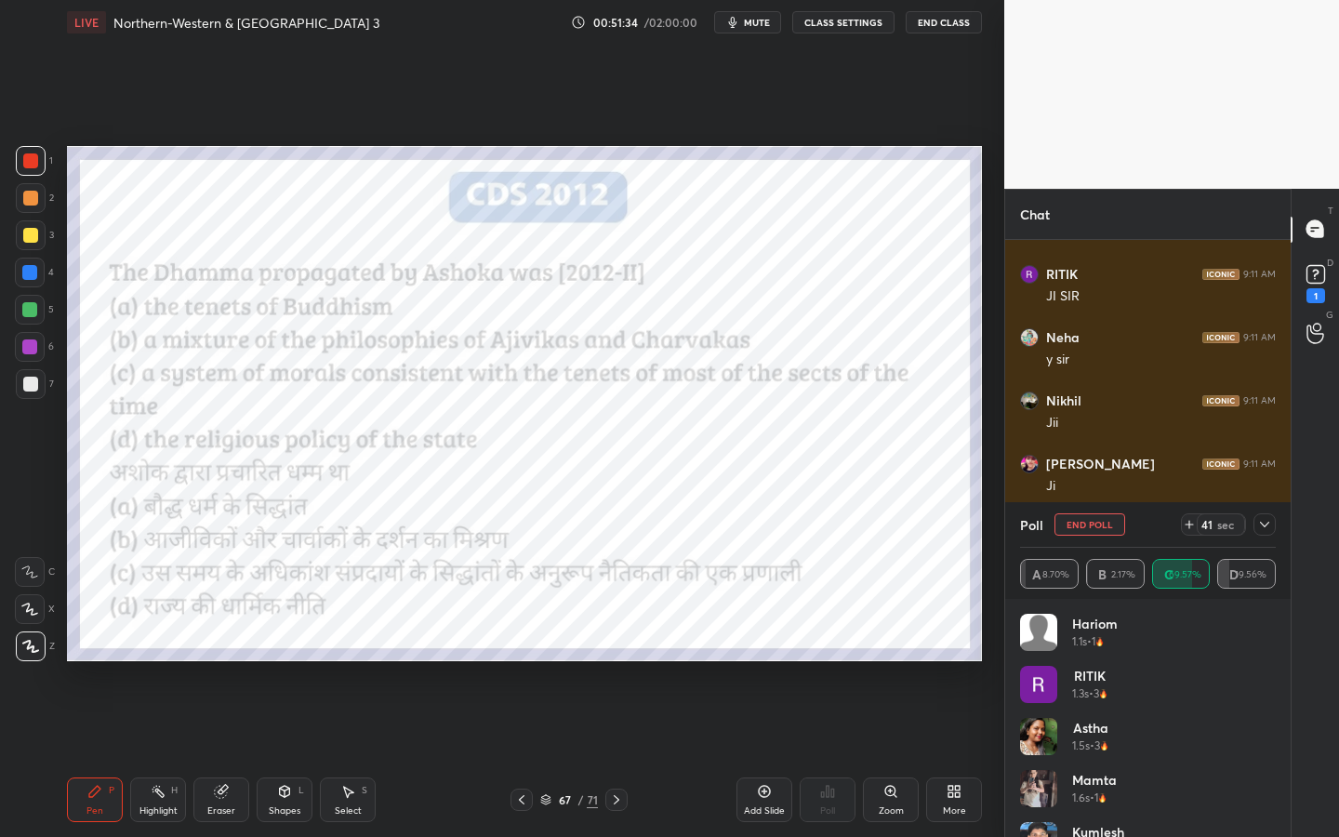
scroll to position [14346, 0]
click at [1262, 525] on icon at bounding box center [1264, 525] width 9 height 6
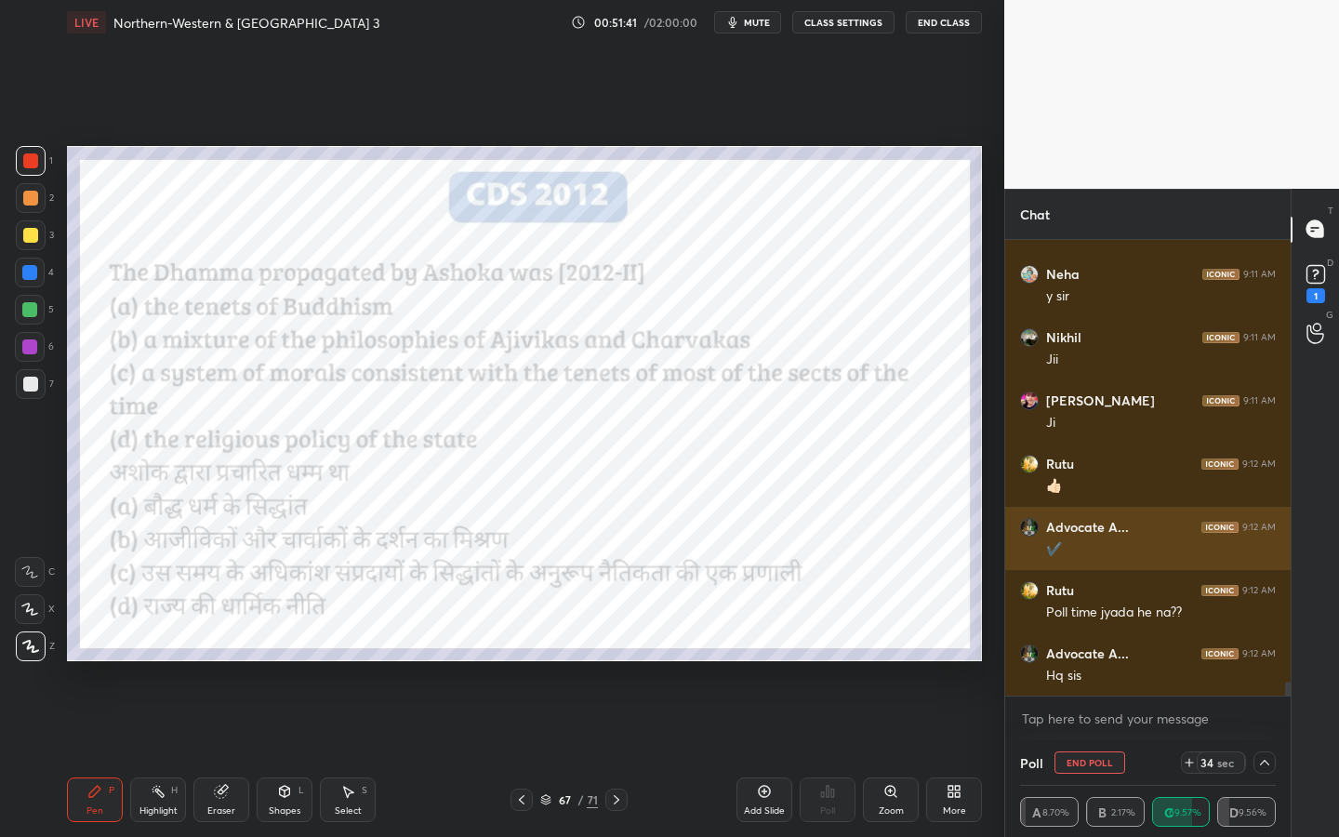
scroll to position [1, 7]
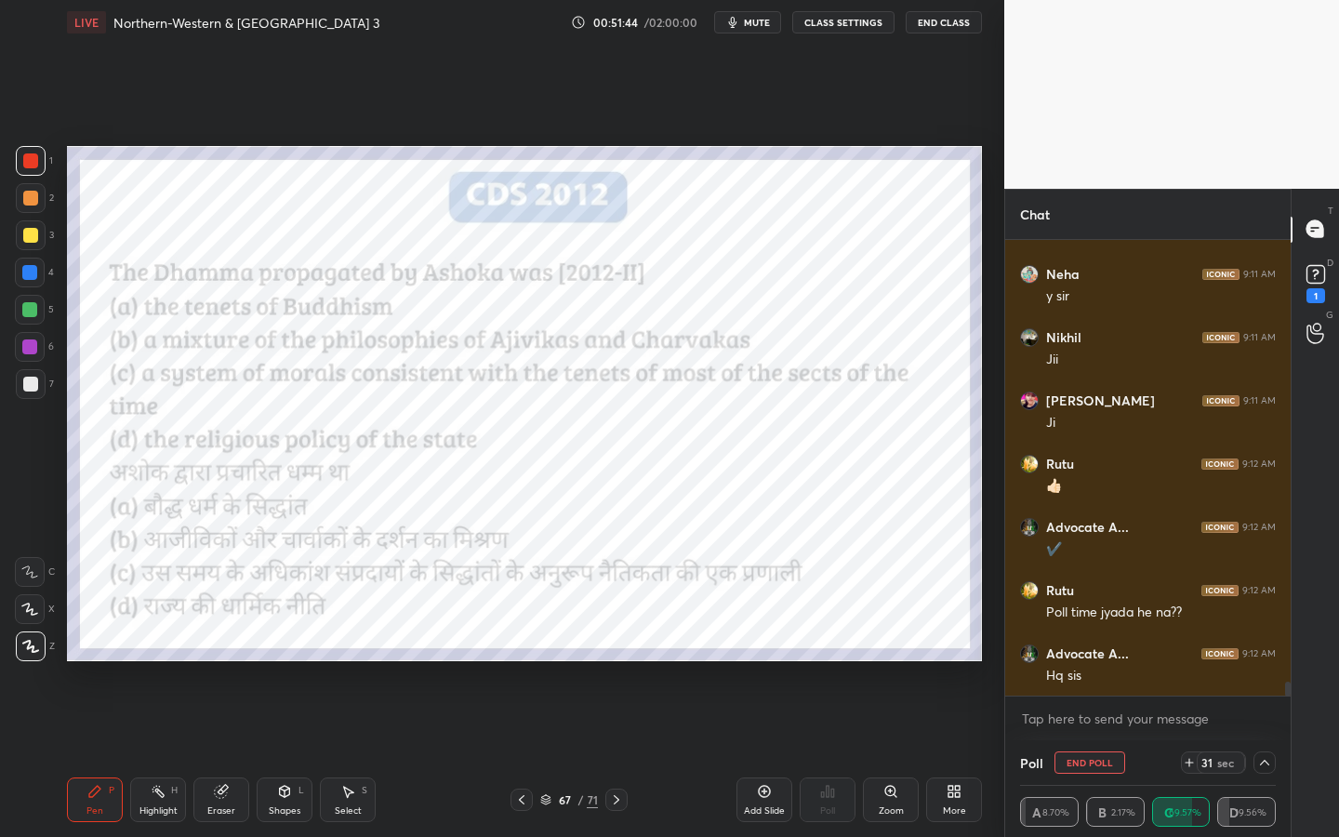
click at [1082, 754] on div "Poll End Poll 31 sec" at bounding box center [1148, 762] width 256 height 45
click at [1081, 754] on button "End Poll" at bounding box center [1089, 762] width 71 height 22
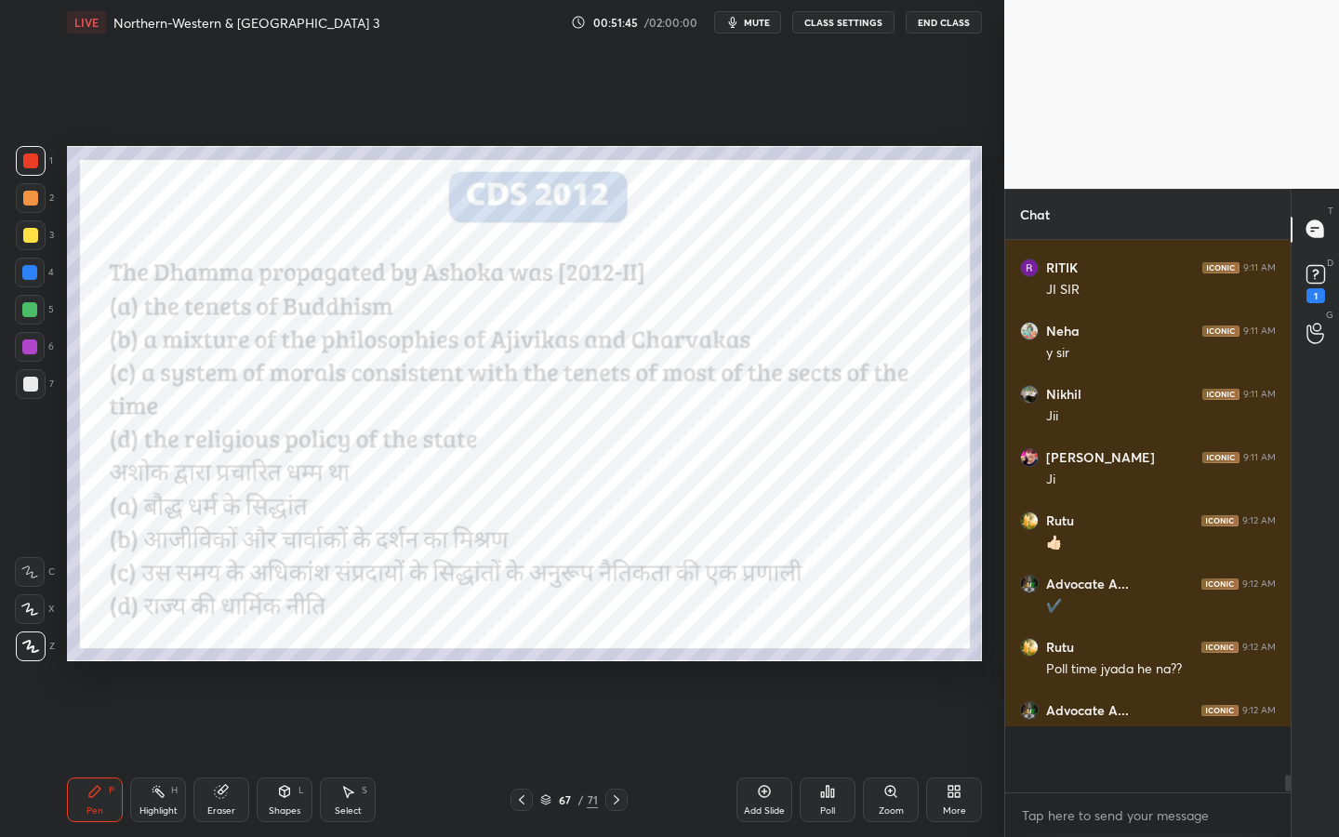
scroll to position [14250, 0]
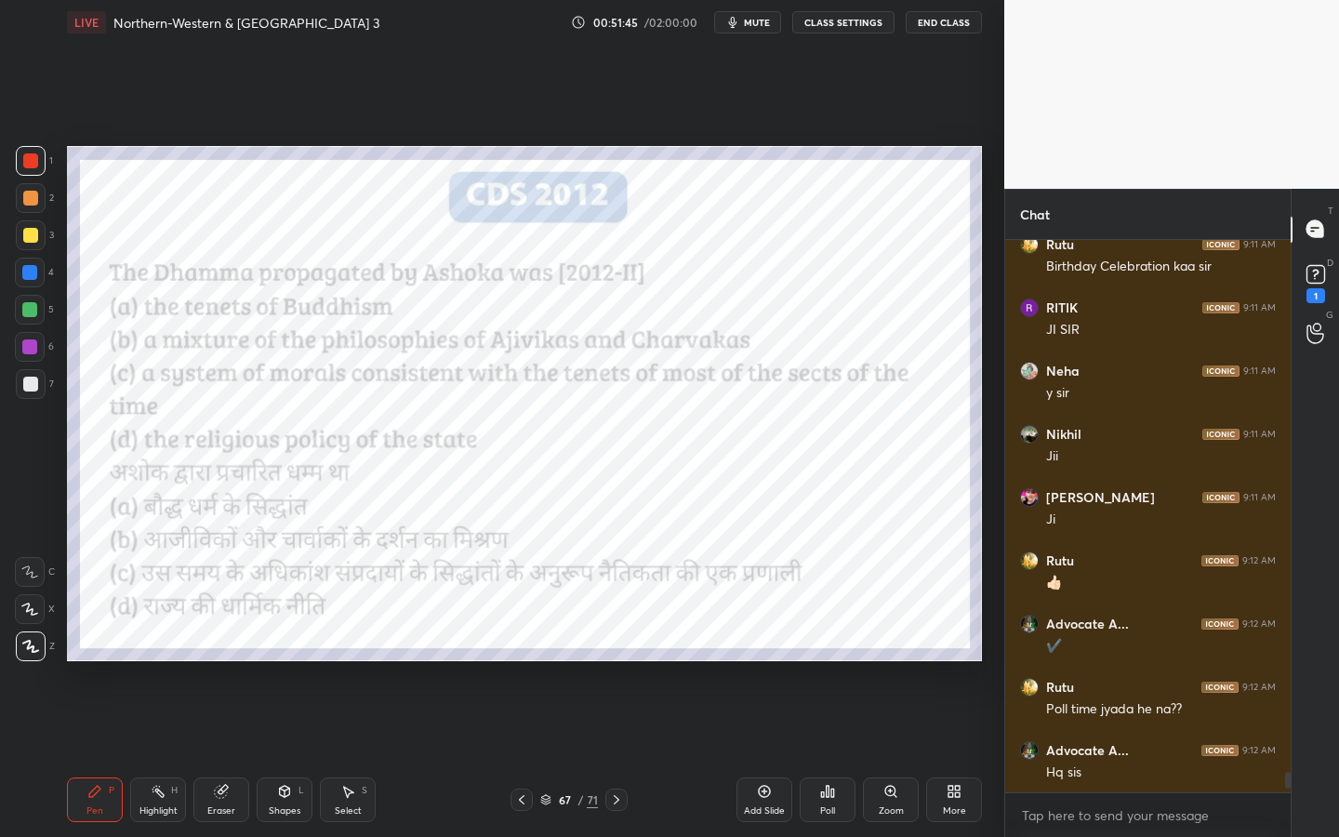
click at [756, 754] on div "Add Slide" at bounding box center [764, 799] width 56 height 45
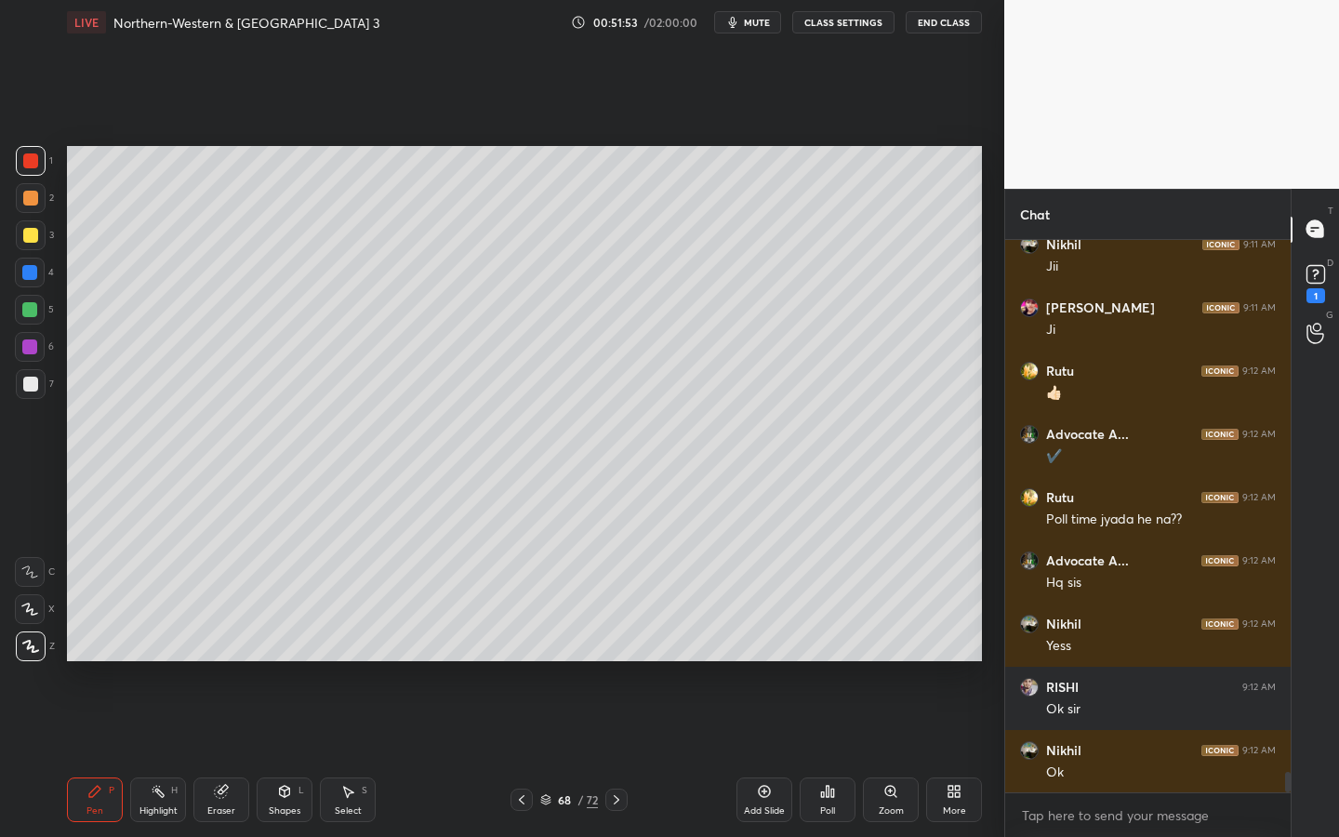
click at [762, 25] on span "mute" at bounding box center [757, 22] width 26 height 13
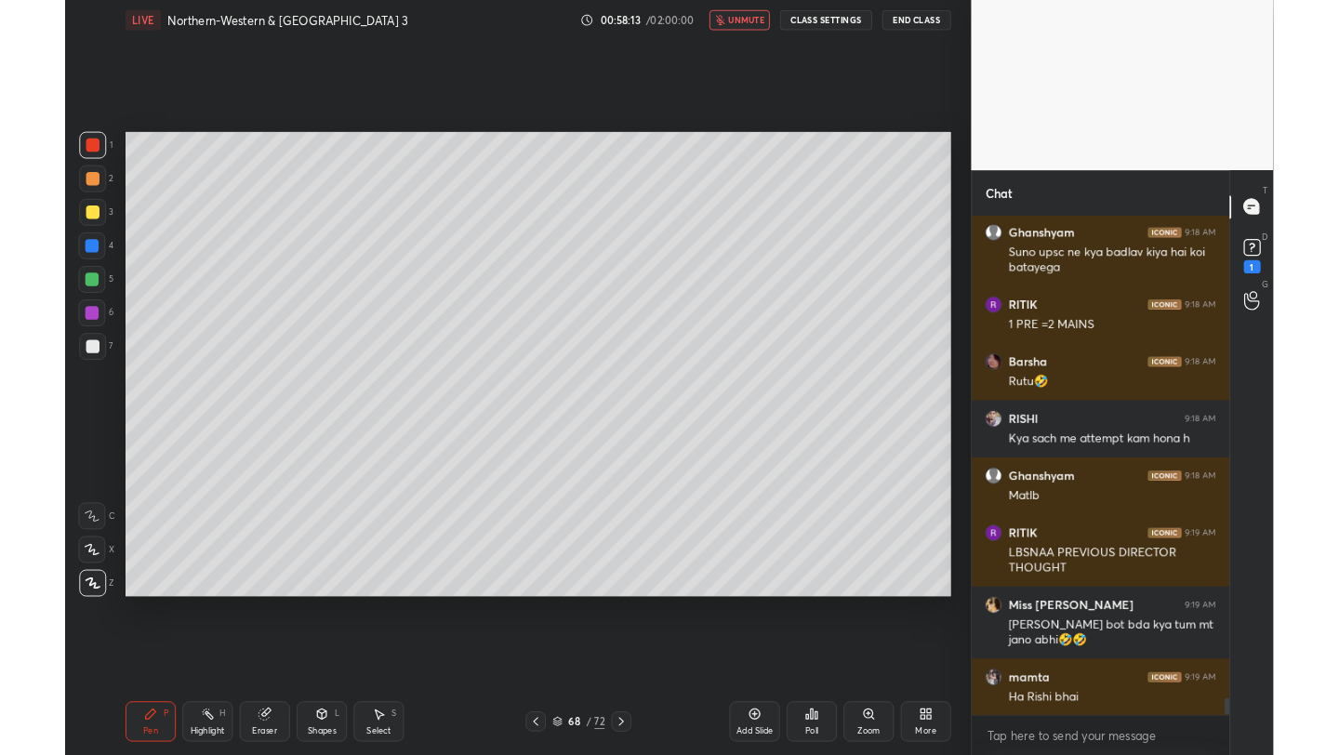
scroll to position [15809, 0]
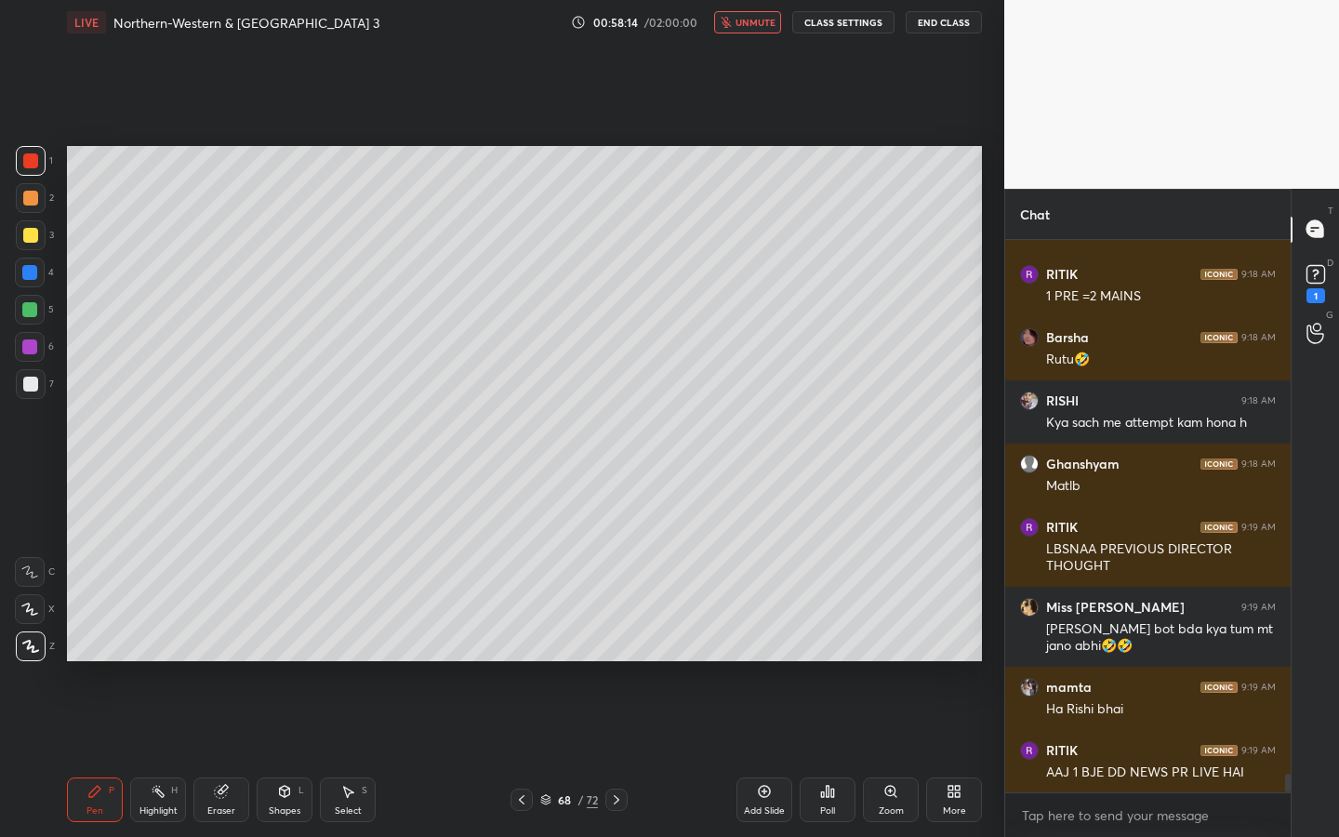
click at [762, 25] on span "unmute" at bounding box center [755, 22] width 40 height 13
click at [955, 754] on div "More" at bounding box center [954, 799] width 56 height 45
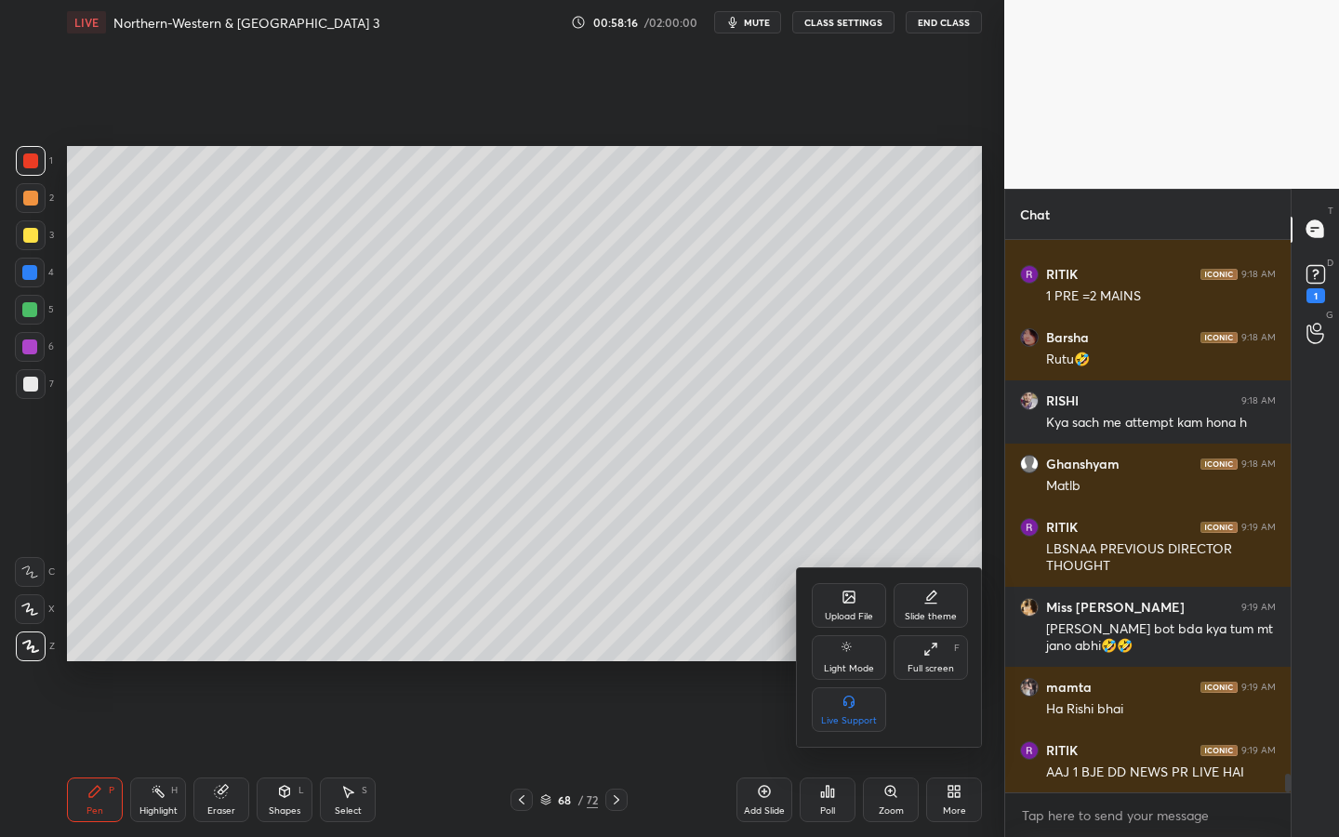
click at [932, 668] on div "Full screen" at bounding box center [930, 668] width 46 height 9
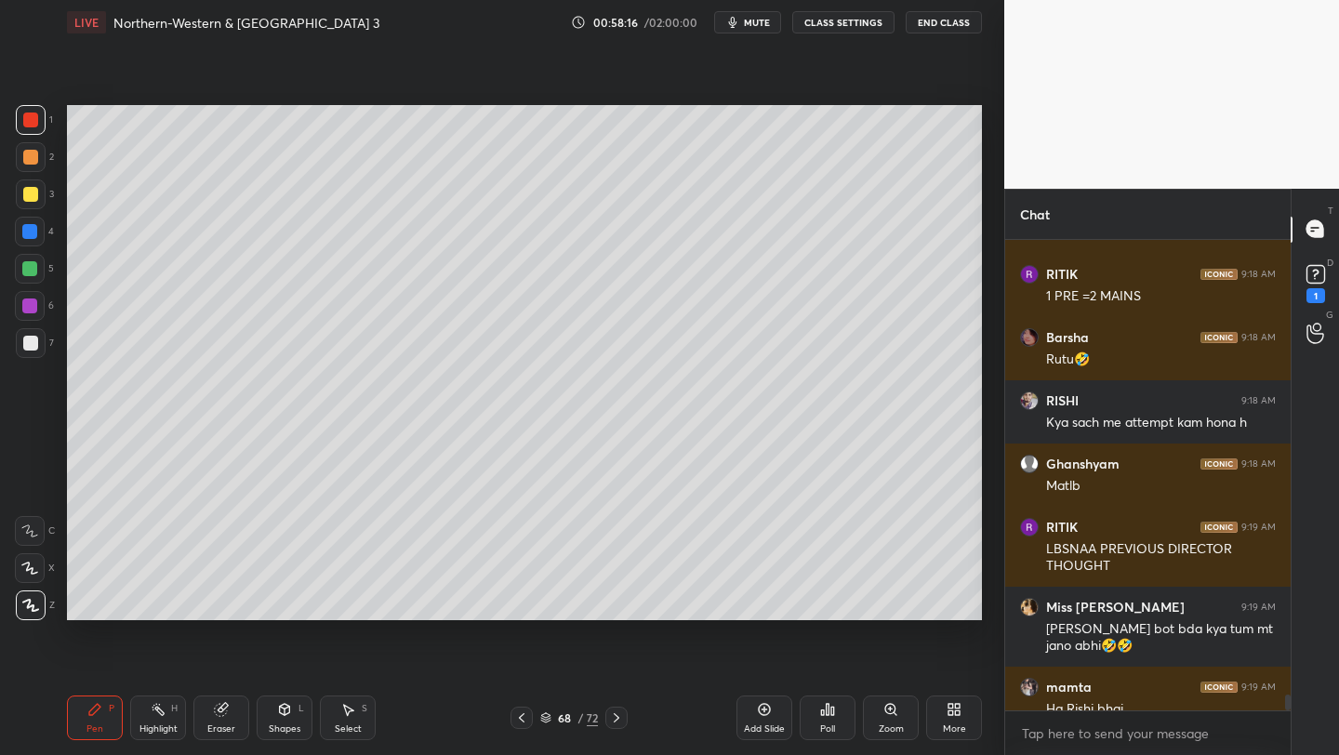
scroll to position [92328, 92034]
type textarea "x"
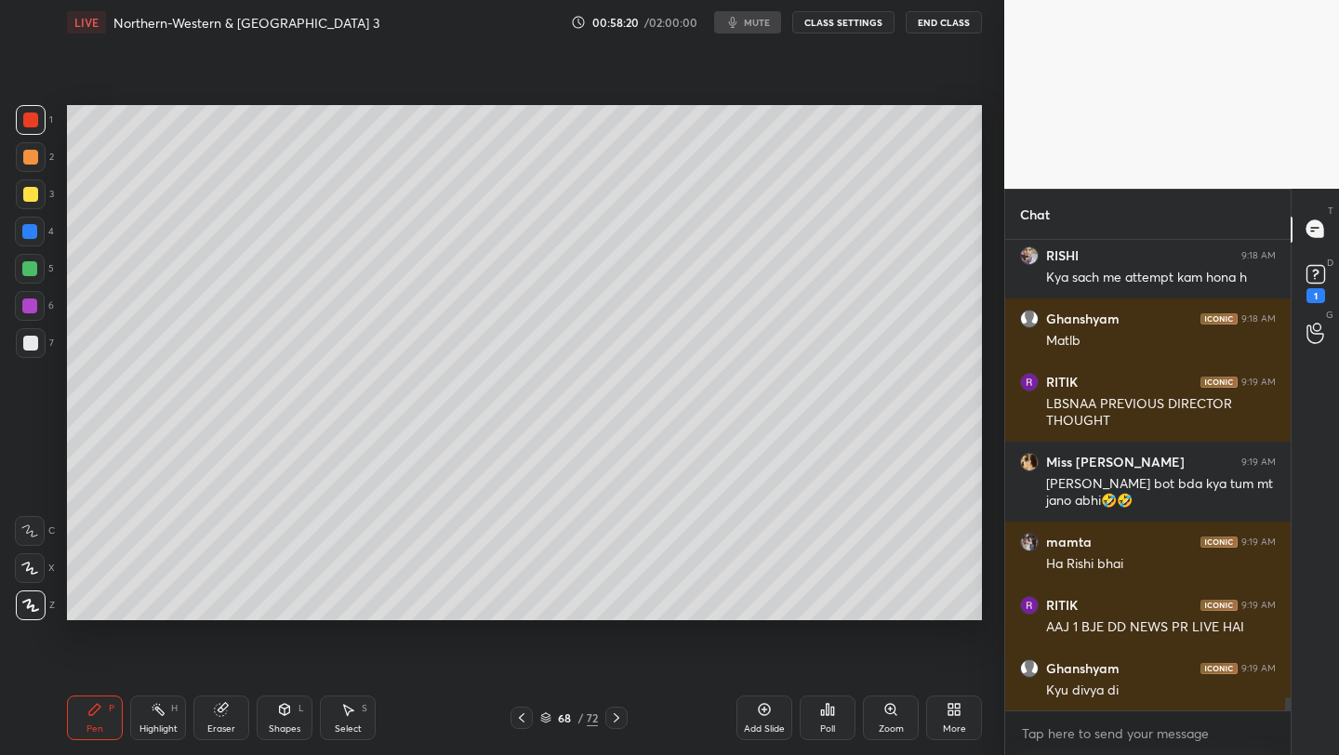
scroll to position [16051, 0]
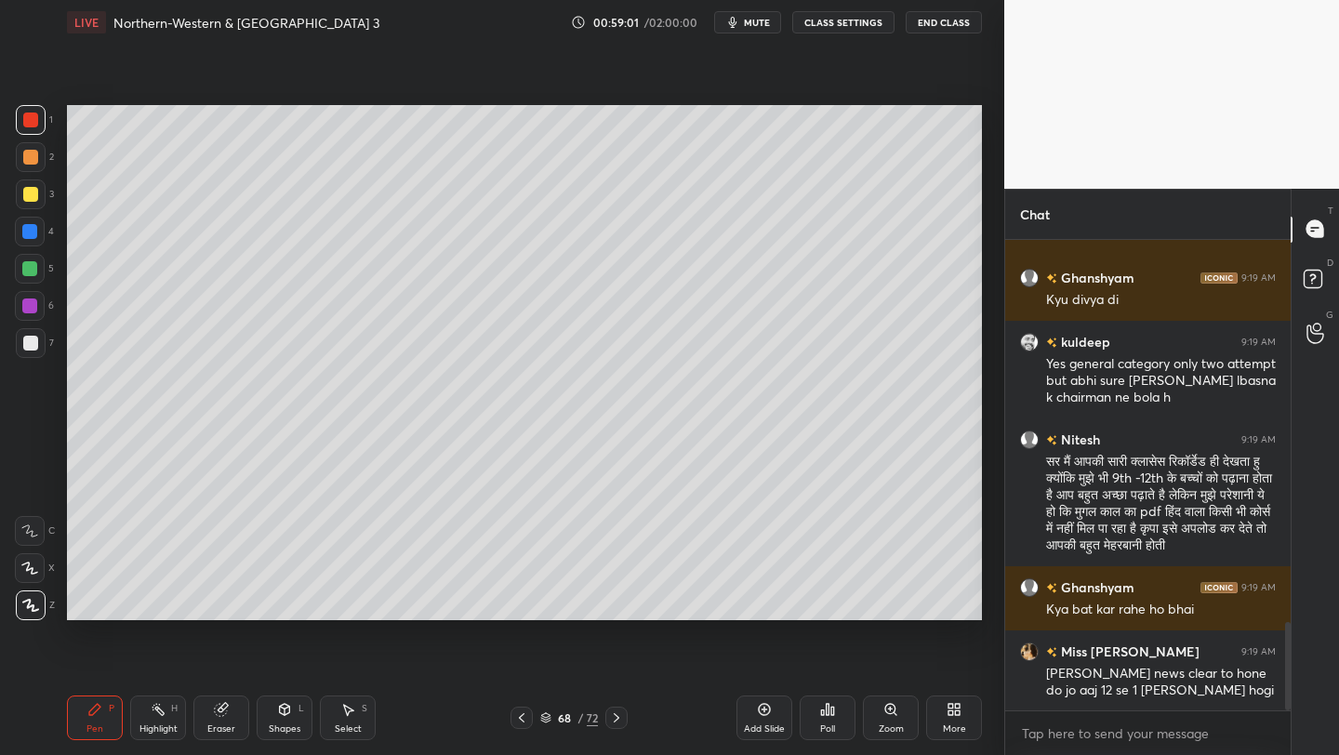
scroll to position [2028, 0]
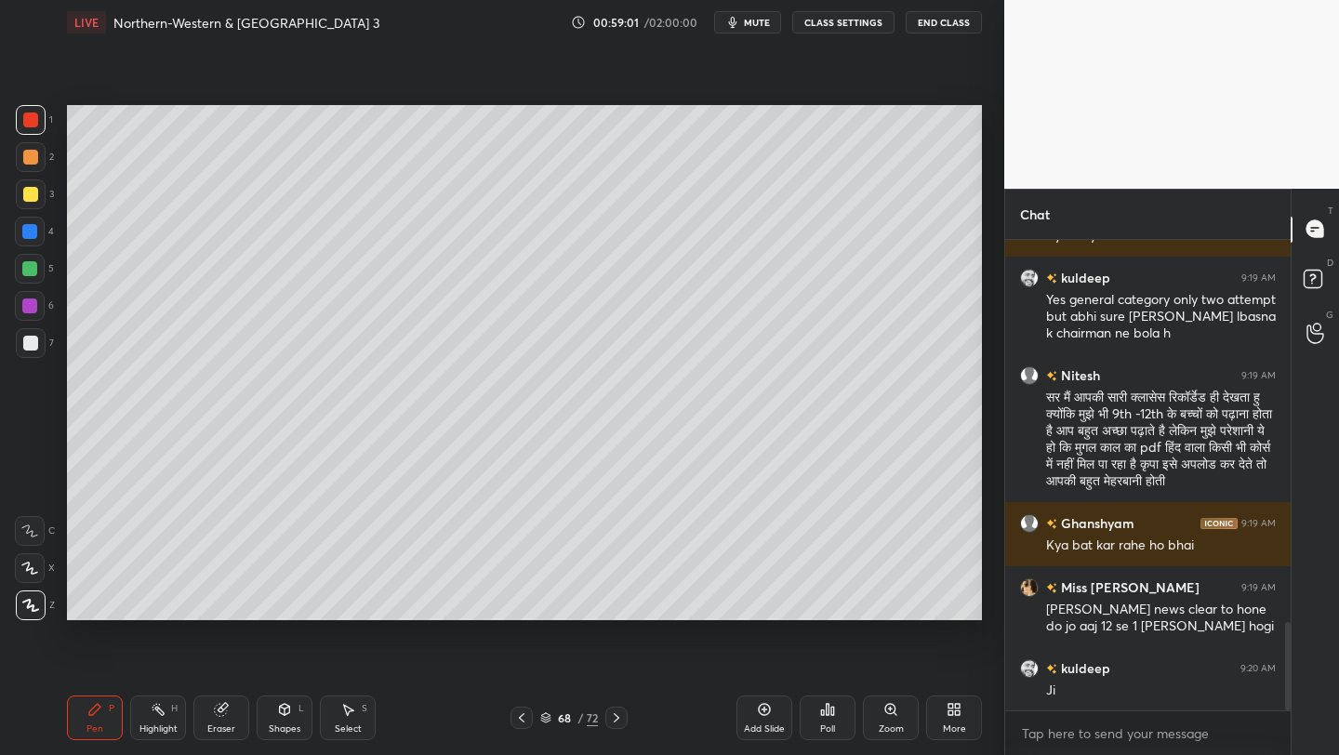
click at [205, 708] on div "Eraser" at bounding box center [221, 717] width 56 height 45
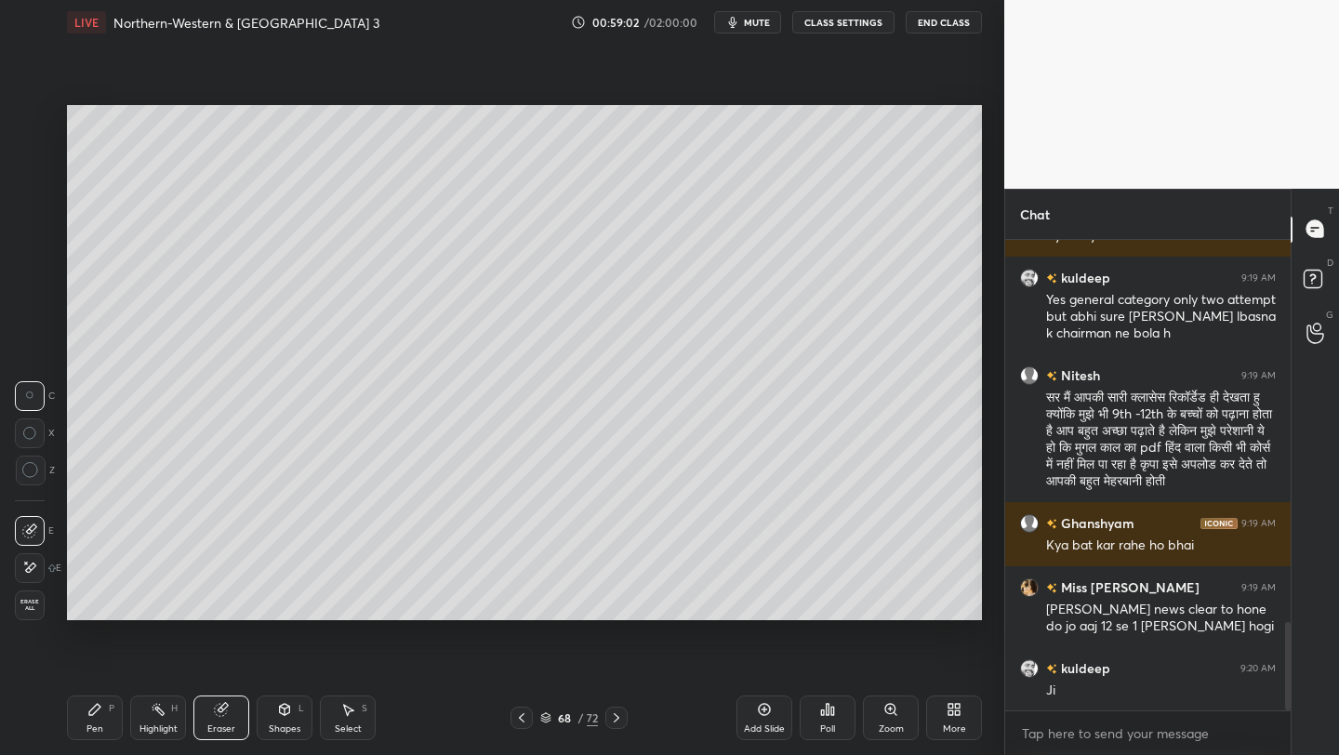
click at [41, 602] on span "Erase all" at bounding box center [30, 605] width 28 height 13
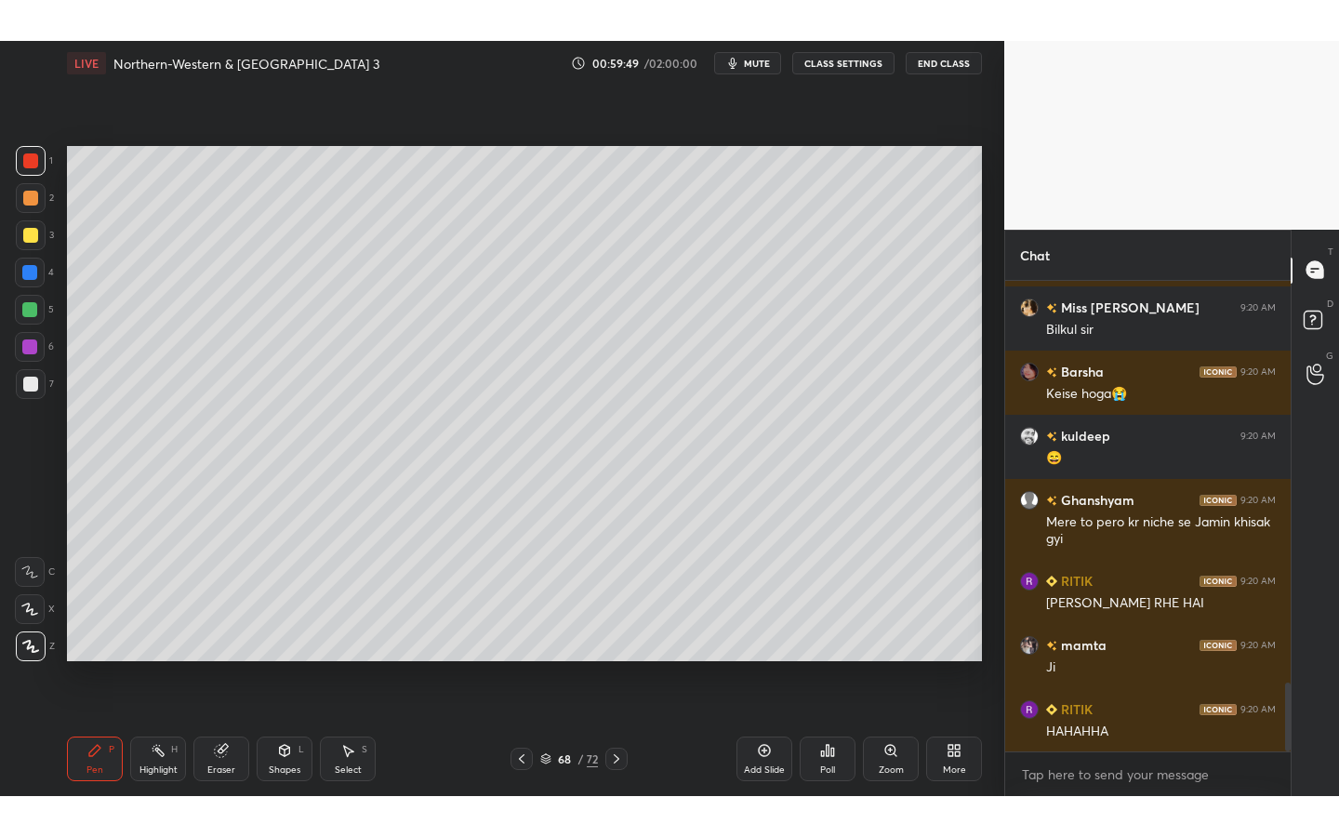
scroll to position [2815, 0]
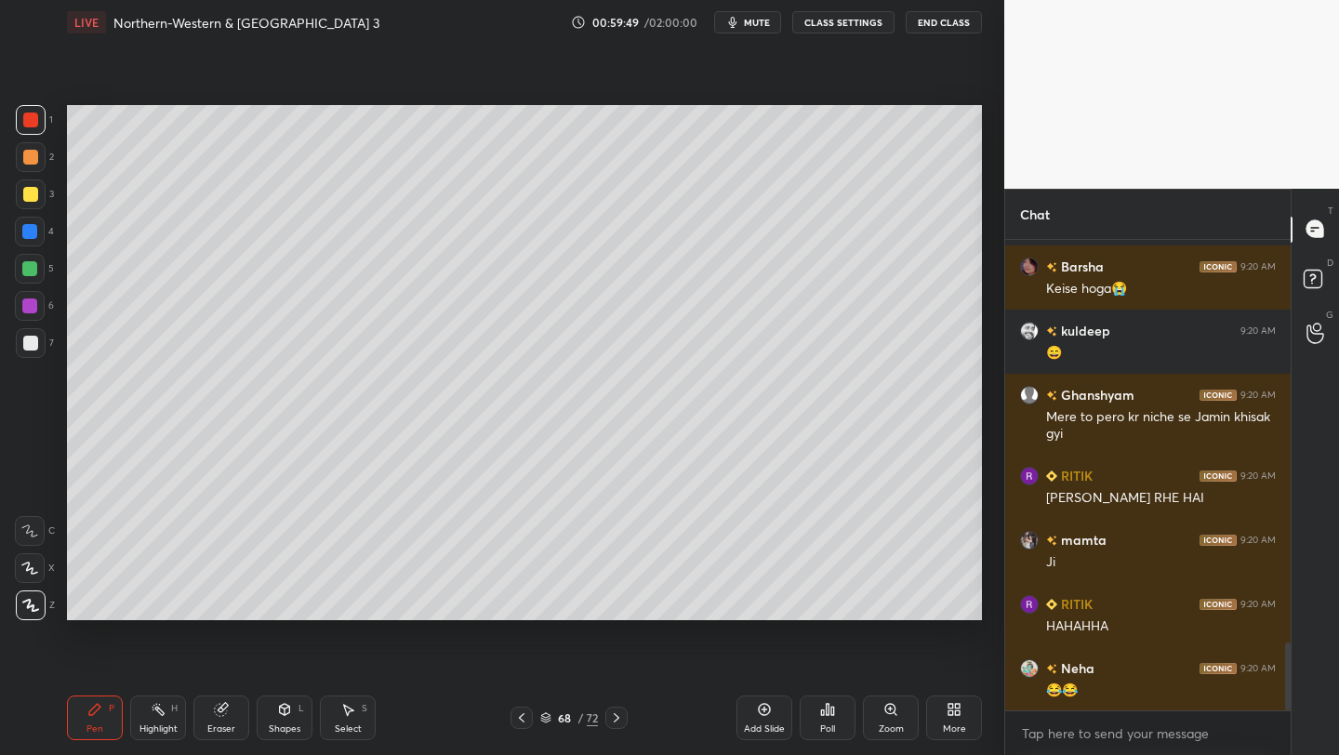
click at [956, 720] on div "More" at bounding box center [954, 717] width 56 height 45
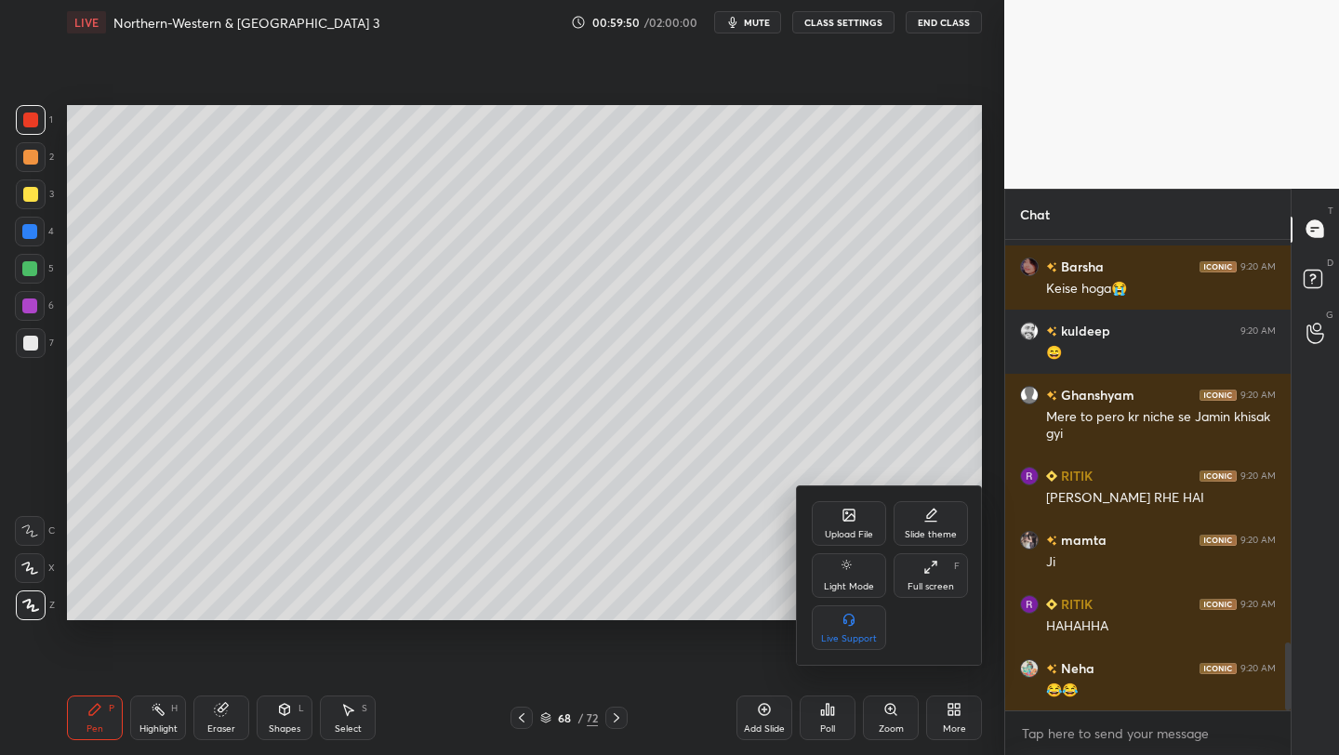
click at [944, 583] on div "Full screen" at bounding box center [930, 586] width 46 height 9
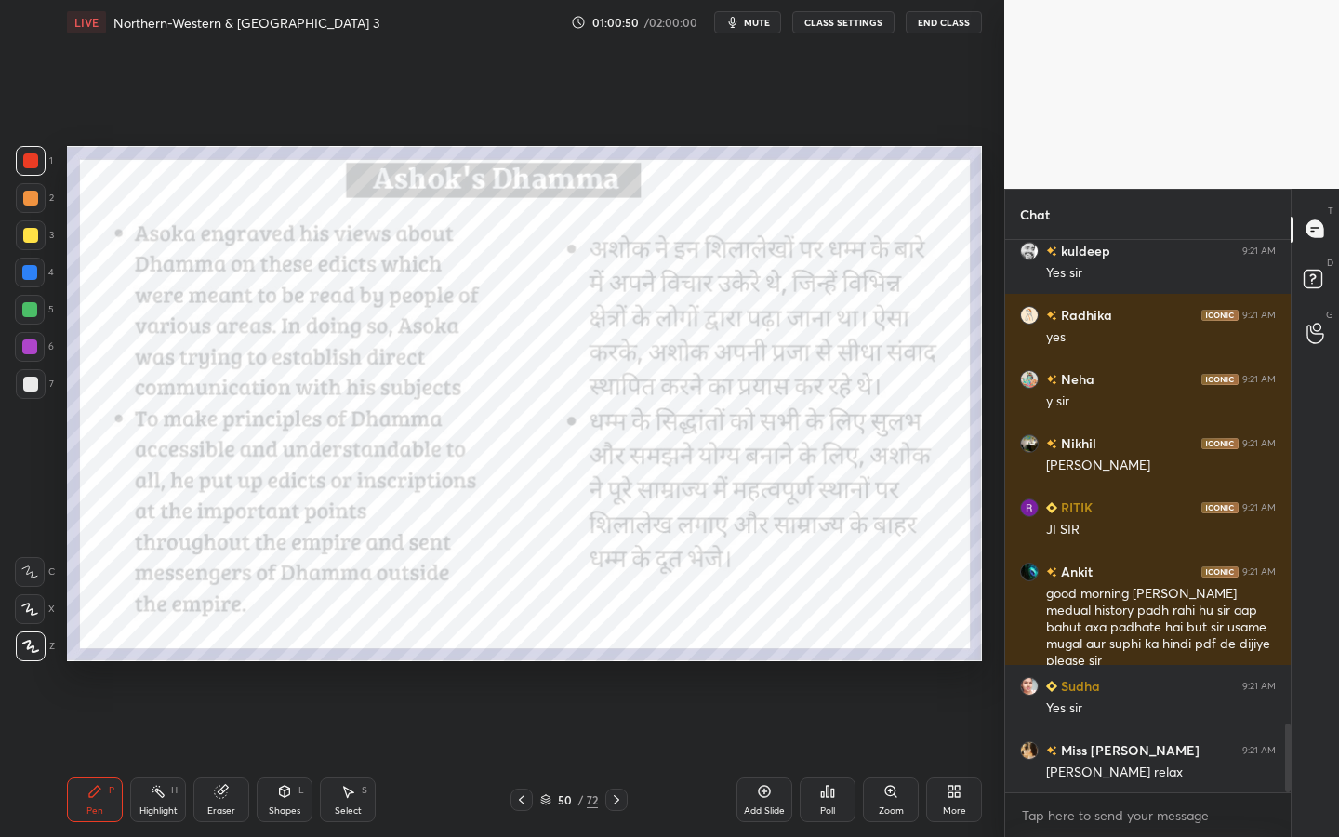
scroll to position [3910, 0]
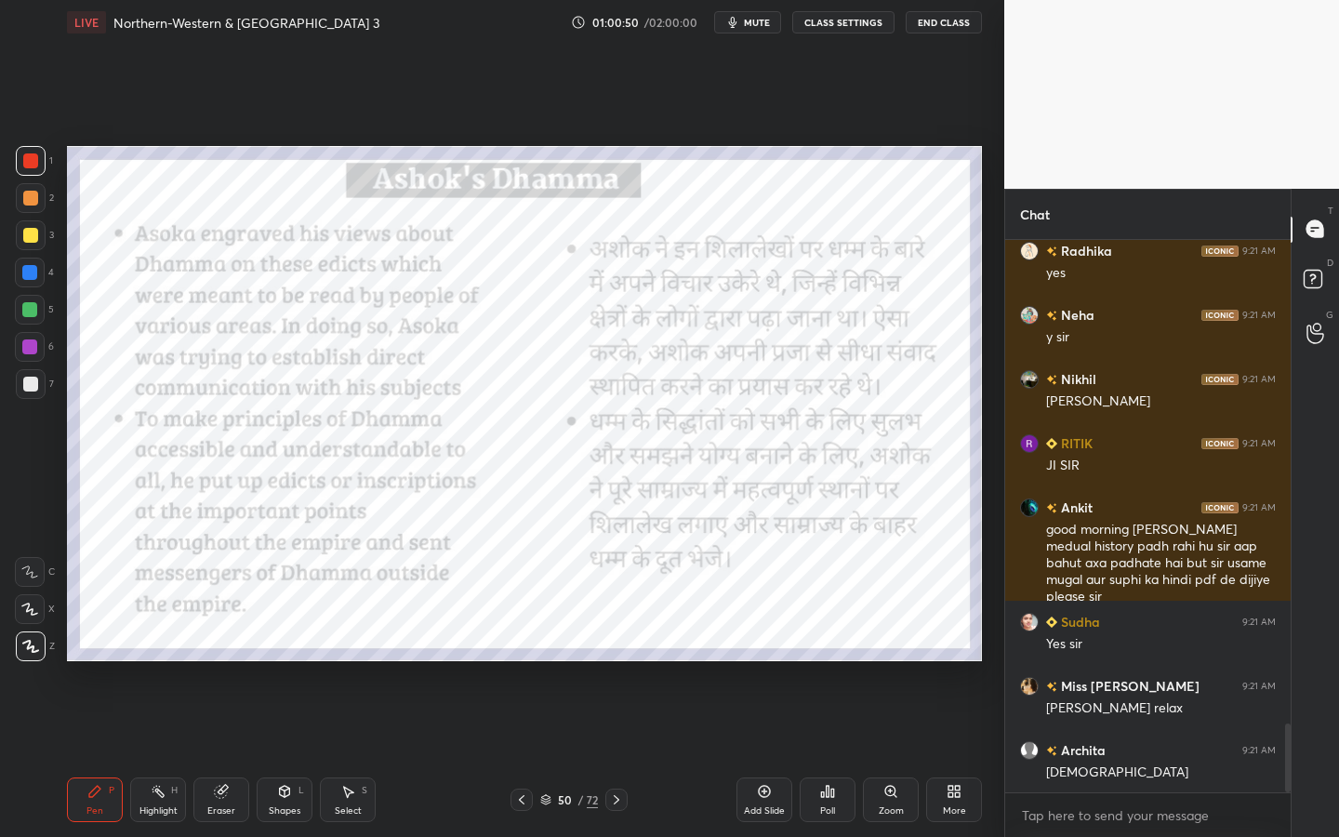
click at [291, 754] on div "Shapes" at bounding box center [285, 810] width 32 height 9
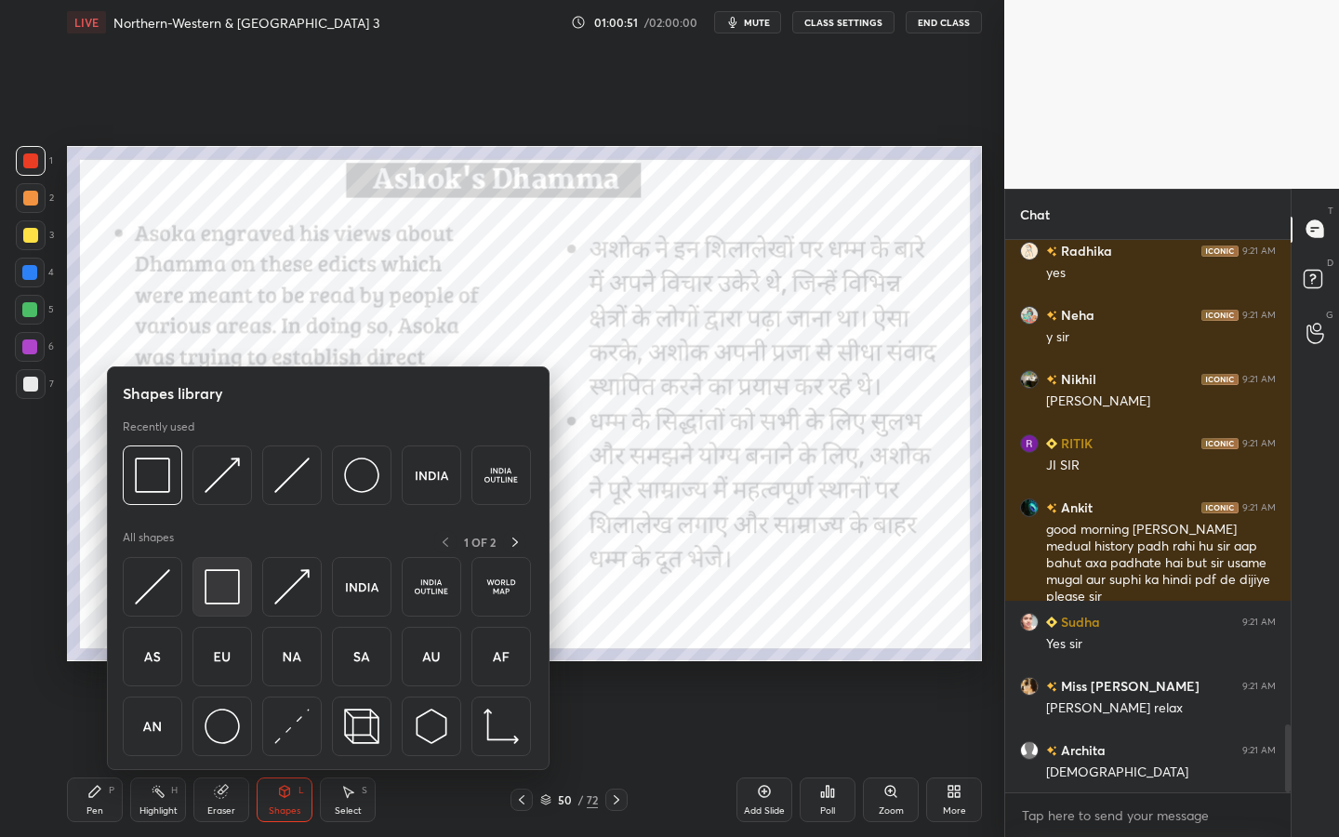
scroll to position [3974, 0]
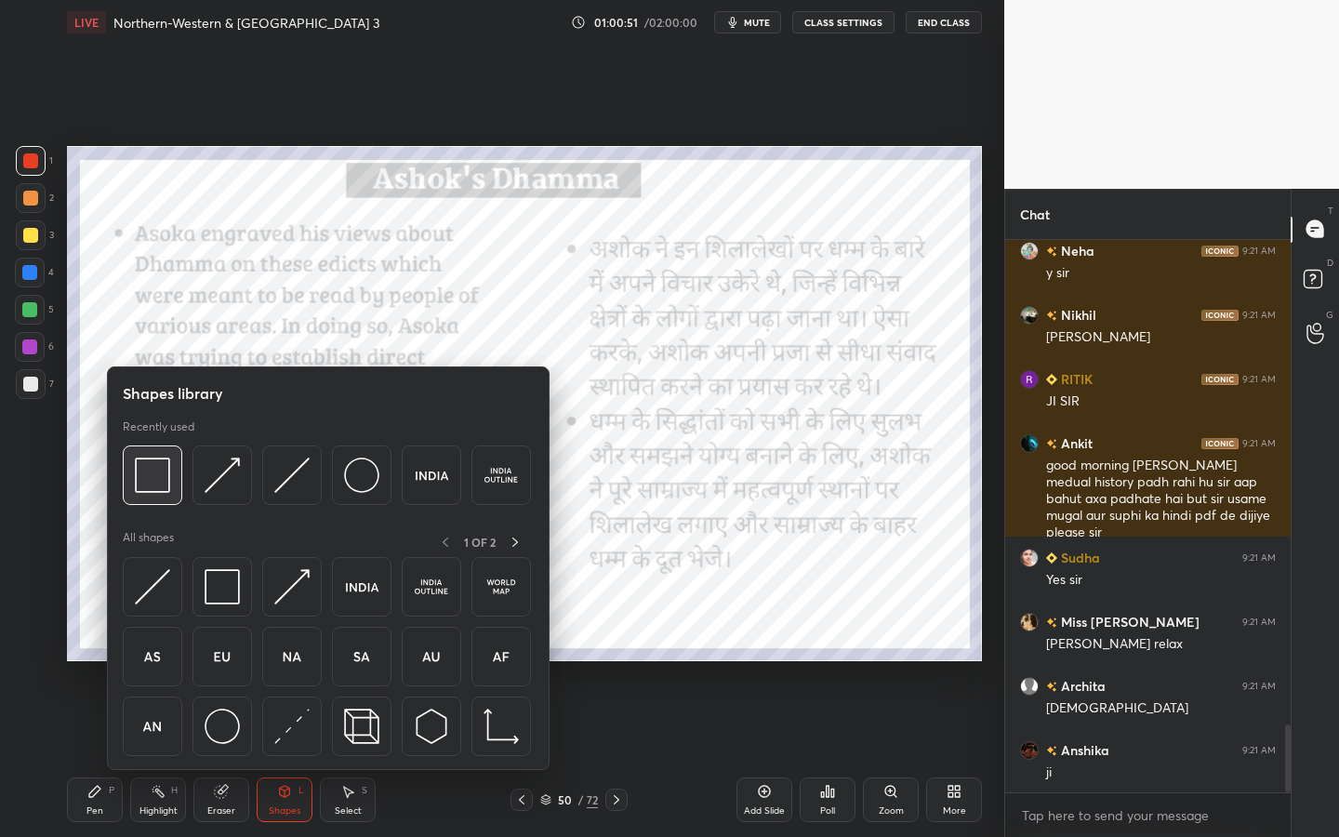
click at [160, 495] on div at bounding box center [152, 474] width 59 height 59
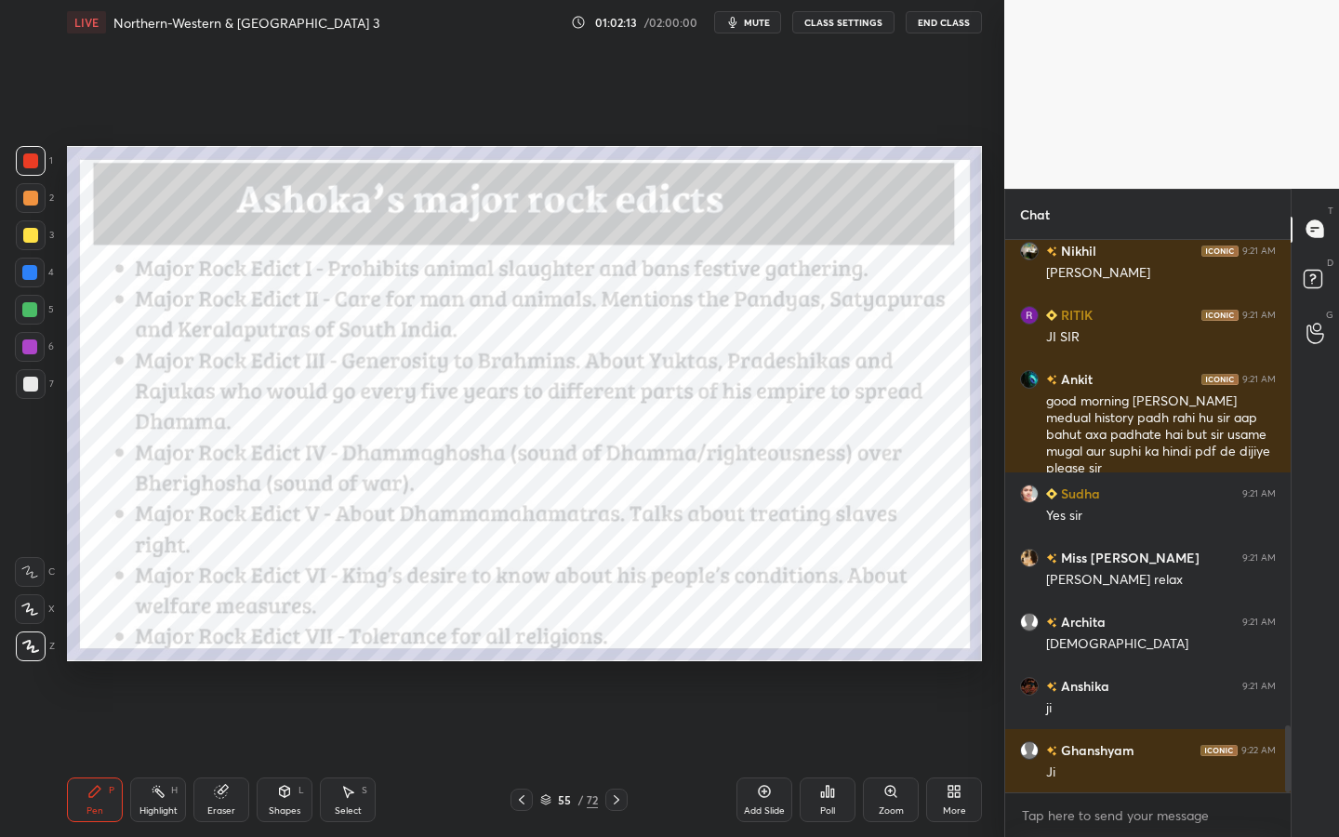
scroll to position [4102, 0]
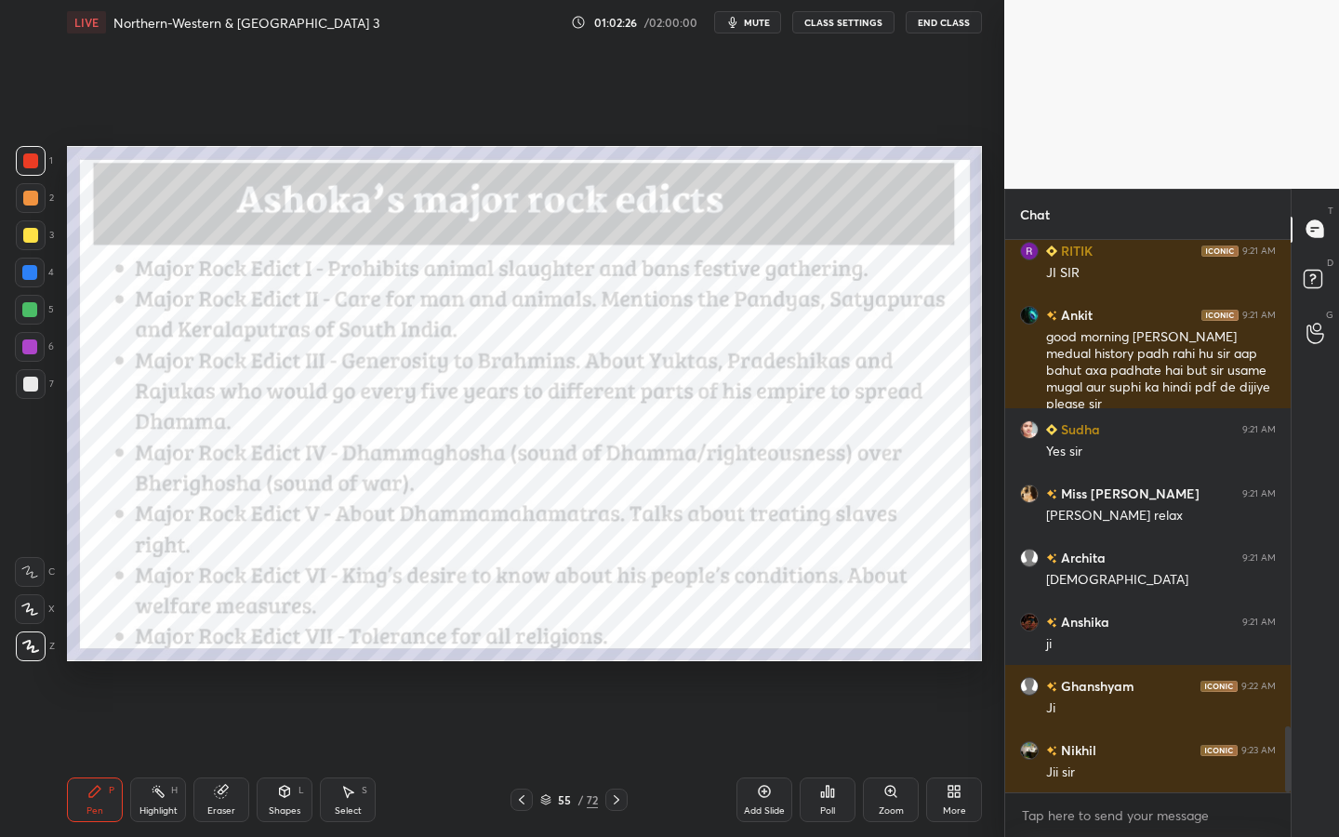
click at [762, 754] on icon at bounding box center [764, 791] width 15 height 15
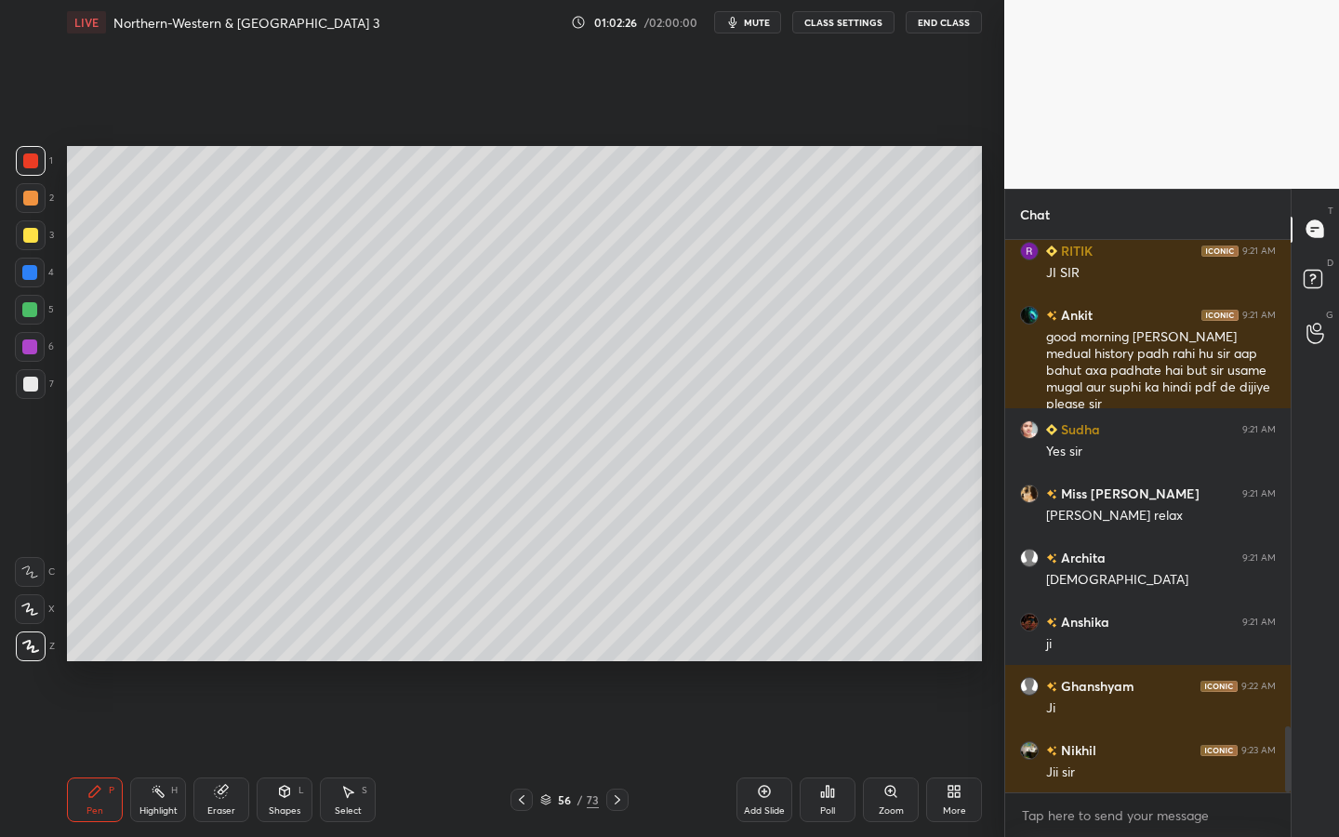
click at [282, 754] on div "Shapes L" at bounding box center [285, 799] width 56 height 45
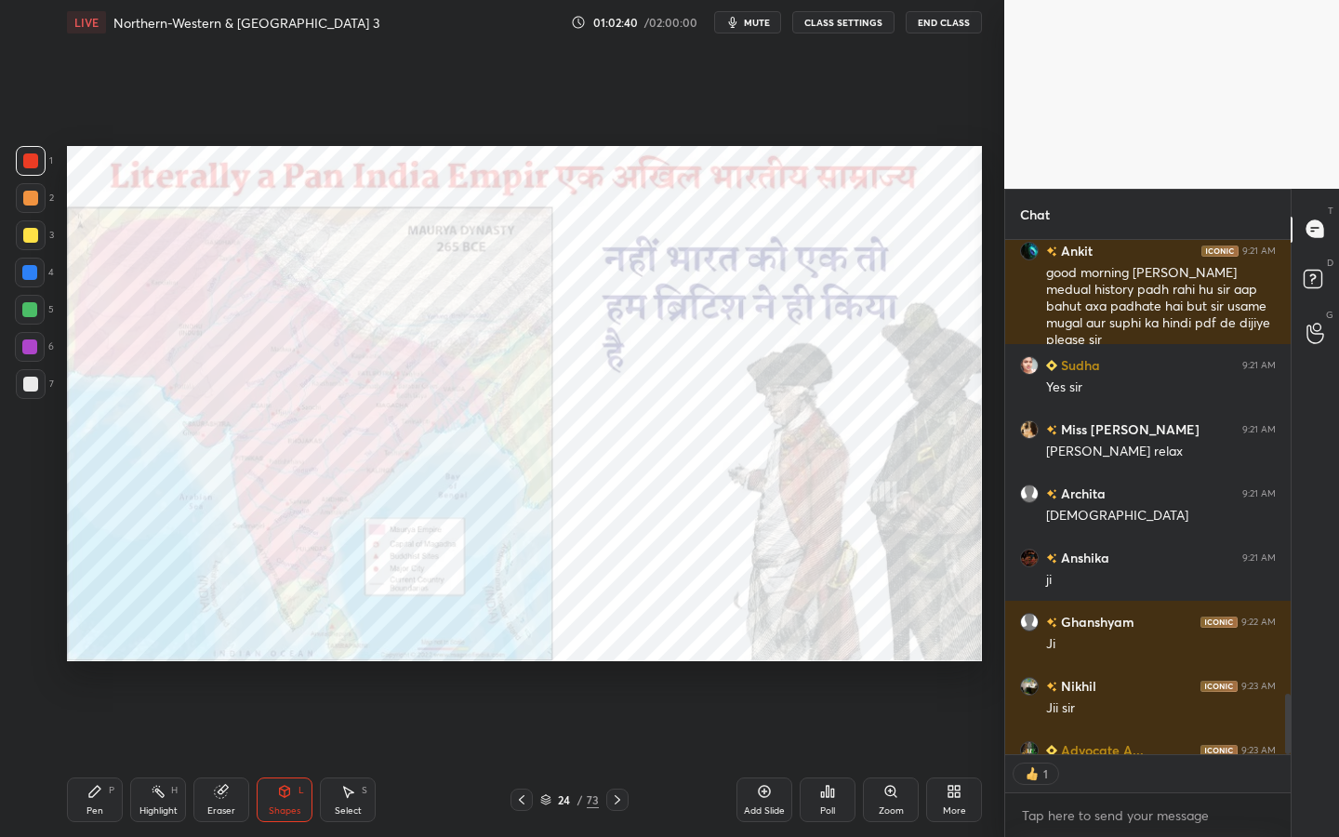
scroll to position [509, 280]
click at [870, 754] on div "Zoom" at bounding box center [891, 799] width 56 height 45
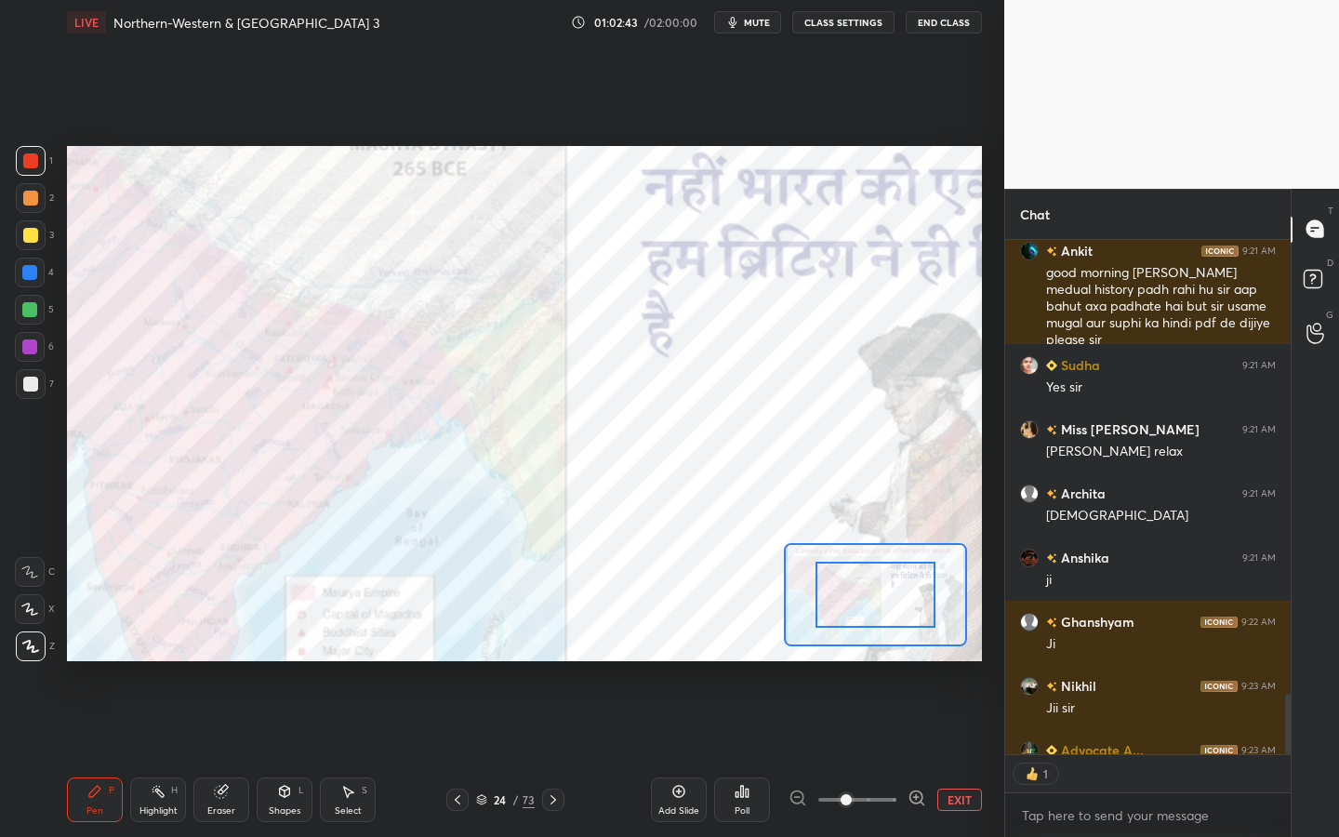
click at [868, 754] on span at bounding box center [857, 800] width 78 height 28
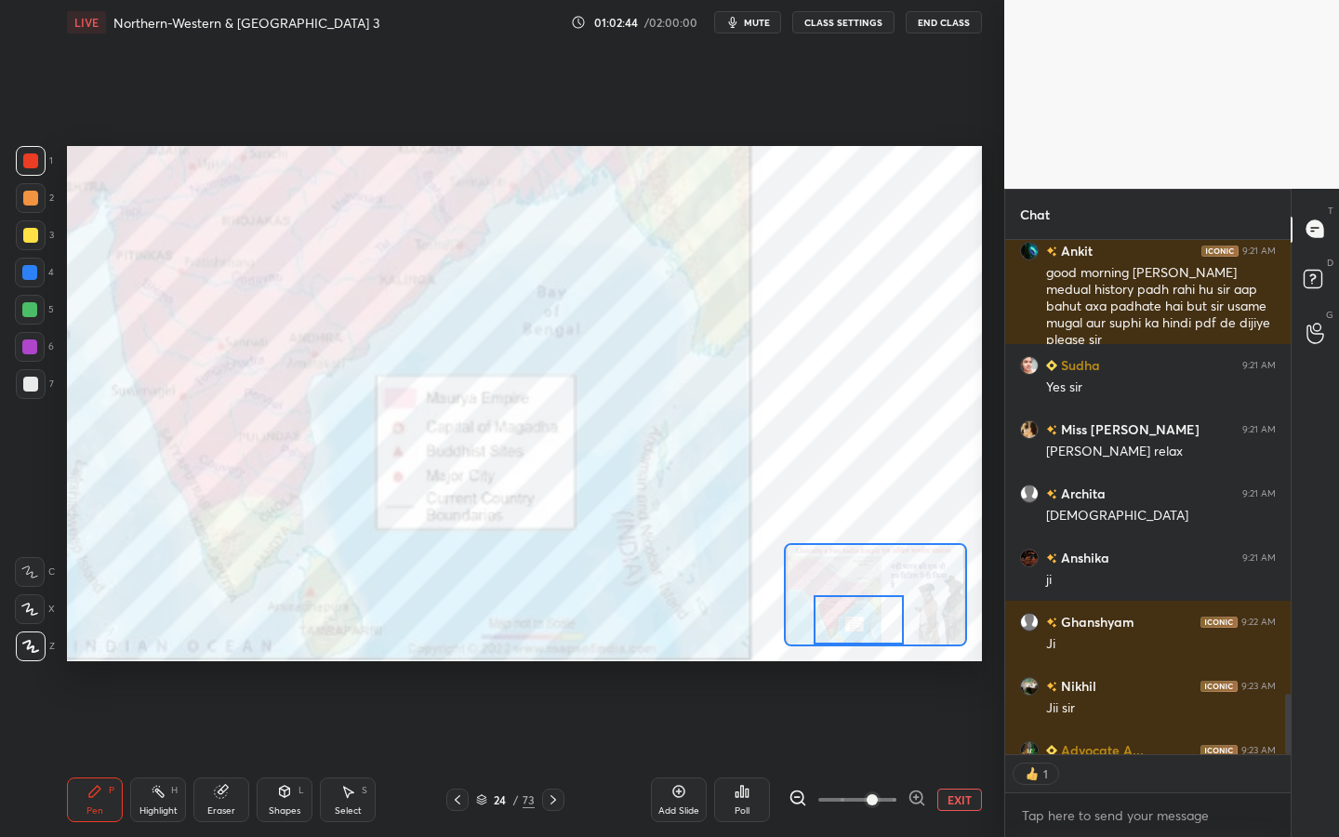
drag, startPoint x: 881, startPoint y: 591, endPoint x: 866, endPoint y: 662, distance: 72.2
click at [866, 663] on div "Setting up your live class Poll for secs No correct answer Start poll" at bounding box center [524, 404] width 930 height 718
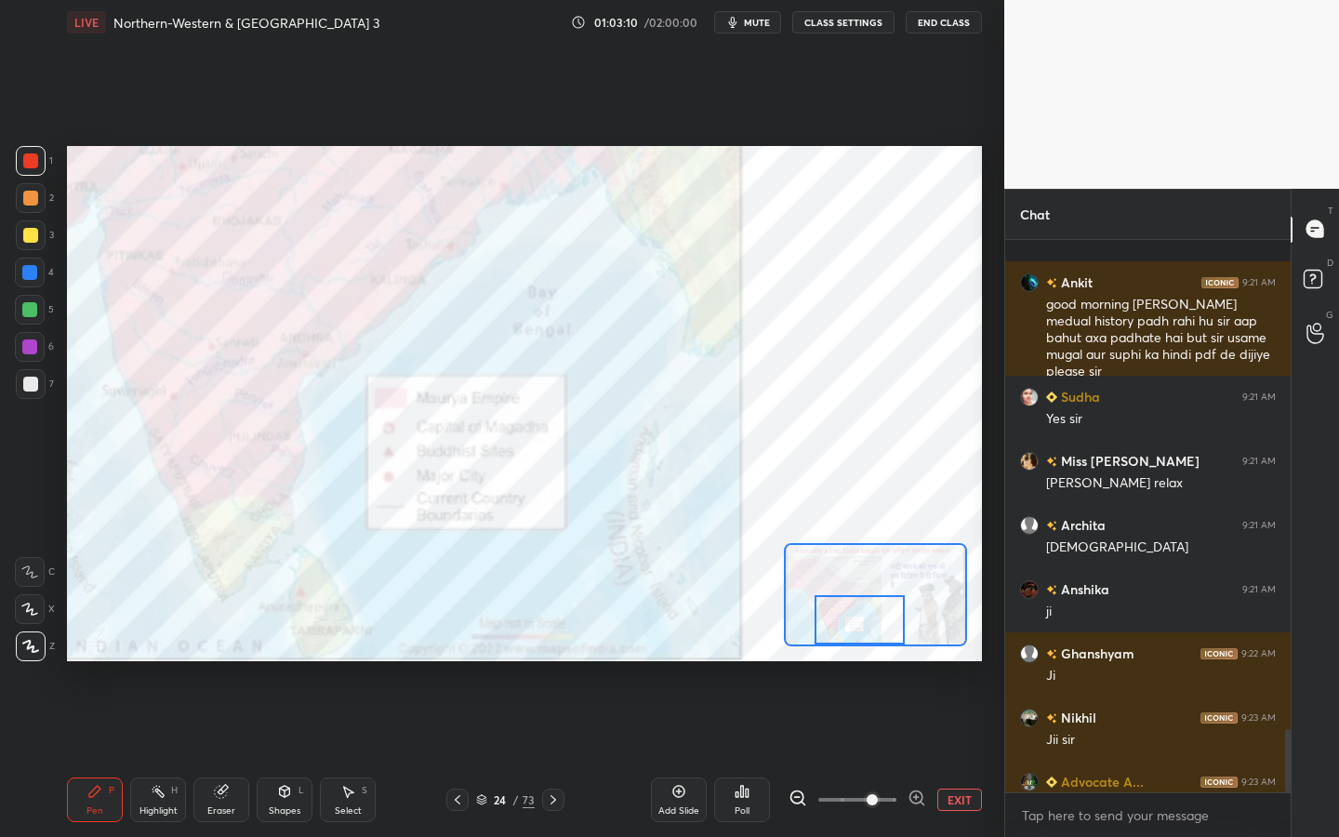
scroll to position [4295, 0]
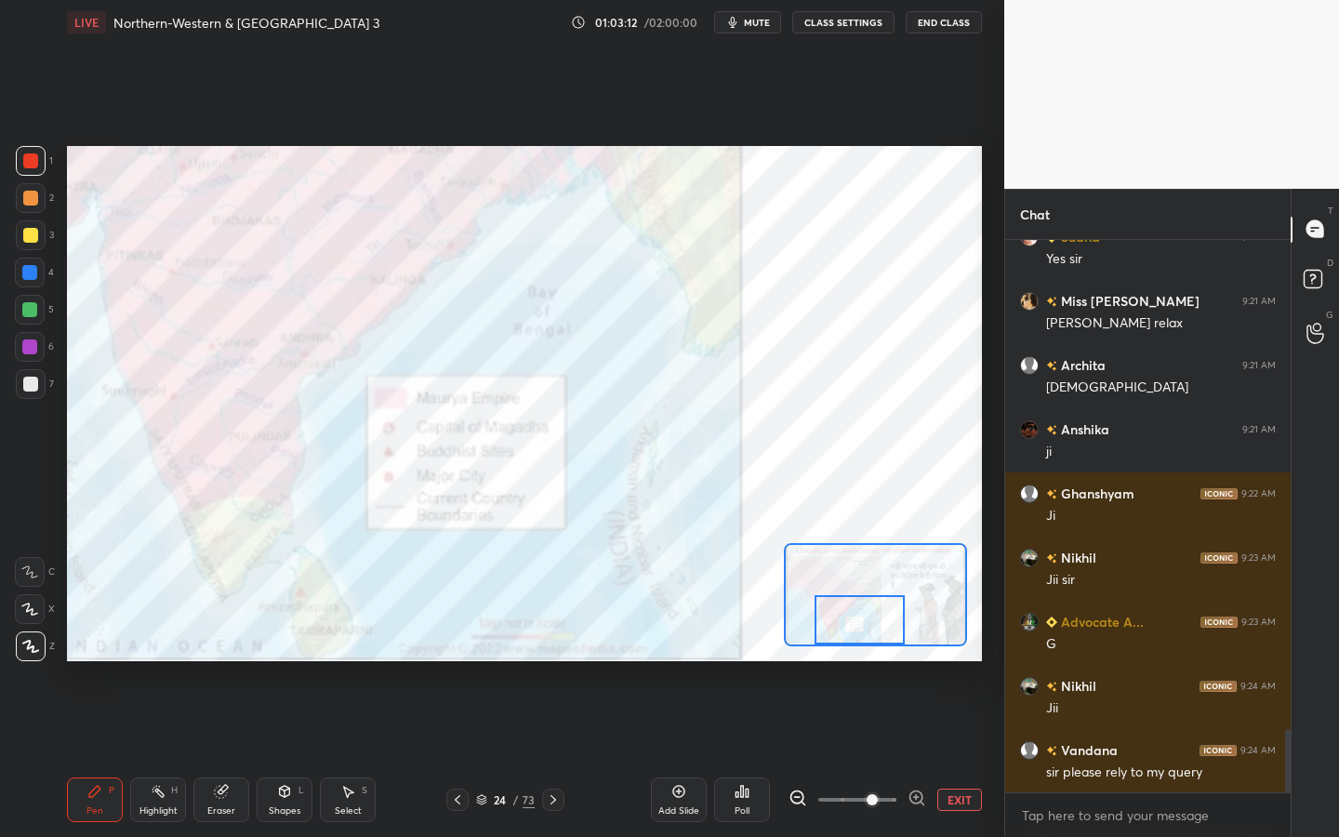
click at [929, 754] on div "EXIT" at bounding box center [884, 799] width 193 height 22
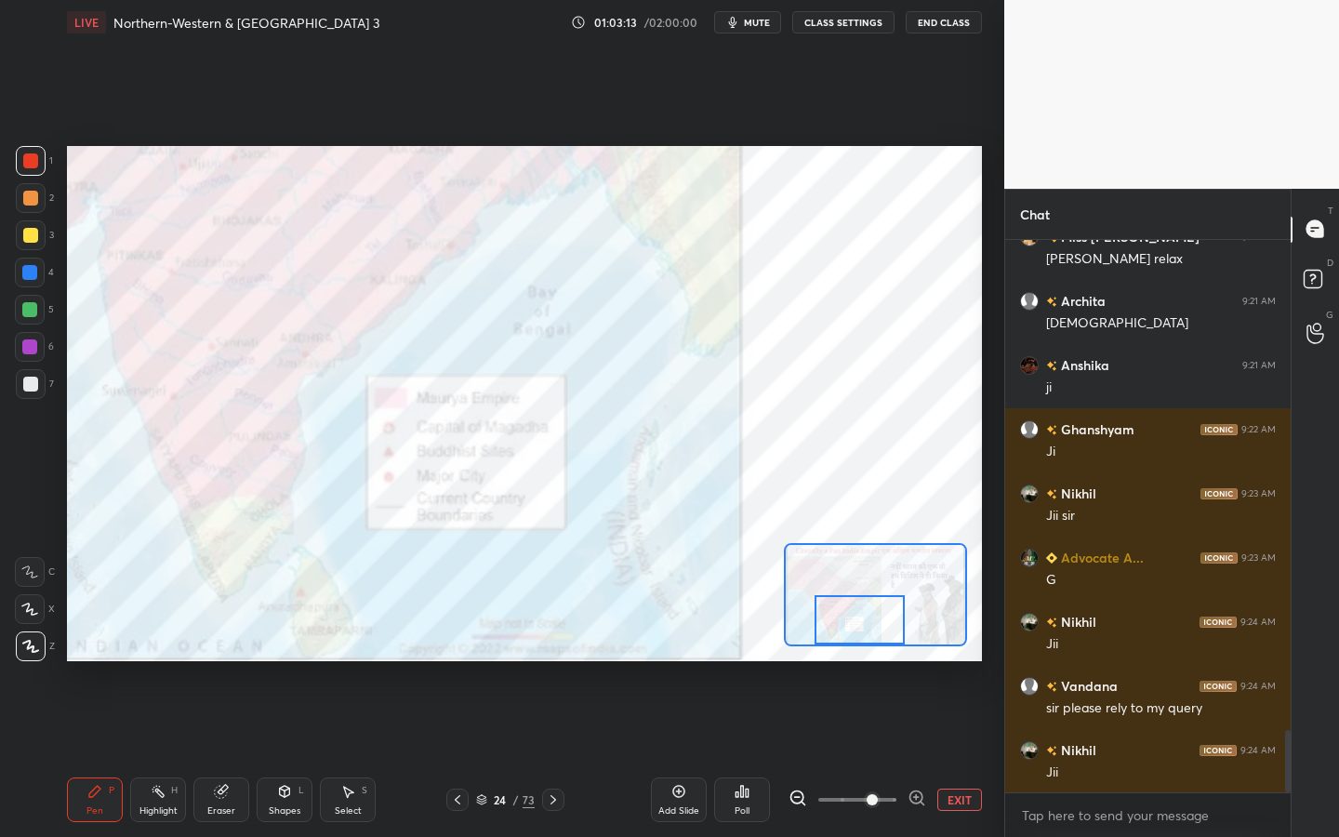
click at [950, 754] on button "EXIT" at bounding box center [959, 799] width 45 height 22
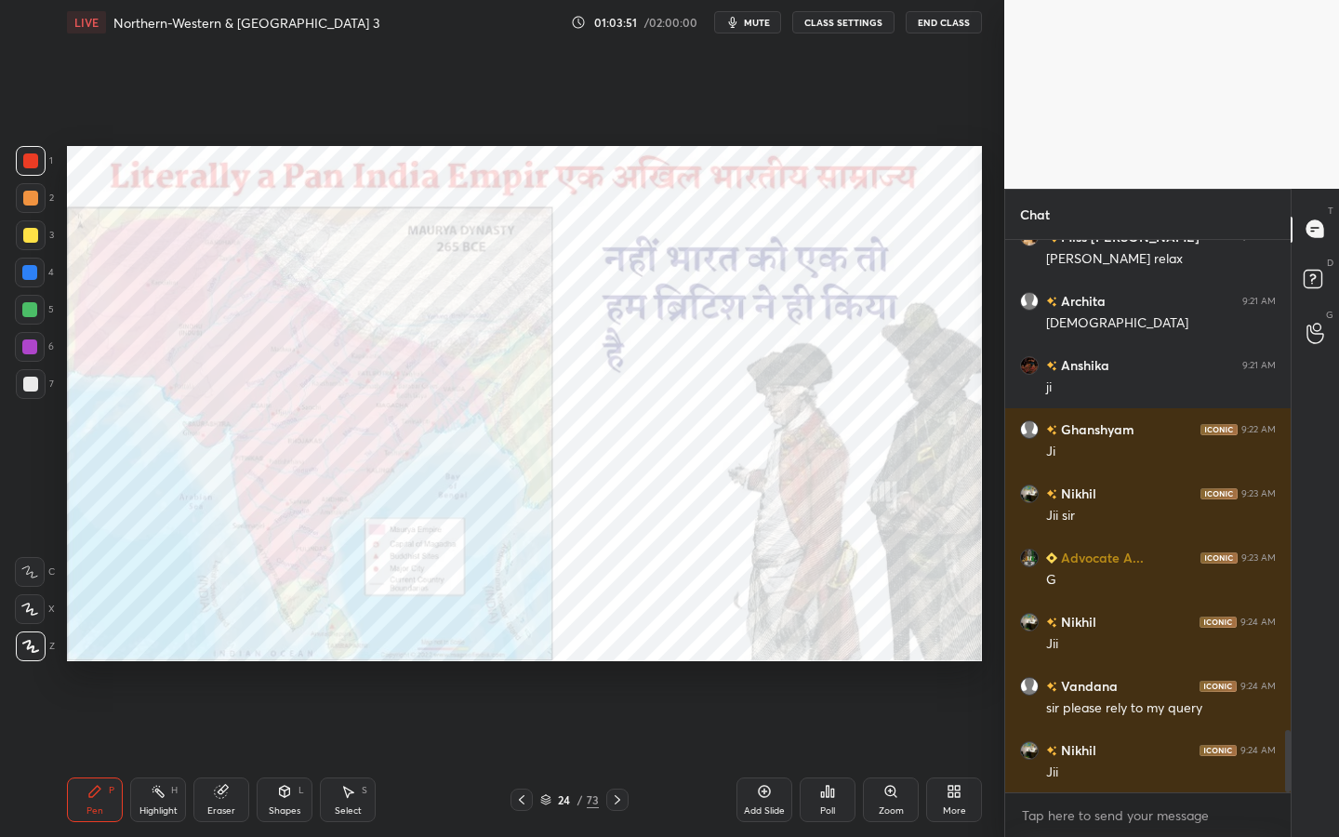
click at [771, 754] on div "Add Slide" at bounding box center [764, 799] width 56 height 45
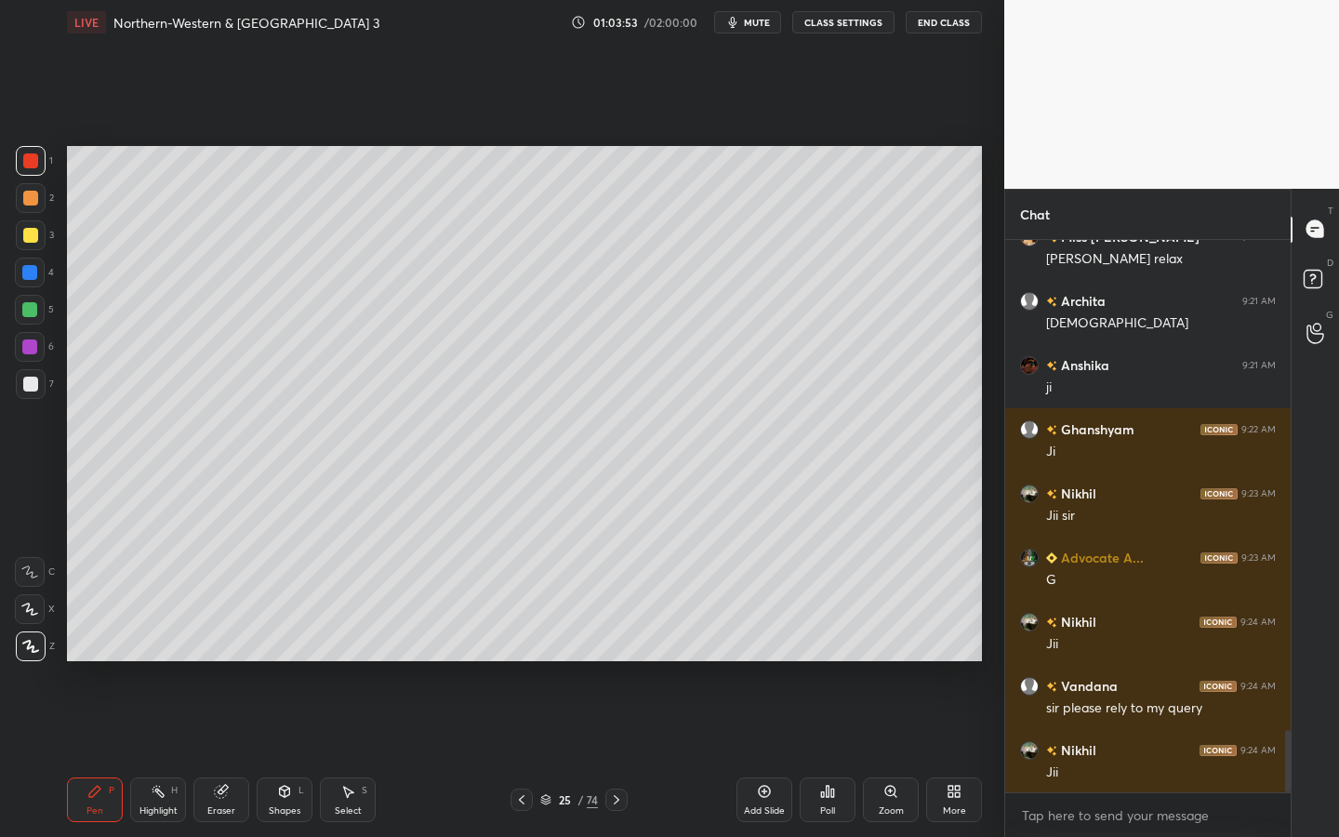
click at [37, 241] on div at bounding box center [31, 235] width 30 height 30
drag, startPoint x: 295, startPoint y: 793, endPoint x: 293, endPoint y: 774, distance: 18.7
click at [295, 754] on div "Shapes L" at bounding box center [285, 799] width 56 height 45
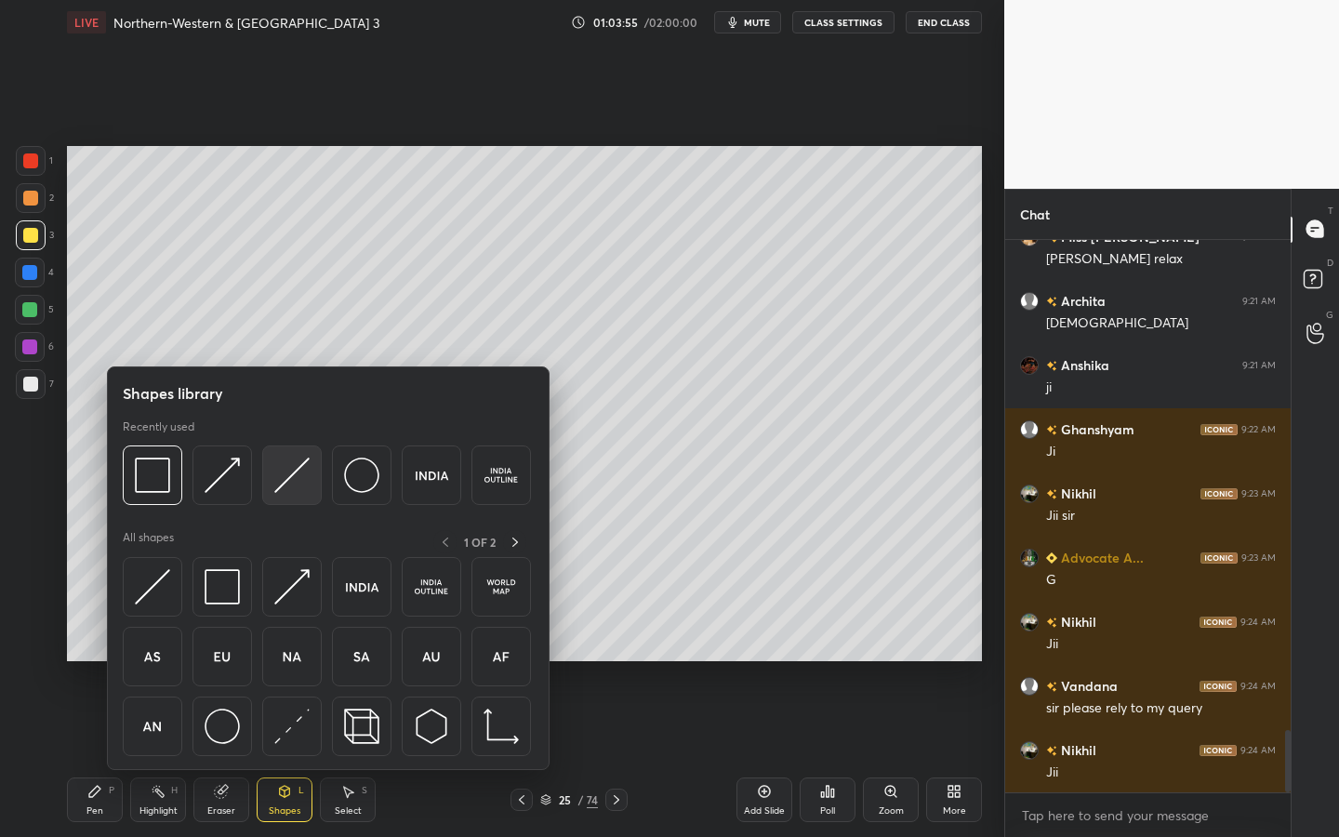
click at [294, 472] on img at bounding box center [291, 474] width 35 height 35
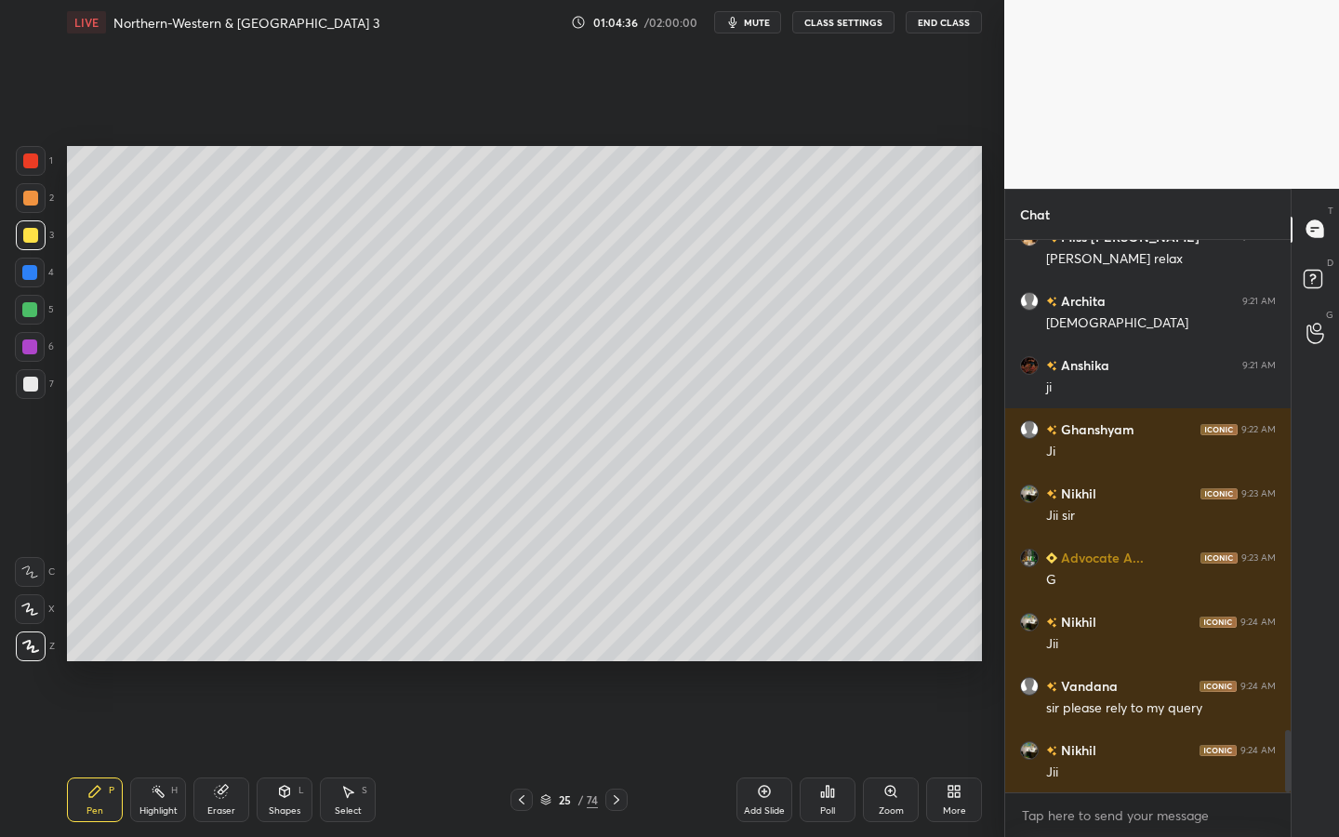
scroll to position [4423, 0]
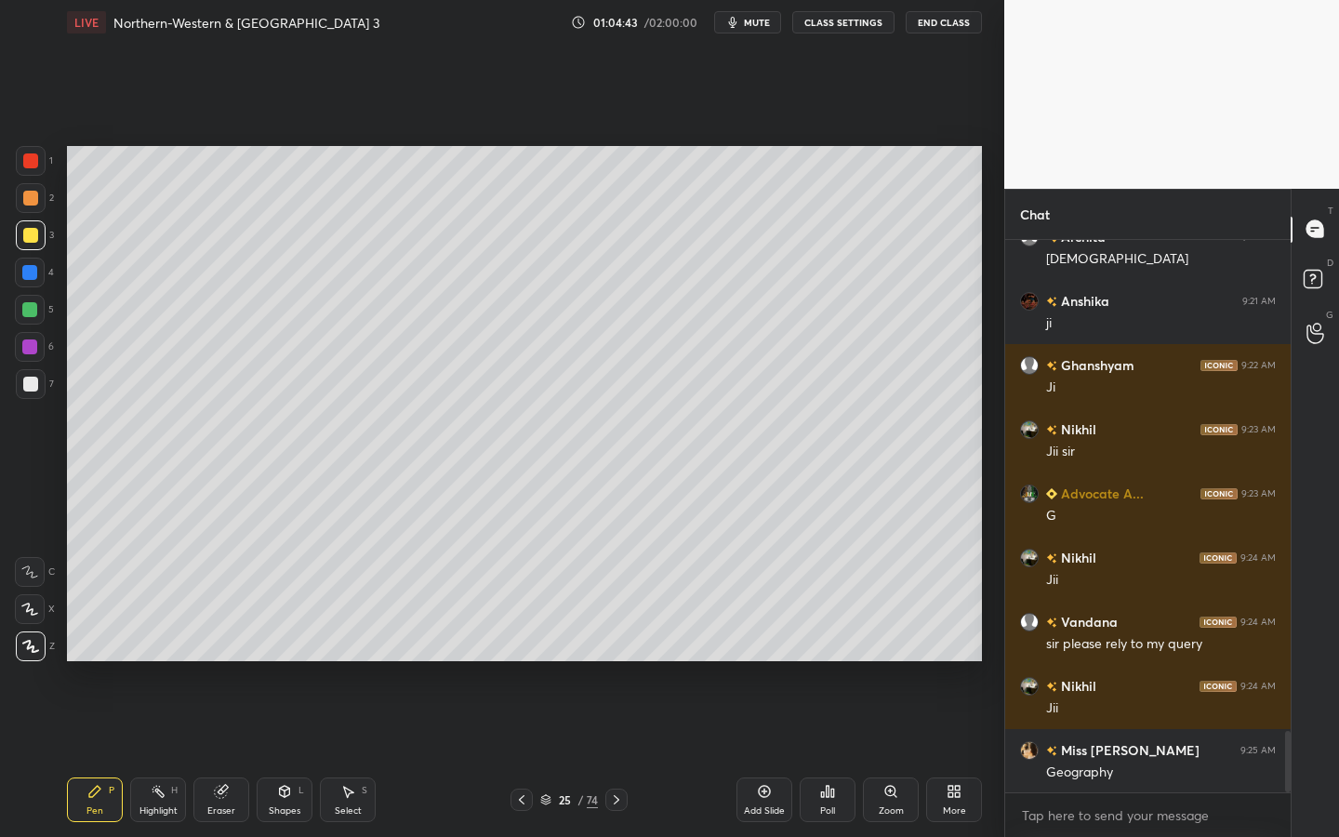
click at [35, 387] on div at bounding box center [30, 384] width 15 height 15
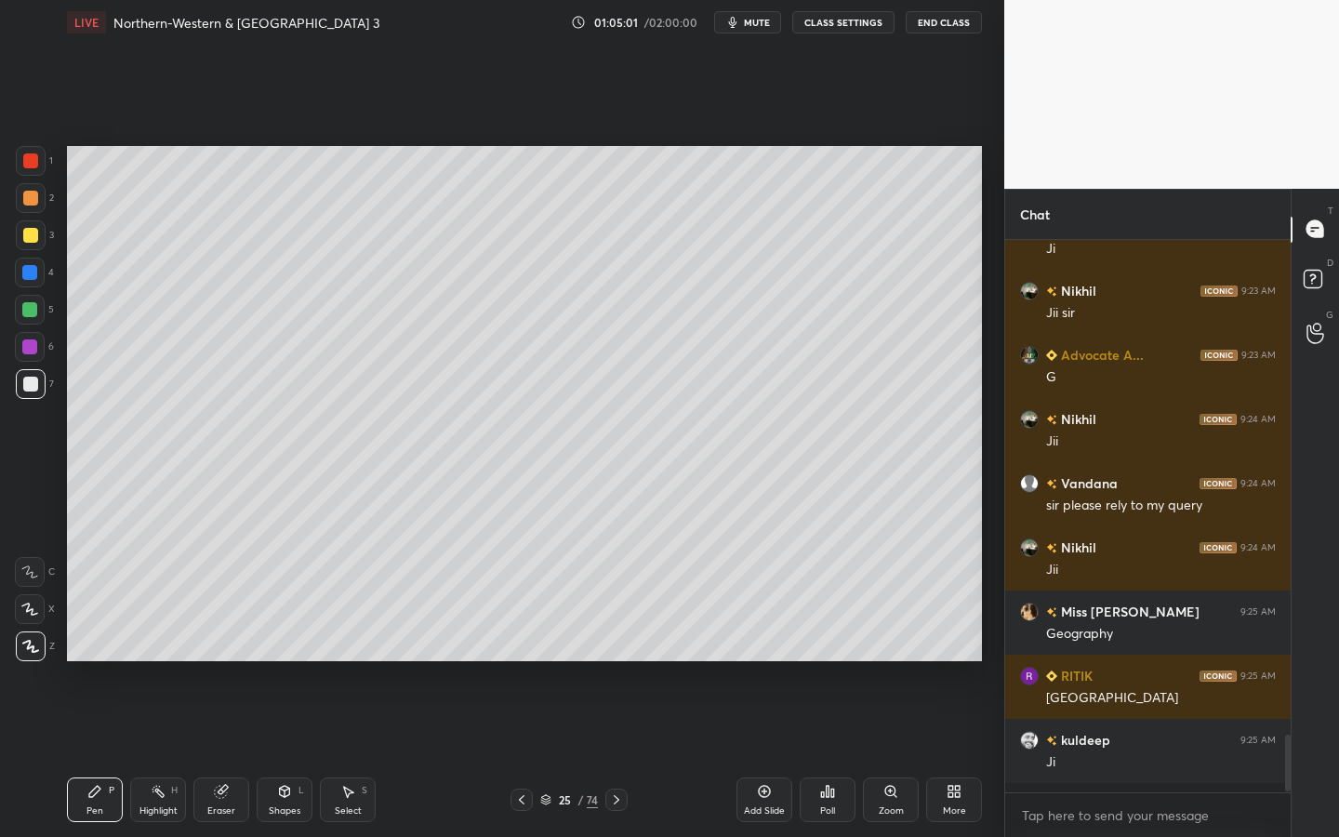
scroll to position [4551, 0]
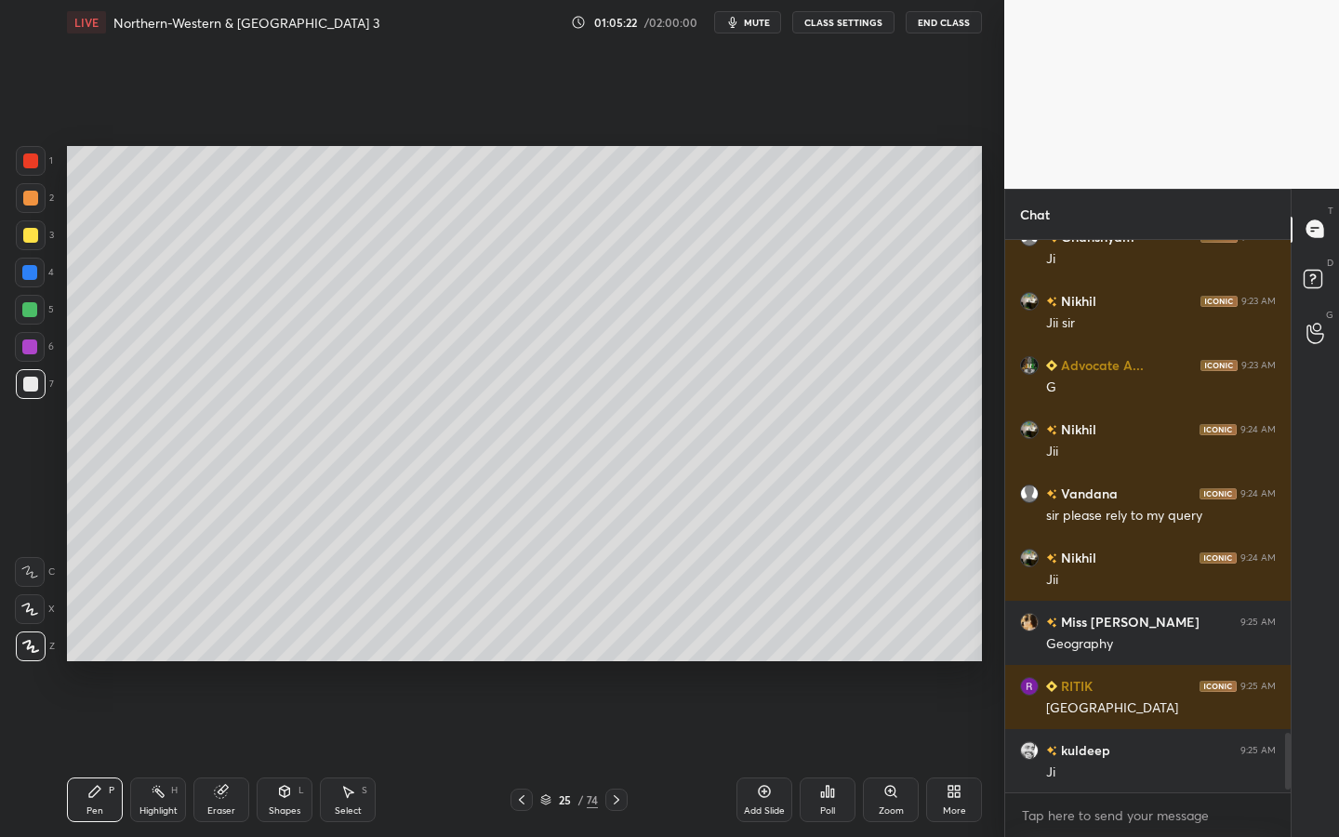
click at [765, 754] on icon at bounding box center [765, 792] width 12 height 12
click at [31, 238] on div at bounding box center [30, 235] width 15 height 15
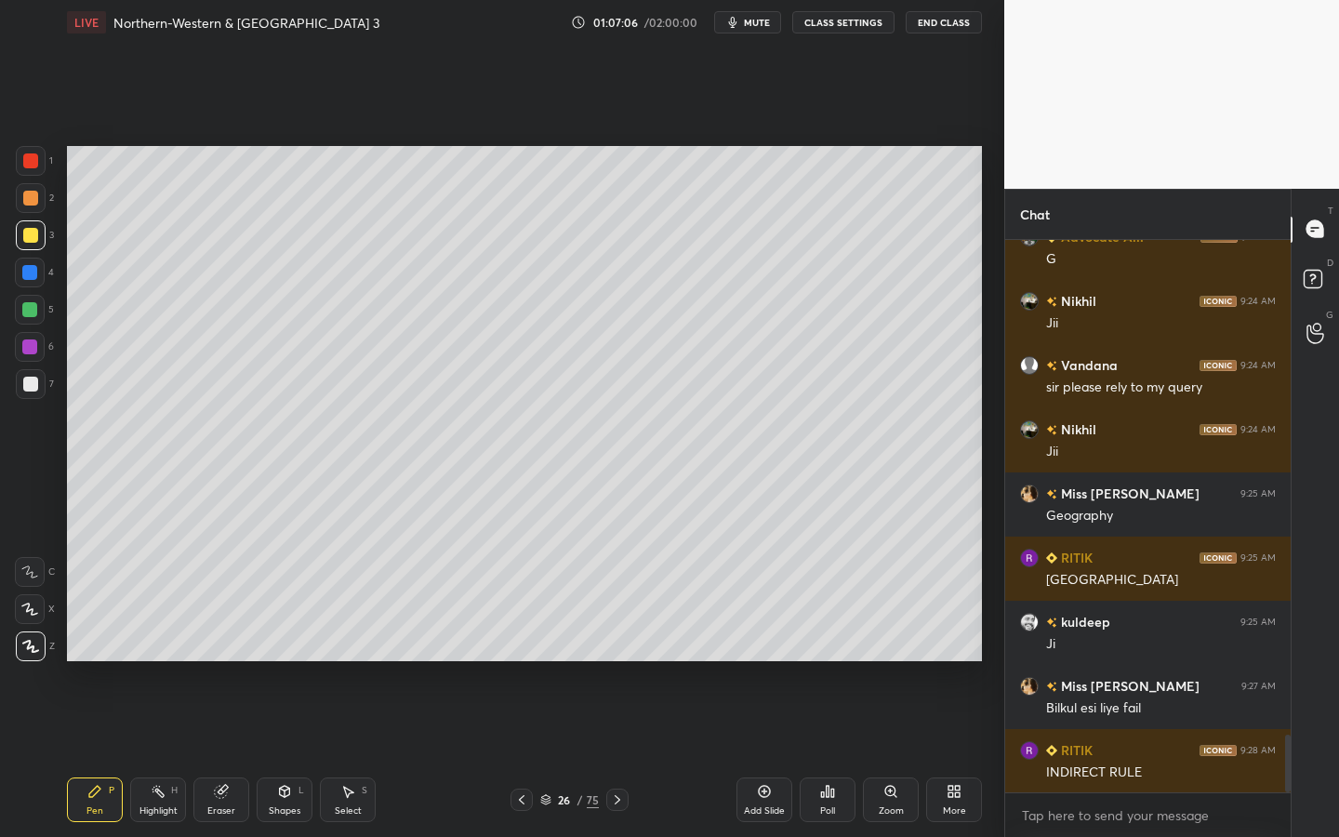
scroll to position [4761, 0]
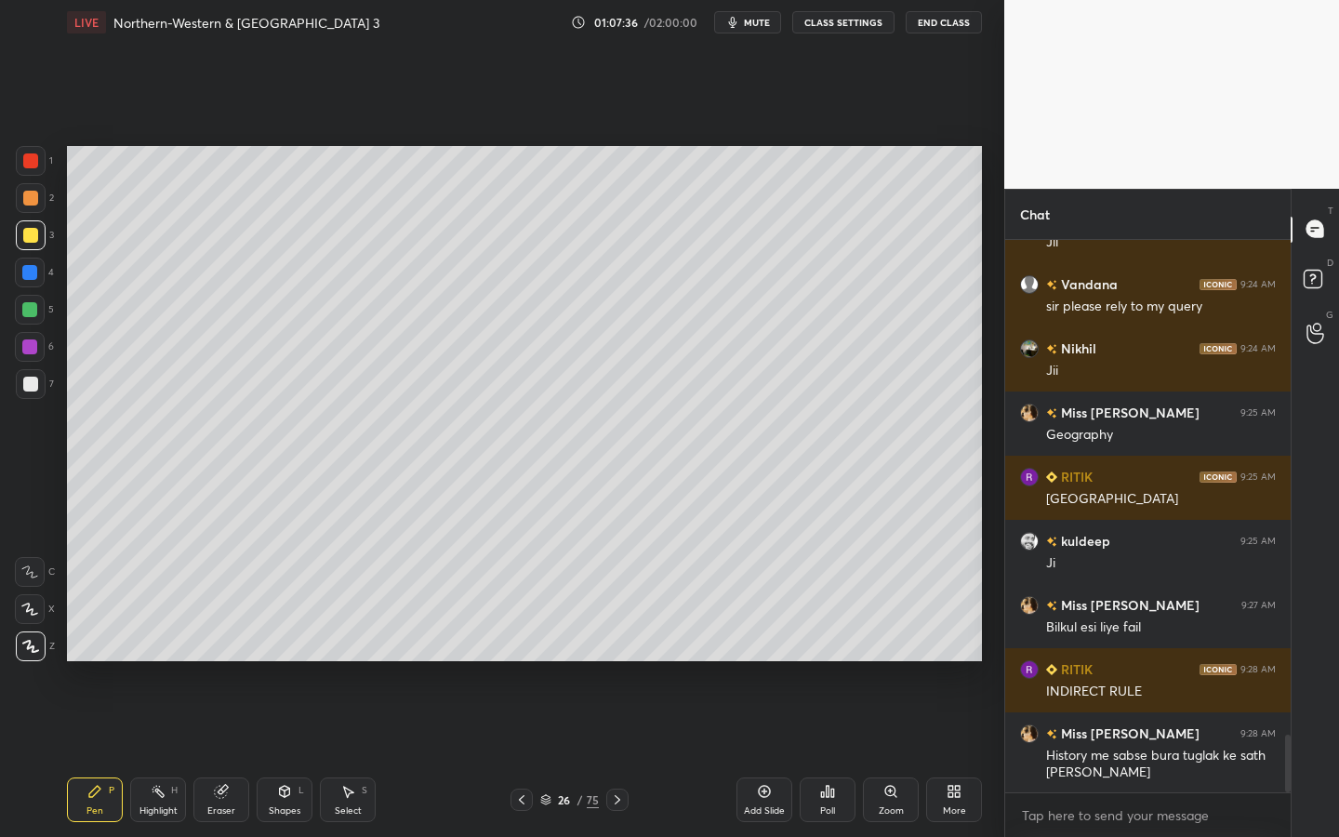
drag, startPoint x: 757, startPoint y: 793, endPoint x: 714, endPoint y: 800, distance: 43.4
click at [757, 754] on icon at bounding box center [764, 791] width 15 height 15
click at [297, 754] on div "Shapes L" at bounding box center [285, 799] width 56 height 45
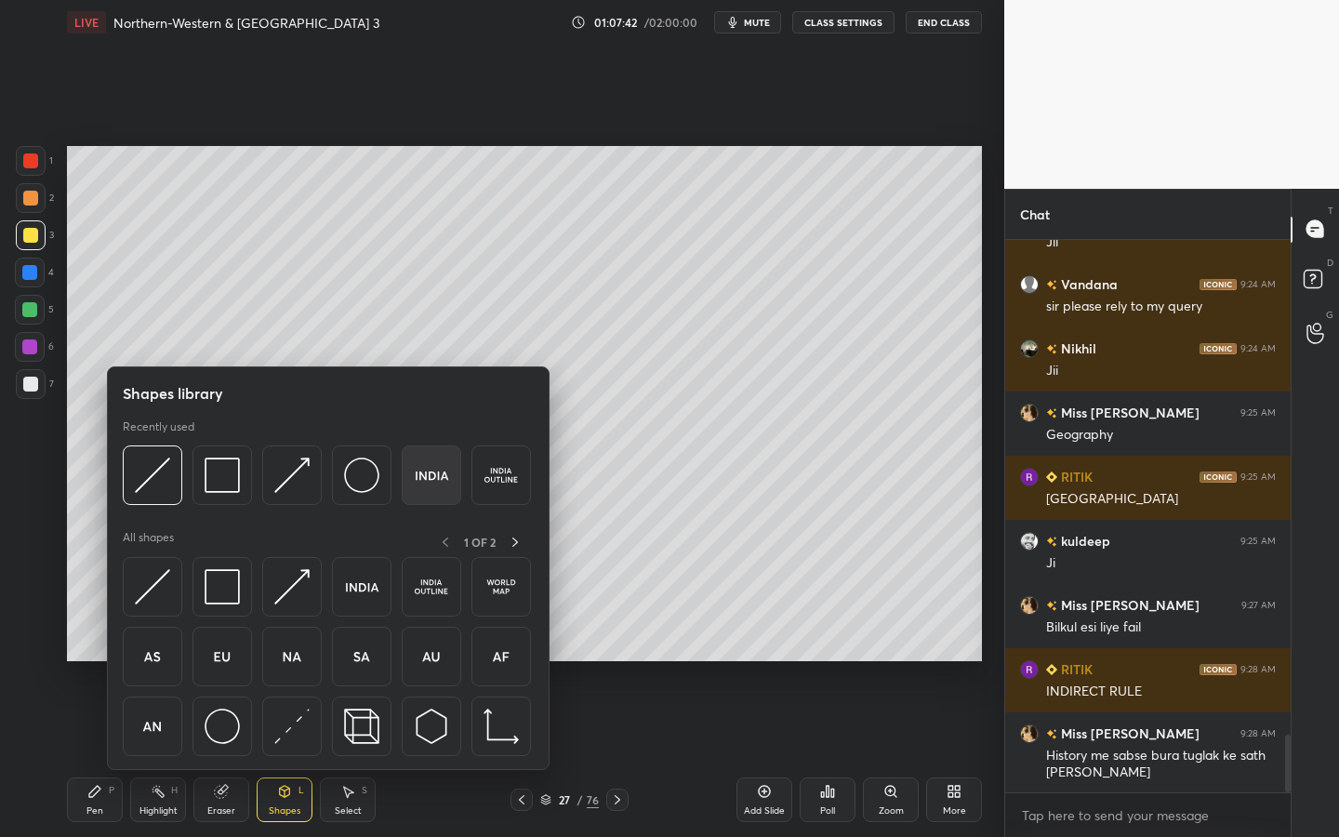
click at [431, 467] on img at bounding box center [431, 474] width 35 height 35
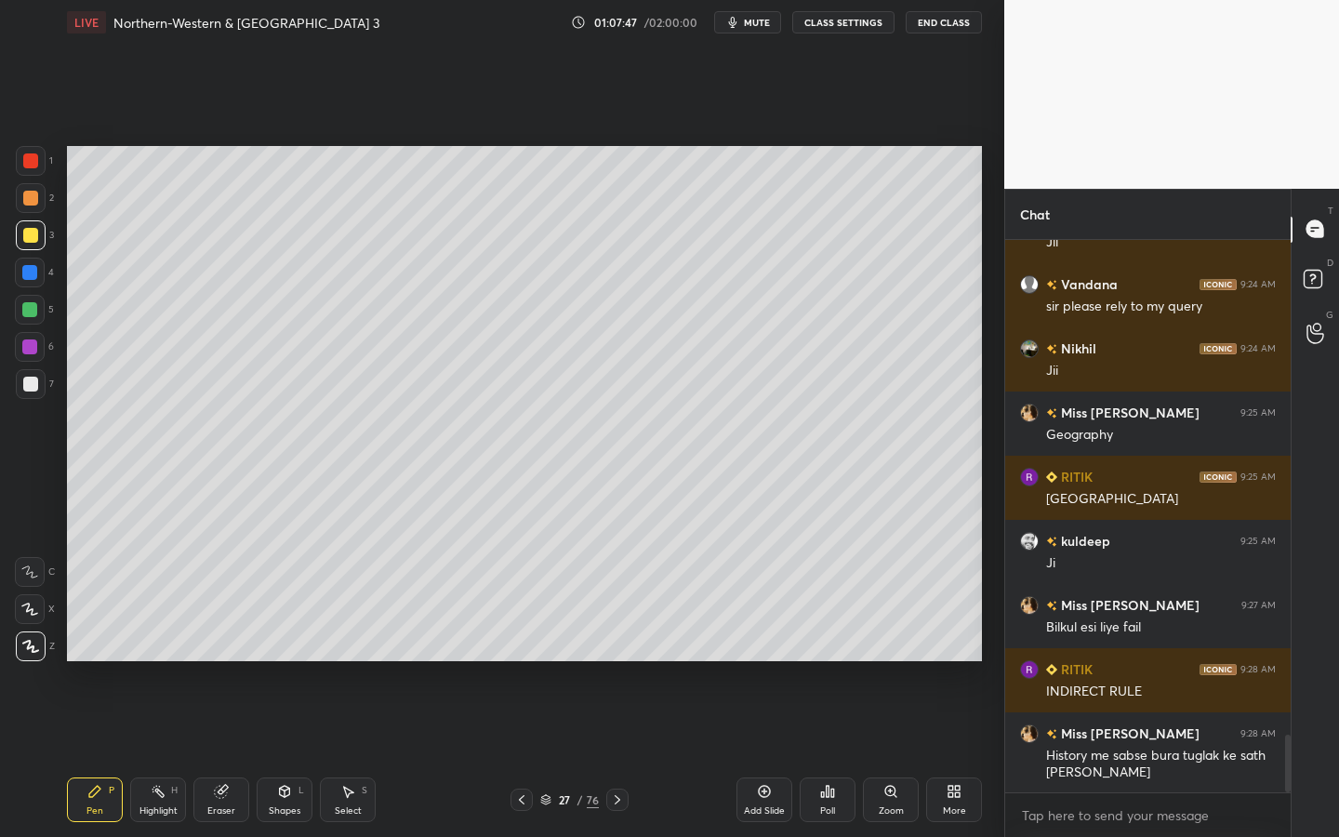
drag, startPoint x: 42, startPoint y: 379, endPoint x: 65, endPoint y: 376, distance: 23.5
click at [43, 379] on div at bounding box center [31, 384] width 30 height 30
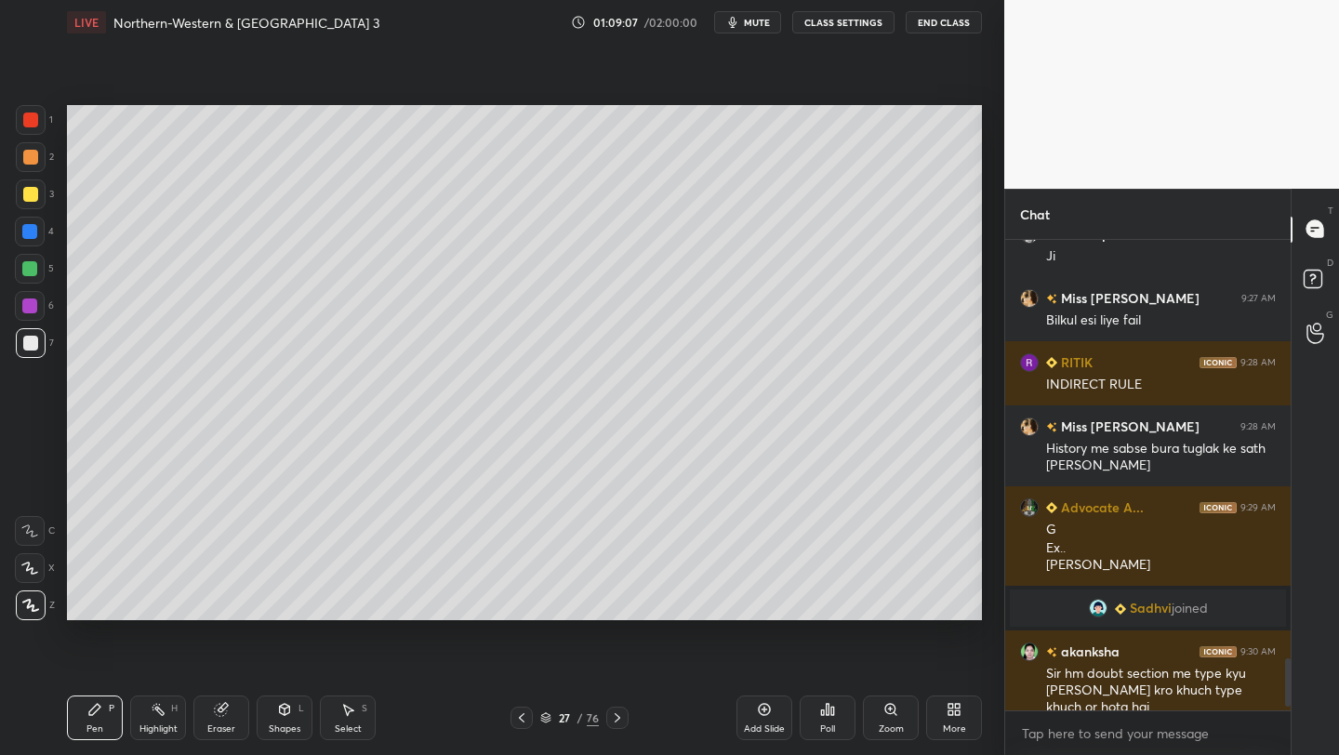
scroll to position [465, 280]
click at [959, 712] on icon at bounding box center [957, 712] width 5 height 5
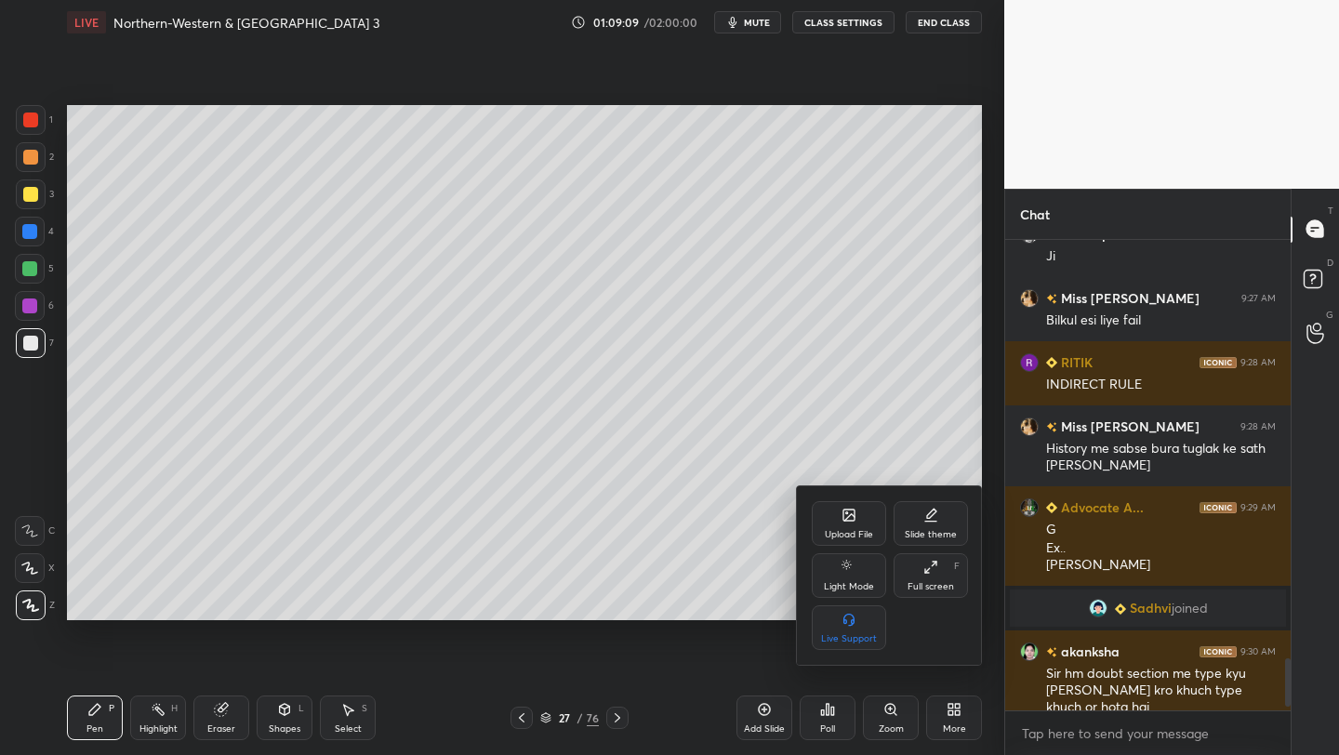
click at [853, 535] on div "Upload File" at bounding box center [849, 534] width 48 height 9
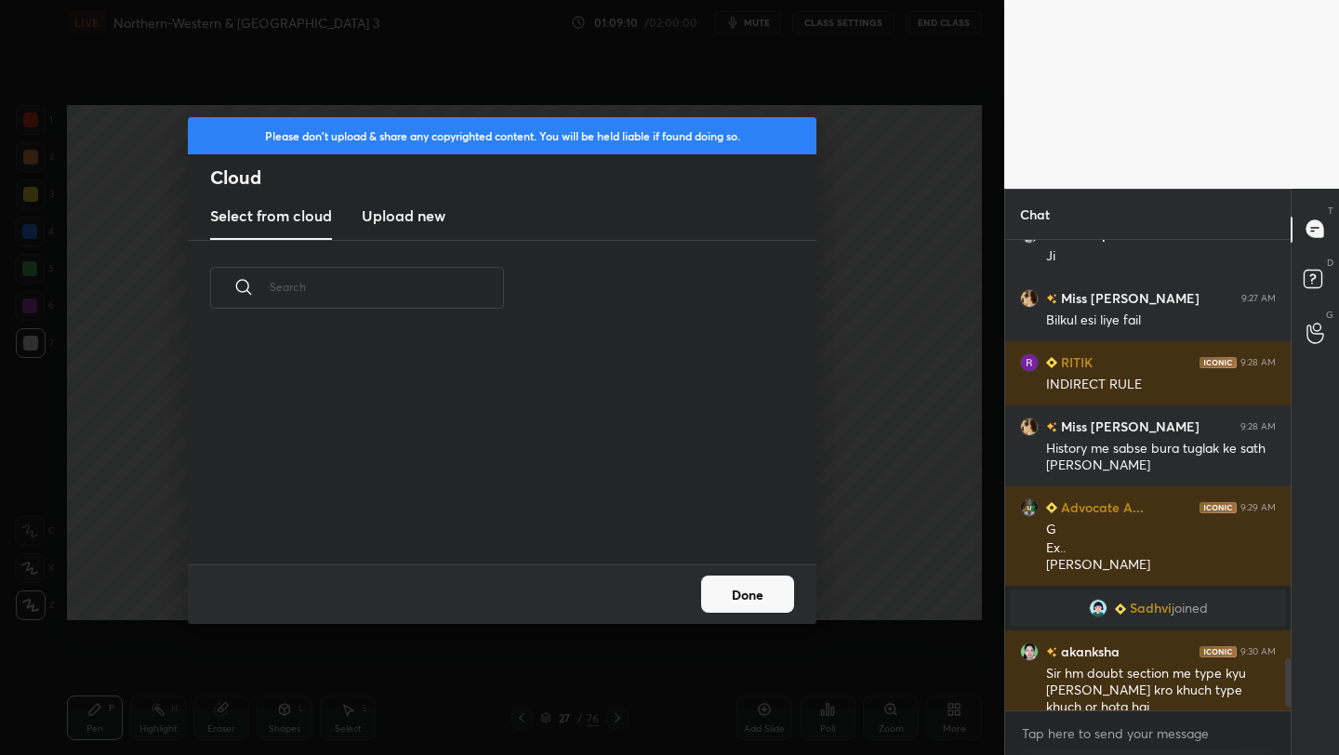
scroll to position [229, 597]
click at [390, 218] on h3 "Upload new" at bounding box center [404, 216] width 84 height 22
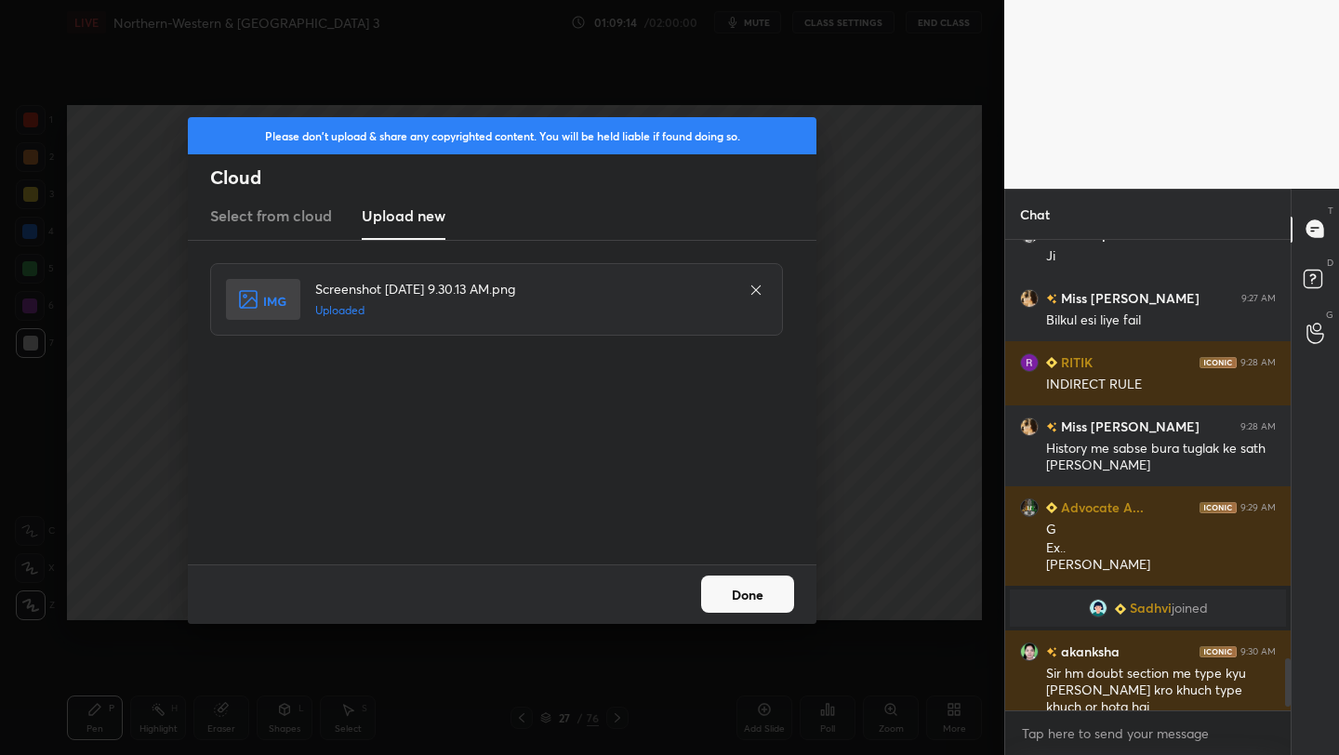
click at [762, 597] on button "Done" at bounding box center [747, 593] width 93 height 37
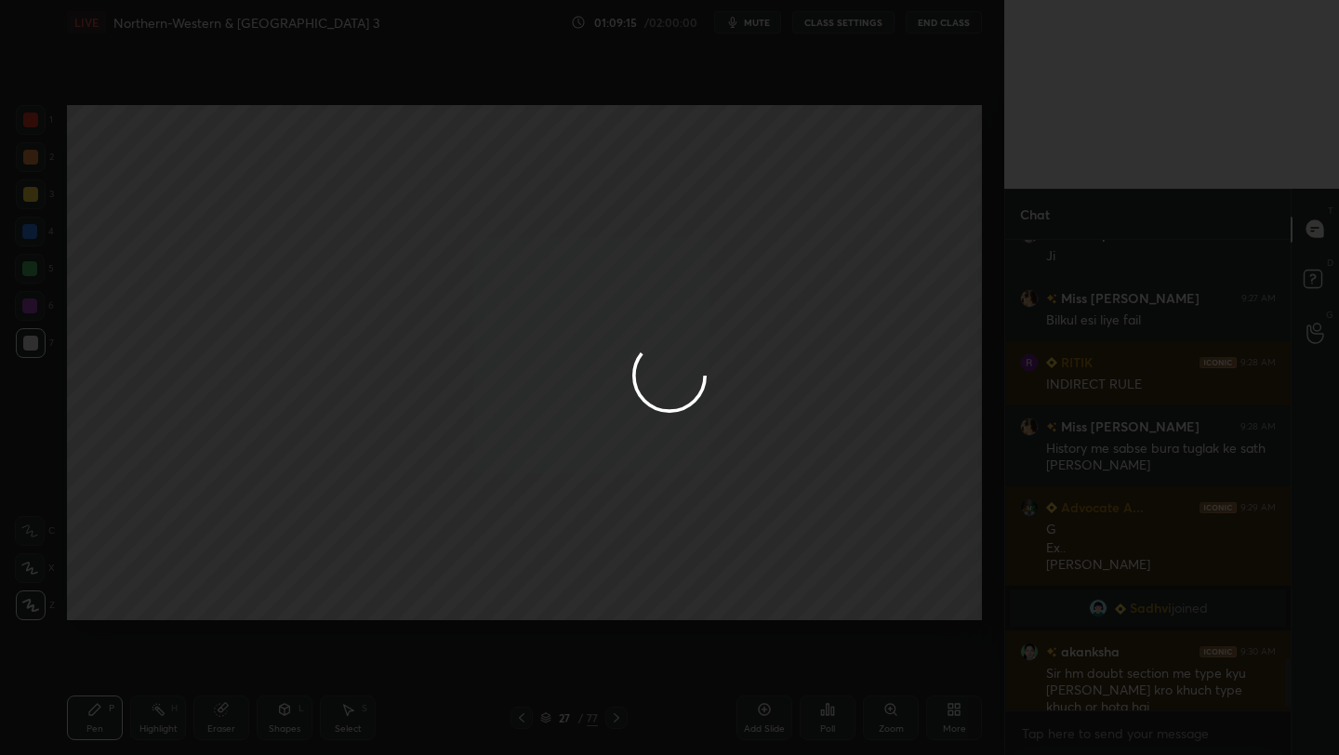
scroll to position [7, 7]
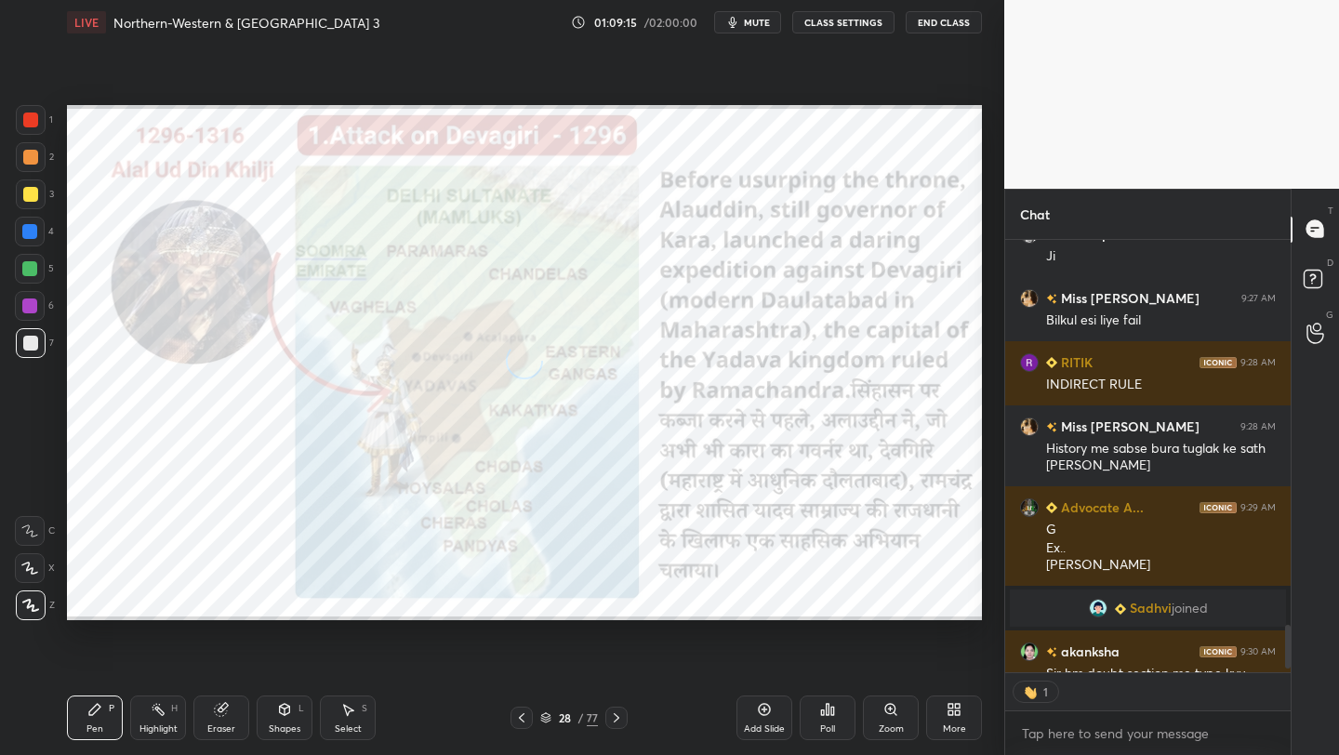
click at [950, 714] on icon at bounding box center [950, 712] width 5 height 5
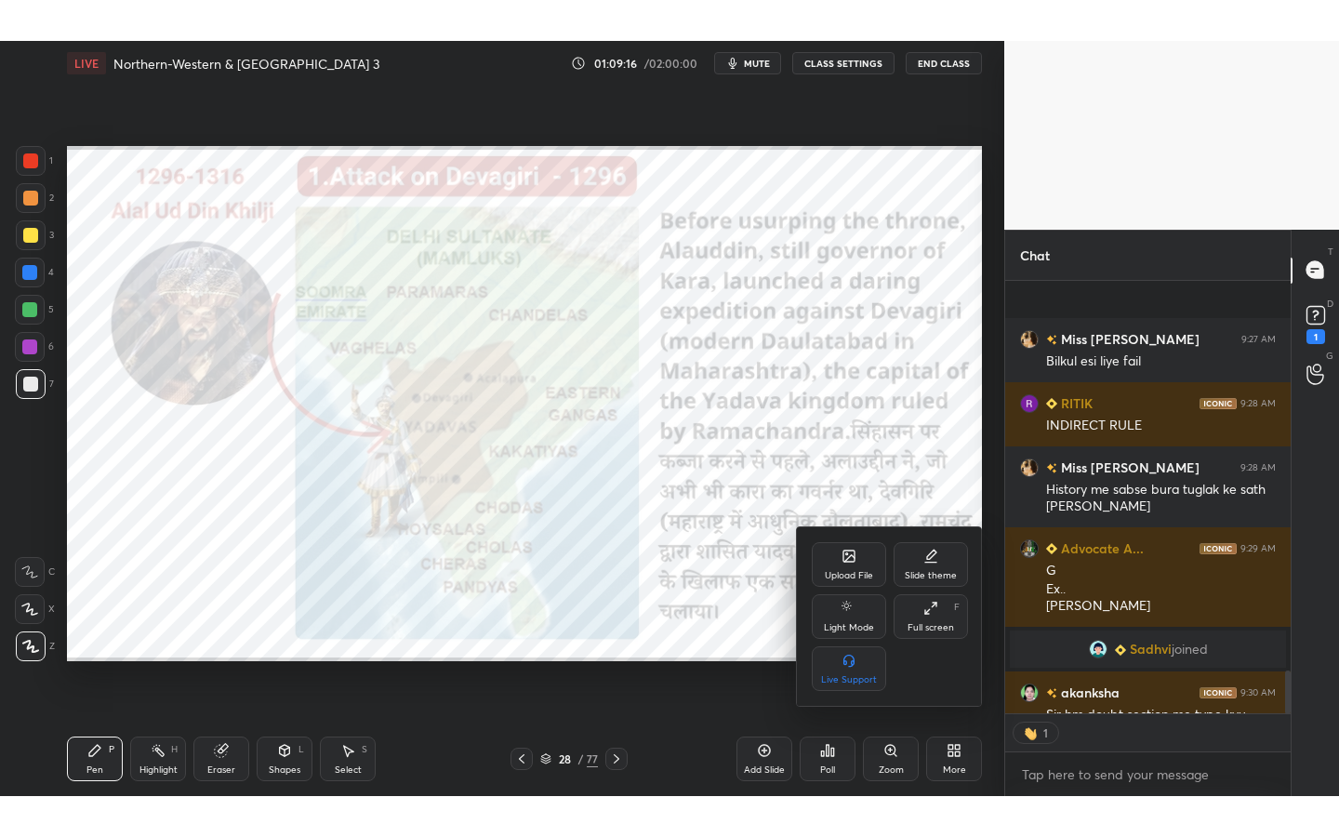
scroll to position [3918, 0]
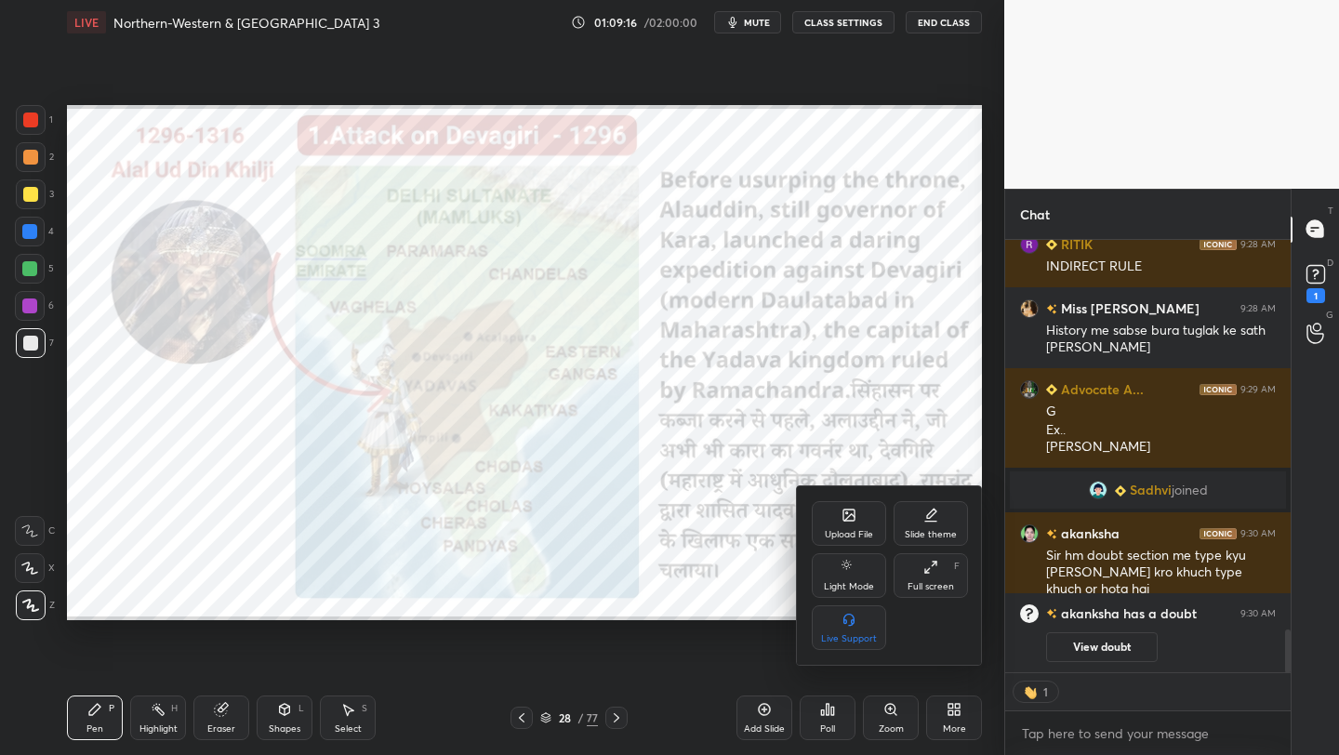
click at [926, 572] on icon at bounding box center [927, 571] width 4 height 4
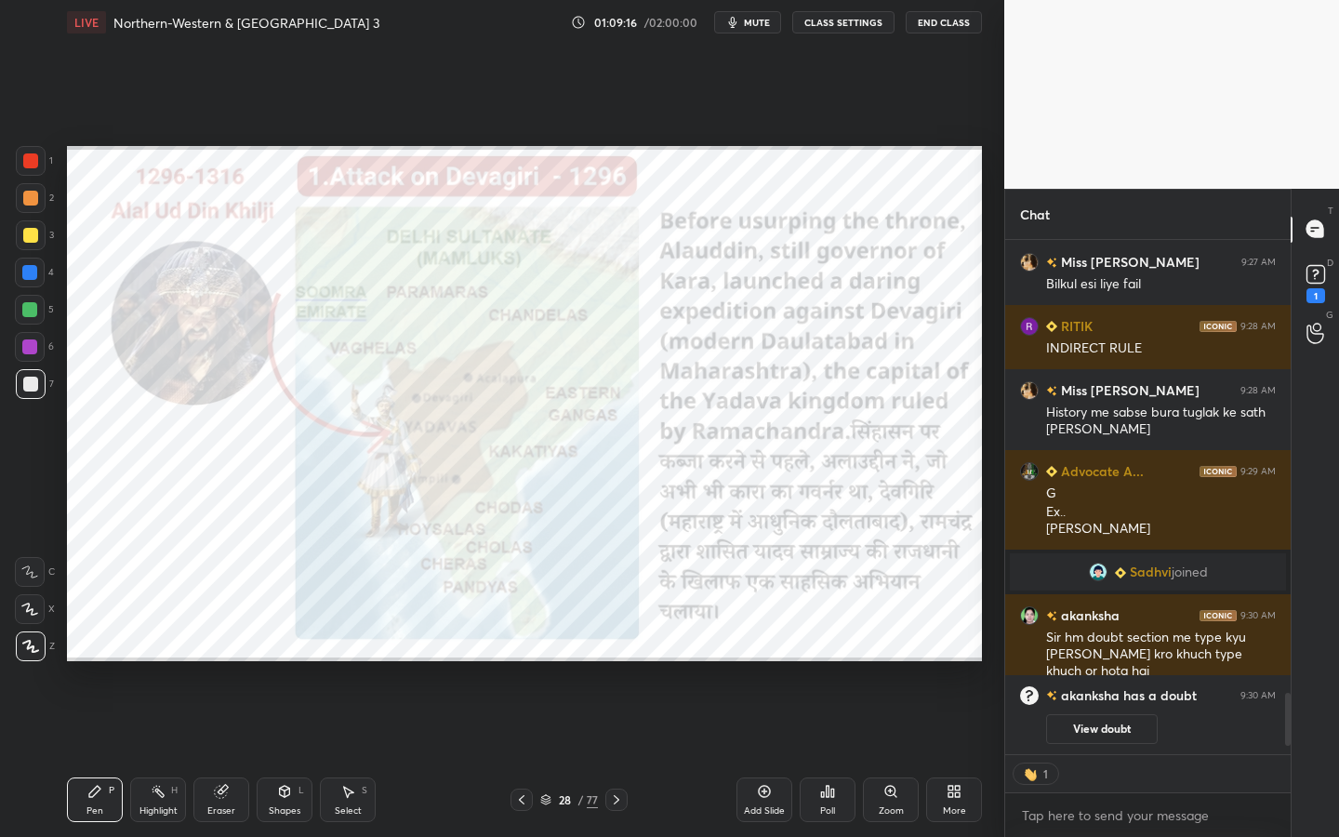
scroll to position [3837, 0]
click at [35, 160] on div at bounding box center [30, 160] width 15 height 15
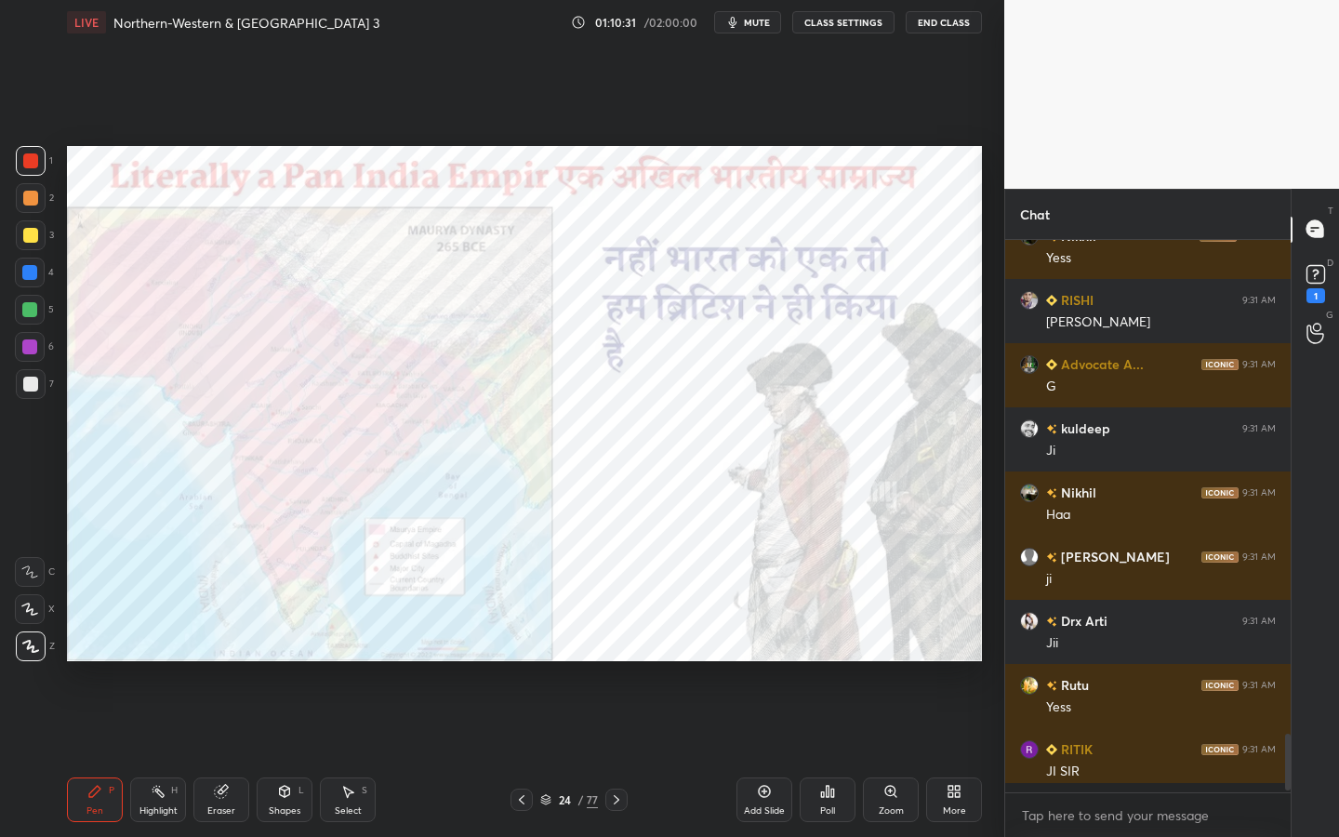
scroll to position [4486, 0]
drag, startPoint x: 219, startPoint y: 794, endPoint x: 219, endPoint y: 754, distance: 40.0
click at [219, 754] on icon at bounding box center [221, 792] width 12 height 12
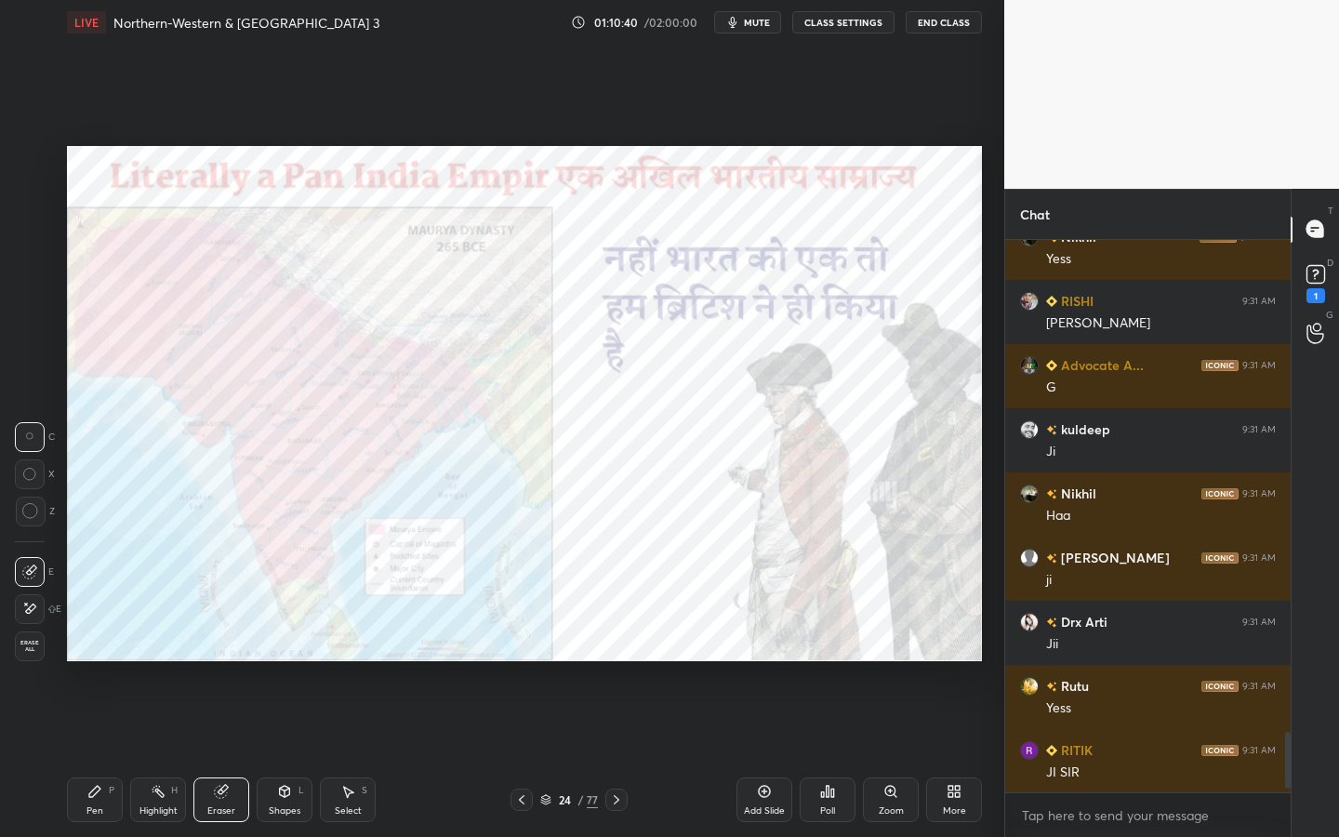
click at [30, 634] on div "Erase all" at bounding box center [30, 646] width 30 height 30
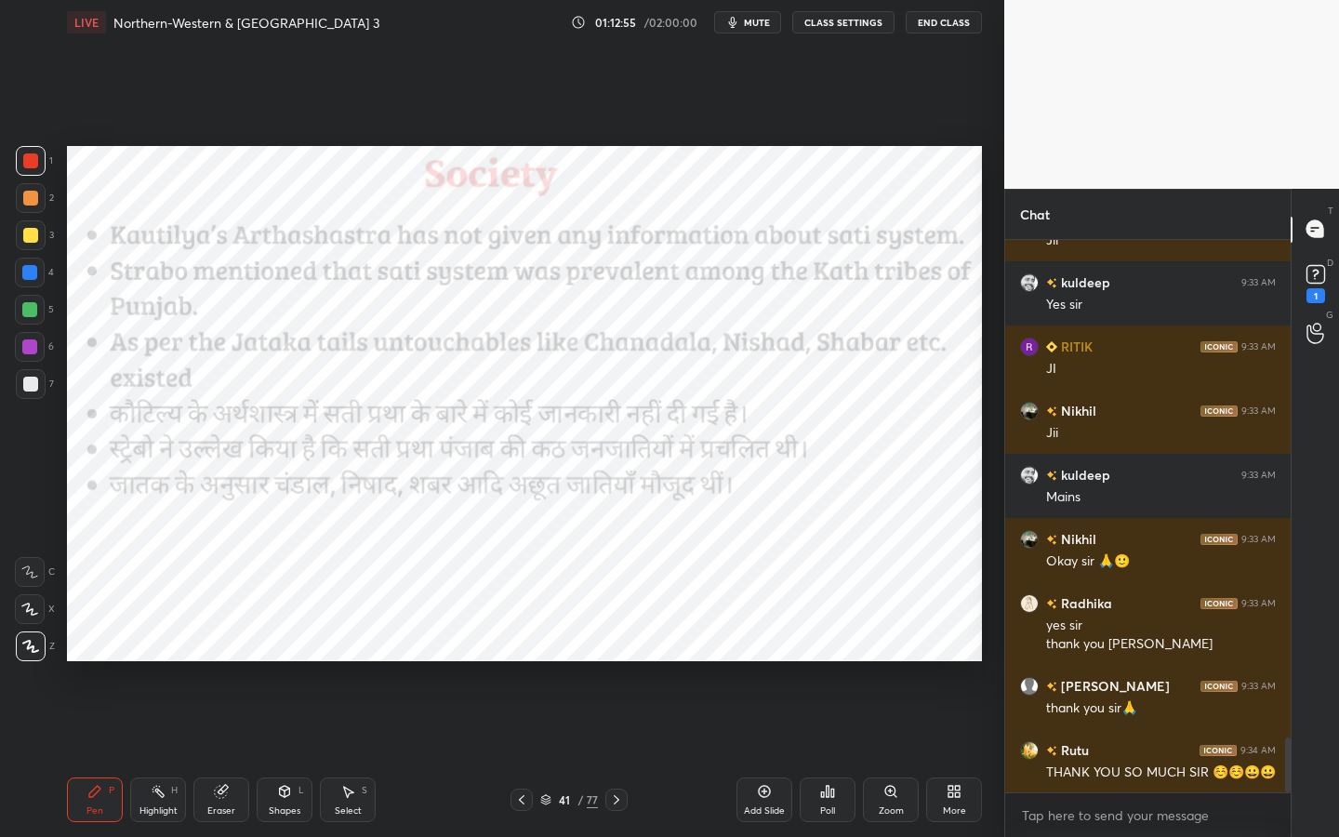
scroll to position [5045, 0]
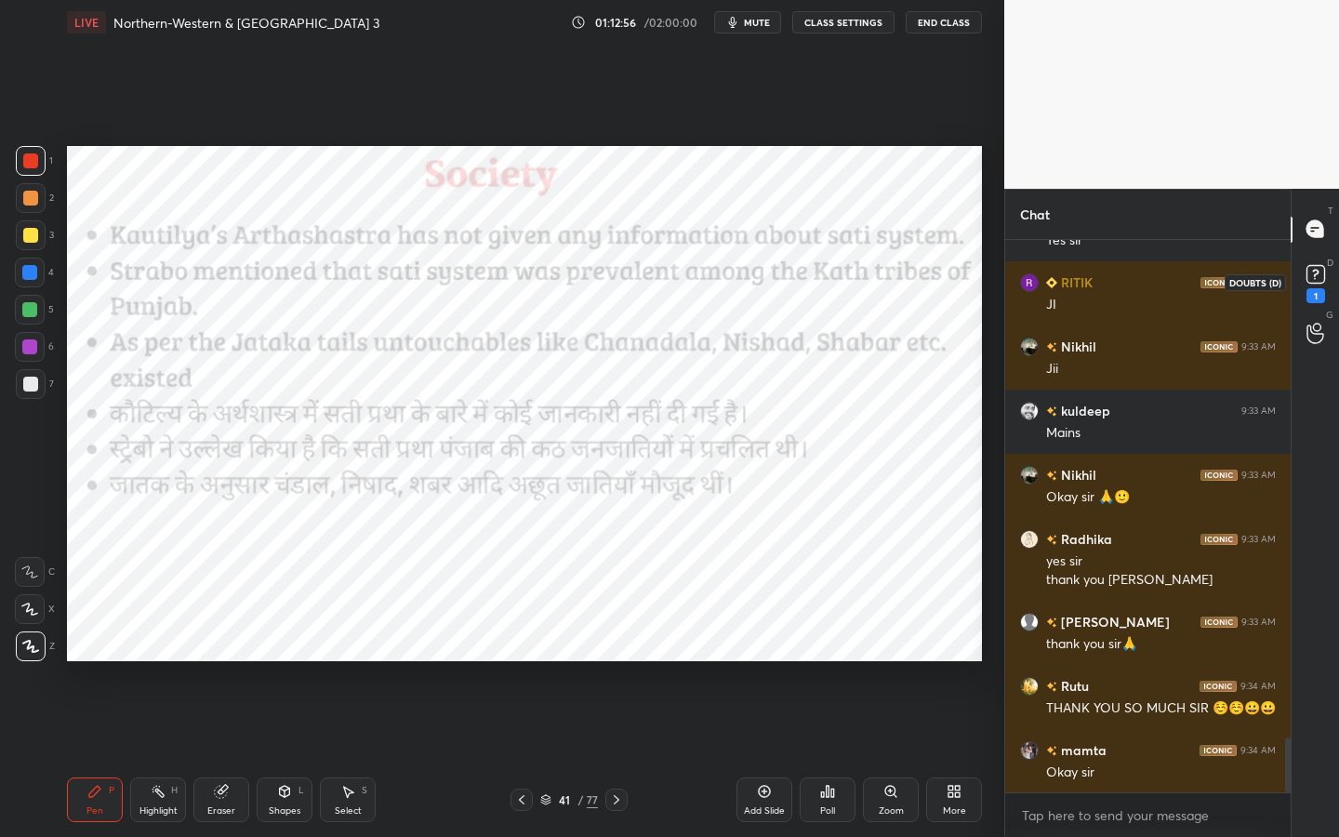
click at [1318, 276] on rect at bounding box center [1315, 274] width 18 height 18
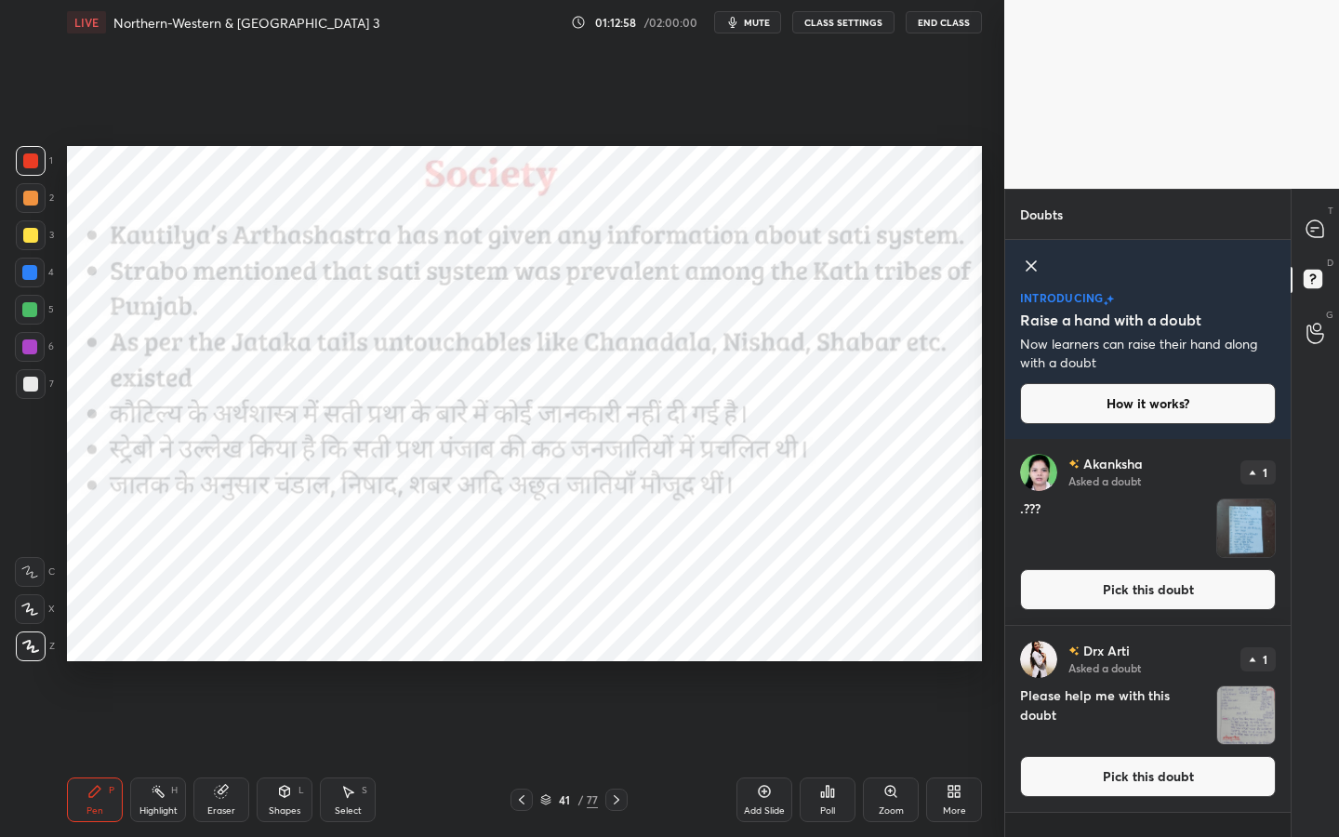
click at [1108, 588] on button "Pick this doubt" at bounding box center [1148, 589] width 256 height 41
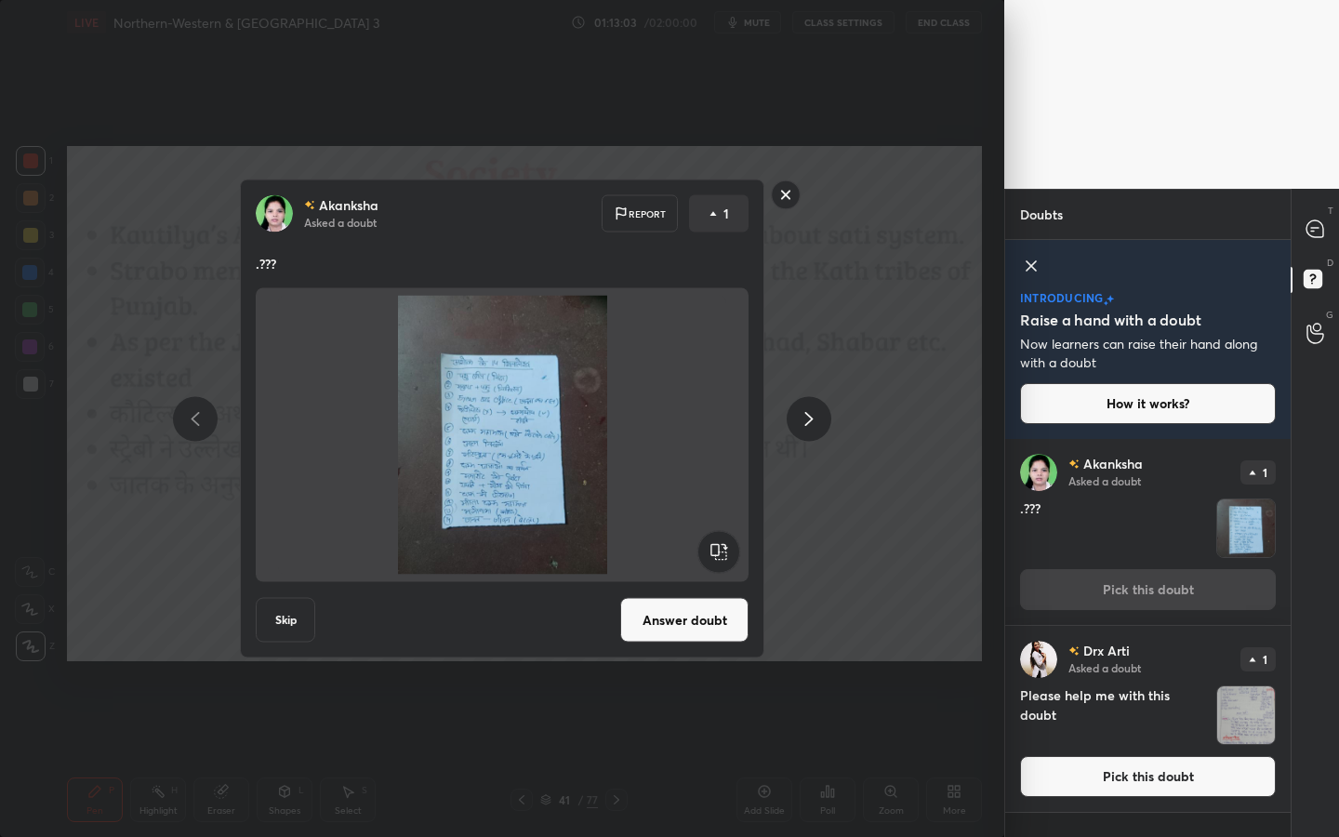
click at [789, 194] on rect at bounding box center [786, 194] width 29 height 29
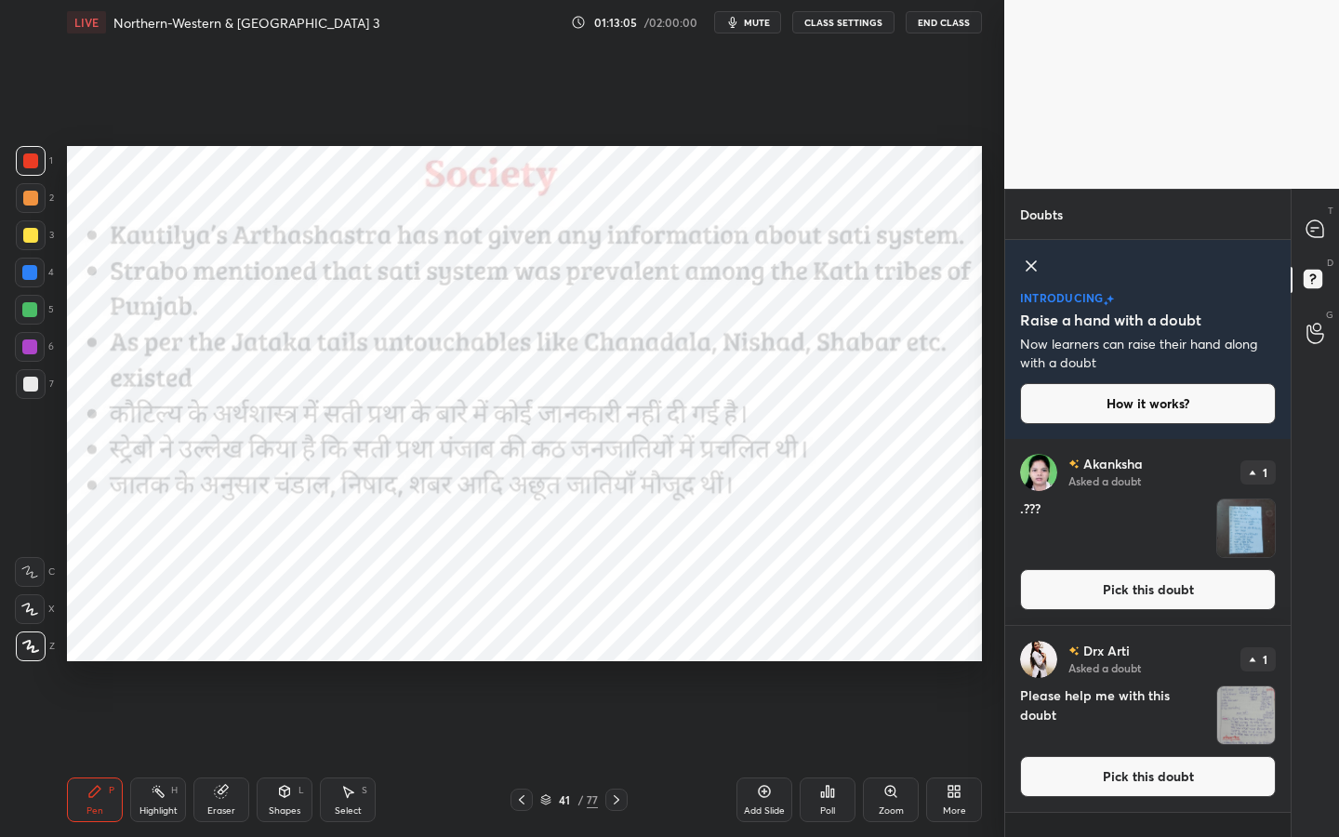
click at [1166, 754] on button "Pick this doubt" at bounding box center [1148, 776] width 256 height 41
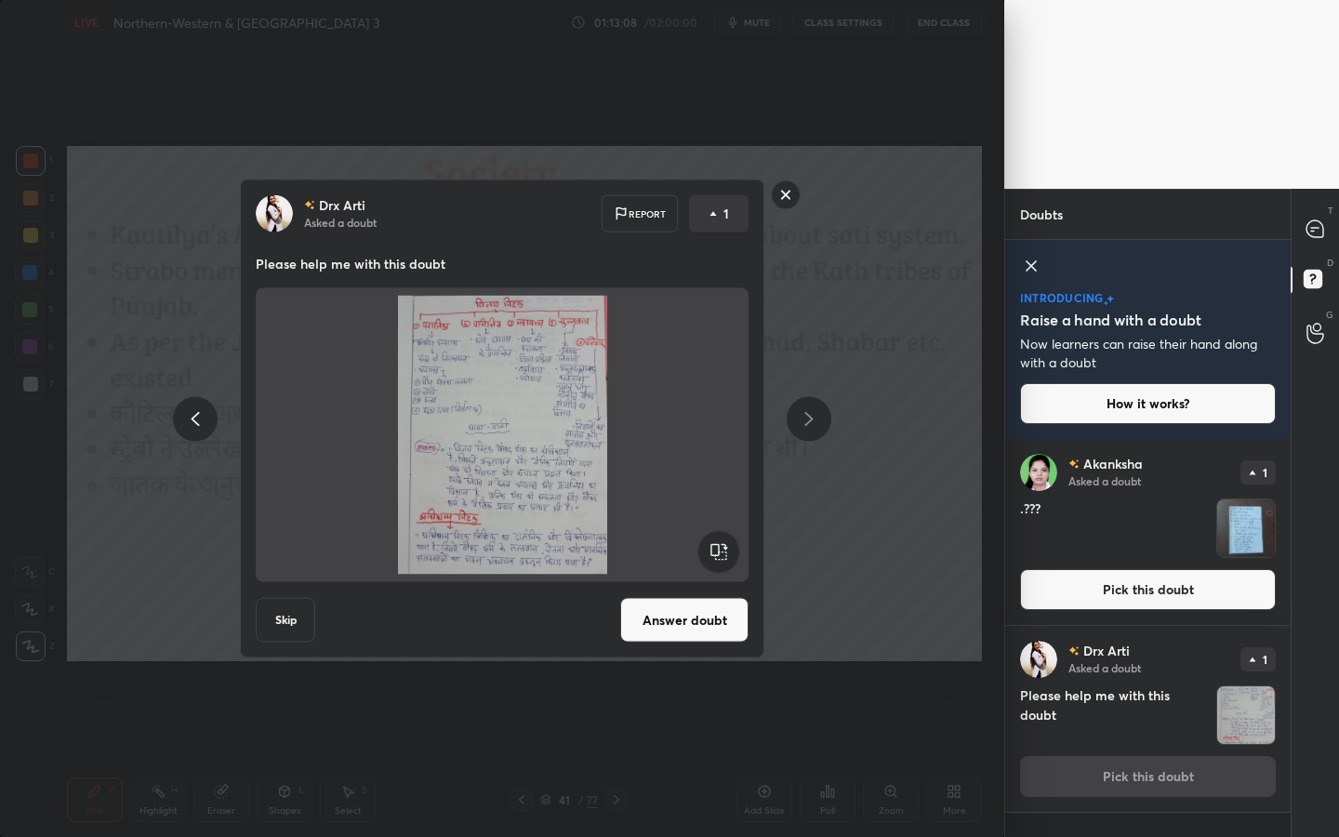
click at [694, 633] on button "Answer doubt" at bounding box center [684, 620] width 128 height 45
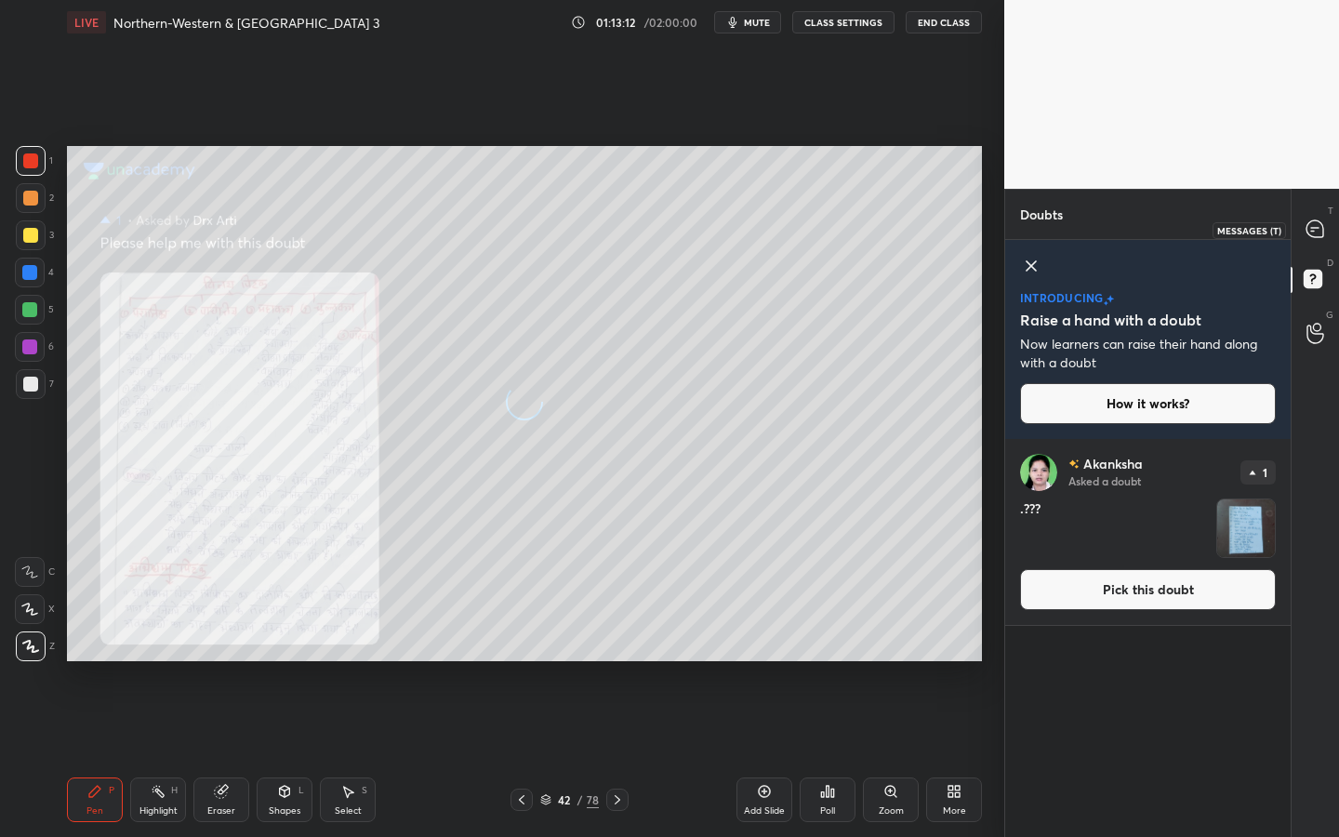
click at [1315, 240] on div at bounding box center [1315, 229] width 37 height 33
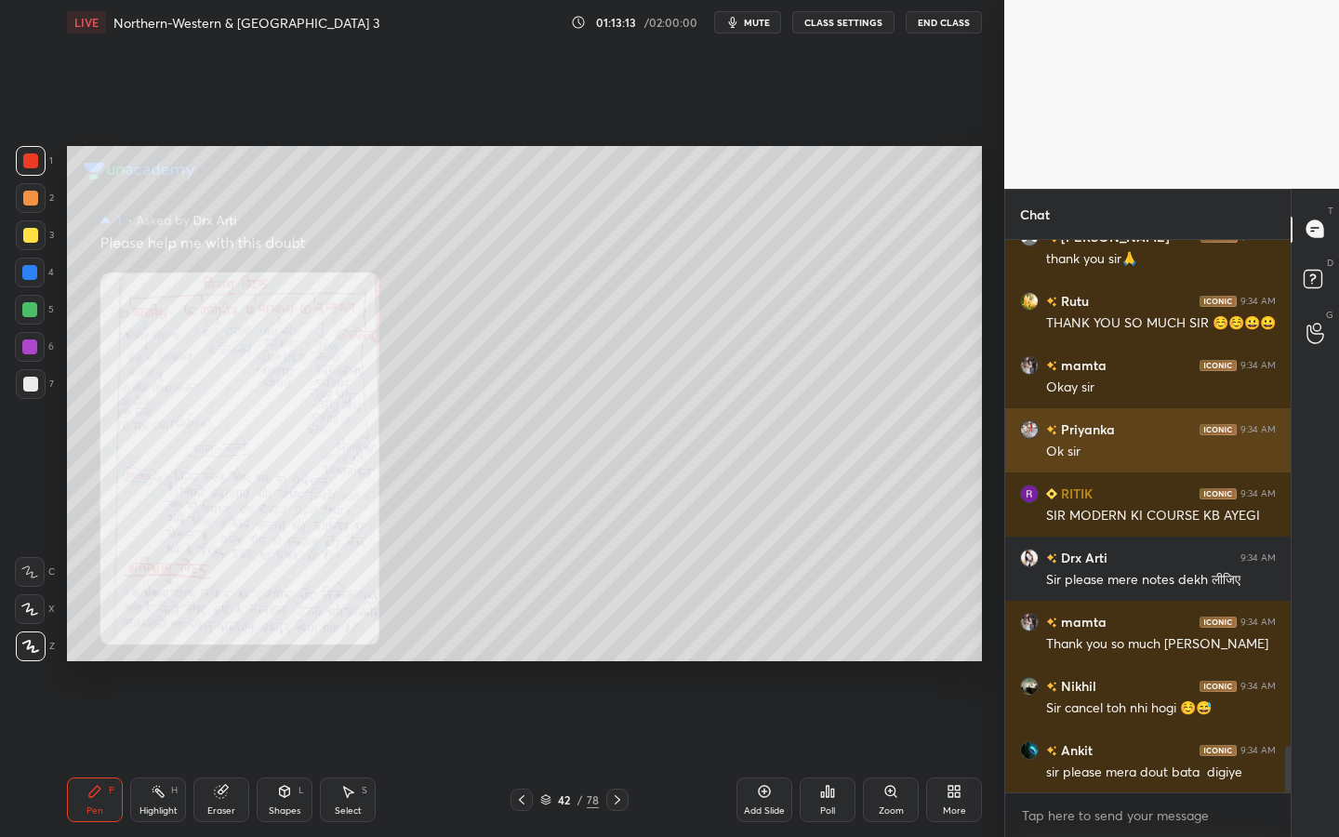
scroll to position [6032, 0]
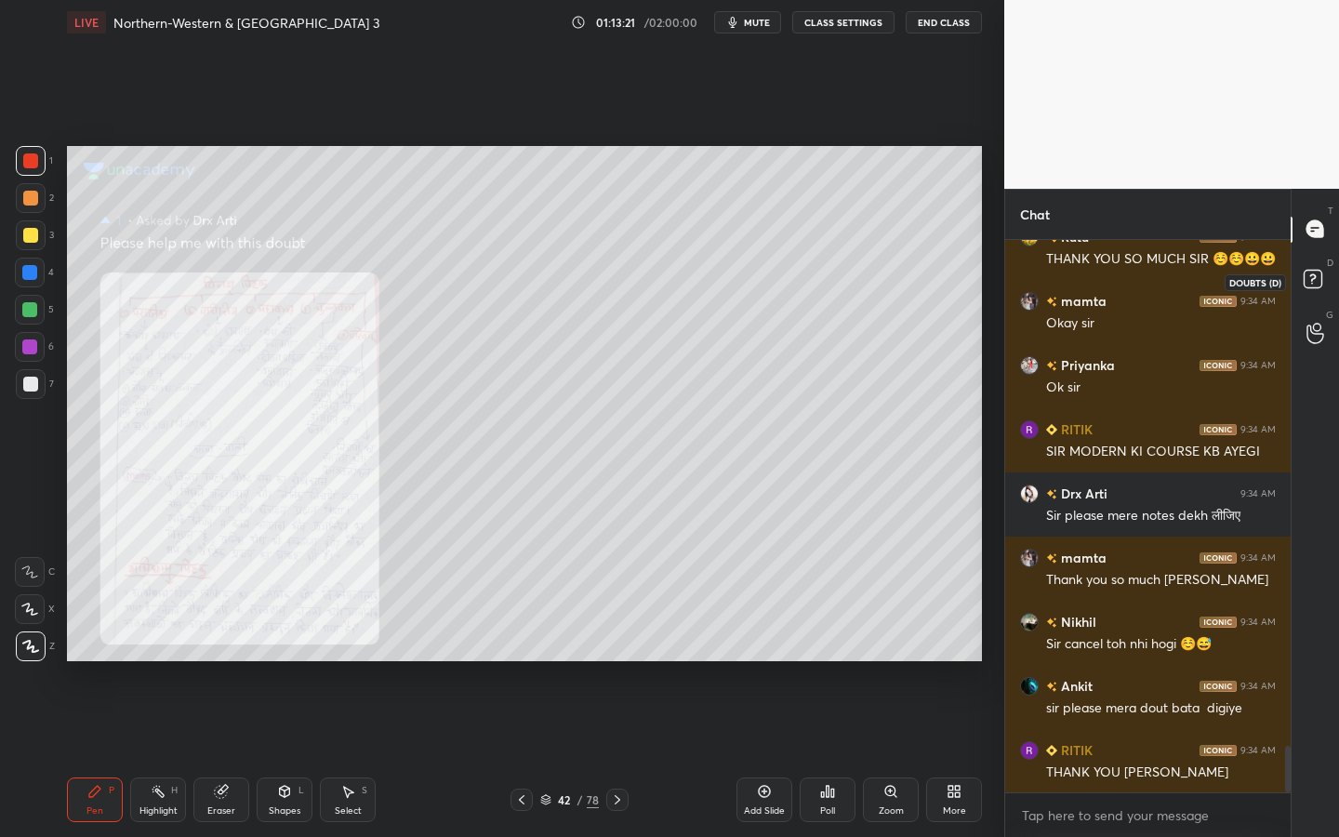
click at [1320, 292] on icon at bounding box center [1315, 281] width 33 height 33
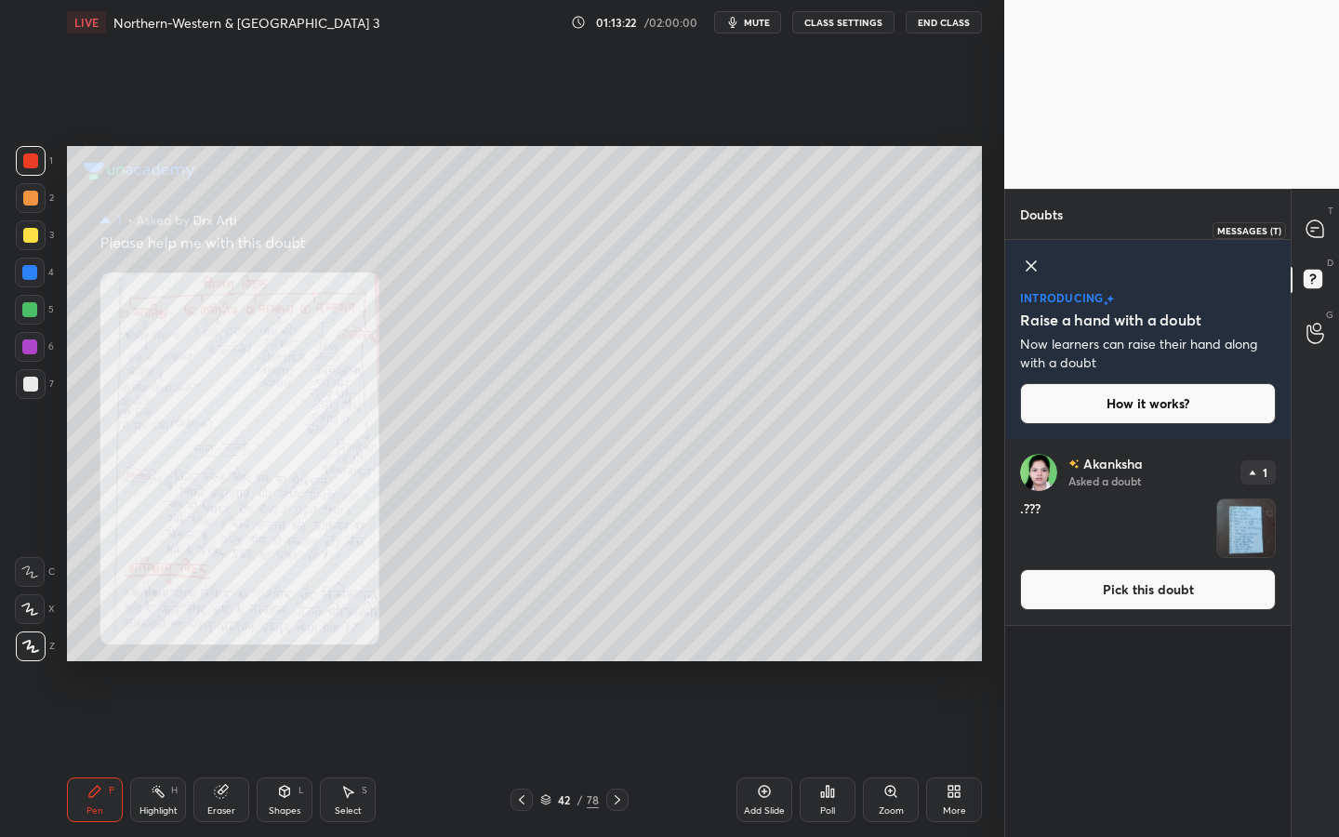
click at [1309, 231] on icon at bounding box center [1314, 228] width 17 height 17
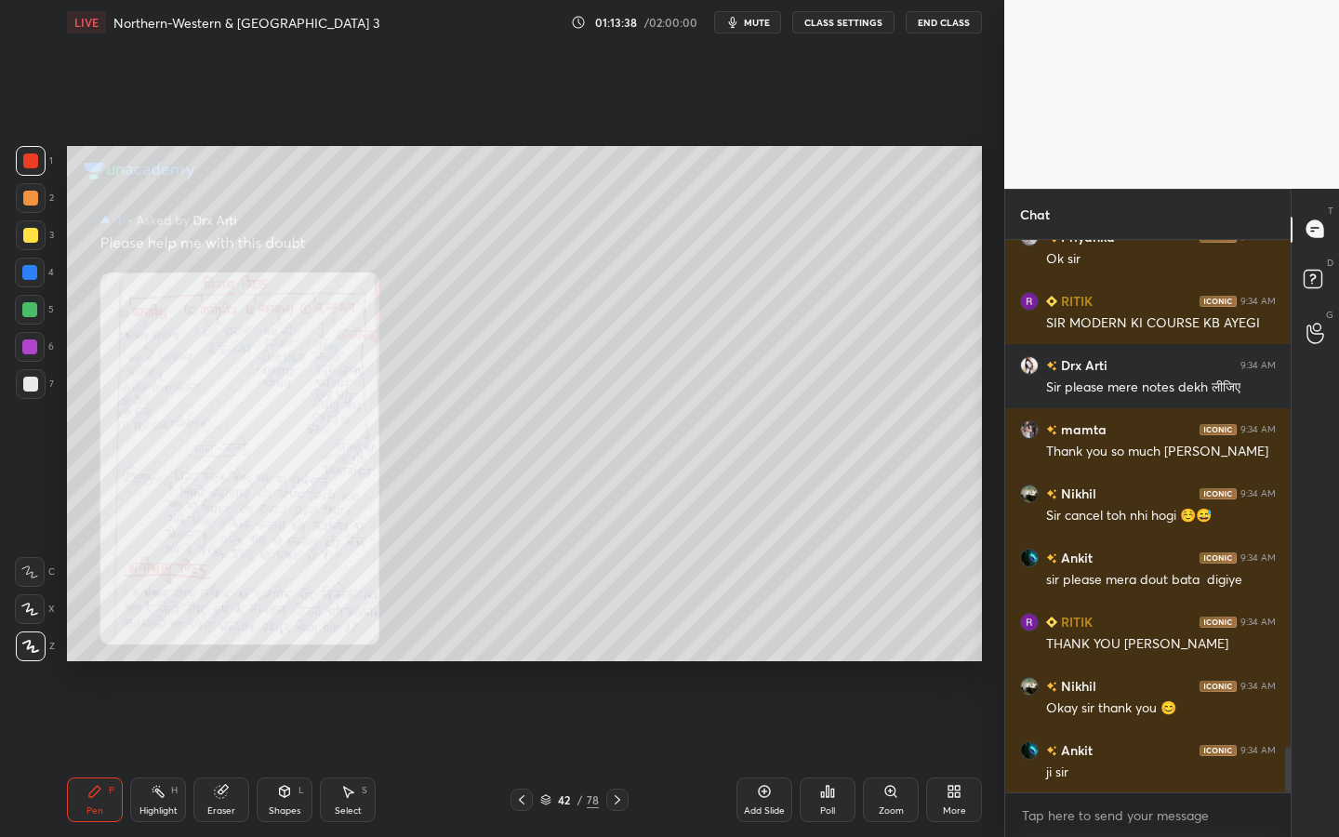
scroll to position [6225, 0]
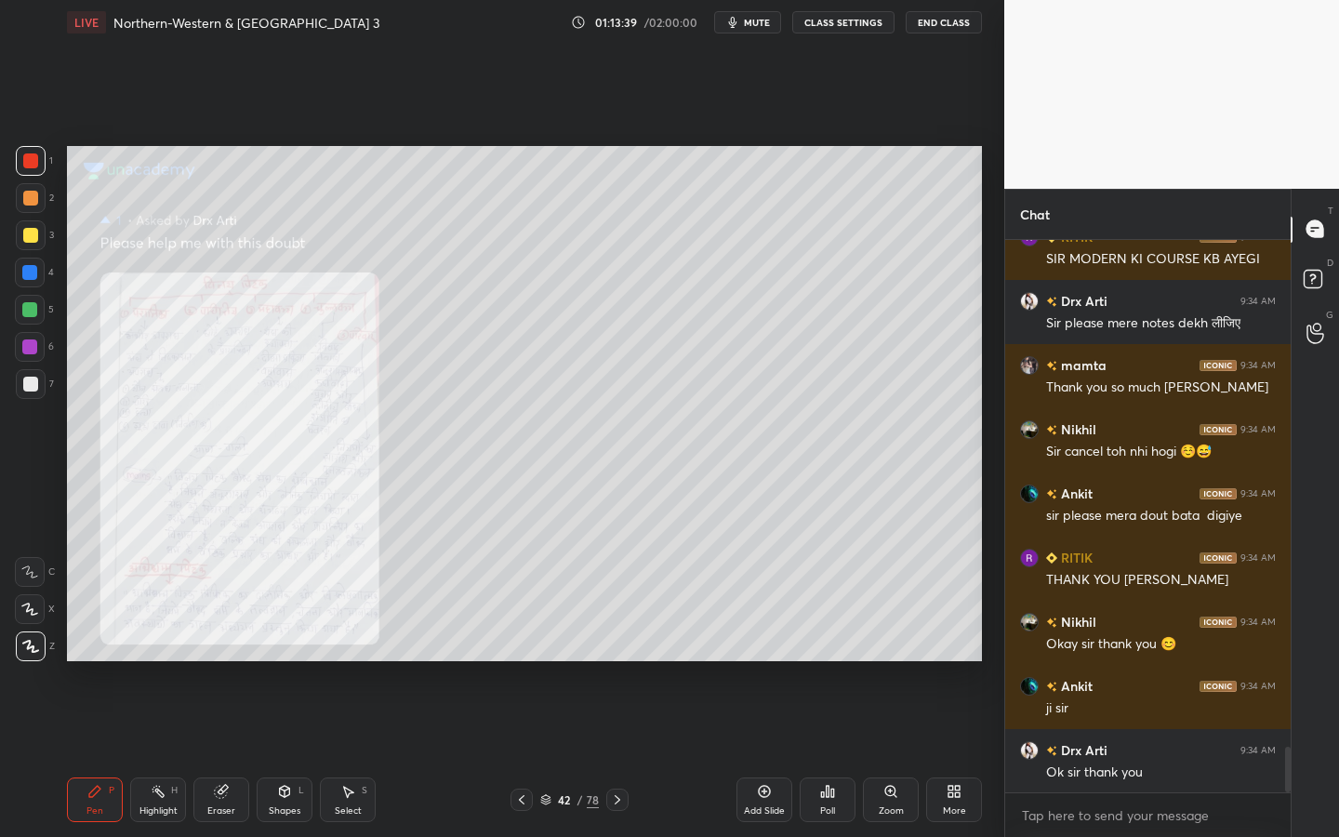
click at [933, 28] on button "End Class" at bounding box center [943, 22] width 76 height 22
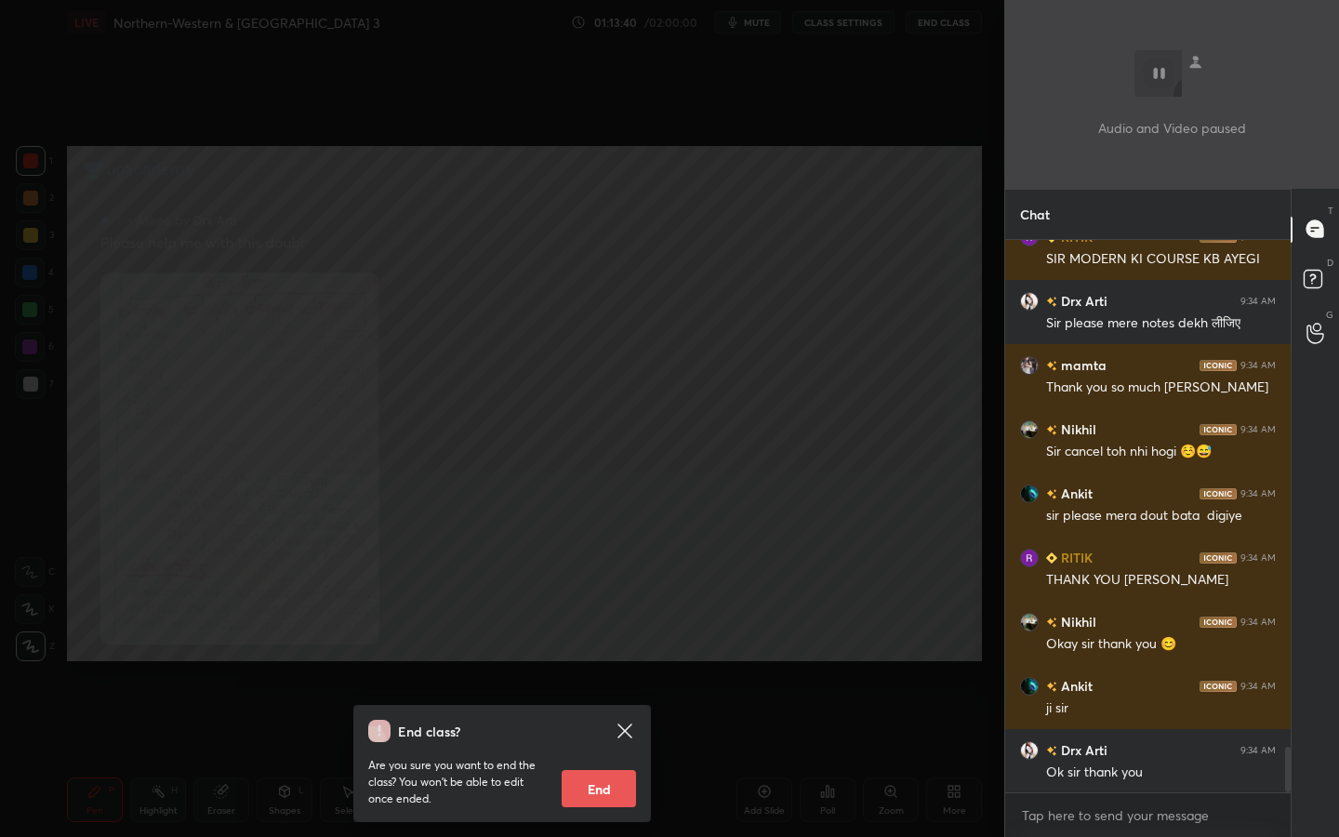
click at [628, 754] on button "End" at bounding box center [598, 788] width 74 height 37
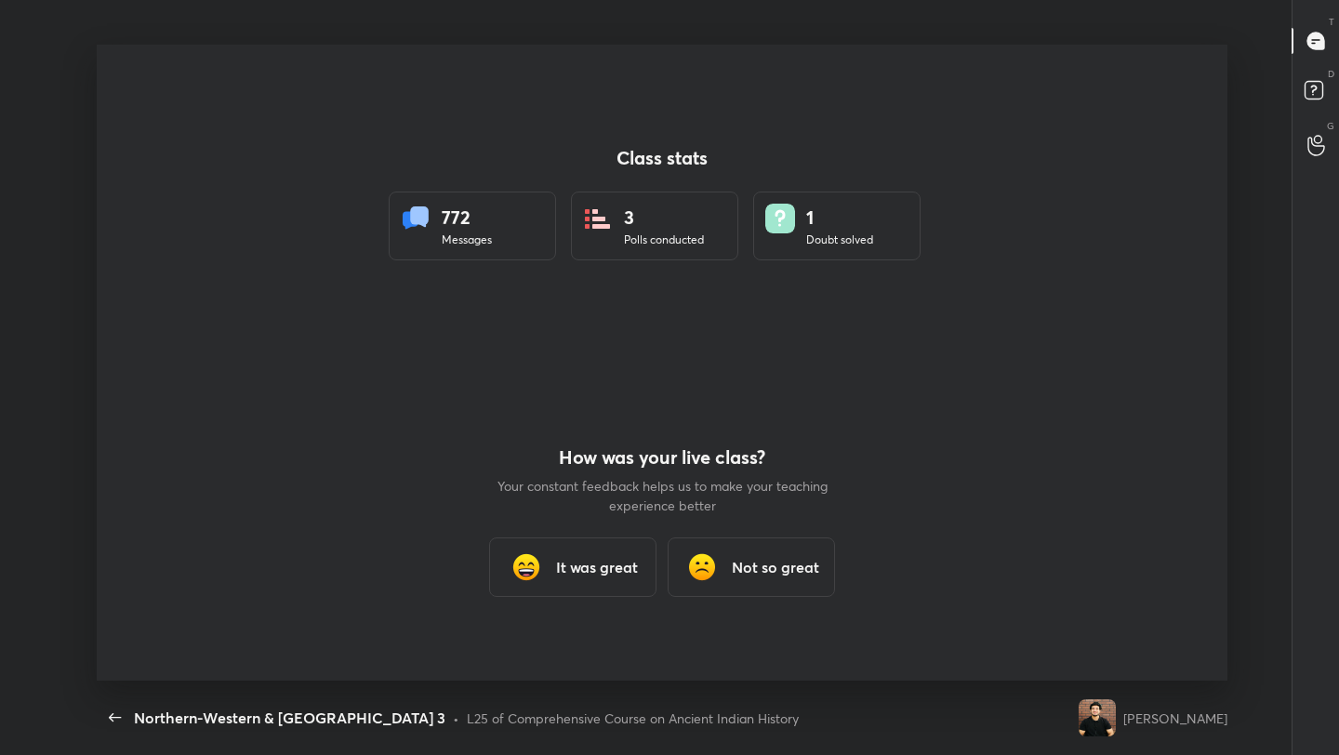
scroll to position [92328, 91640]
type textarea "x"
